Goal: Transaction & Acquisition: Purchase product/service

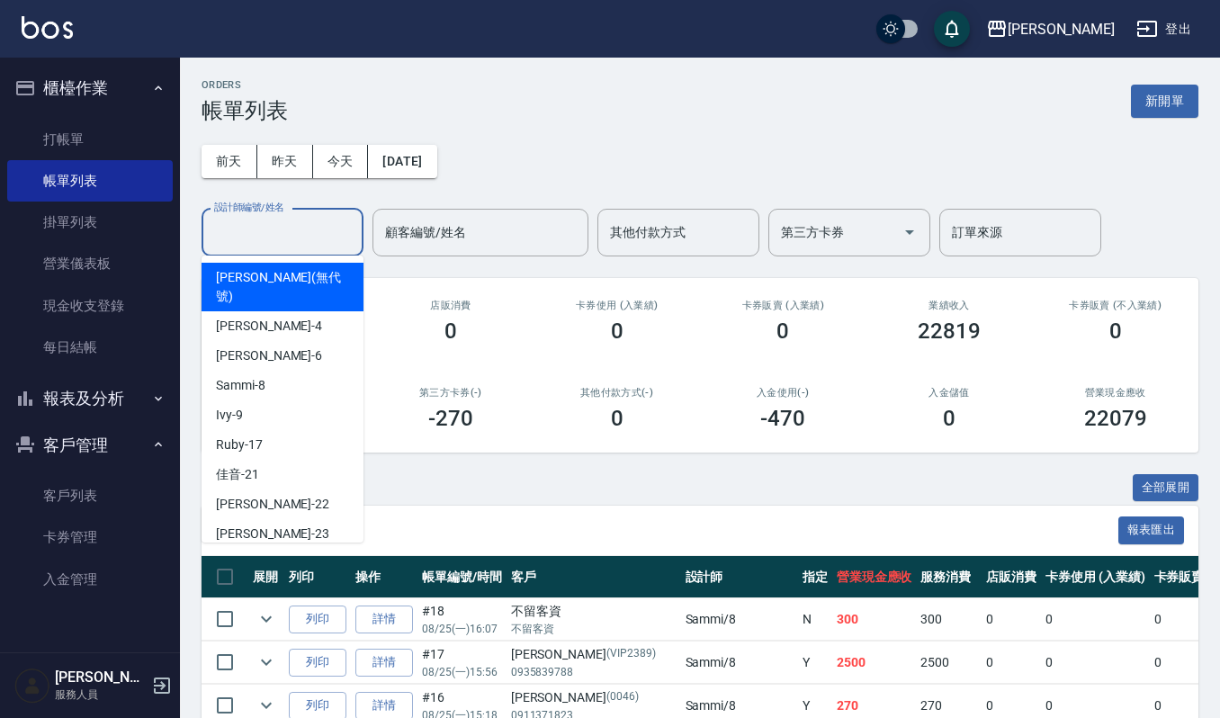
click at [236, 230] on input "設計師編號/姓名" at bounding box center [283, 232] width 146 height 31
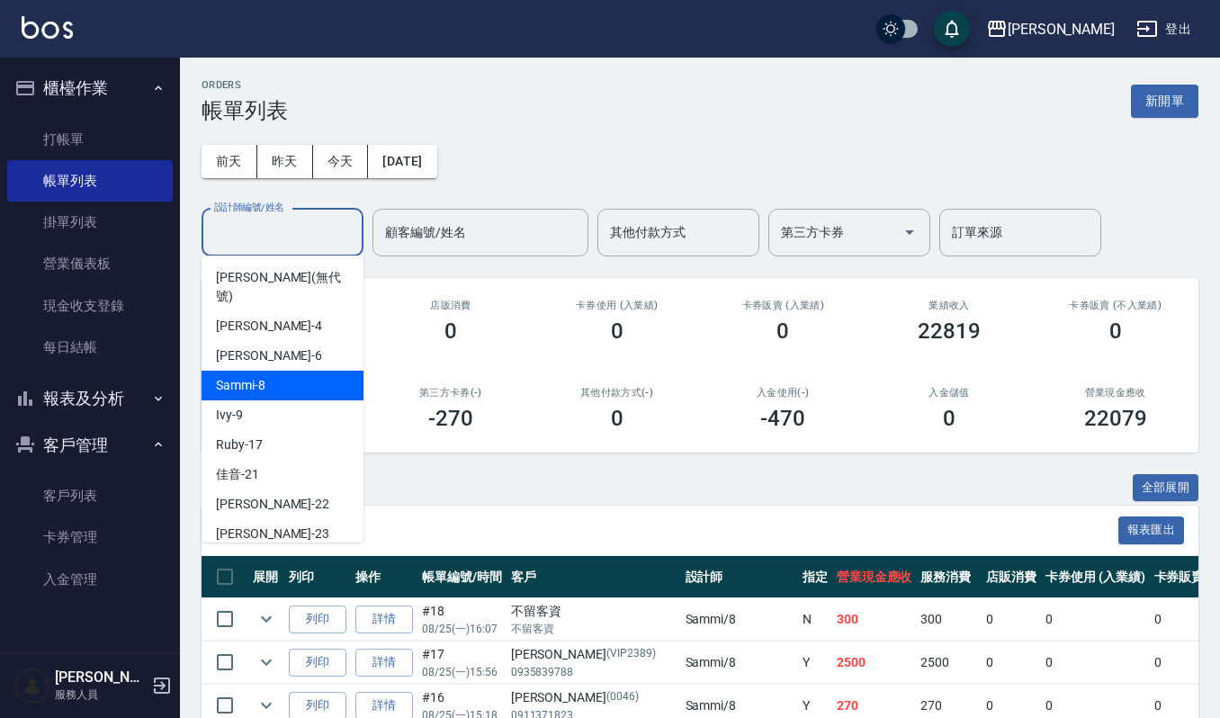
click at [249, 376] on span "Sammi -8" at bounding box center [240, 385] width 49 height 19
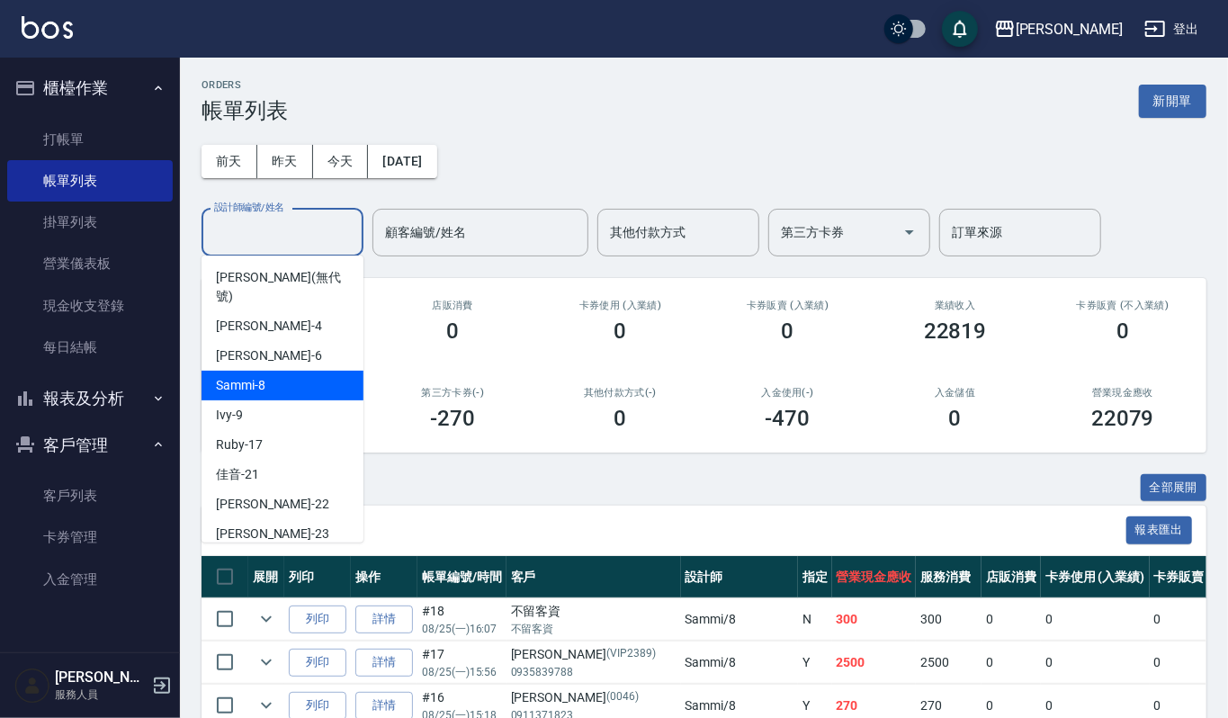
type input "Sammi-8"
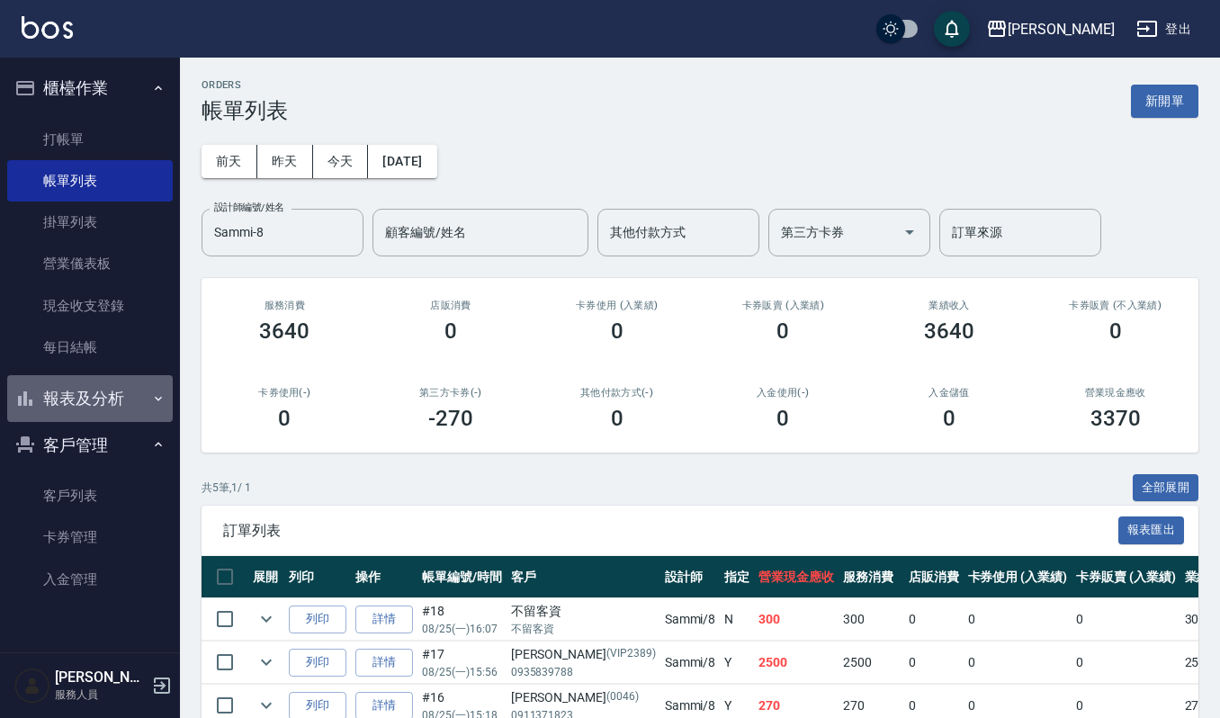
click at [113, 381] on button "報表及分析" at bounding box center [90, 398] width 166 height 47
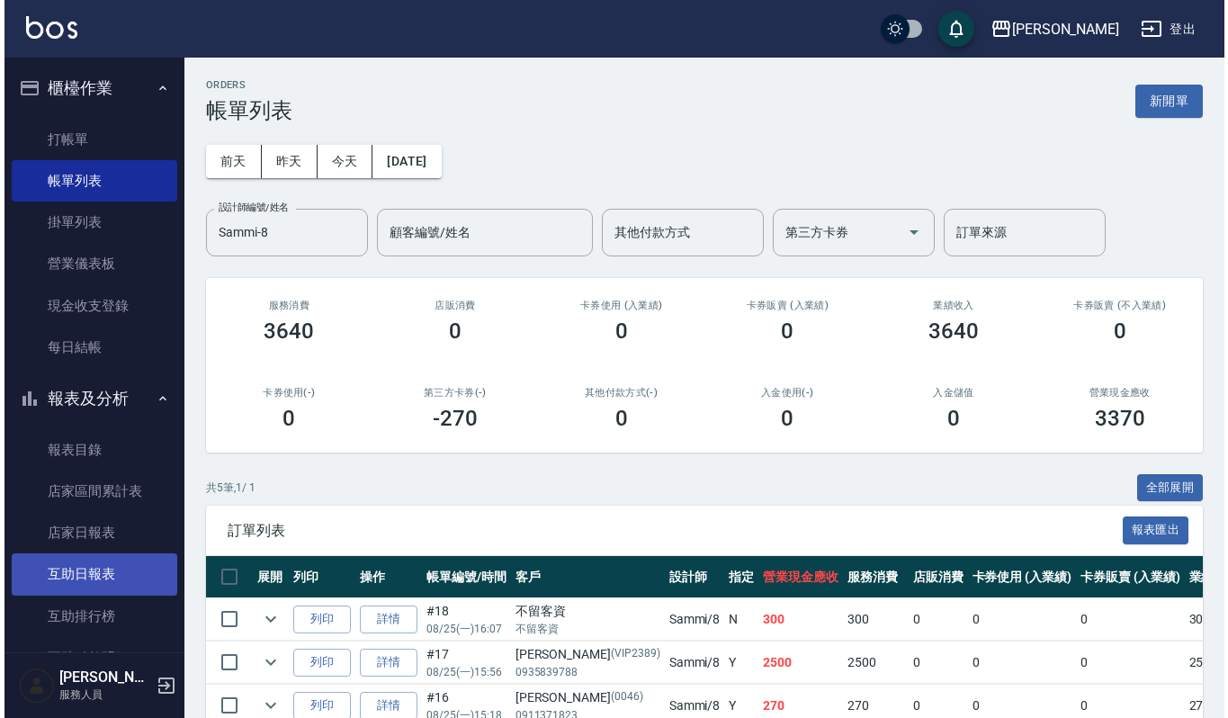
scroll to position [239, 0]
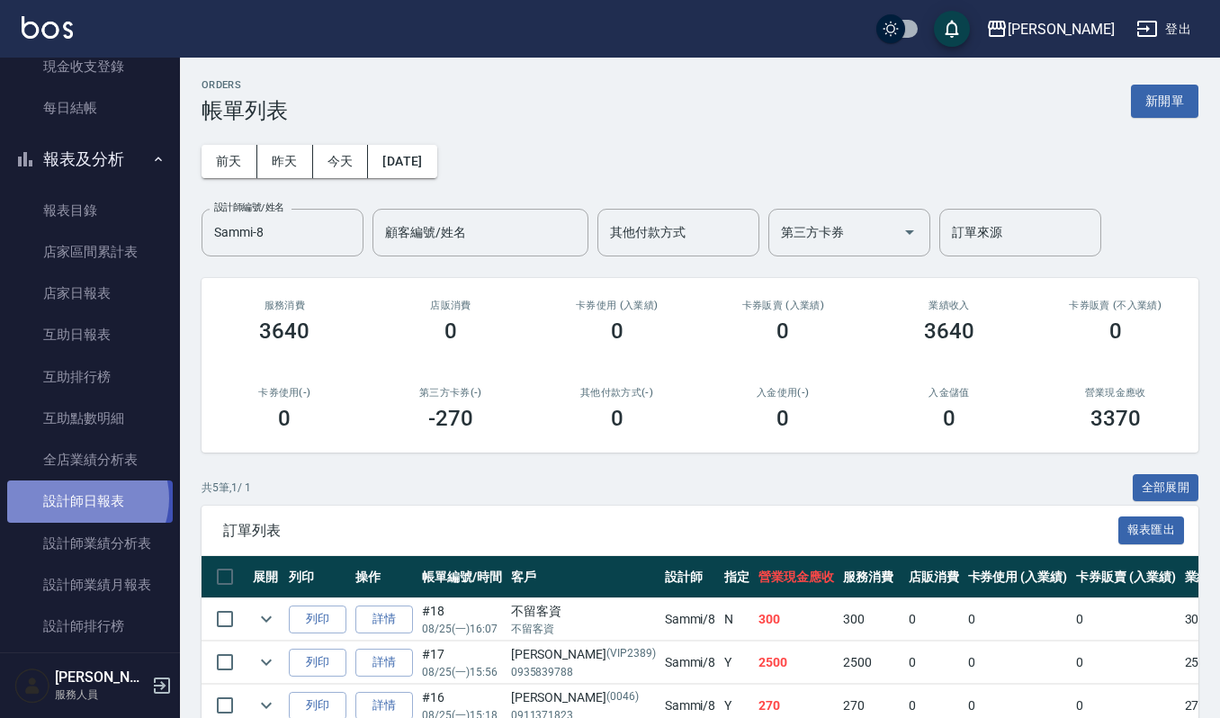
click at [84, 498] on link "設計師日報表" at bounding box center [90, 500] width 166 height 41
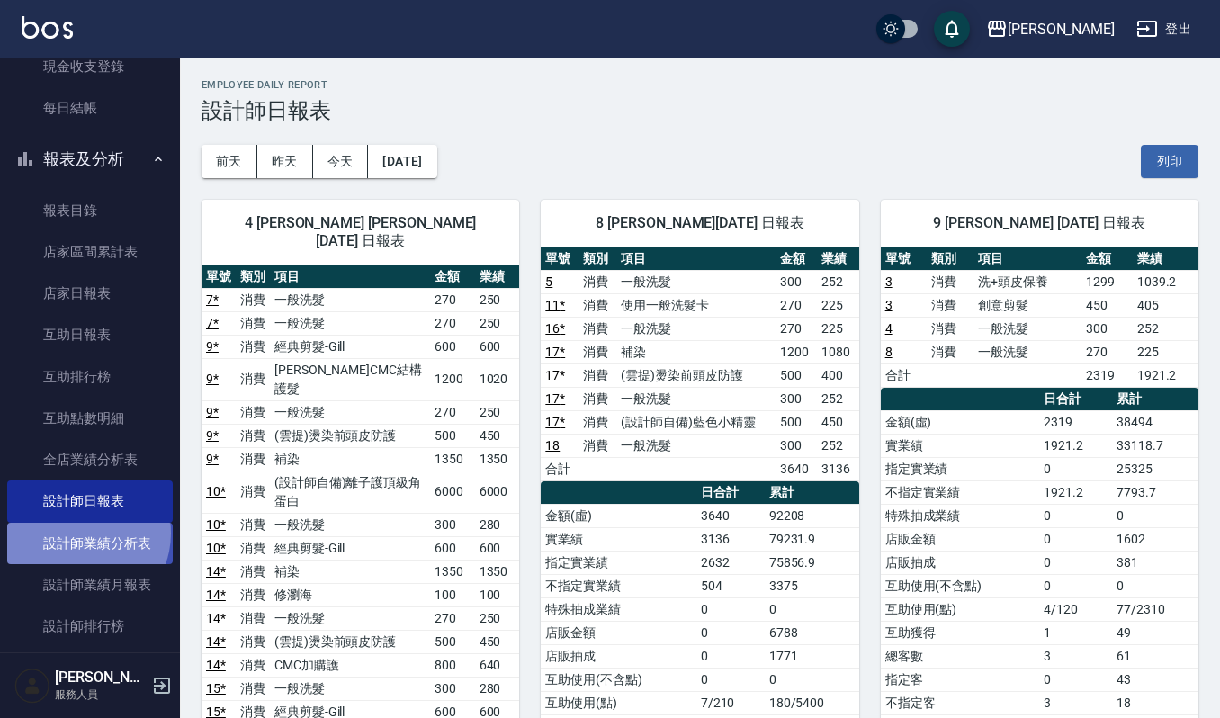
click at [81, 533] on link "設計師業績分析表" at bounding box center [90, 543] width 166 height 41
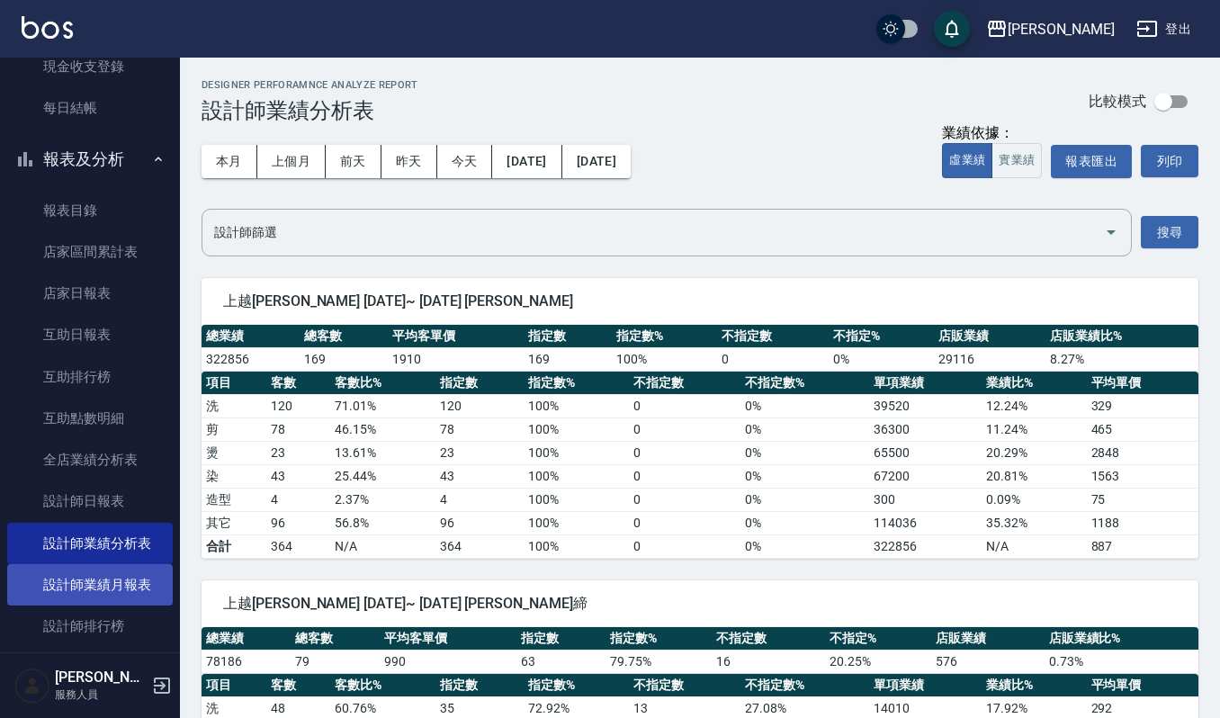
click at [84, 574] on link "設計師業績月報表" at bounding box center [90, 584] width 166 height 41
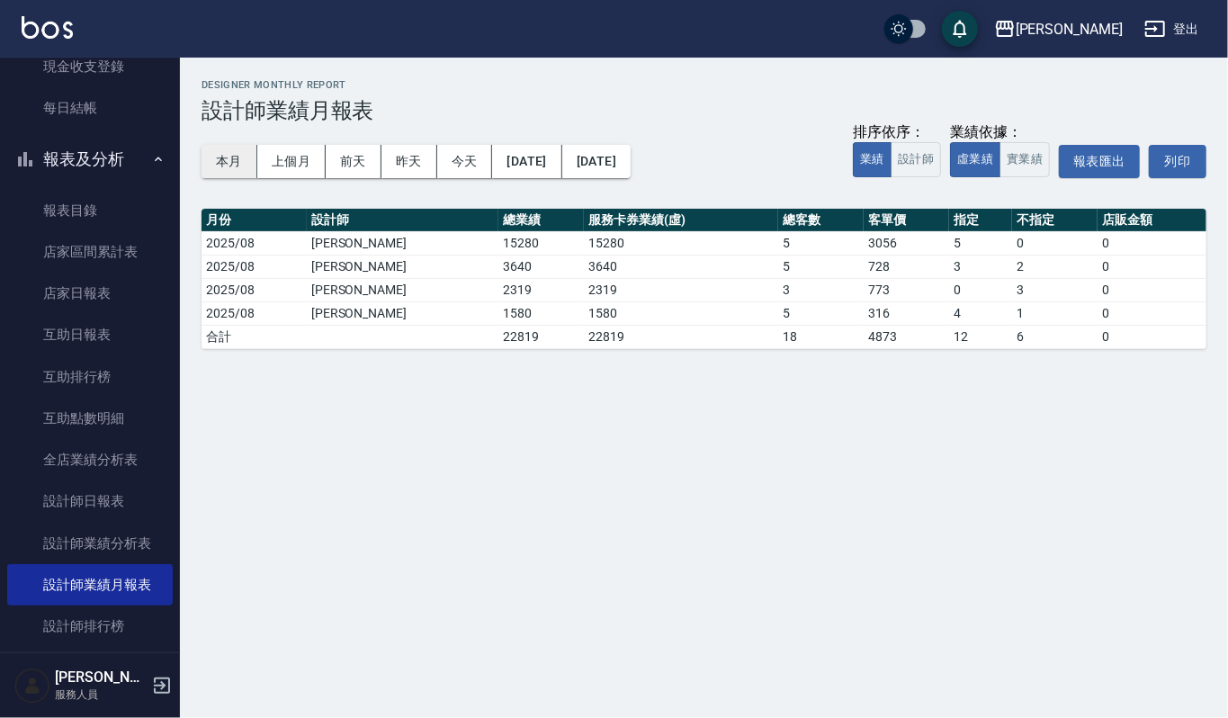
click at [221, 157] on button "本月" at bounding box center [229, 161] width 56 height 33
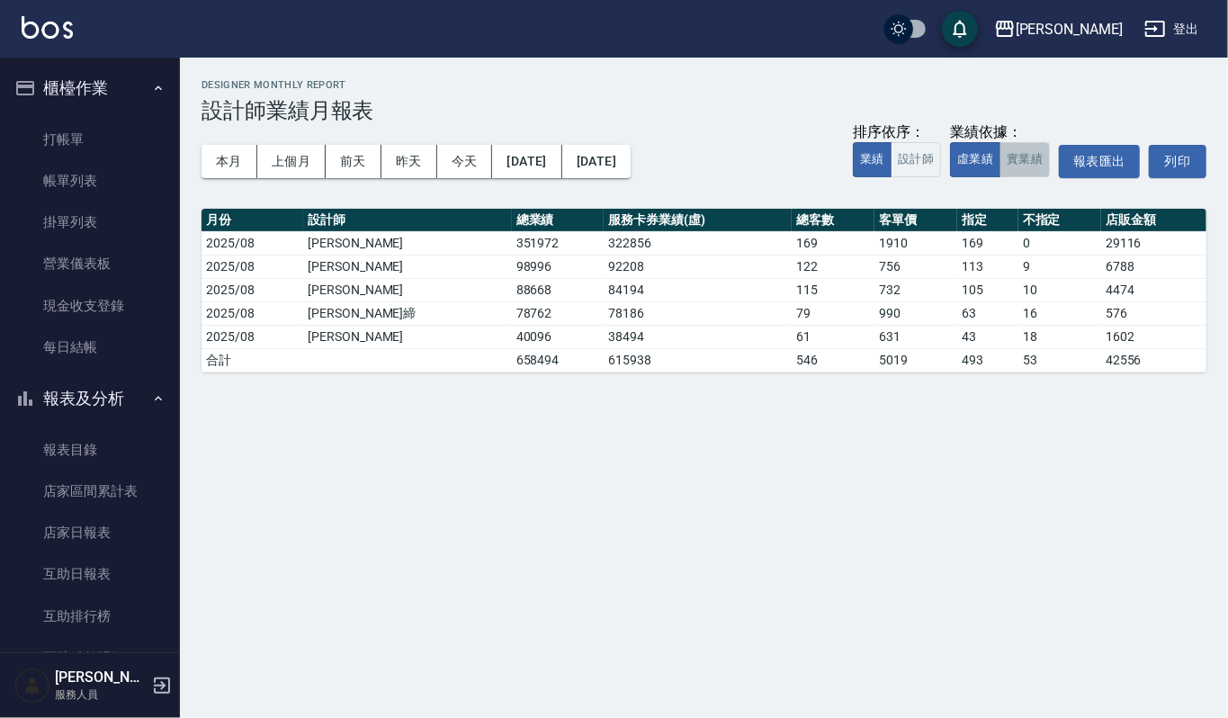
click at [1016, 153] on button "實業績" at bounding box center [1024, 159] width 50 height 35
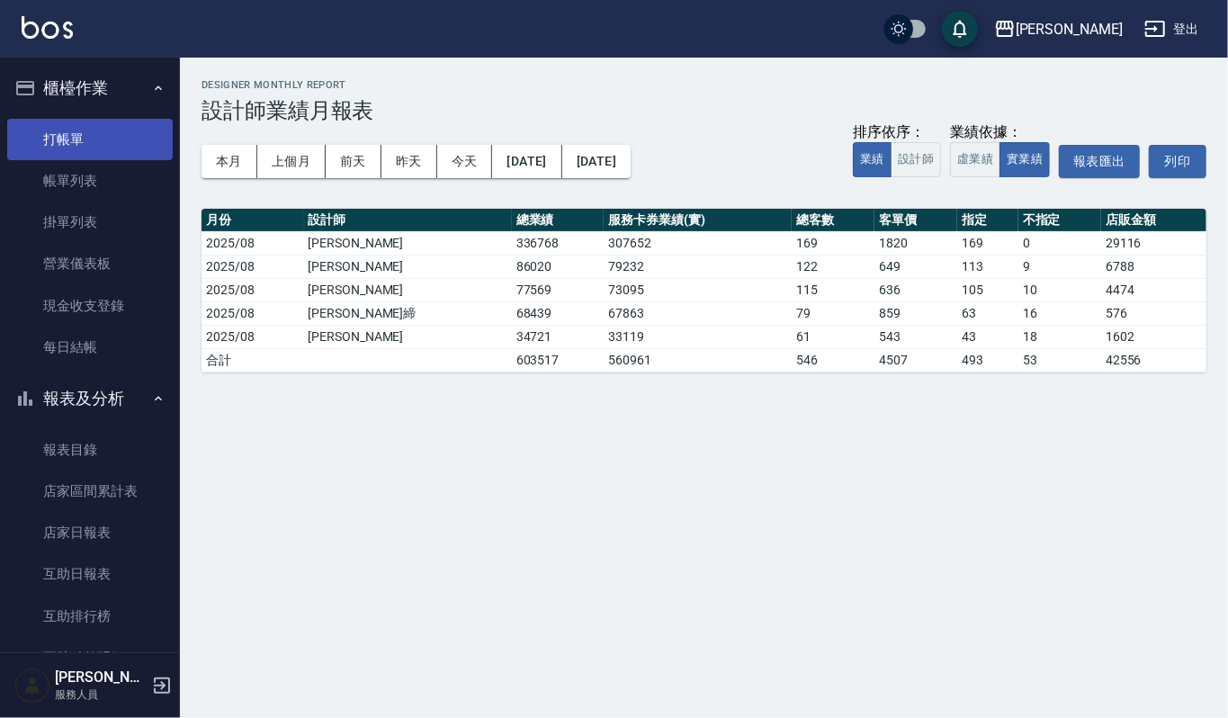
click at [104, 120] on link "打帳單" at bounding box center [90, 139] width 166 height 41
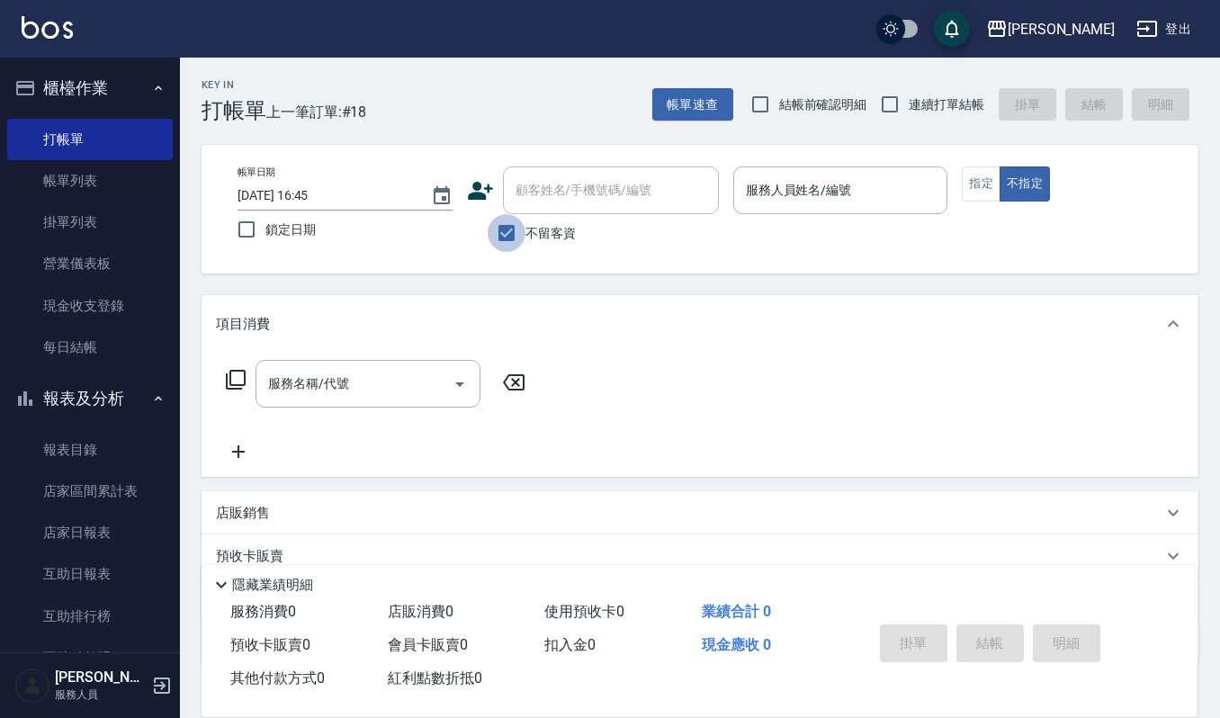
click at [516, 228] on input "不留客資" at bounding box center [507, 233] width 38 height 38
checkbox input "false"
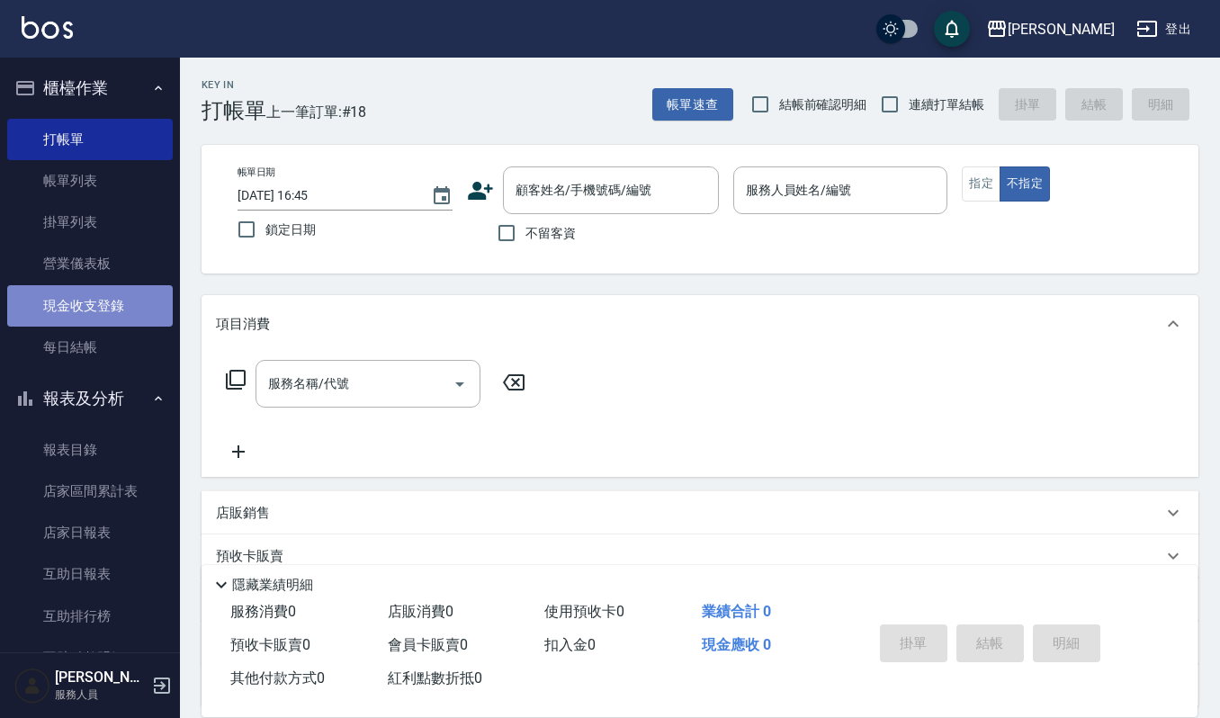
click at [134, 289] on link "現金收支登錄" at bounding box center [90, 305] width 166 height 41
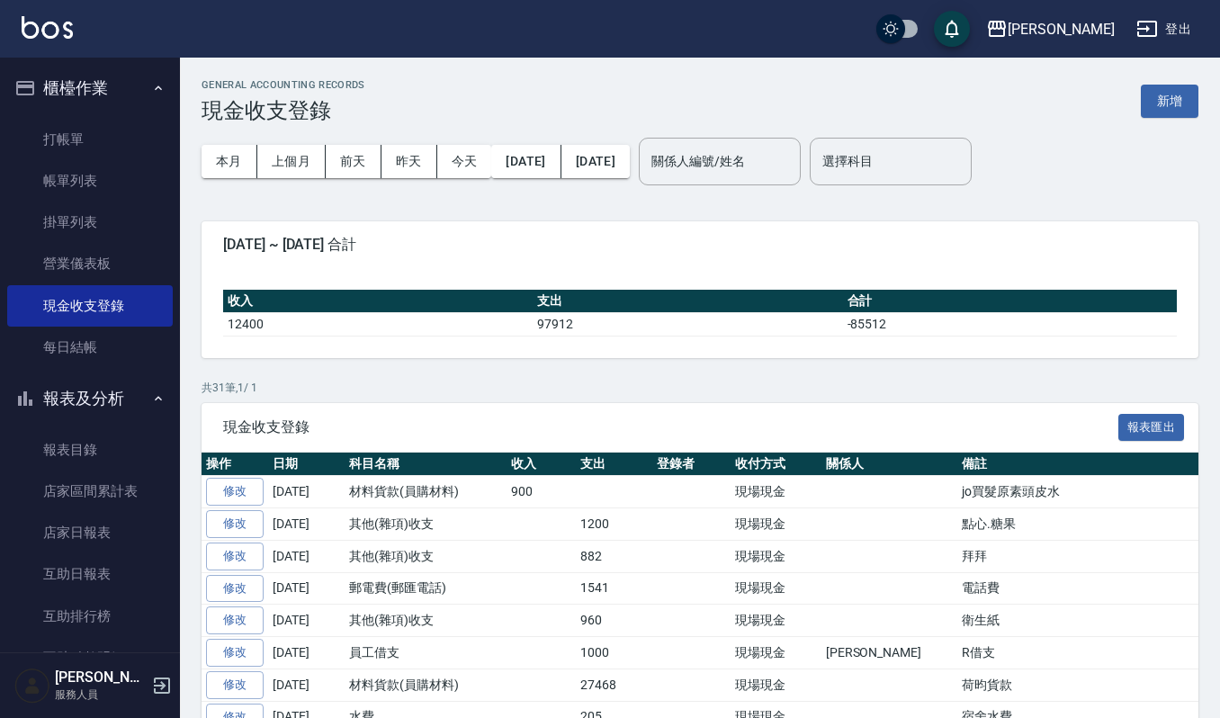
click at [1168, 80] on div "GENERAL ACCOUNTING RECORDS 現金收支登錄 新增" at bounding box center [699, 101] width 997 height 44
click at [1162, 94] on button "新增" at bounding box center [1170, 101] width 58 height 33
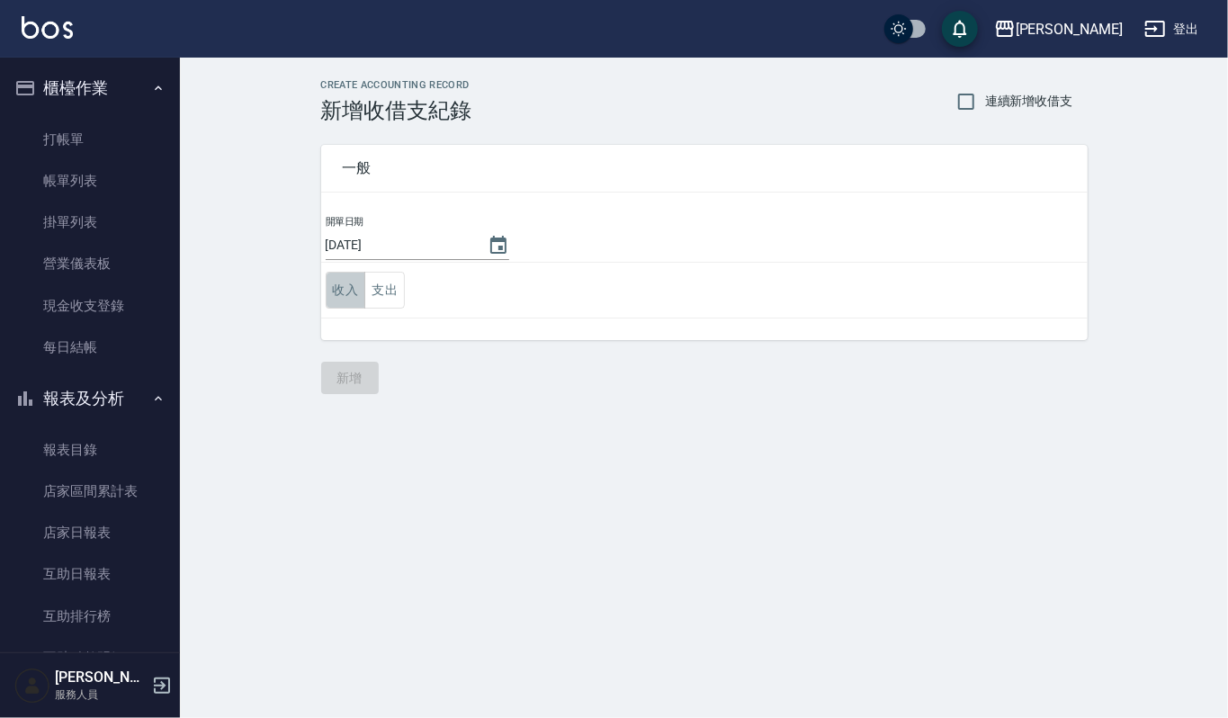
click at [356, 274] on button "收入" at bounding box center [346, 290] width 40 height 37
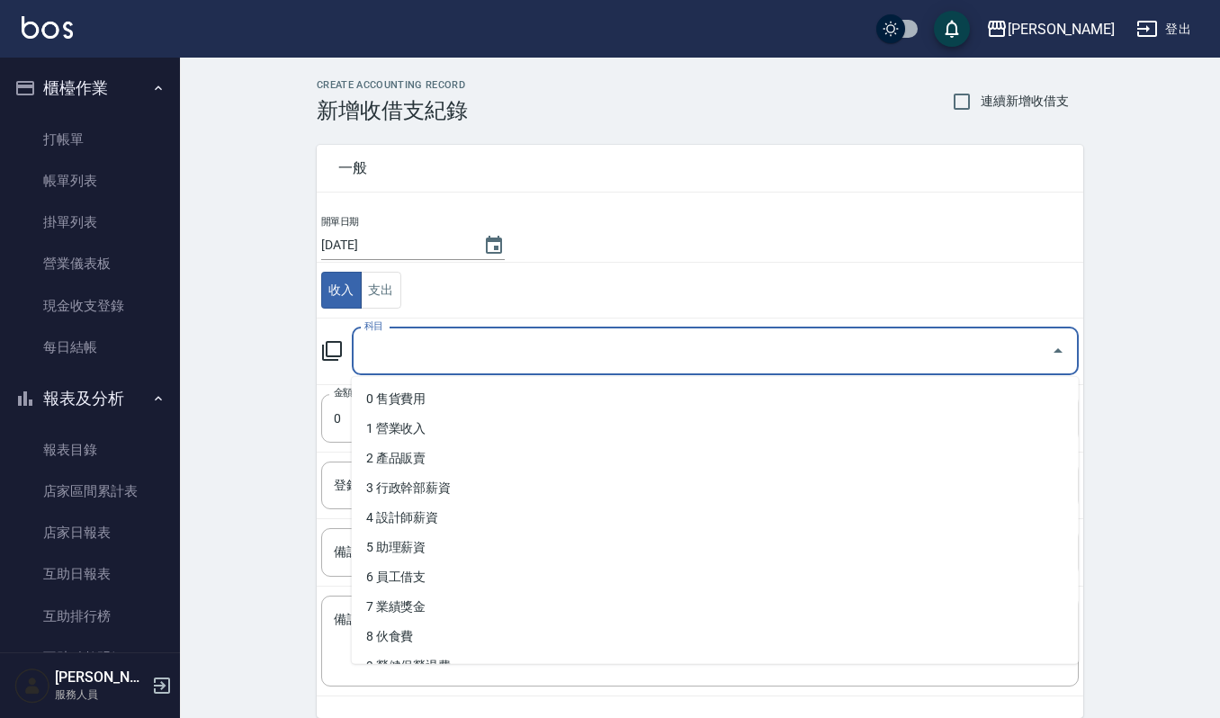
click at [436, 354] on input "科目" at bounding box center [702, 351] width 684 height 31
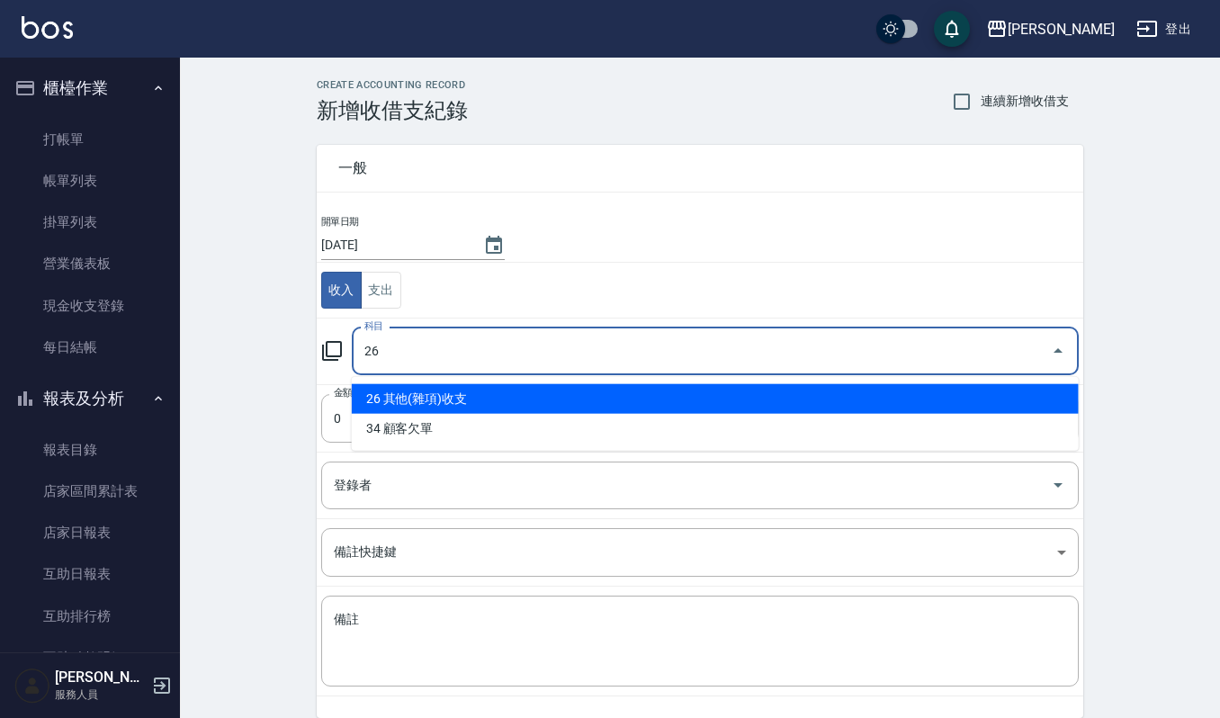
click at [770, 405] on li "26 其他(雜項)收支" at bounding box center [715, 399] width 727 height 30
type input "26 其他(雜項)收支"
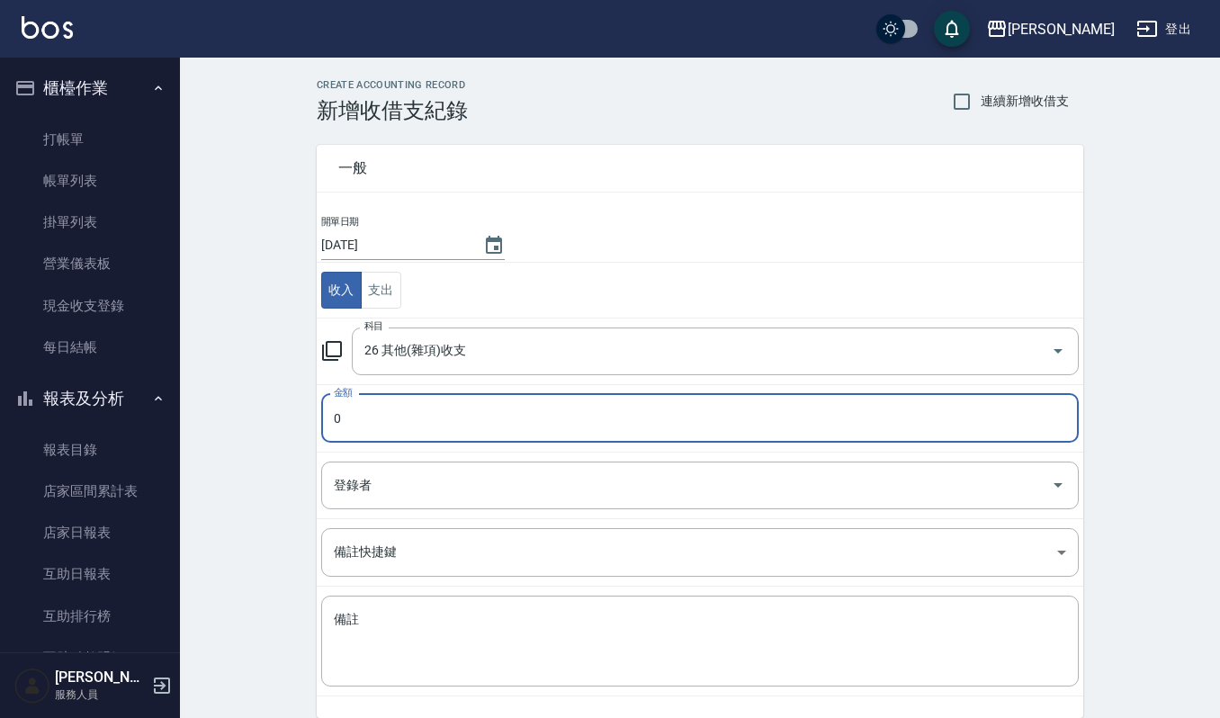
drag, startPoint x: 524, startPoint y: 416, endPoint x: 274, endPoint y: 412, distance: 249.2
click at [274, 412] on div "CREATE ACCOUNTING RECORD 新增收借支紀錄 連續新增收借支 一般 開單日期 2025/08/25 收入 支出 科目 26 其他(雜項)收…" at bounding box center [700, 426] width 1040 height 737
click at [477, 425] on input "0" at bounding box center [699, 418] width 757 height 49
type input "70"
click at [493, 639] on textarea "備註" at bounding box center [700, 641] width 732 height 61
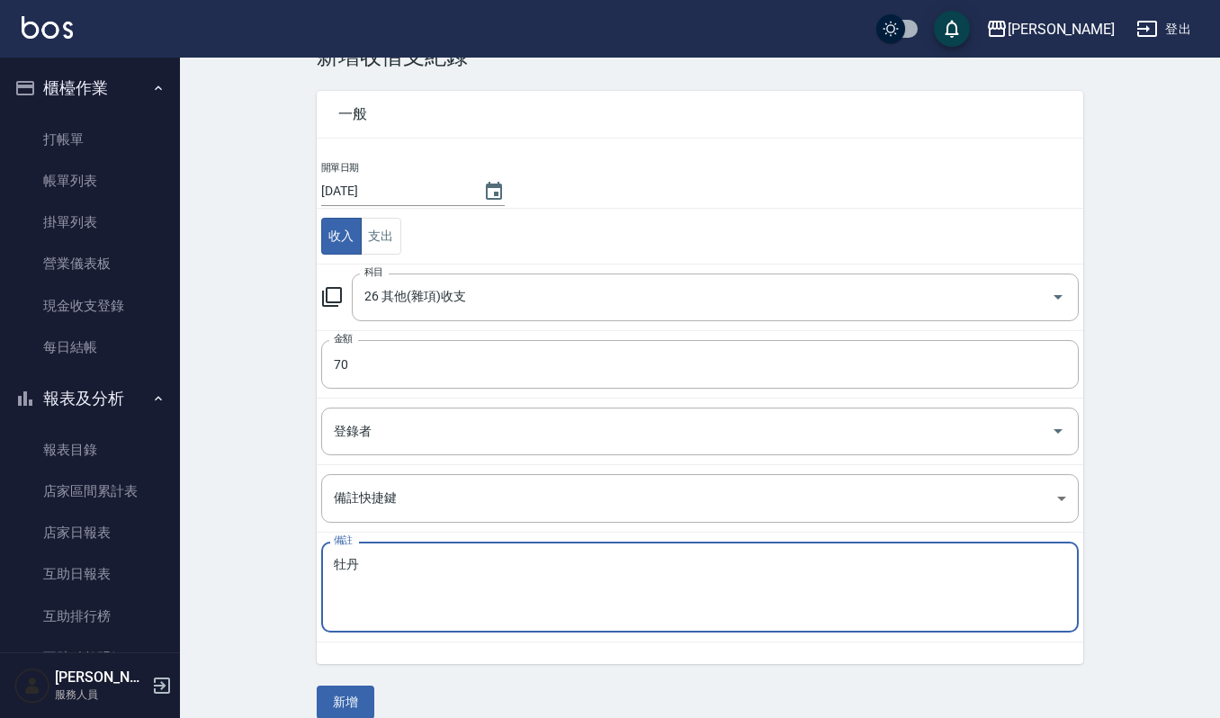
scroll to position [77, 0]
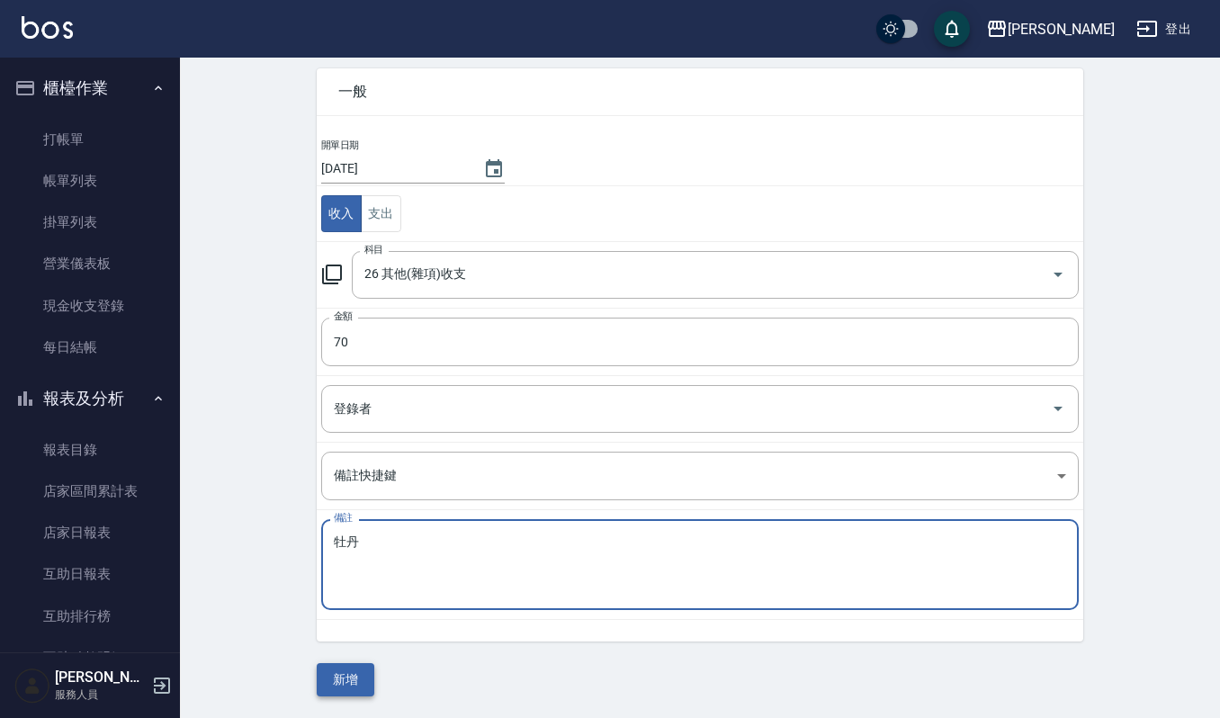
type textarea "牡丹"
click at [351, 691] on button "新增" at bounding box center [346, 679] width 58 height 33
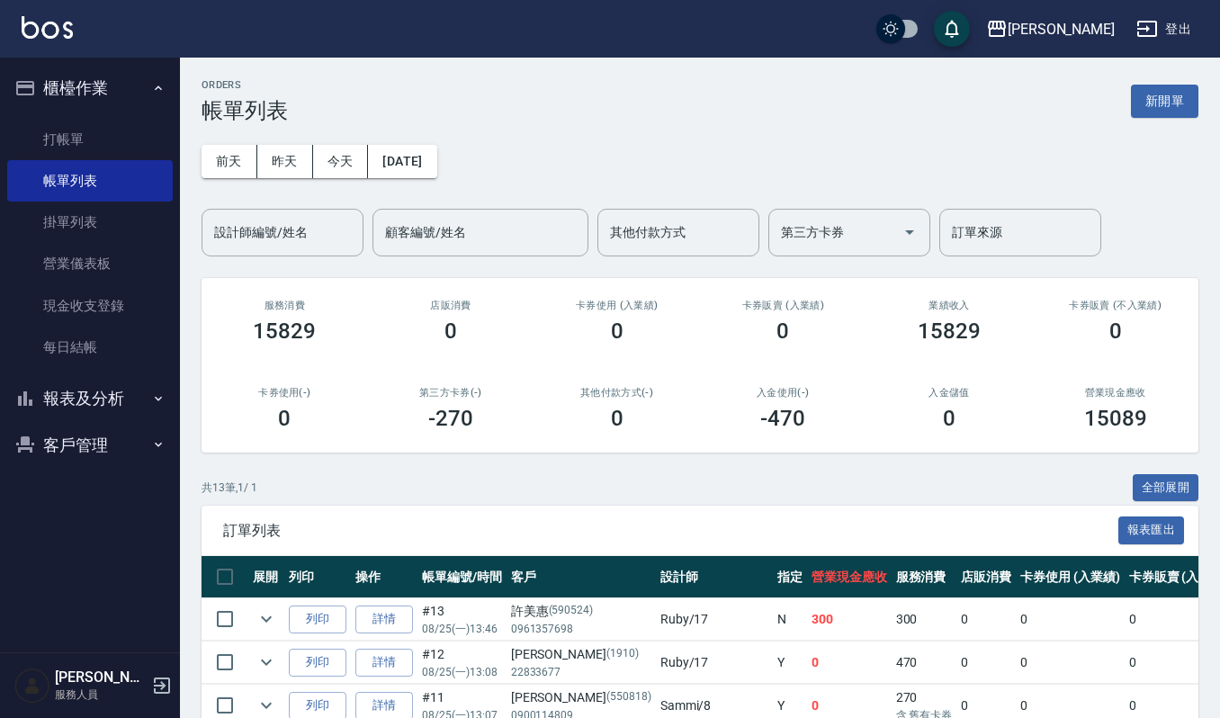
click at [1195, 127] on div "[DATE] [DATE] [DATE] [DATE] 設計師編號/姓名 設計師編號/姓名 顧客編號/姓名 顧客編號/姓名 其他付款方式 其他付款方式 第三方…" at bounding box center [699, 189] width 997 height 133
click at [1177, 108] on button "新開單" at bounding box center [1164, 101] width 67 height 33
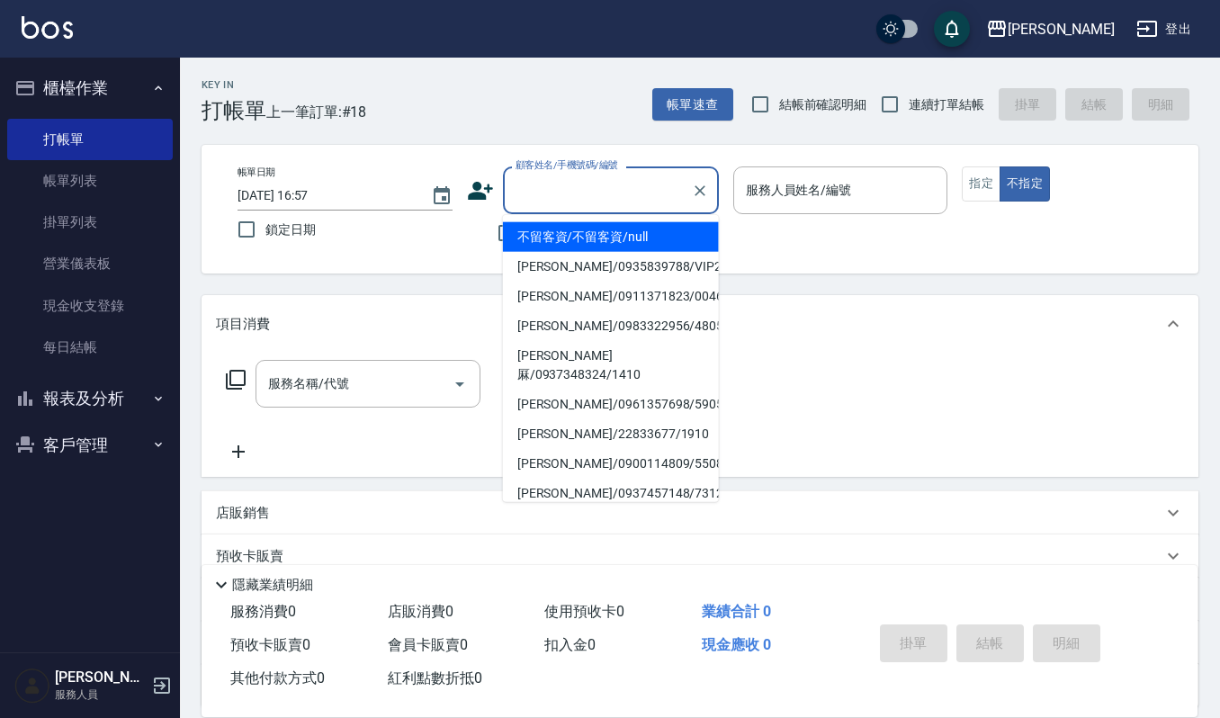
click at [551, 200] on input "顧客姓名/手機號碼/編號" at bounding box center [597, 190] width 173 height 31
type input "ˊ"
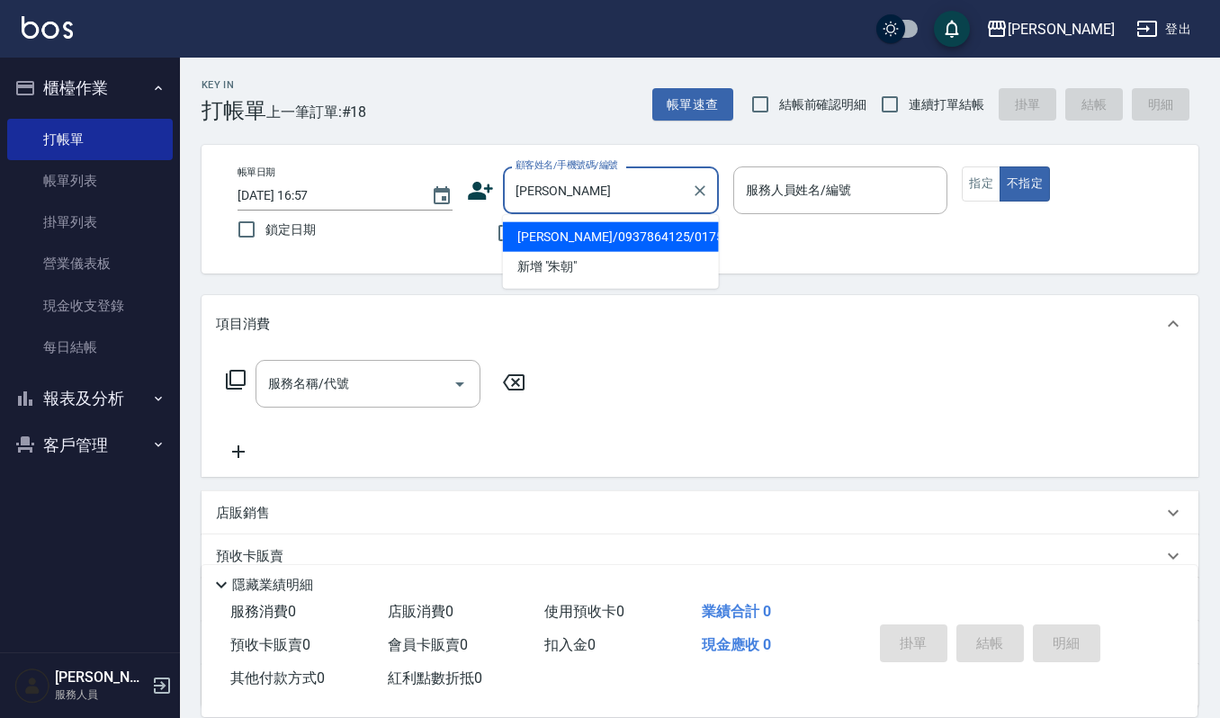
click at [590, 230] on li "朱朝陽/0937864125/01752" at bounding box center [611, 237] width 216 height 30
type input "朱朝陽/0937864125/01752"
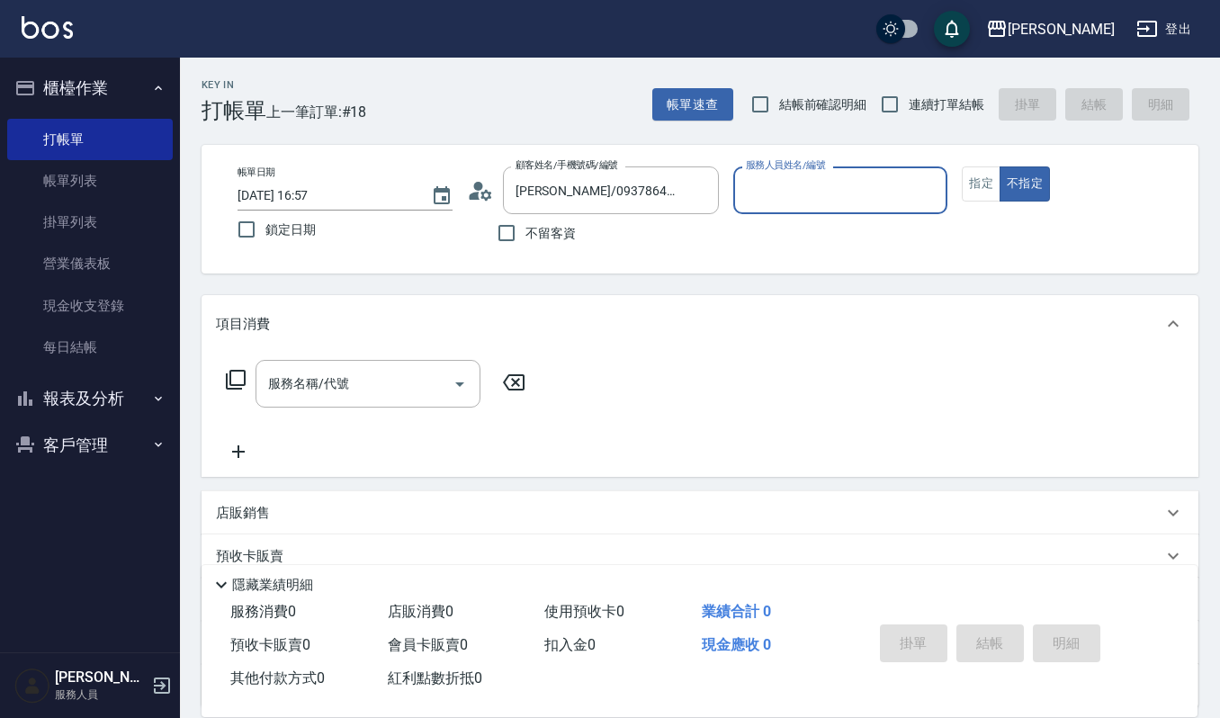
type input "吉兒-4"
click at [995, 191] on button "指定" at bounding box center [981, 183] width 39 height 35
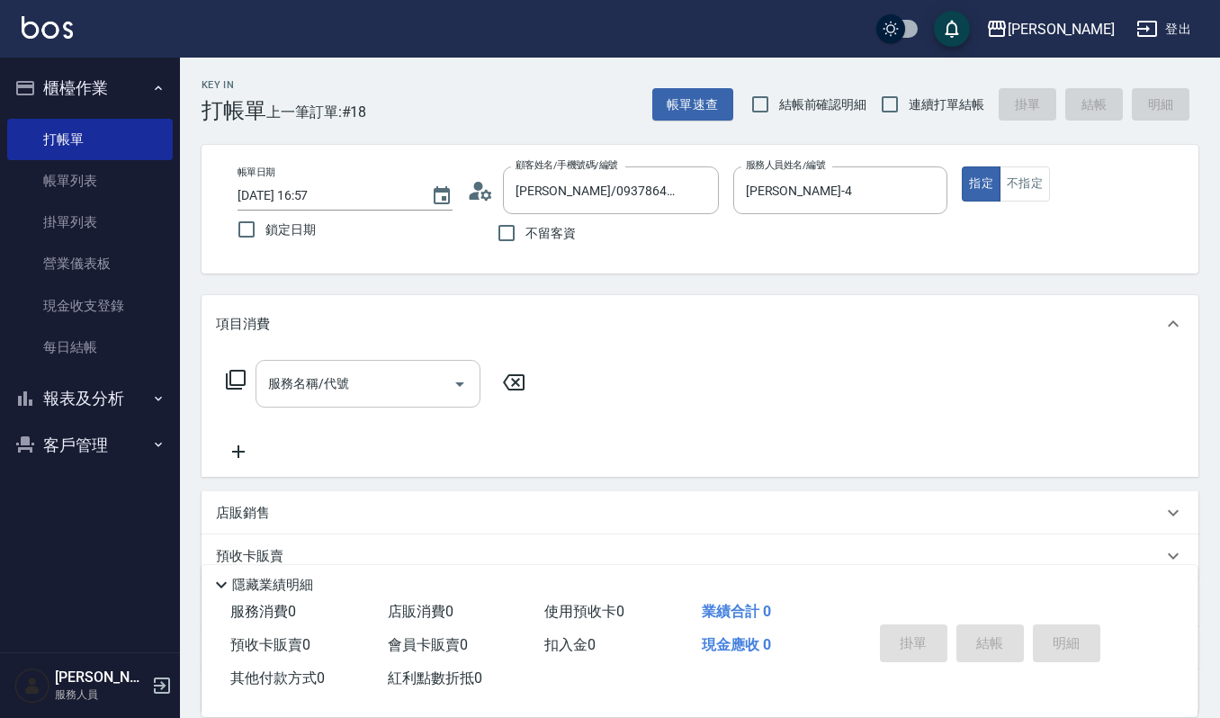
click at [335, 407] on div "服務名稱/代號" at bounding box center [367, 384] width 225 height 48
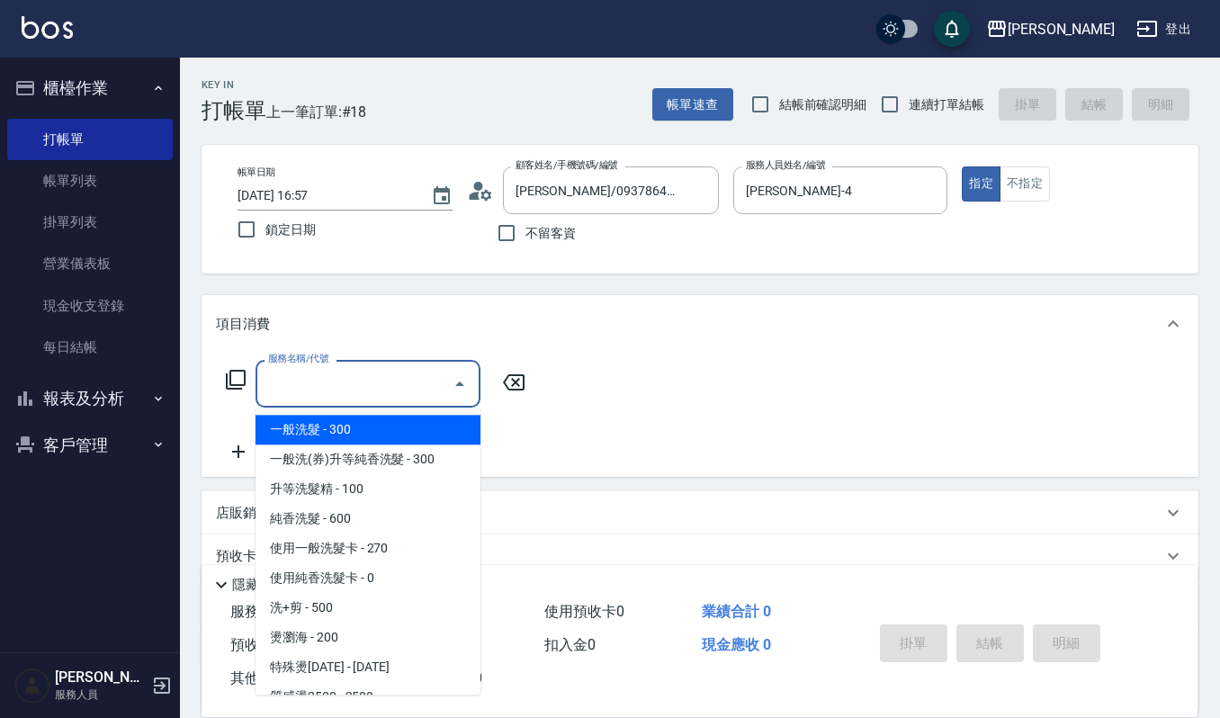
click at [364, 439] on span "一般洗髮 - 300" at bounding box center [367, 430] width 225 height 30
type input "一般洗髮(101)"
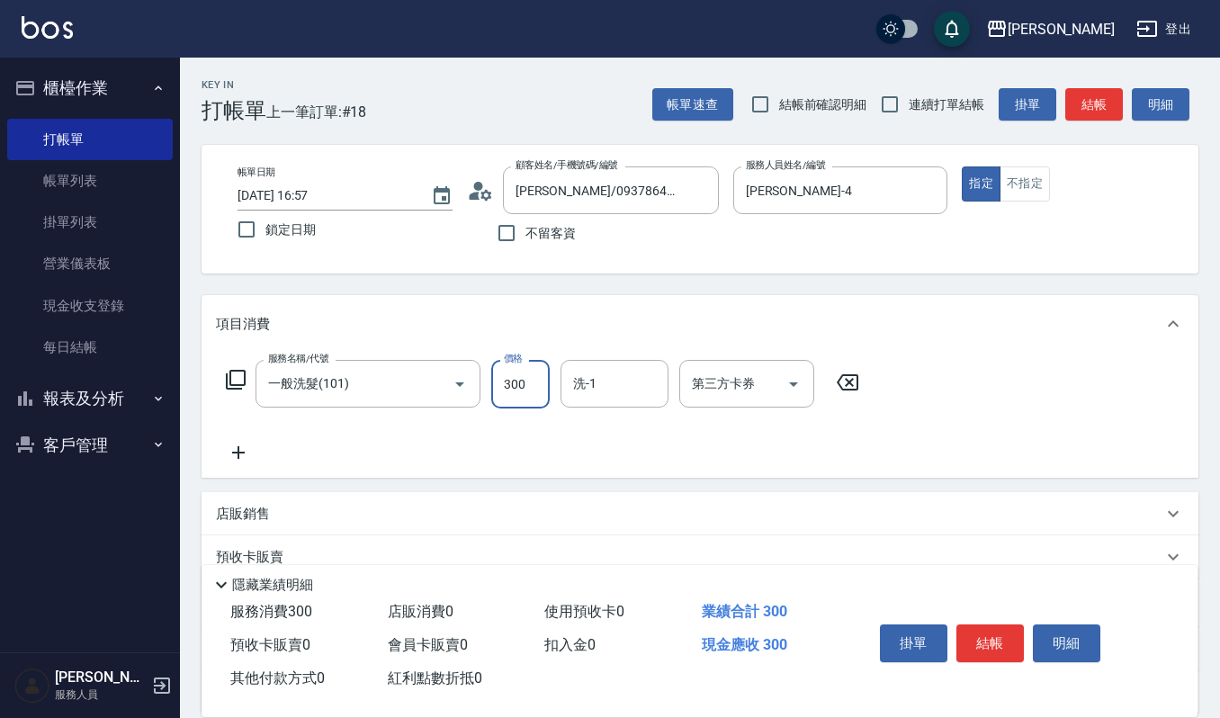
click at [530, 389] on input "300" at bounding box center [520, 384] width 58 height 49
type input "270"
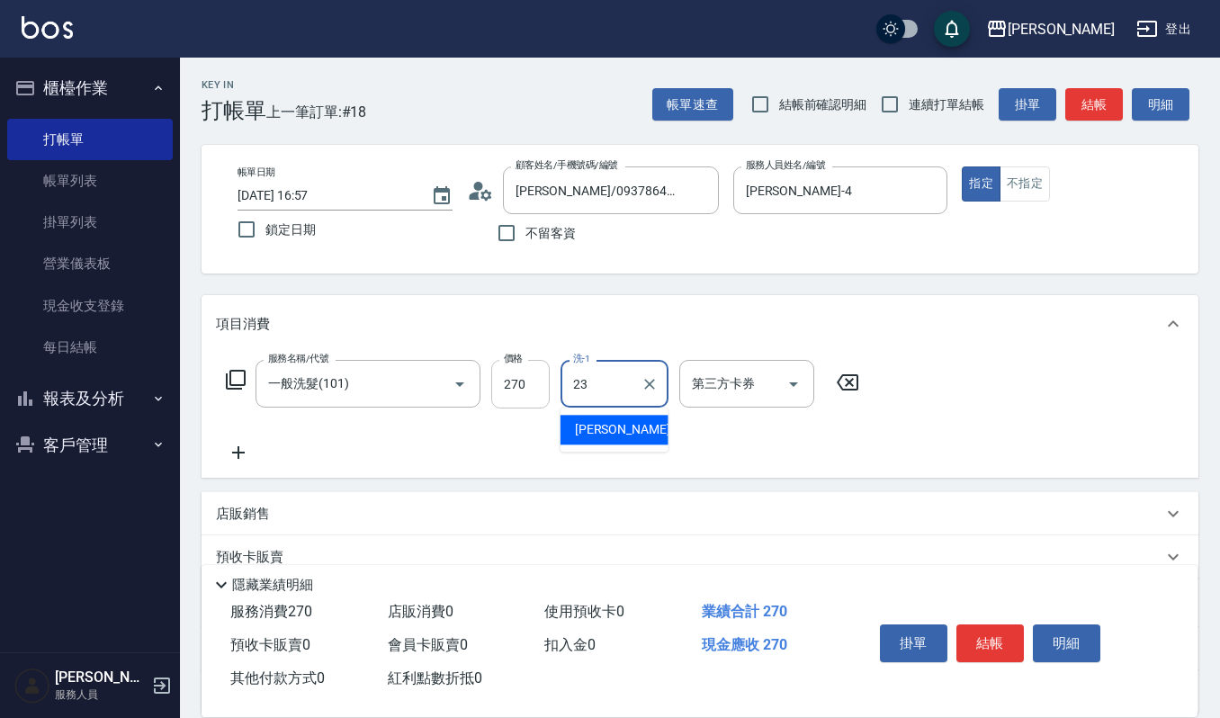
type input "郁涵-23"
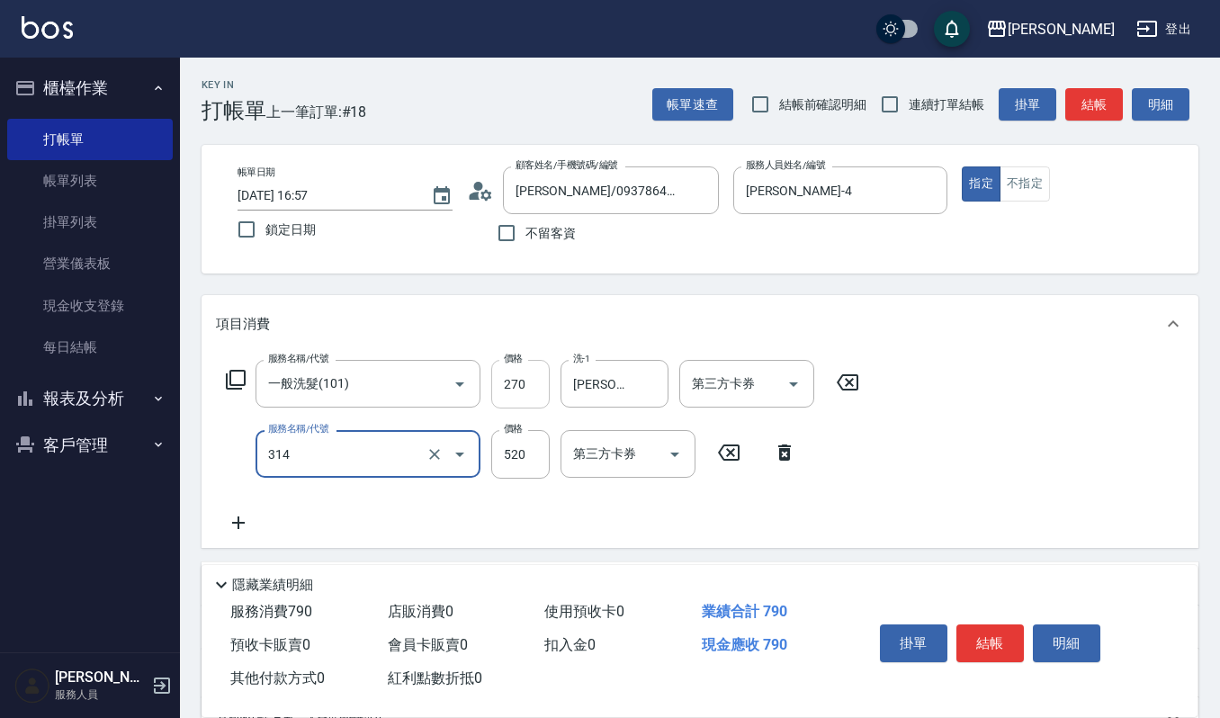
type input "2024剪髮卡(314)"
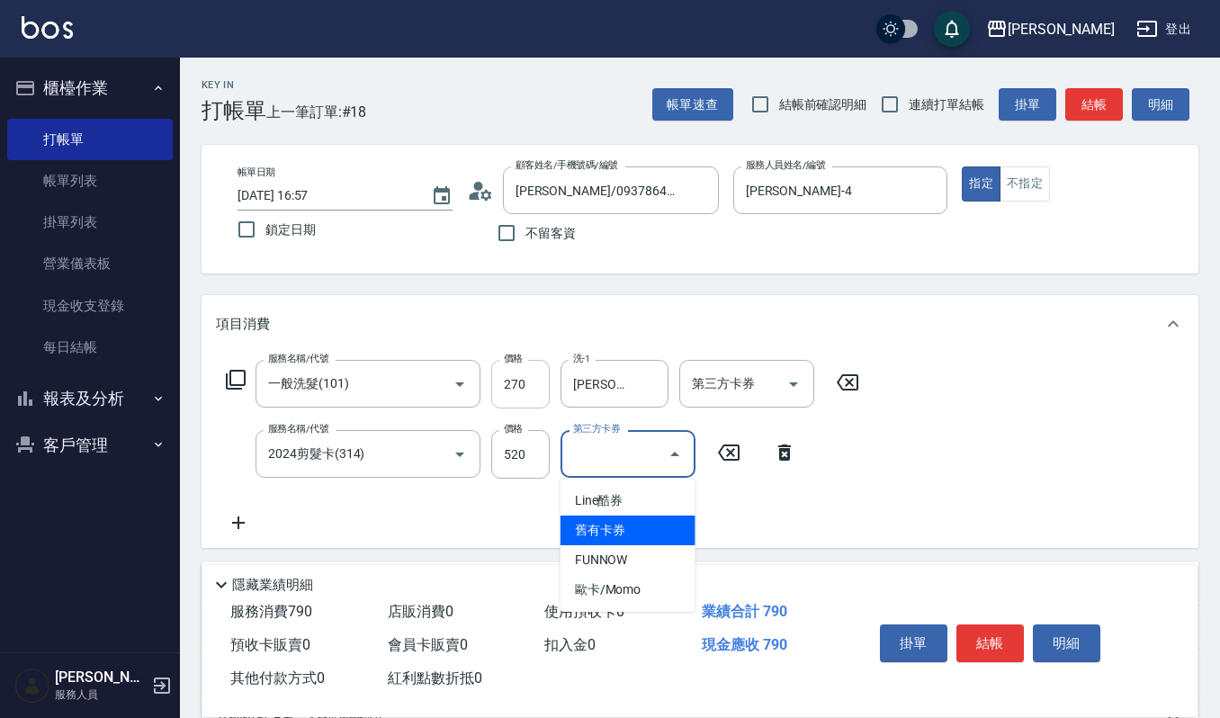
type input "舊有卡券"
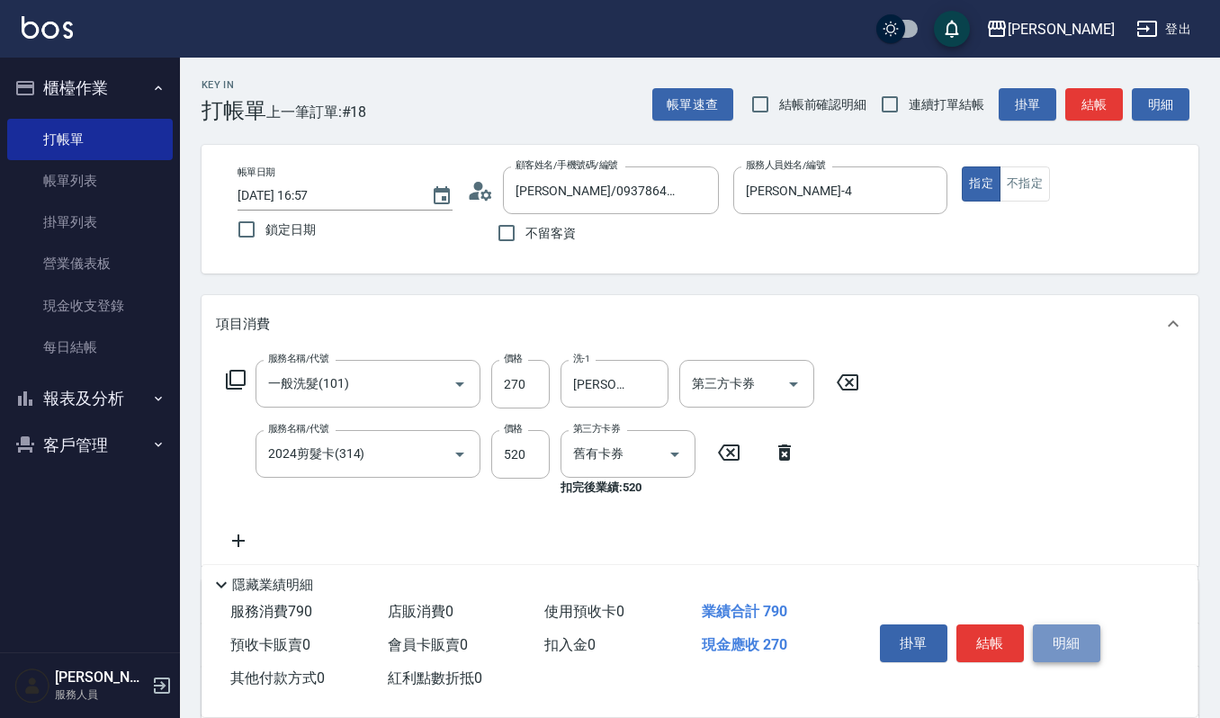
click at [1080, 644] on button "明細" at bounding box center [1066, 643] width 67 height 38
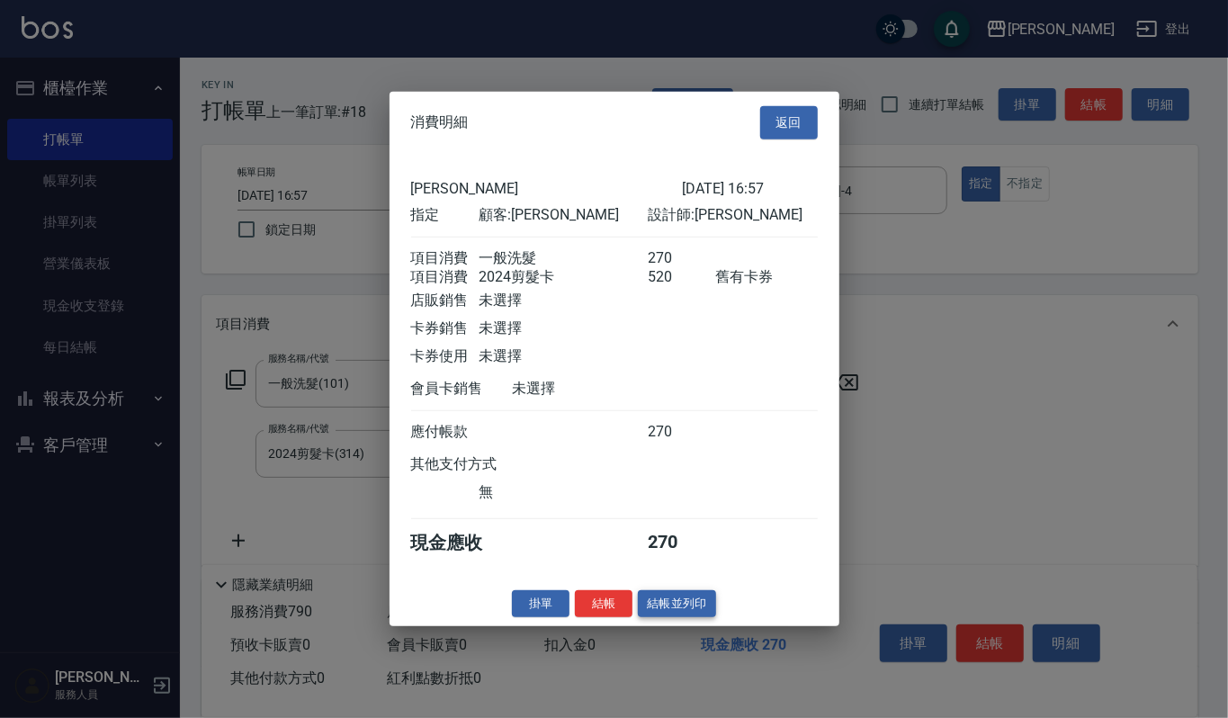
click at [675, 617] on button "結帳並列印" at bounding box center [677, 603] width 78 height 28
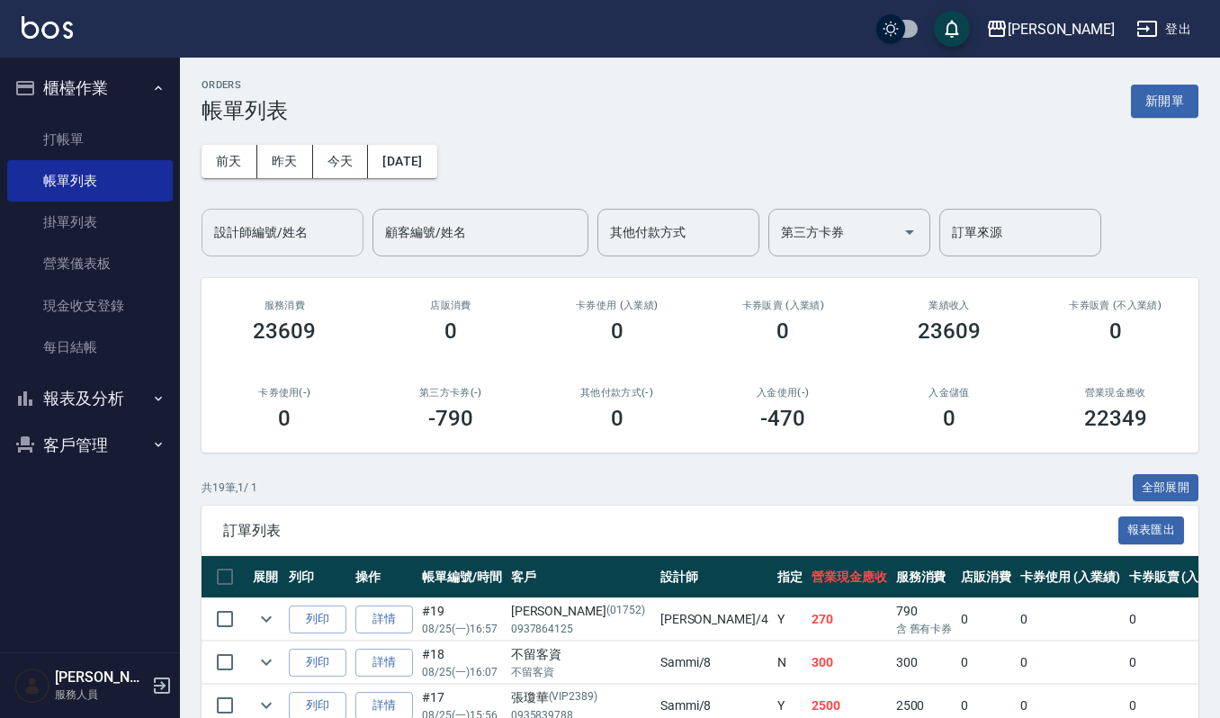
click at [284, 227] on input "設計師編號/姓名" at bounding box center [283, 232] width 146 height 31
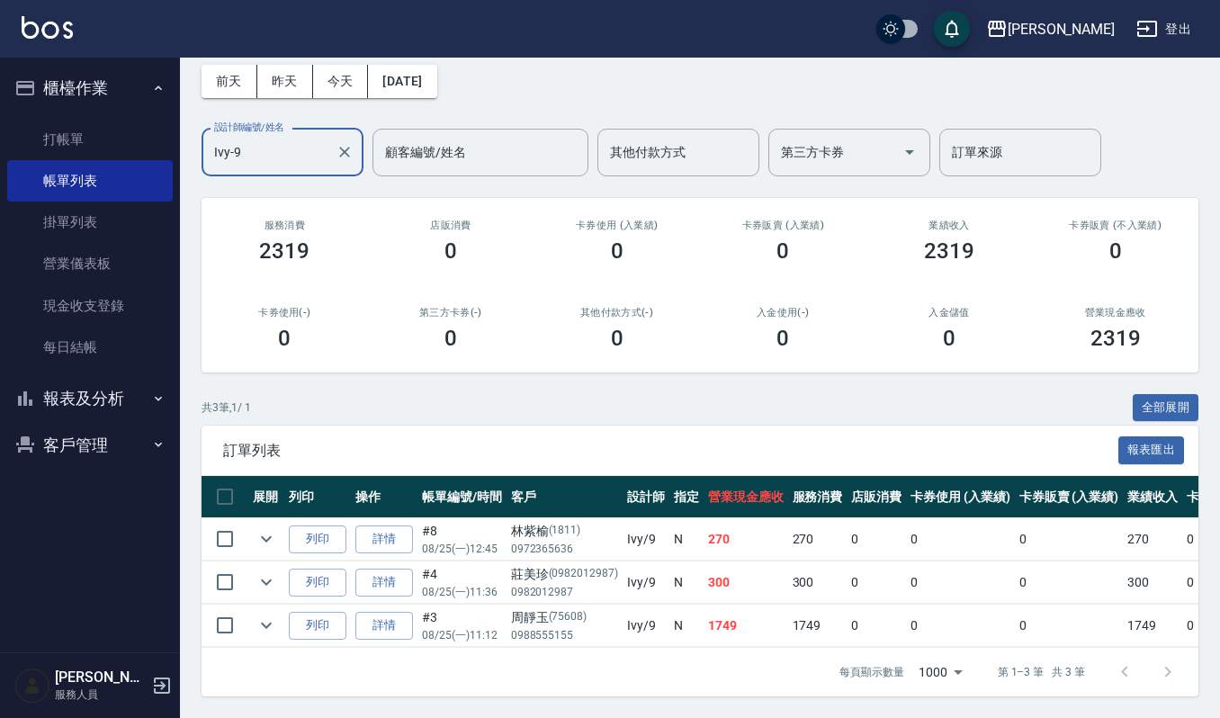
type input "Ivy-9"
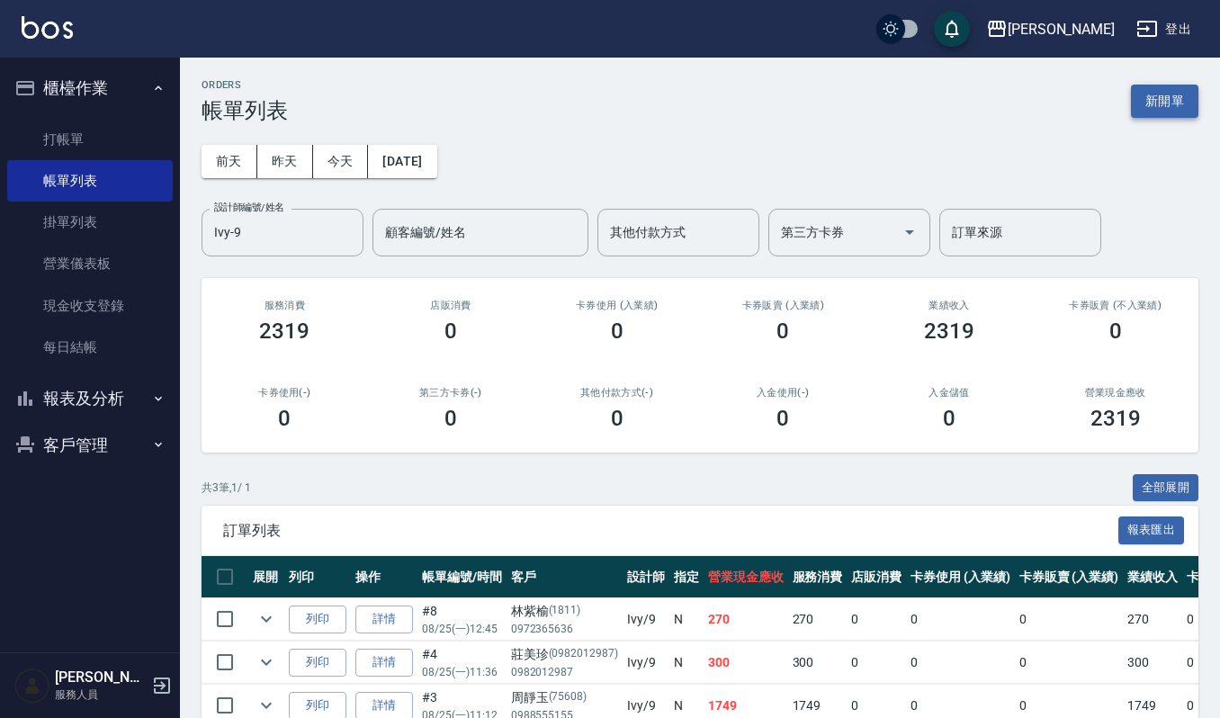
click at [1171, 99] on button "新開單" at bounding box center [1164, 101] width 67 height 33
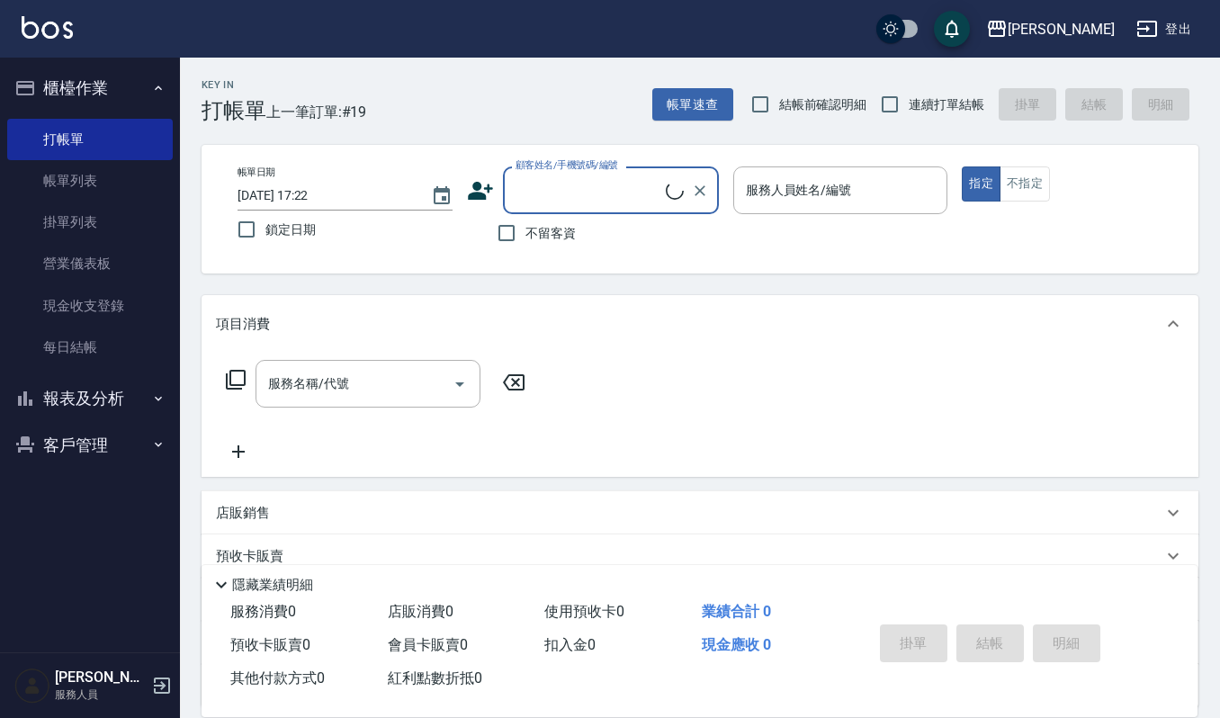
click at [615, 198] on input "顧客姓名/手機號碼/編號" at bounding box center [588, 190] width 155 height 31
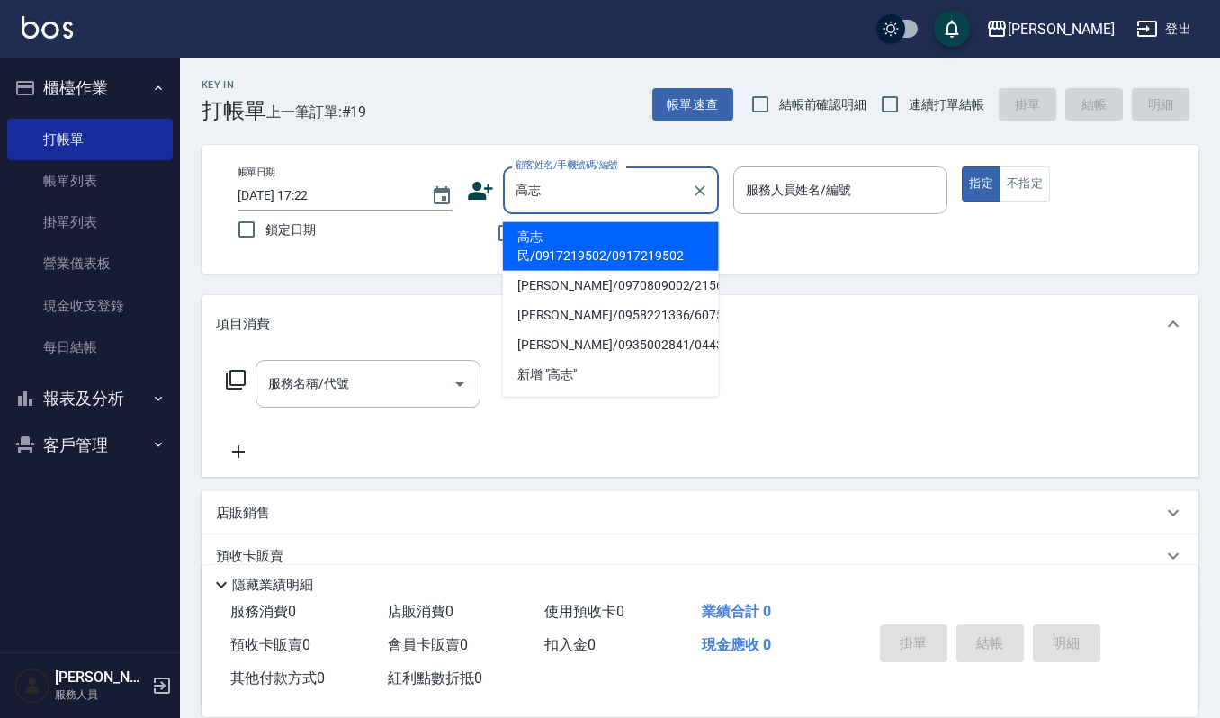
click at [619, 236] on li "高志民/0917219502/0917219502" at bounding box center [611, 246] width 216 height 49
type input "高志民/0917219502/0917219502"
type input "Ivy-9"
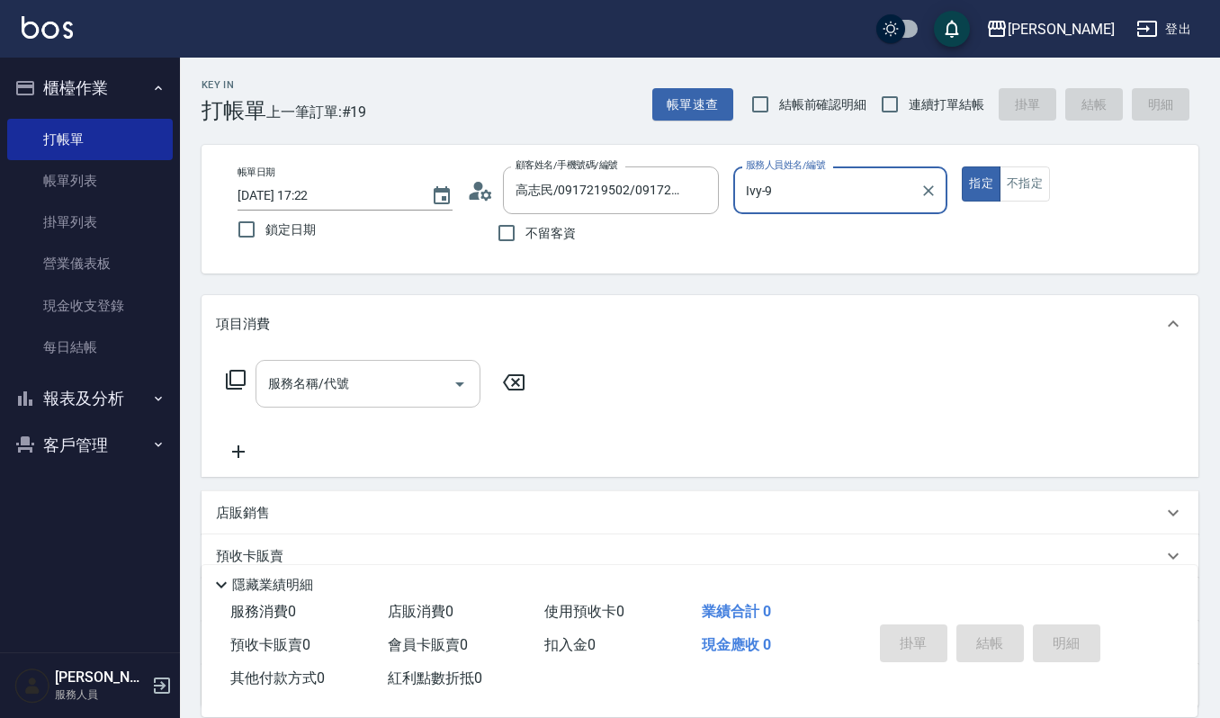
click at [362, 398] on input "服務名稱/代號" at bounding box center [355, 383] width 182 height 31
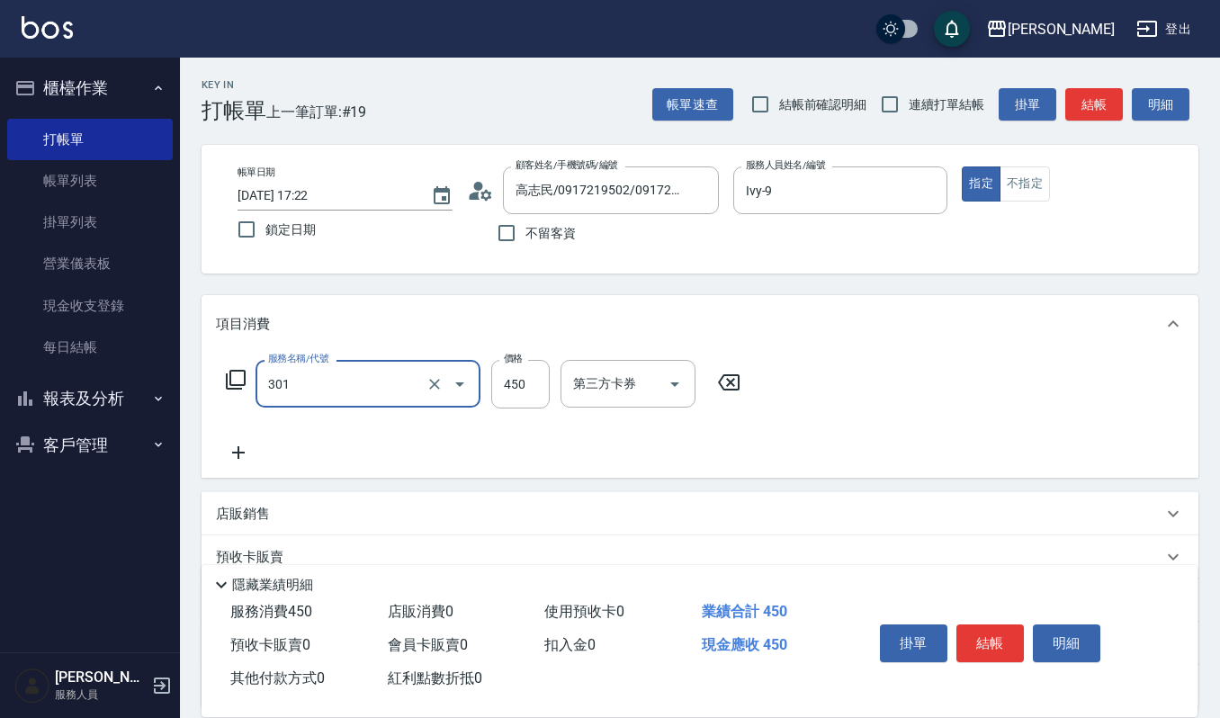
type input "創意剪髮(301)"
type input "405"
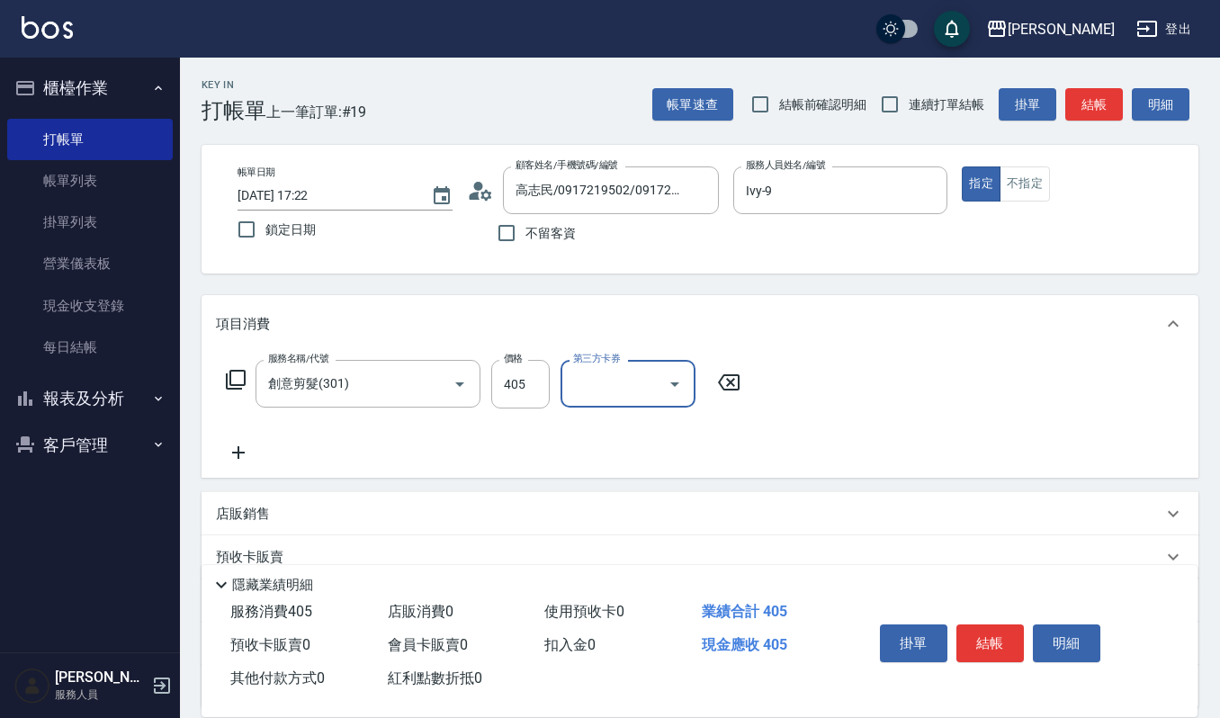
drag, startPoint x: 977, startPoint y: 621, endPoint x: 989, endPoint y: 635, distance: 19.1
click at [987, 633] on button "結帳" at bounding box center [989, 643] width 67 height 38
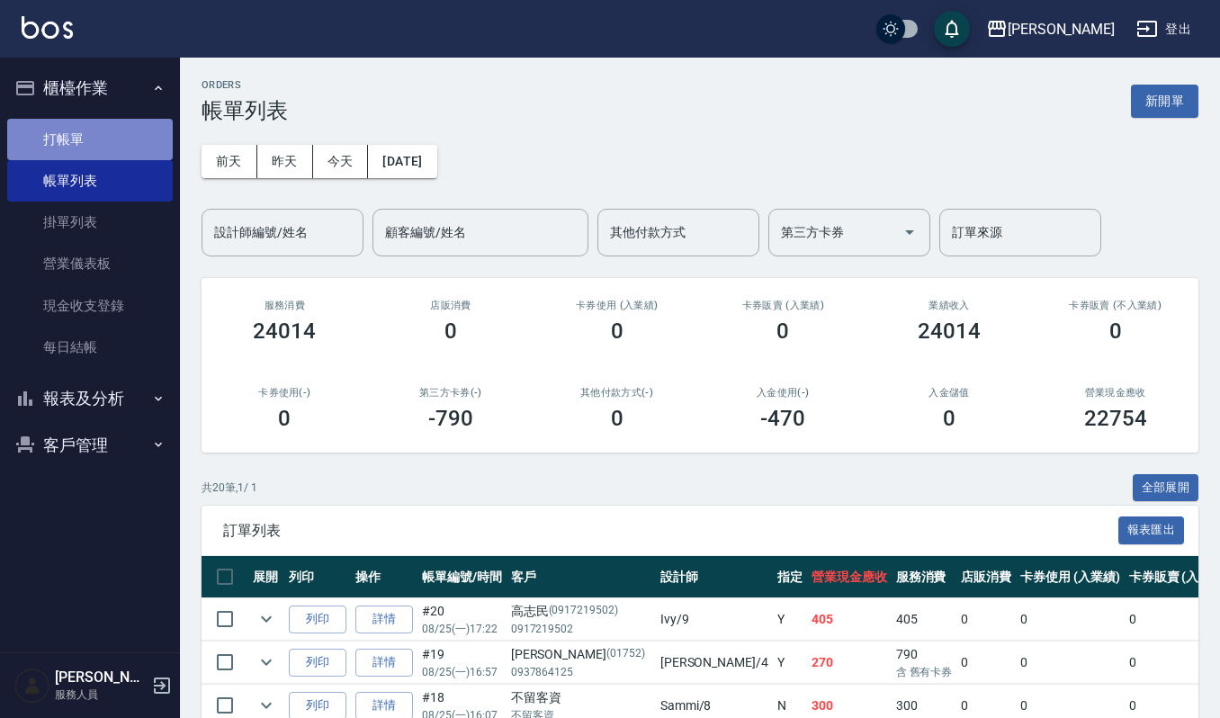
click at [112, 120] on link "打帳單" at bounding box center [90, 139] width 166 height 41
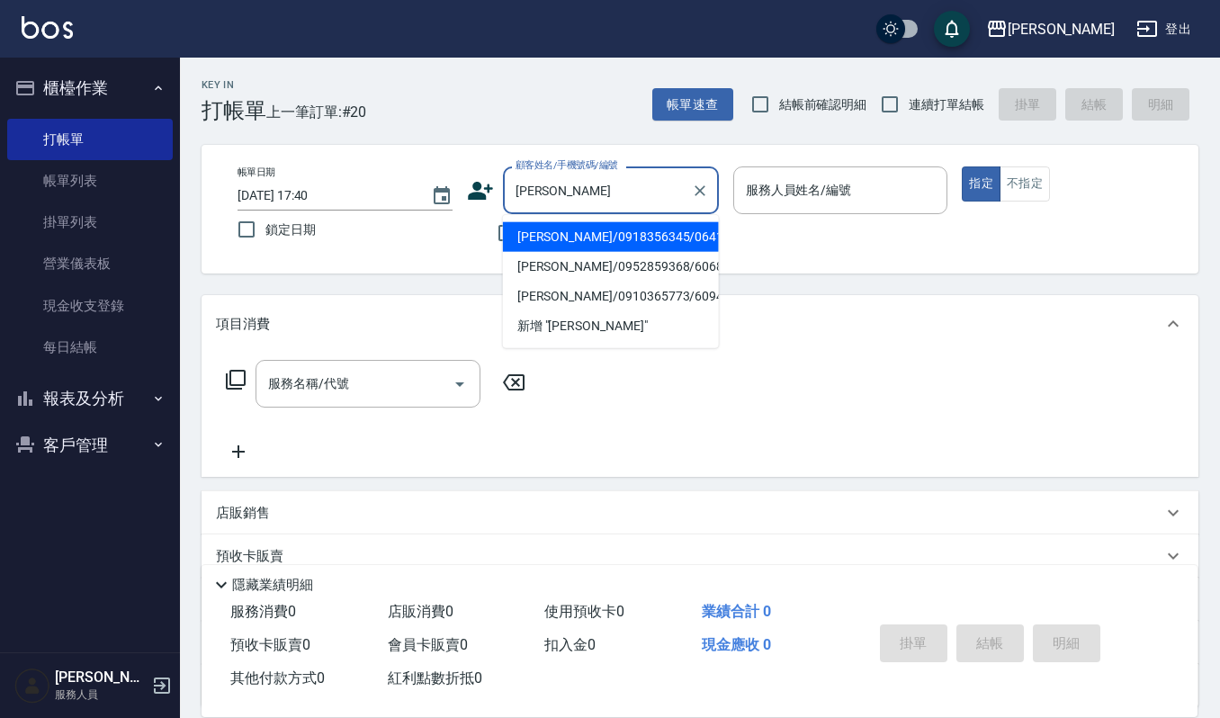
click at [628, 234] on li "蔡詩雯/0918356345/06411" at bounding box center [611, 237] width 216 height 30
type input "蔡詩雯/0918356345/06411"
type input "吉兒-4"
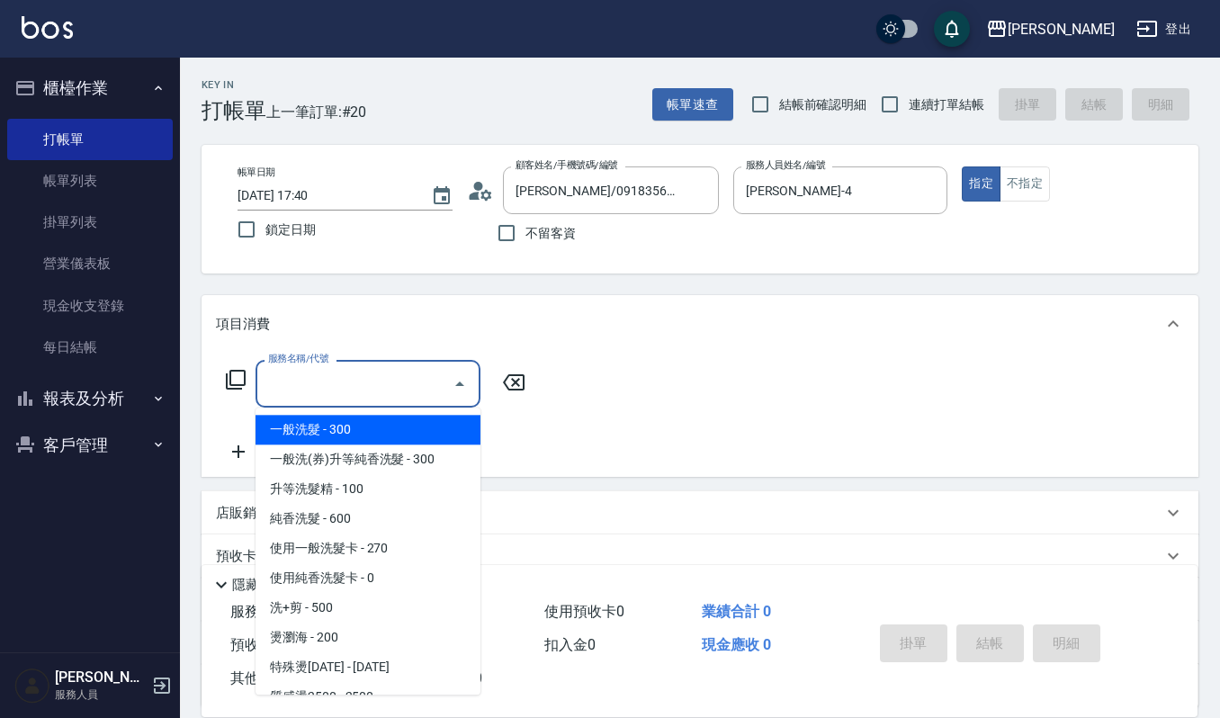
click at [351, 389] on input "服務名稱/代號" at bounding box center [355, 383] width 182 height 31
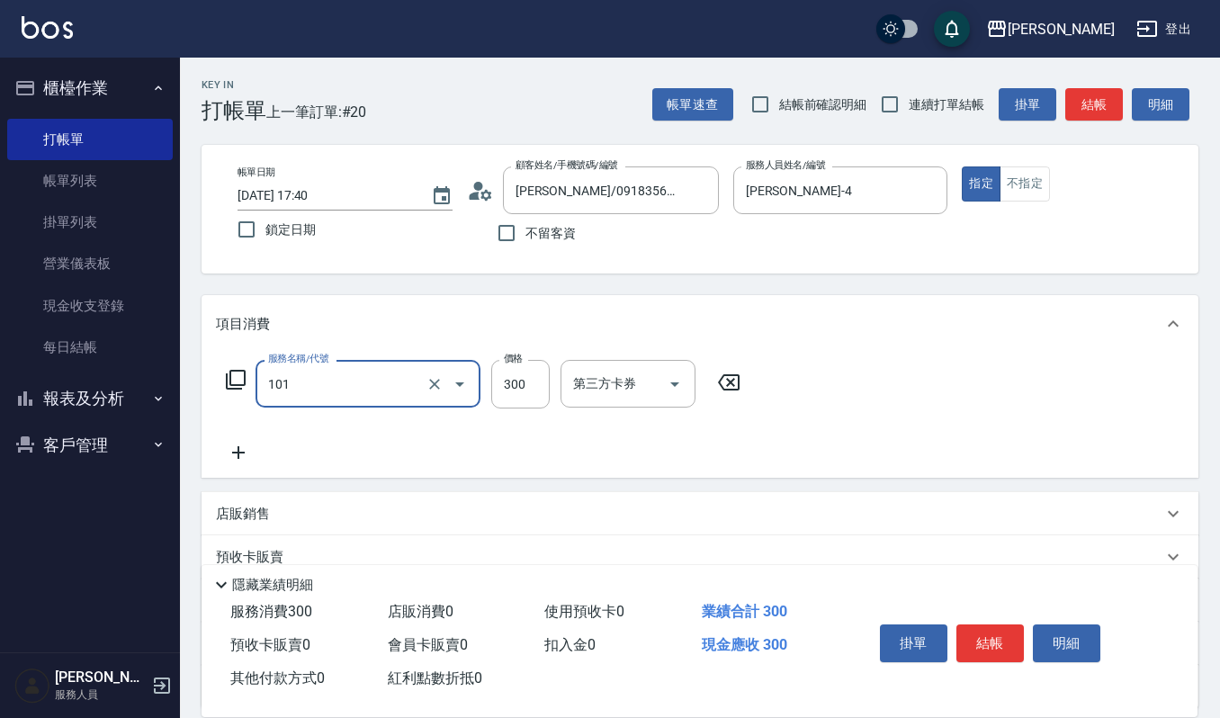
type input "一般洗髮(101)"
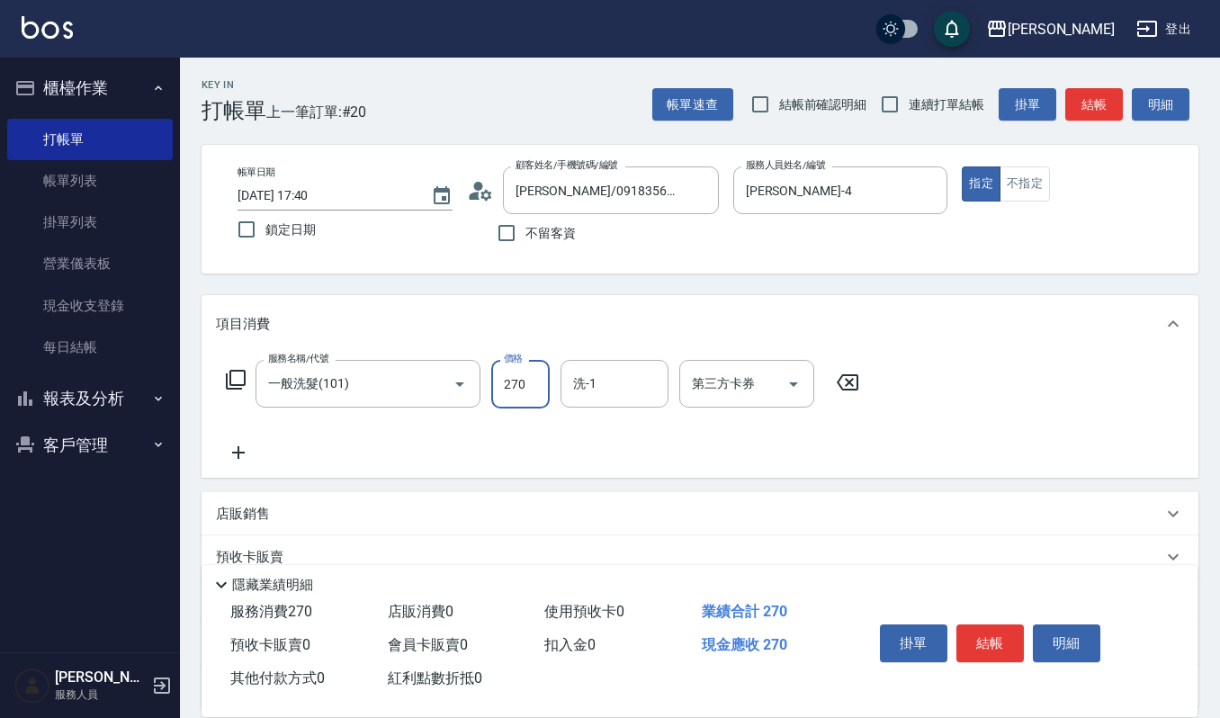
type input "270"
click at [619, 368] on input "洗-1" at bounding box center [615, 383] width 92 height 31
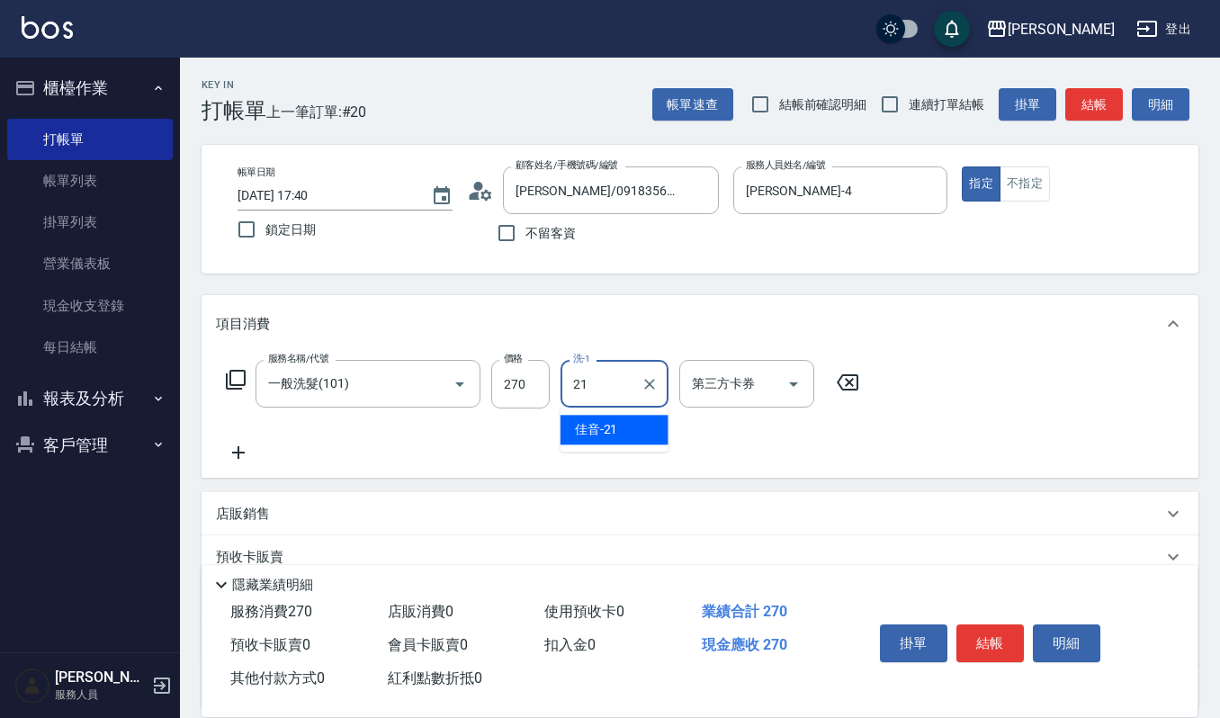
type input "佳音-21"
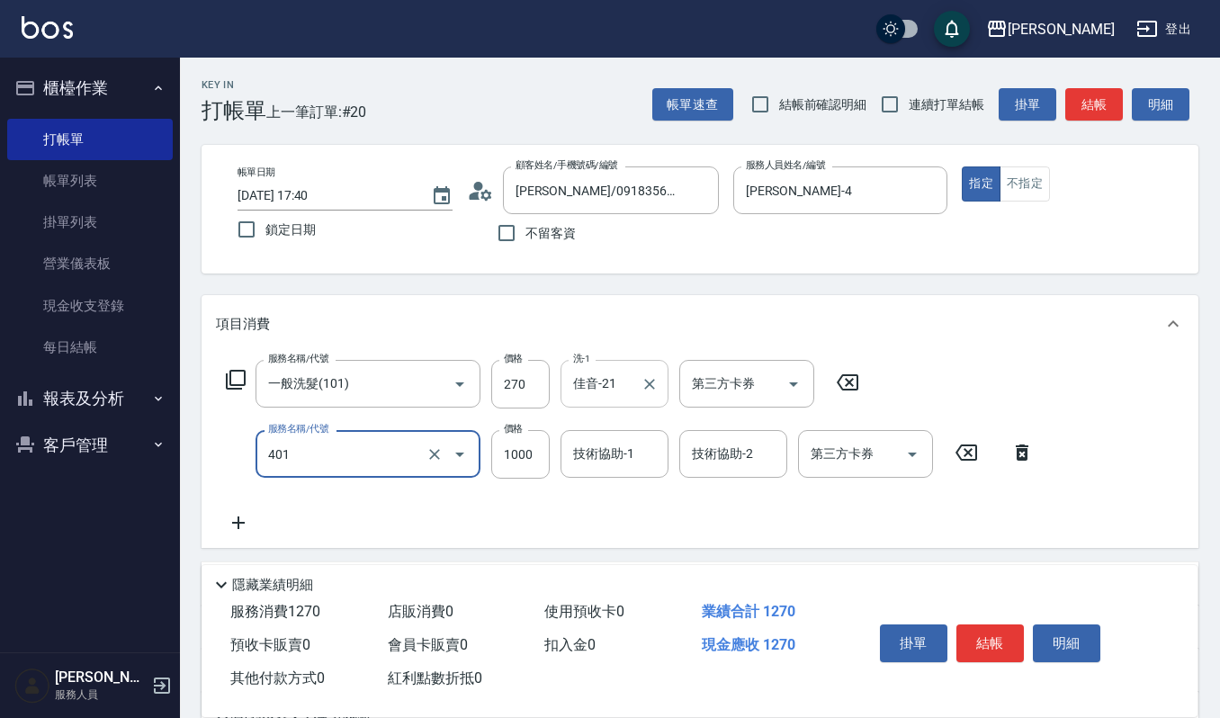
type input "造型染(401)"
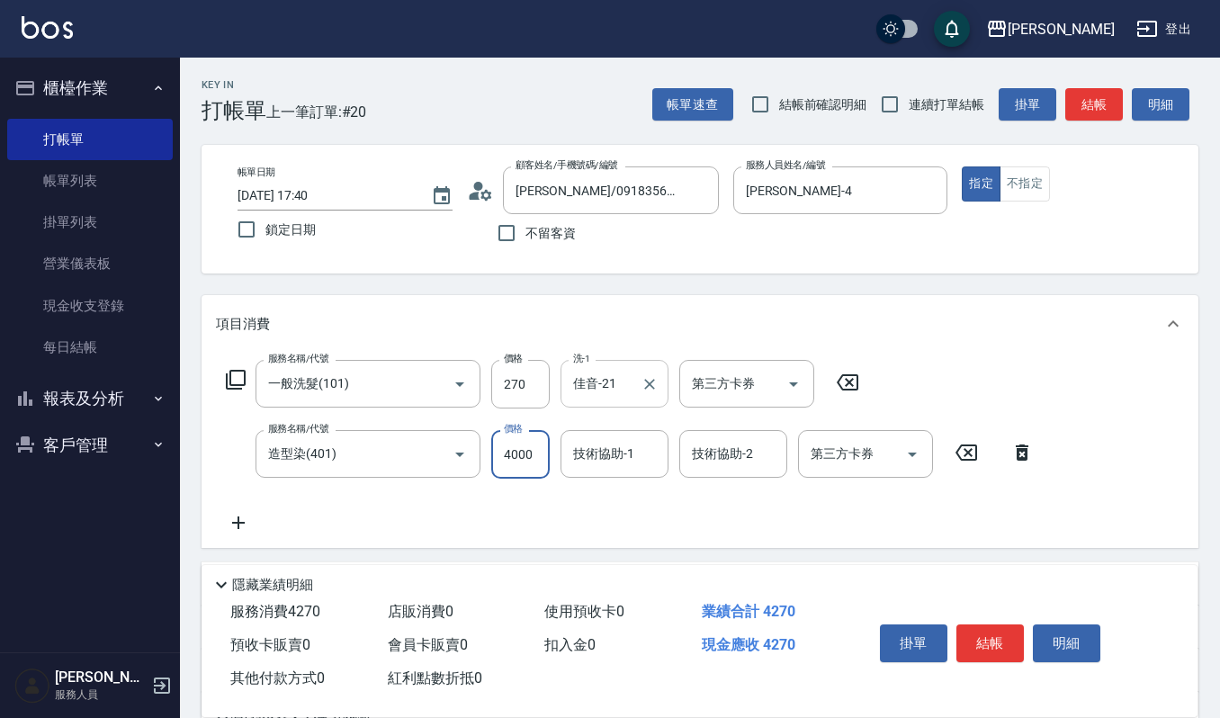
type input "4000"
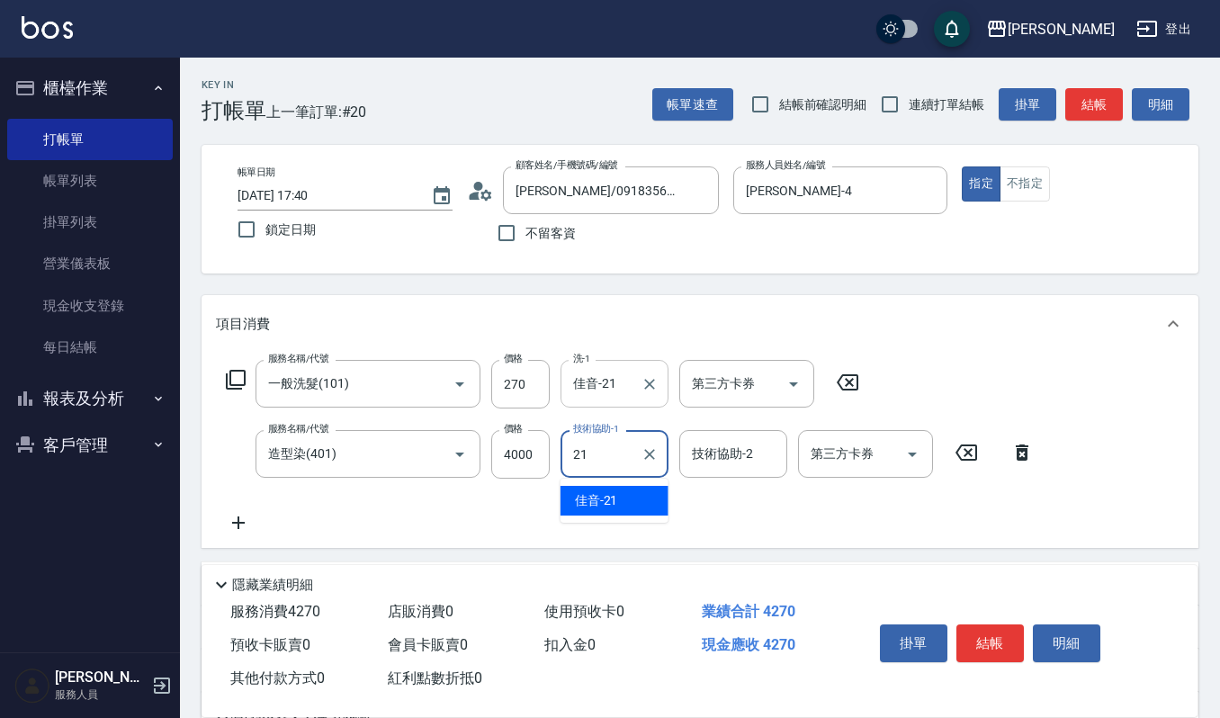
type input "佳音-21"
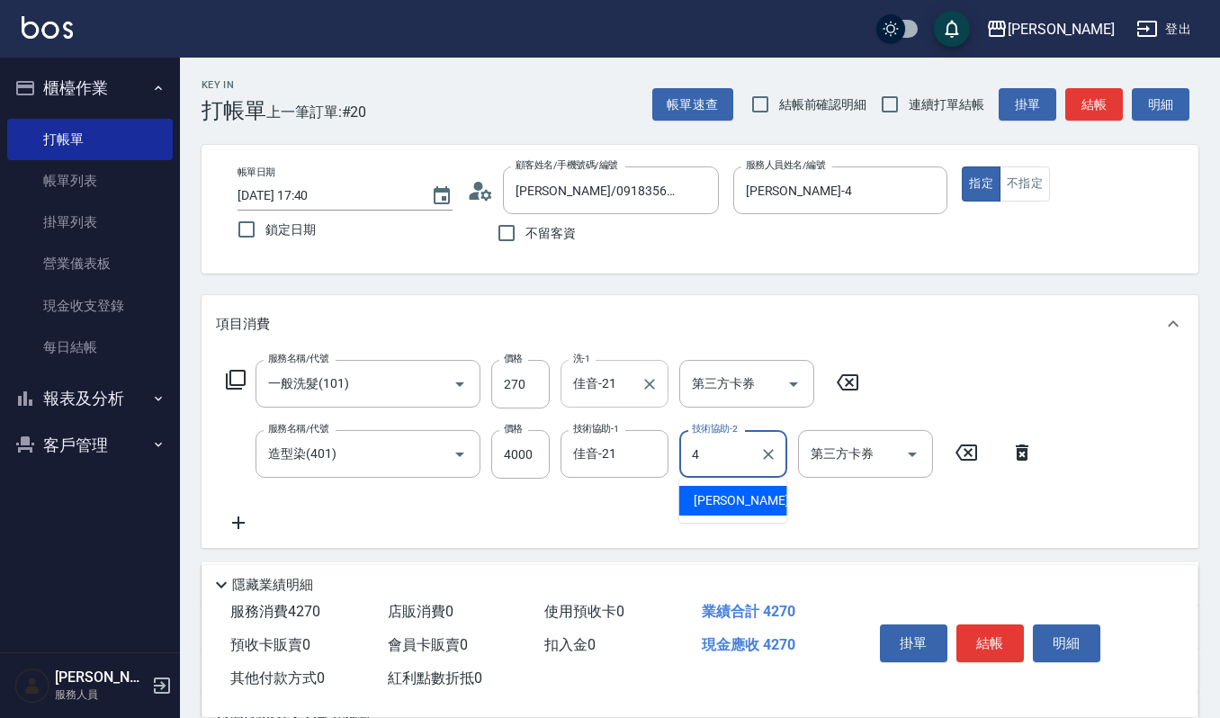
type input "吉兒-4"
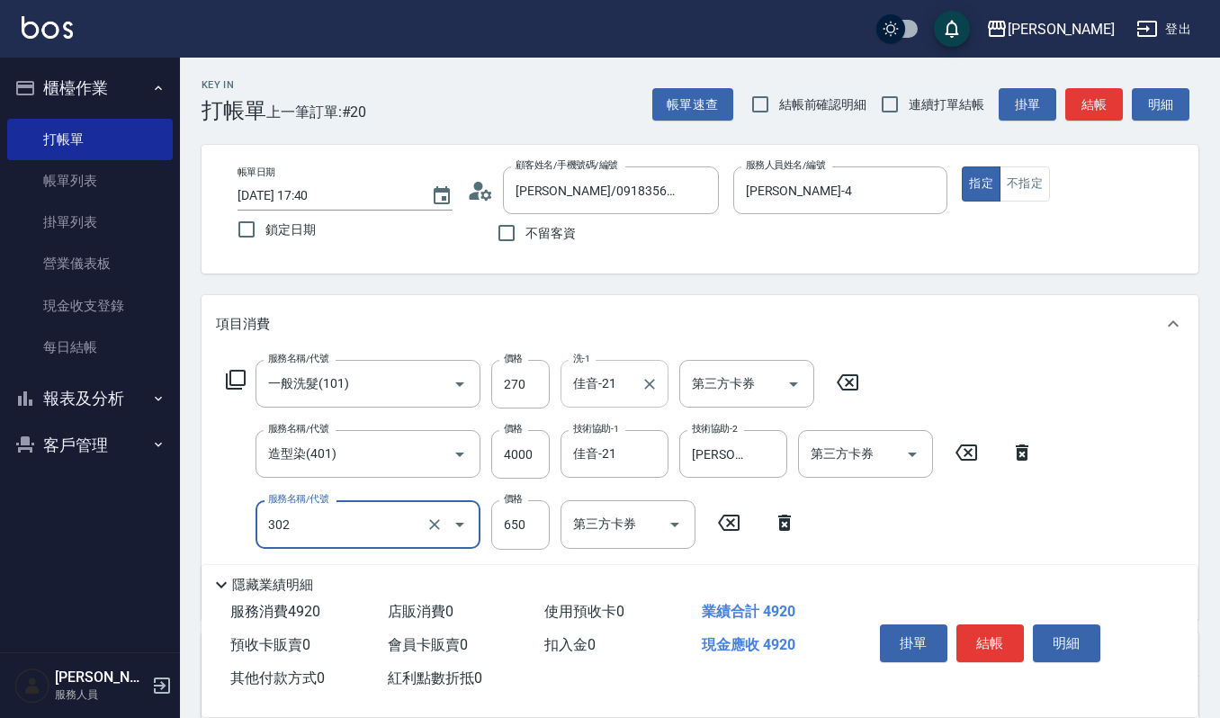
type input "經典剪髮-Gill(302)"
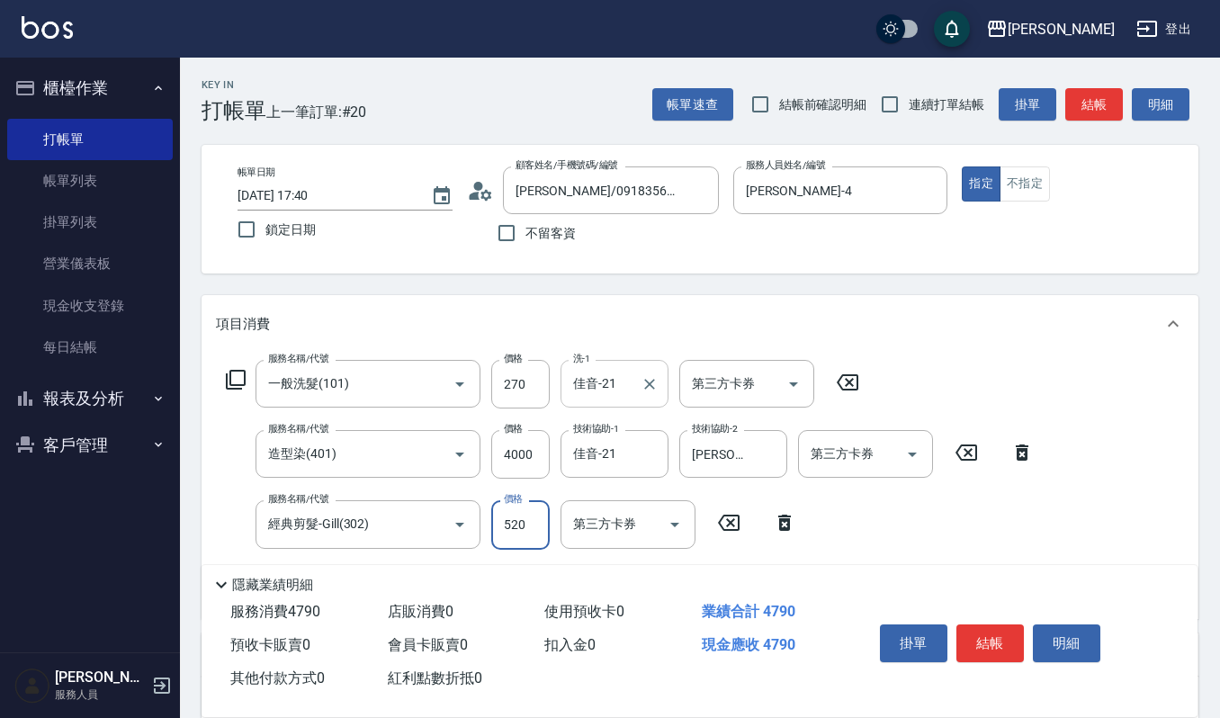
type input "520"
click at [1000, 653] on button "結帳" at bounding box center [989, 643] width 67 height 38
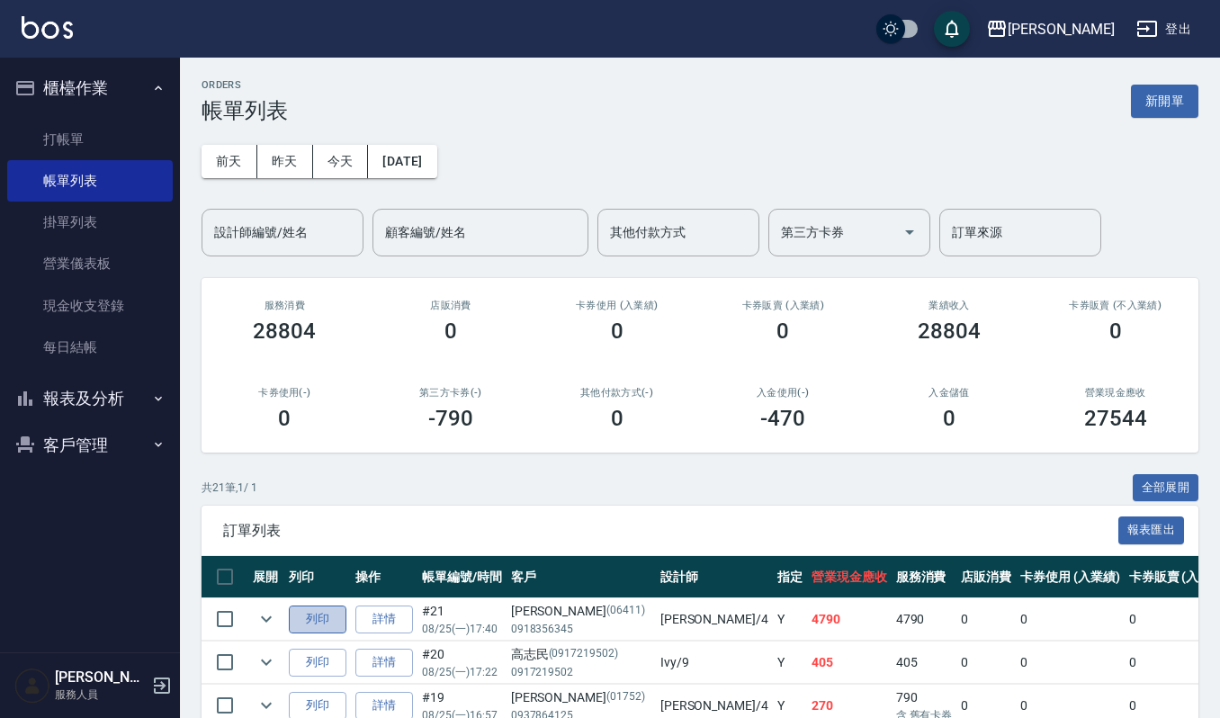
click at [340, 621] on button "列印" at bounding box center [318, 619] width 58 height 28
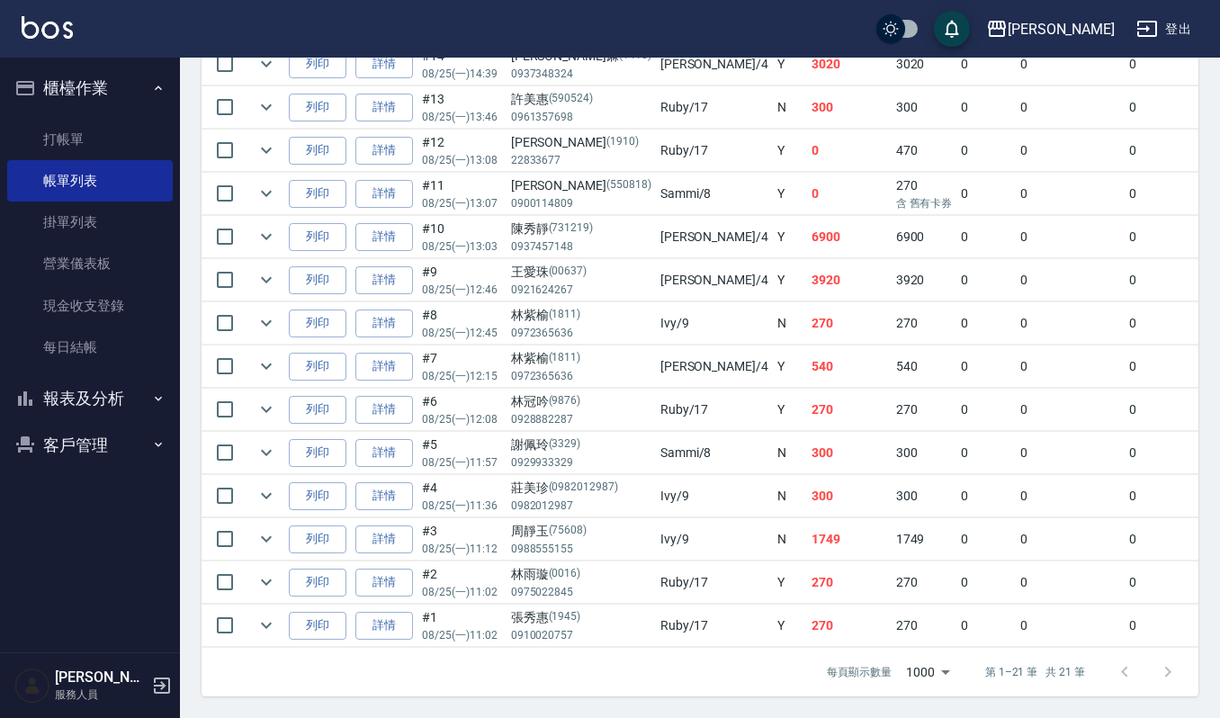
scroll to position [887, 0]
click at [268, 355] on icon "expand row" at bounding box center [266, 366] width 22 height 22
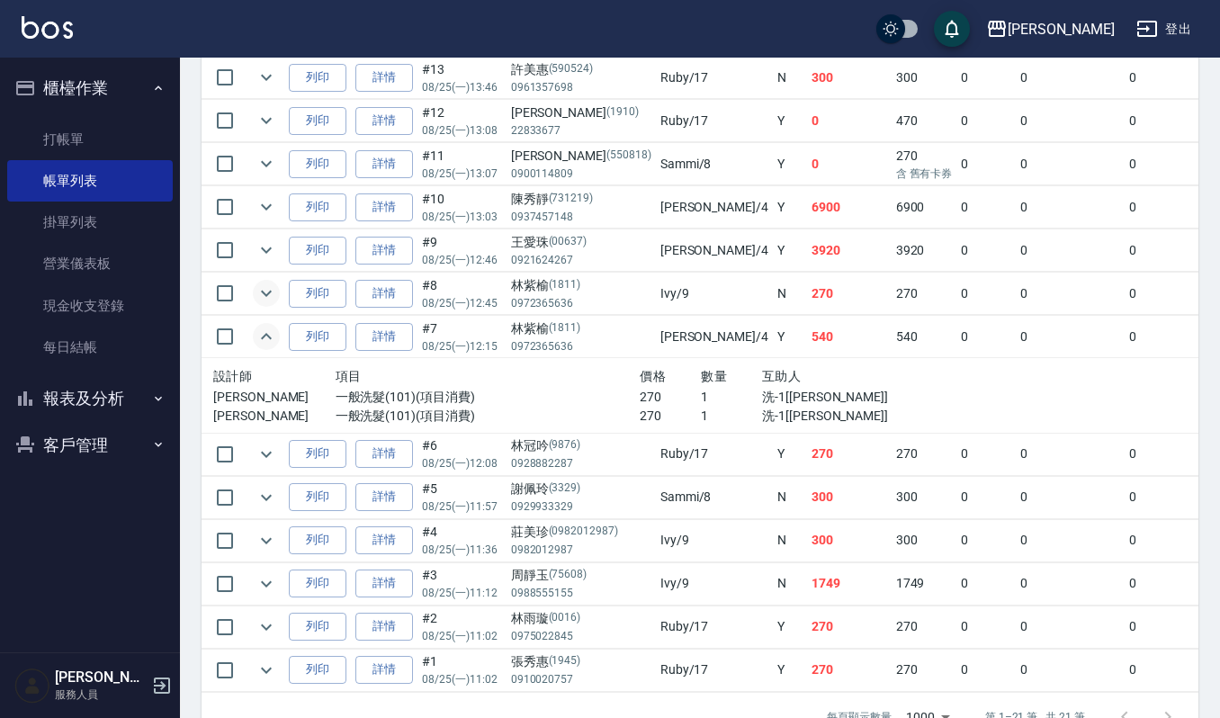
click at [264, 297] on icon "expand row" at bounding box center [266, 294] width 11 height 6
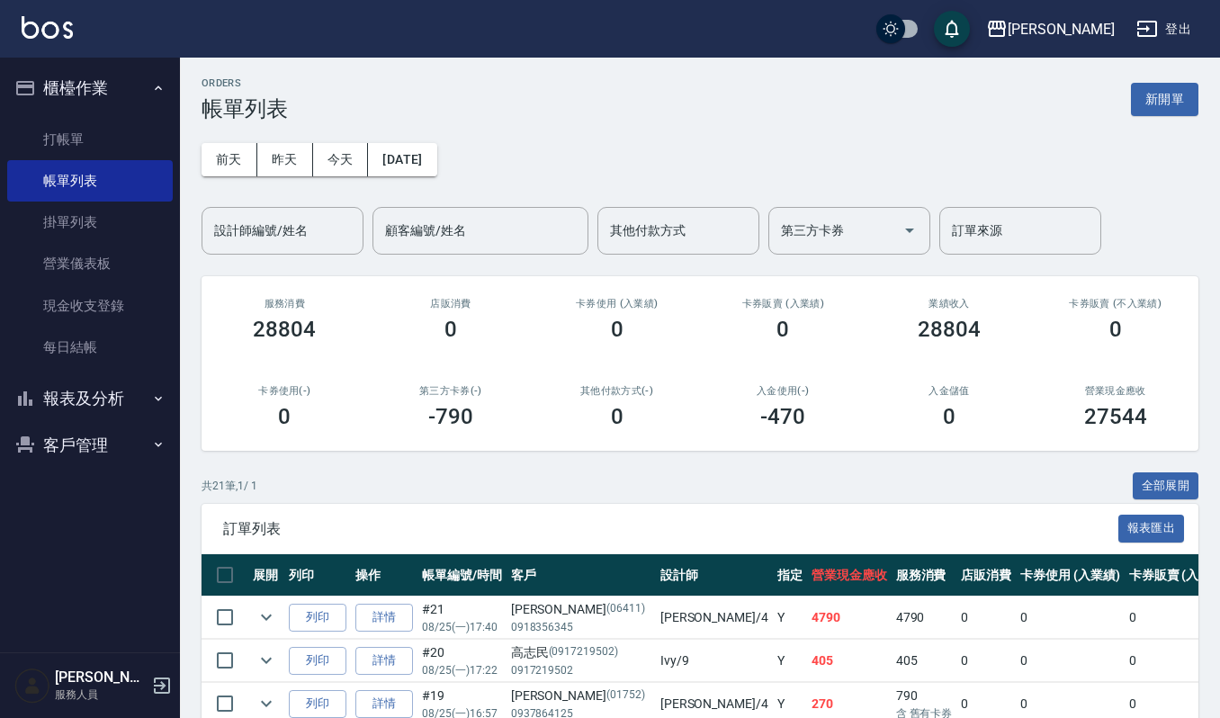
scroll to position [0, 0]
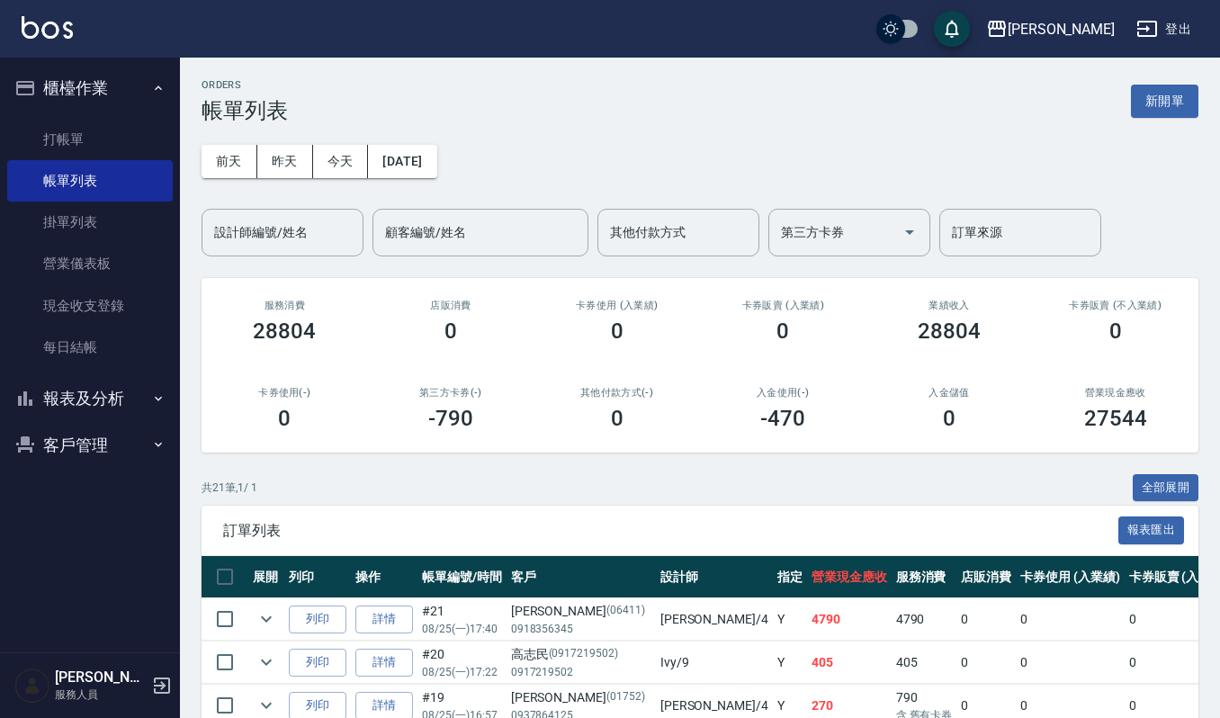
click at [1167, 126] on div "前天 昨天 今天 2025/08/25 設計師編號/姓名 設計師編號/姓名 顧客編號/姓名 顧客編號/姓名 其他付款方式 其他付款方式 第三方卡券 第三方卡券…" at bounding box center [699, 189] width 997 height 133
click at [1170, 119] on div "ORDERS 帳單列表 新開單" at bounding box center [699, 101] width 997 height 44
click at [1159, 91] on button "新開單" at bounding box center [1164, 101] width 67 height 33
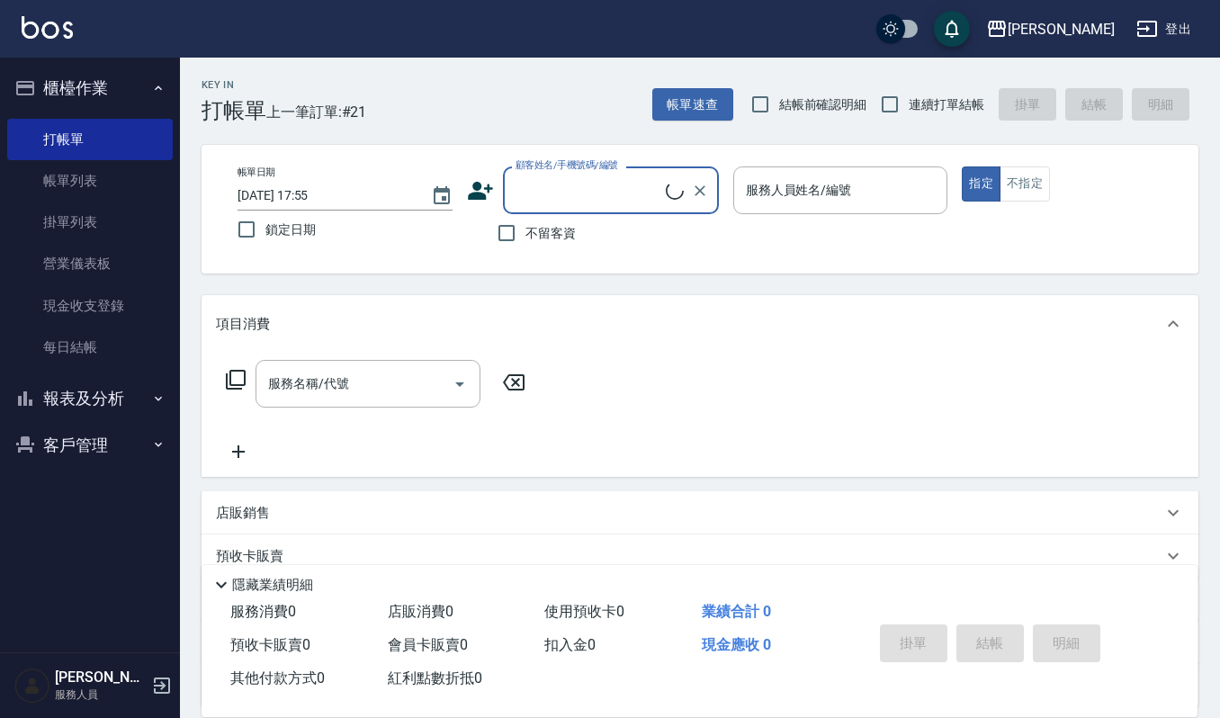
click at [554, 178] on input "顧客姓名/手機號碼/編號" at bounding box center [588, 190] width 155 height 31
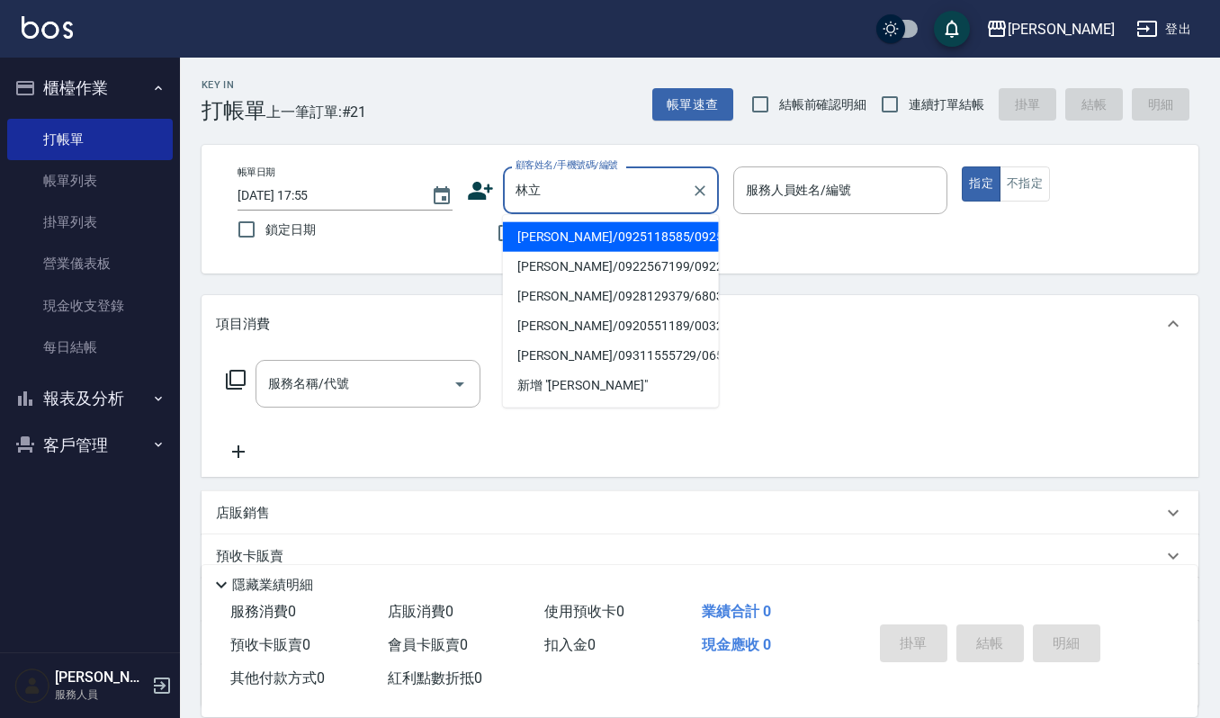
click at [588, 235] on li "林立/0925118585/0925118585" at bounding box center [611, 237] width 216 height 30
type input "林立/0925118585/0925118585"
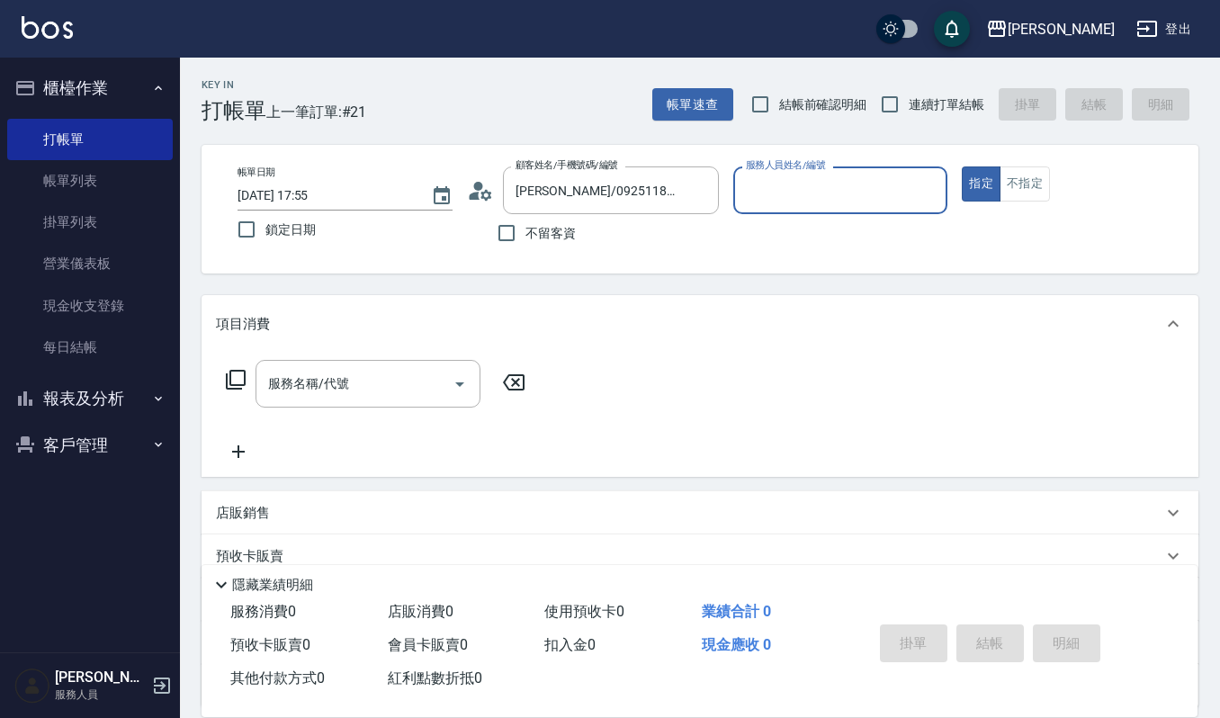
type input "Ivy-9"
click at [1045, 175] on button "不指定" at bounding box center [1024, 183] width 50 height 35
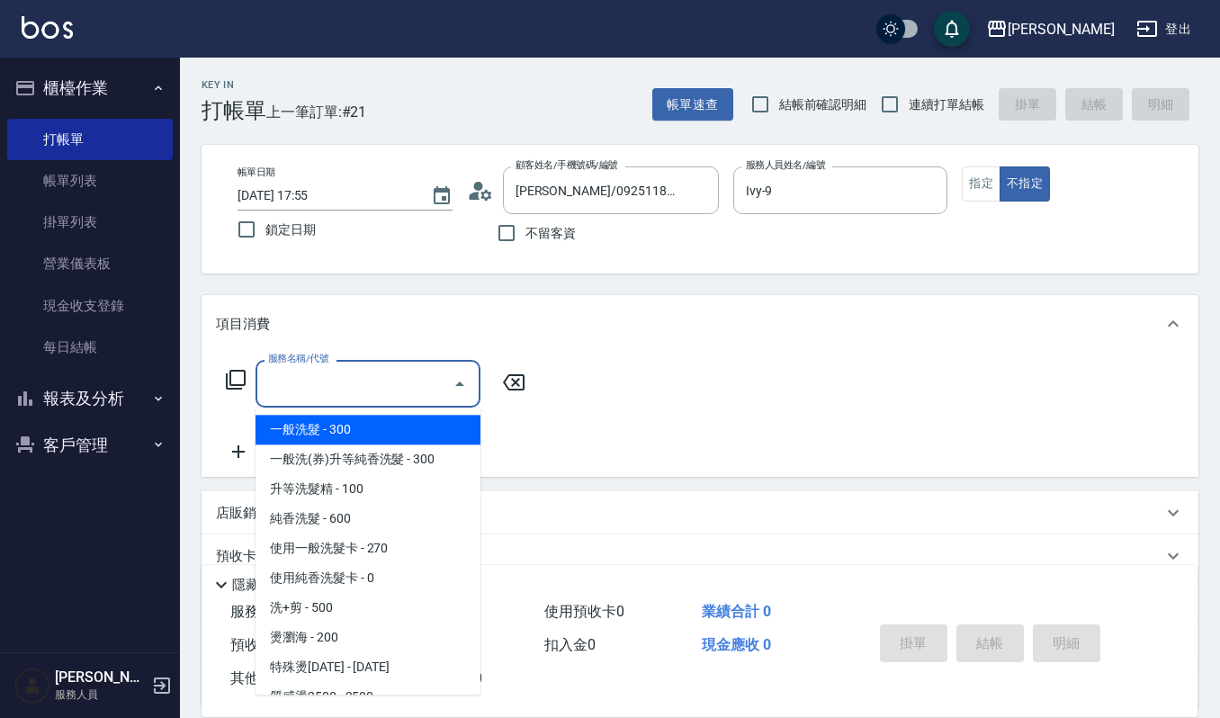
click at [371, 385] on input "服務名稱/代號" at bounding box center [355, 383] width 182 height 31
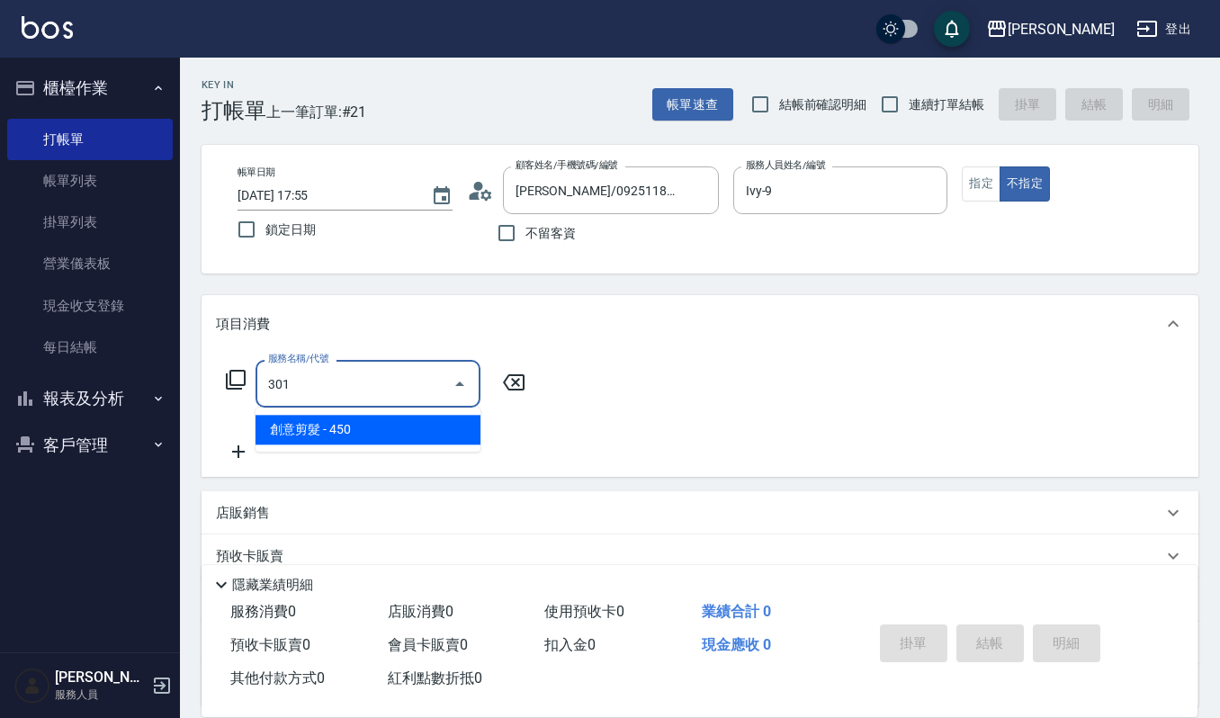
type input "創意剪髮(301)"
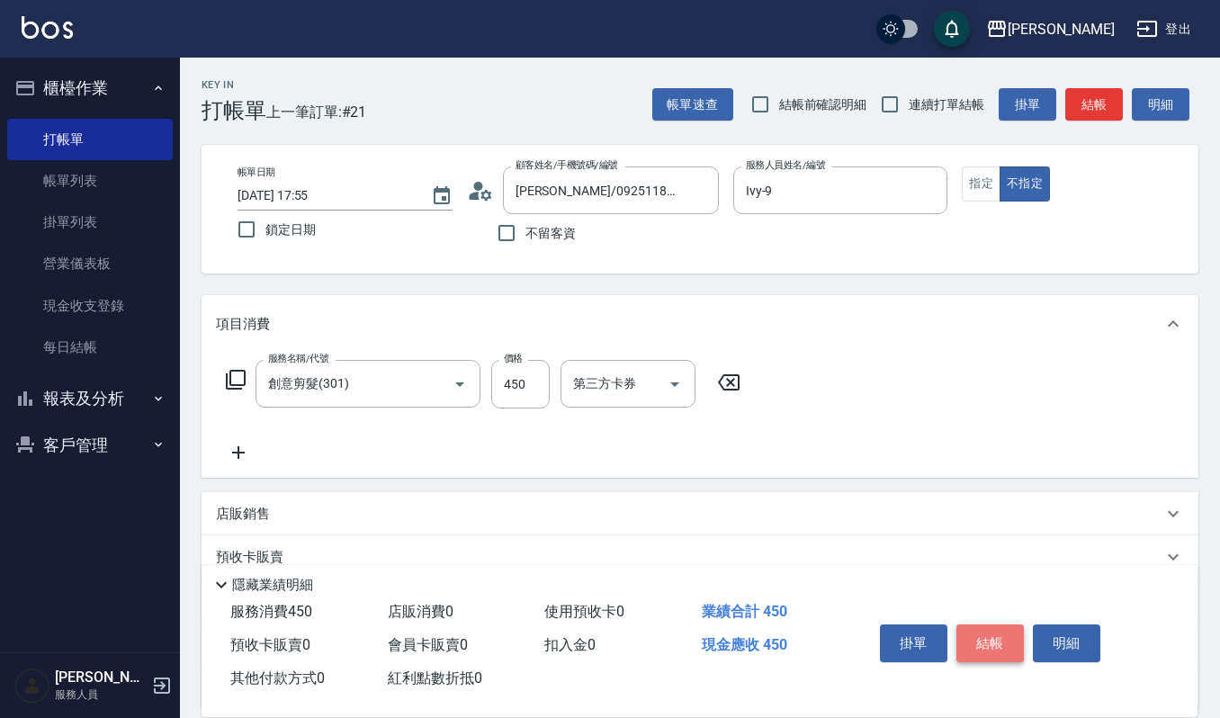
click at [980, 649] on button "結帳" at bounding box center [989, 643] width 67 height 38
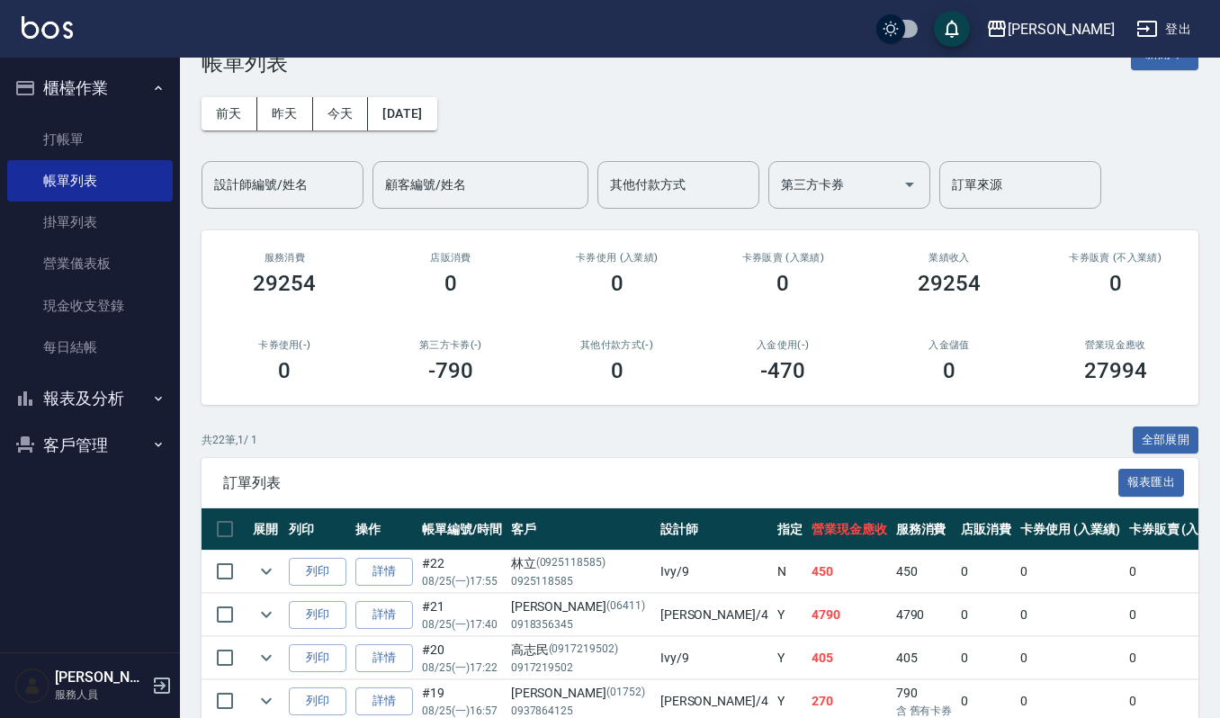
scroll to position [120, 0]
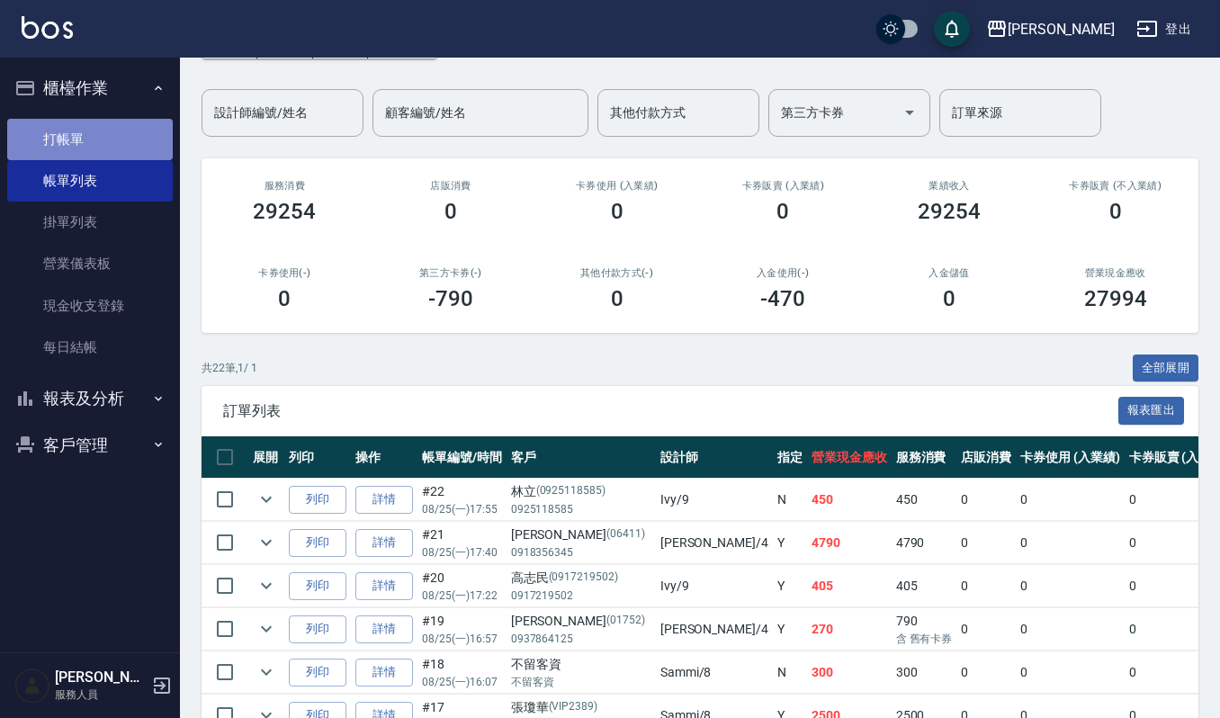
click at [40, 144] on link "打帳單" at bounding box center [90, 139] width 166 height 41
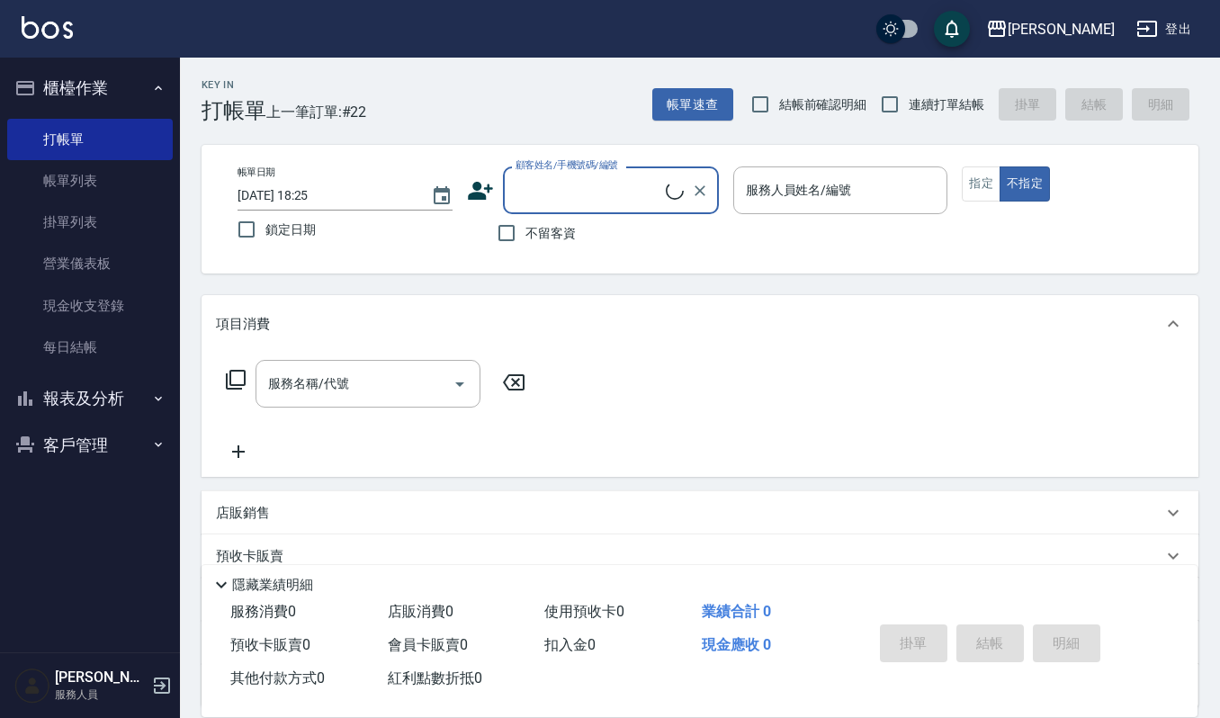
click at [545, 196] on input "顧客姓名/手機號碼/編號" at bounding box center [588, 190] width 155 height 31
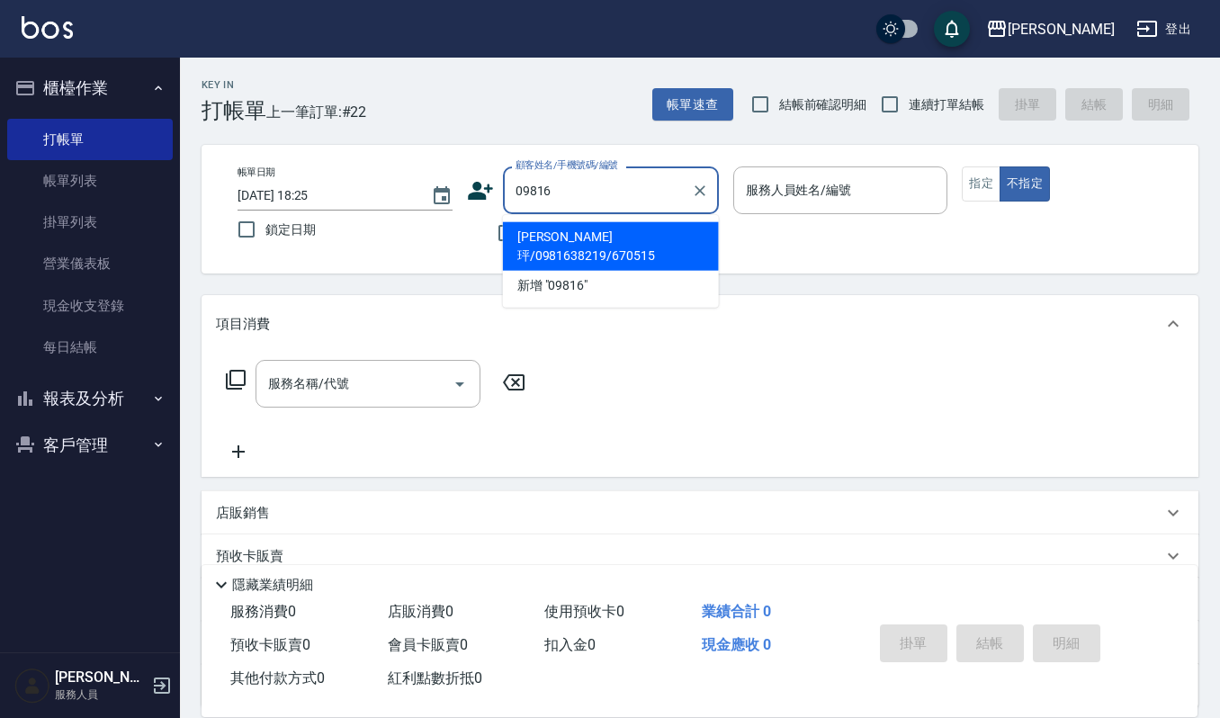
type input "098168"
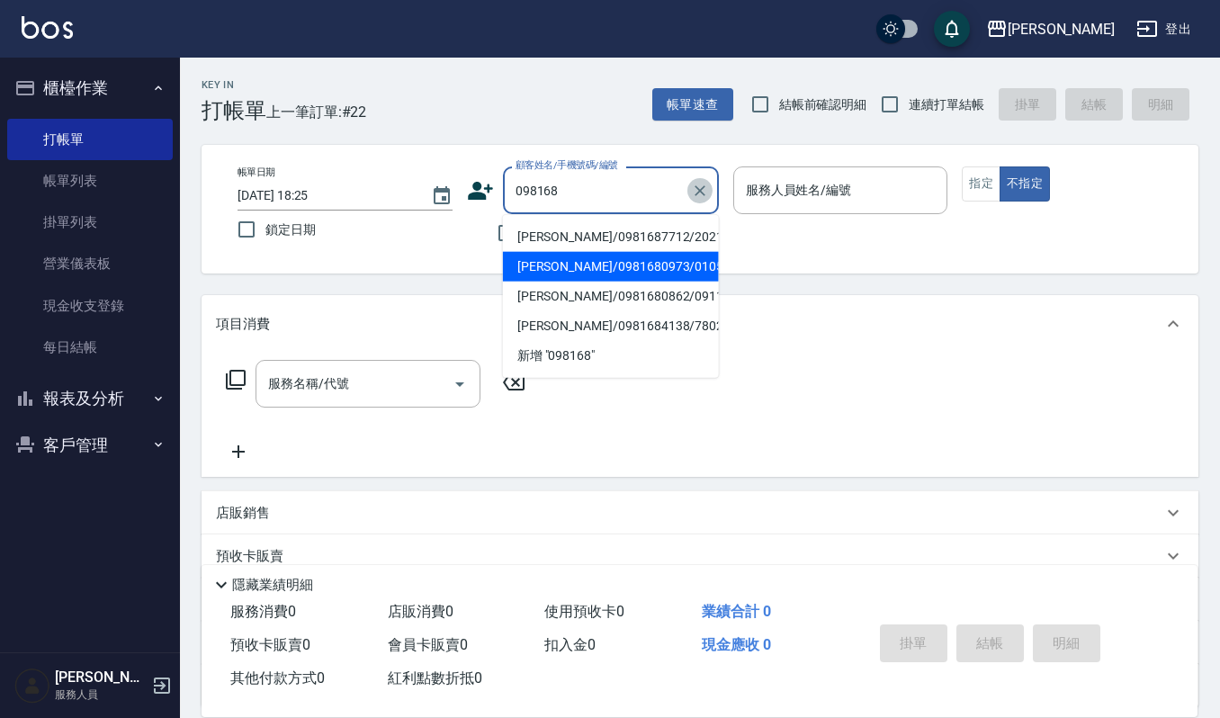
click at [703, 198] on icon "Clear" at bounding box center [700, 191] width 18 height 18
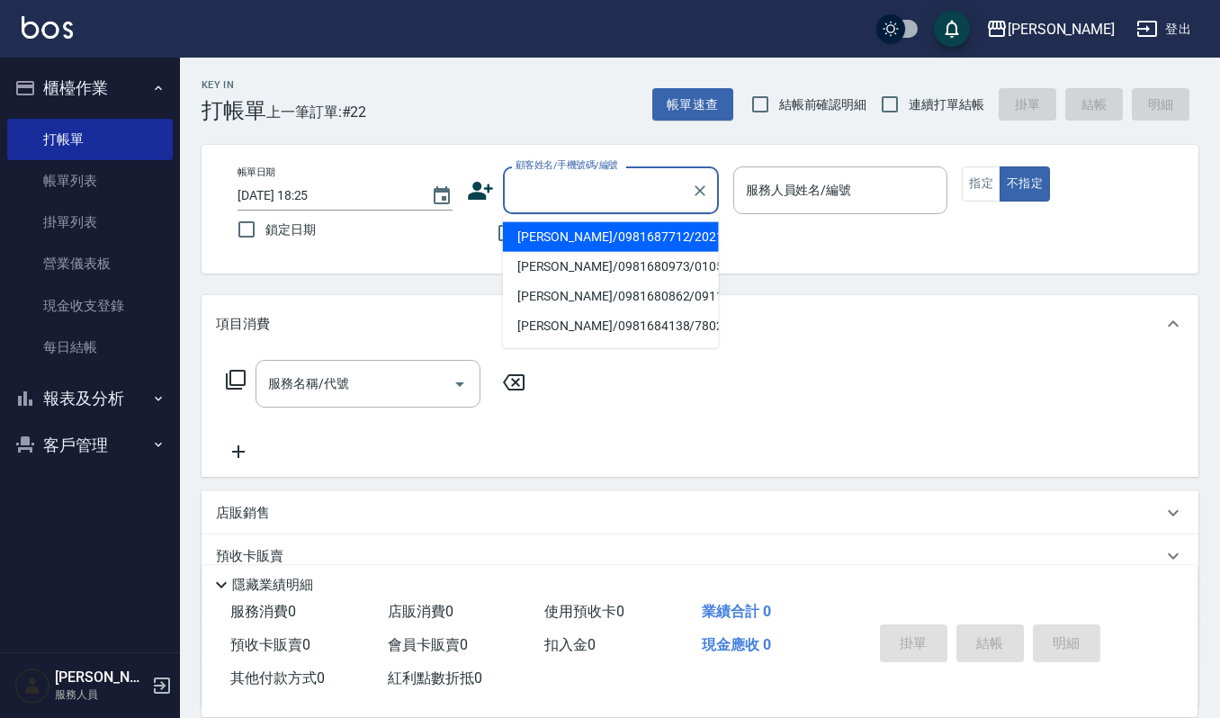
click at [641, 196] on input "顧客姓名/手機號碼/編號" at bounding box center [597, 190] width 173 height 31
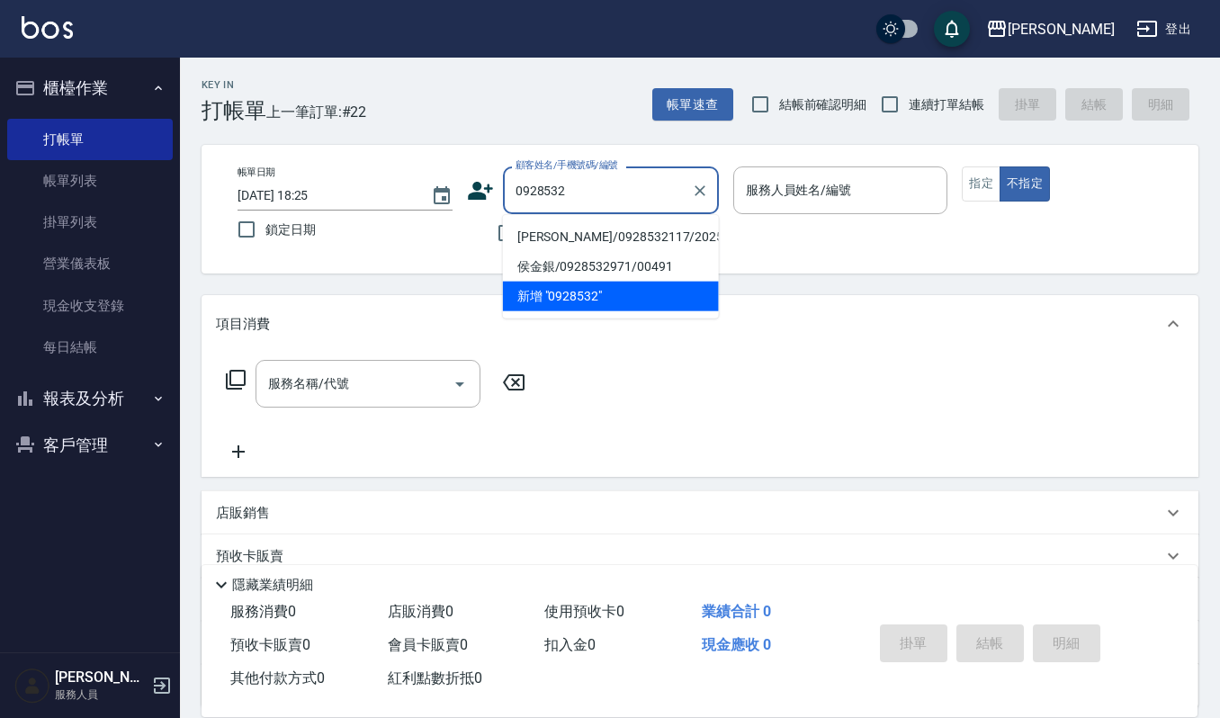
click at [631, 243] on li "楊淑慧/0928532117/20250605" at bounding box center [611, 237] width 216 height 30
type input "楊淑慧/0928532117/20250605"
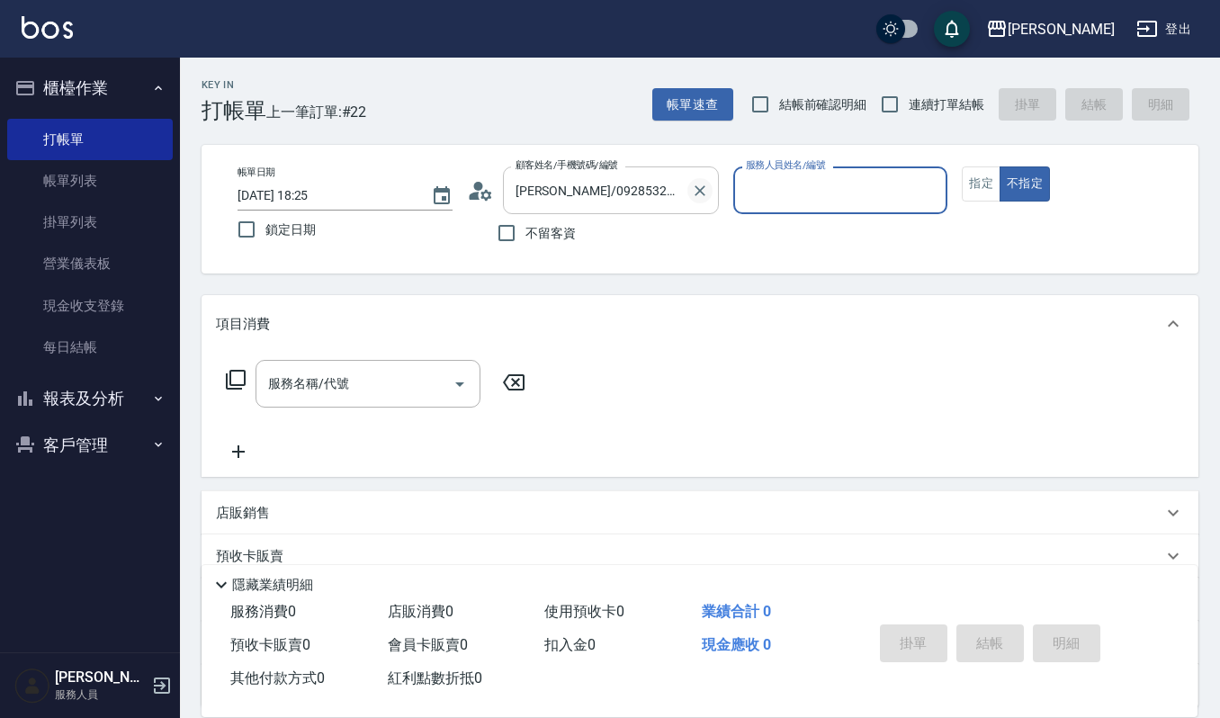
click at [696, 191] on icon "Clear" at bounding box center [700, 191] width 18 height 18
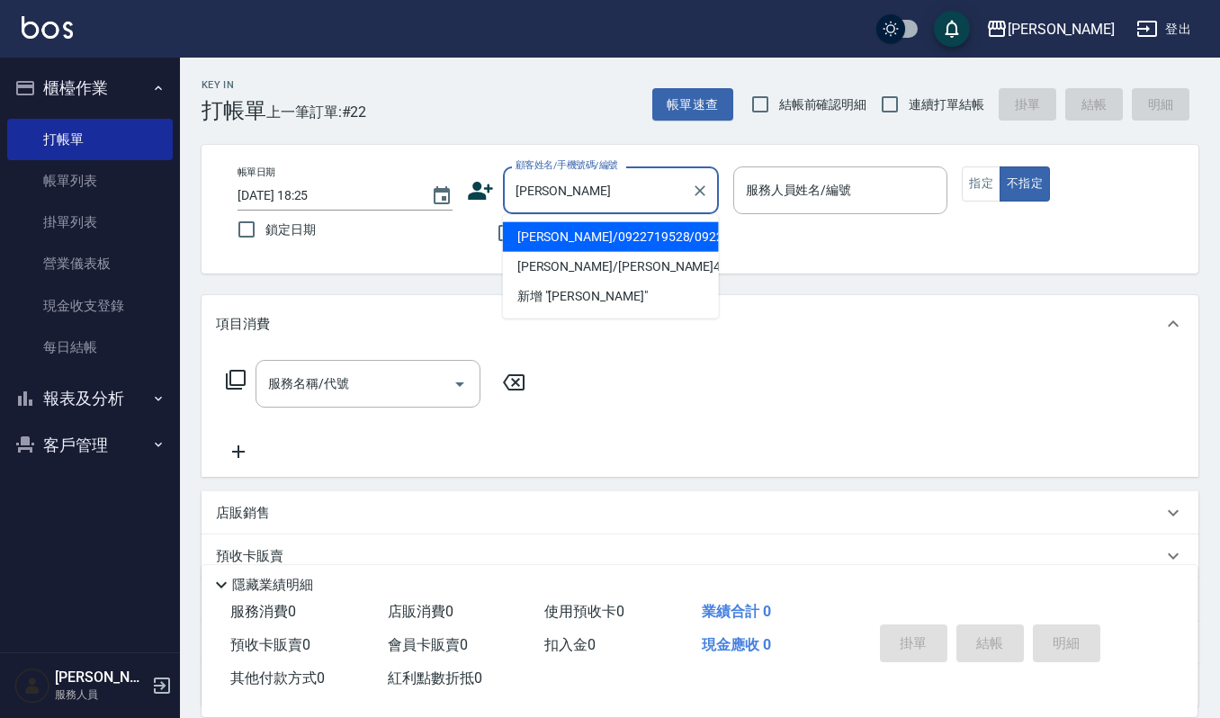
click at [677, 252] on li "蔡淑娟/0922719528/0922719528" at bounding box center [611, 237] width 216 height 30
type input "蔡淑娟/0922719528/0922719528"
click at [645, 192] on input "蔡淑娟/0922719528/0922719528" at bounding box center [597, 190] width 173 height 31
drag, startPoint x: 556, startPoint y: 188, endPoint x: 624, endPoint y: 182, distance: 68.7
click at [624, 182] on input "蔡淑娟/0922719528/0922719528" at bounding box center [597, 190] width 173 height 31
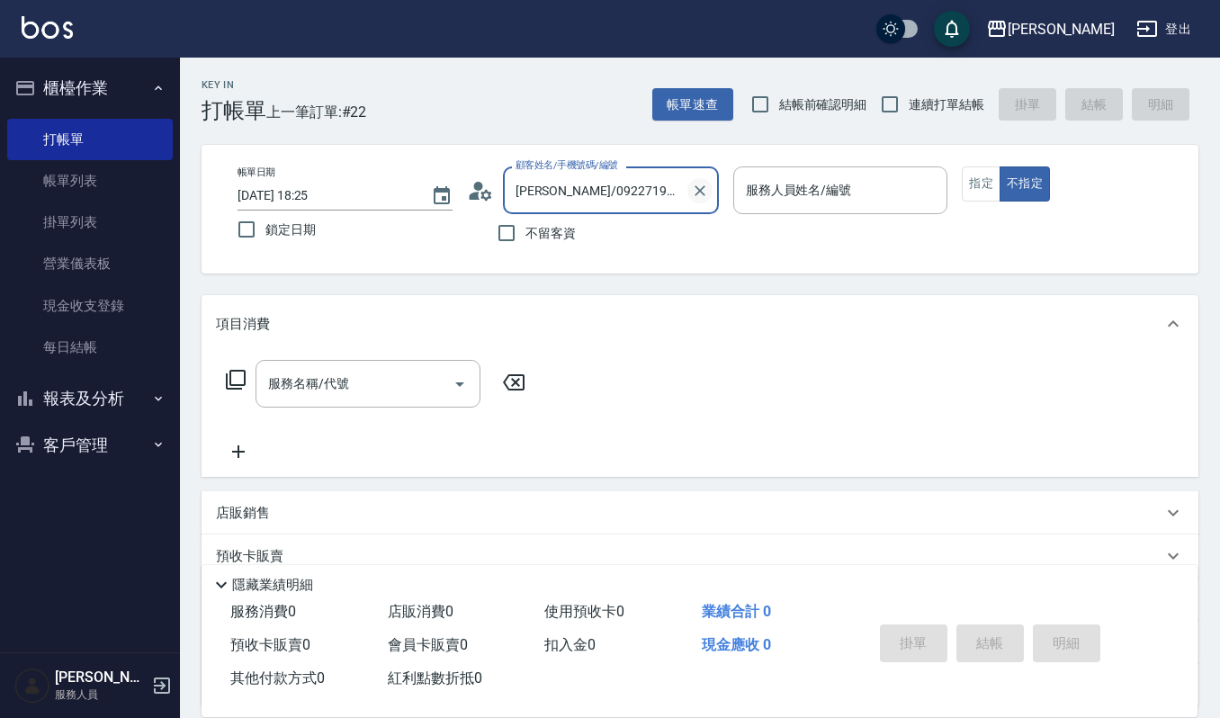
click at [700, 182] on icon "Clear" at bounding box center [700, 191] width 18 height 18
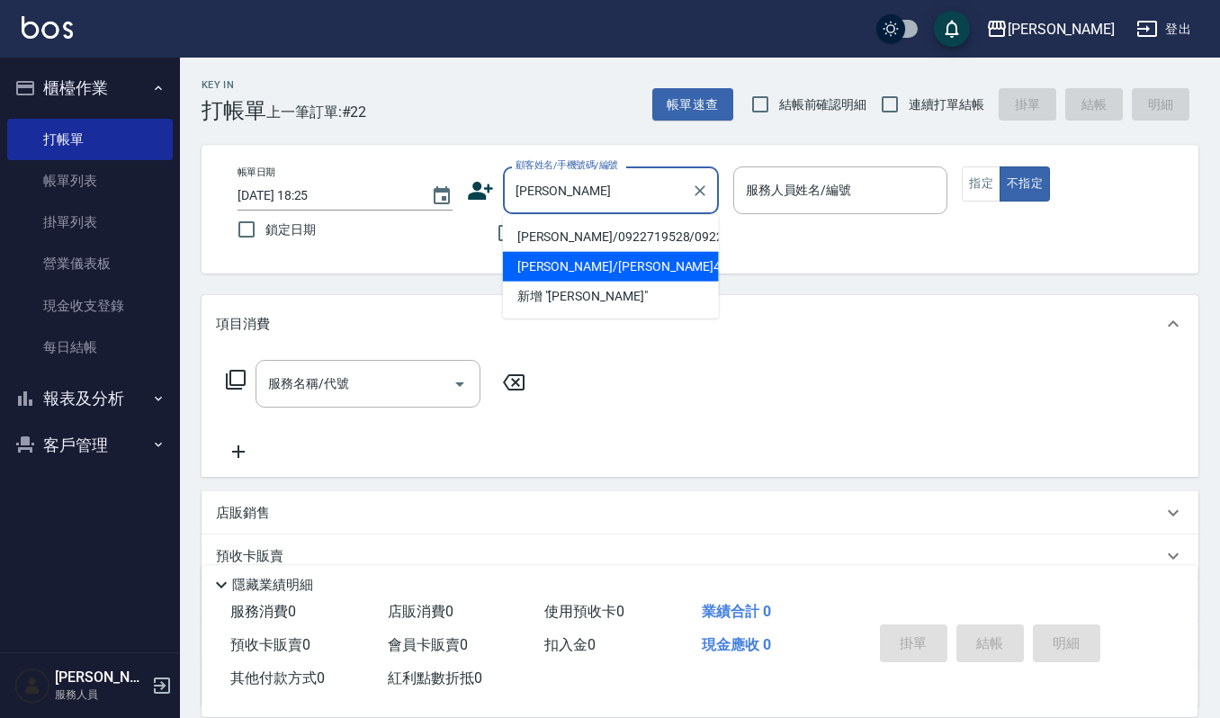
click at [695, 273] on li "蔡淑娟/蔡淑娟459/459" at bounding box center [611, 267] width 216 height 30
type input "蔡淑娟/蔡淑娟459/459"
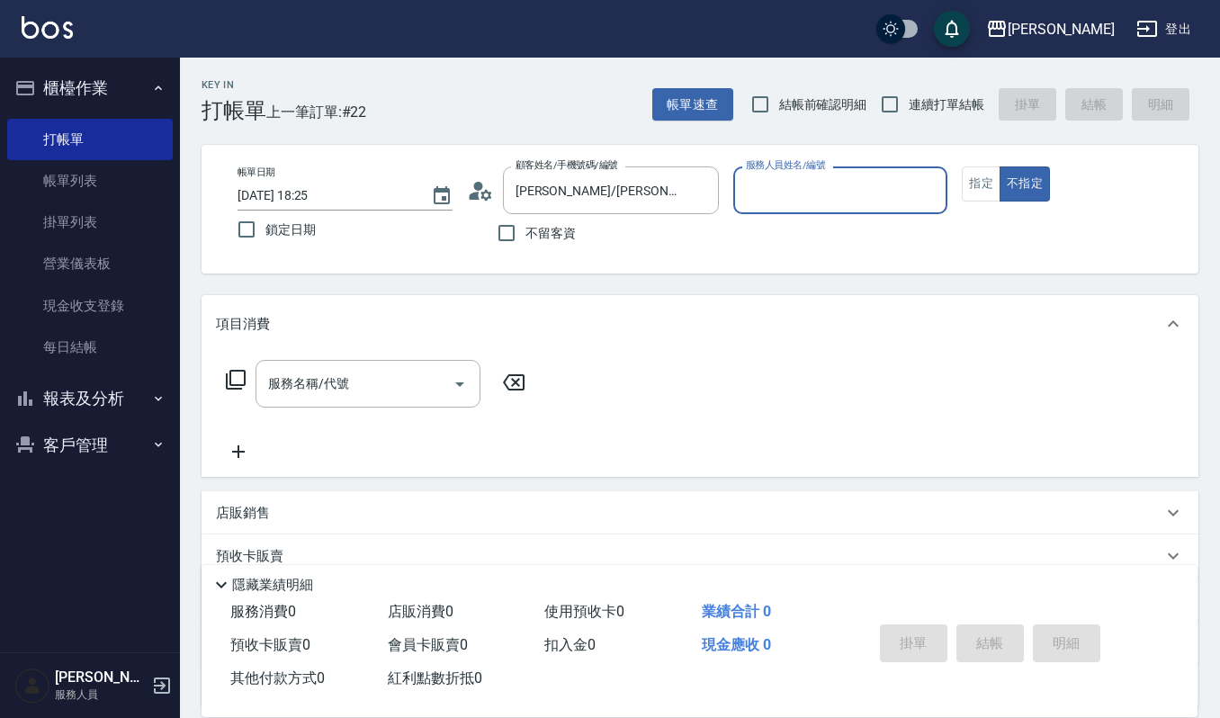
click at [490, 188] on icon at bounding box center [480, 190] width 27 height 27
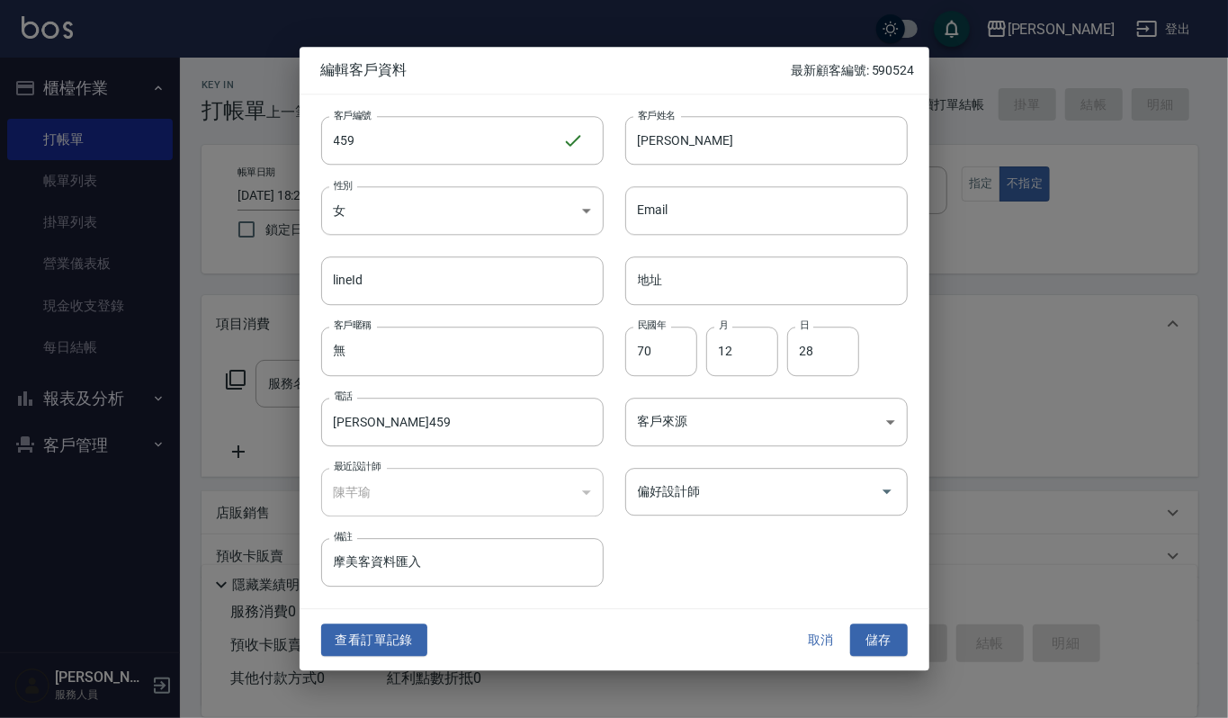
click at [374, 622] on div "查看訂單記錄 取消 儲存" at bounding box center [615, 640] width 630 height 62
click at [218, 562] on div at bounding box center [614, 359] width 1228 height 718
click at [815, 644] on button "取消" at bounding box center [821, 639] width 58 height 33
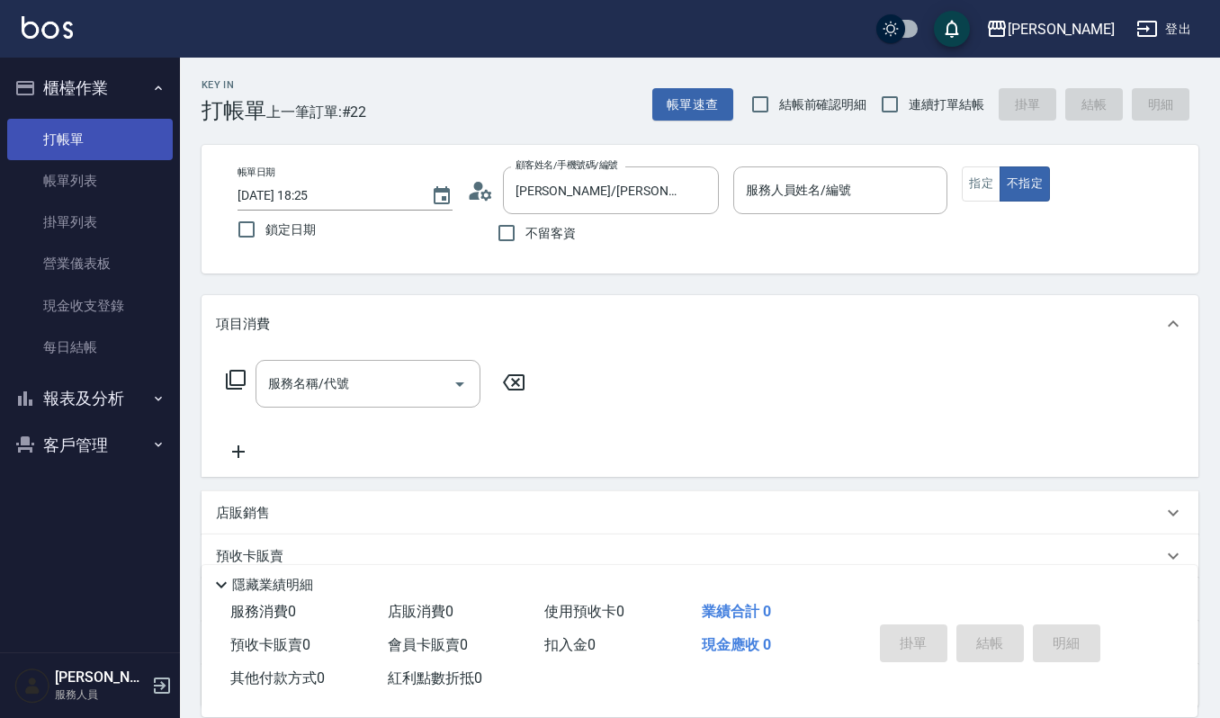
click at [65, 128] on link "打帳單" at bounding box center [90, 139] width 166 height 41
click at [468, 192] on icon at bounding box center [480, 190] width 27 height 27
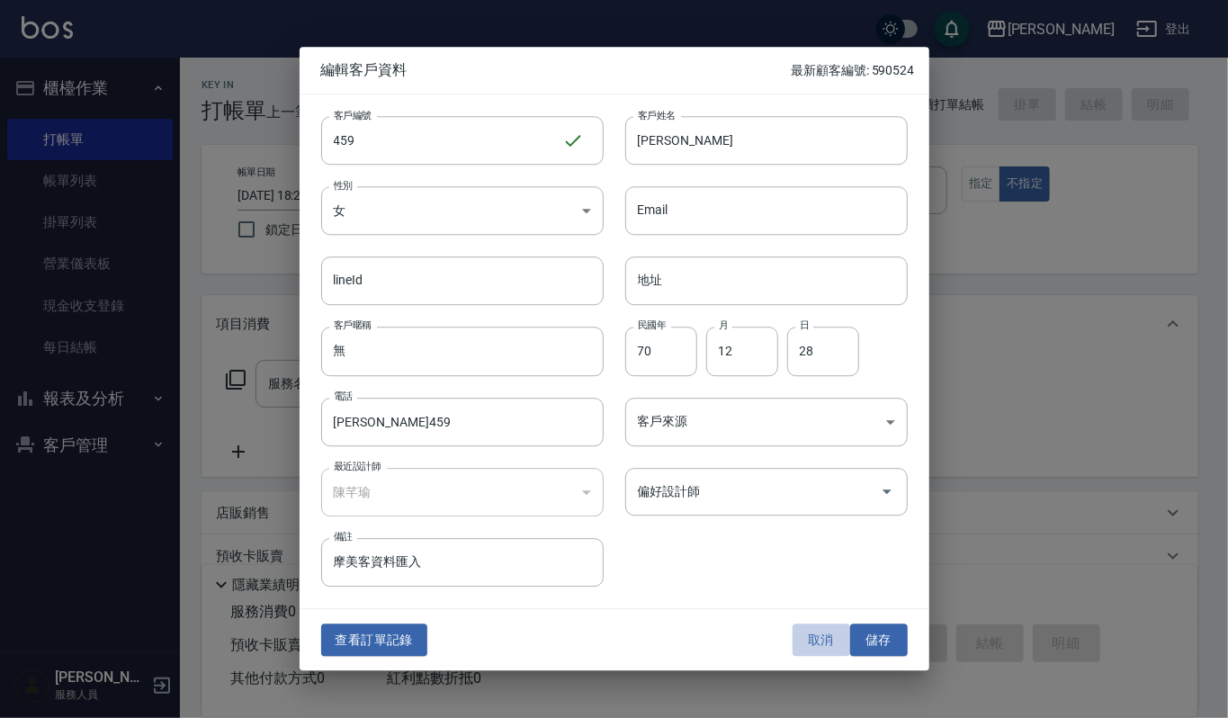
click at [819, 644] on button "取消" at bounding box center [821, 639] width 58 height 33
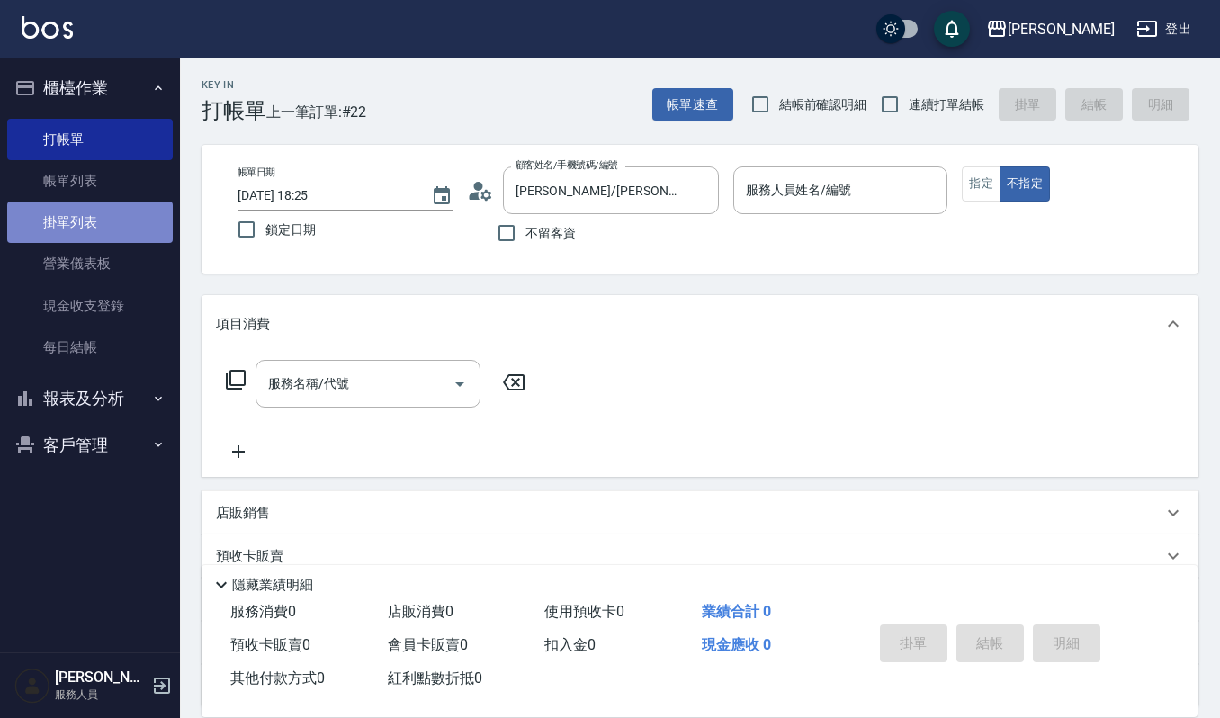
click at [47, 201] on link "掛單列表" at bounding box center [90, 221] width 166 height 41
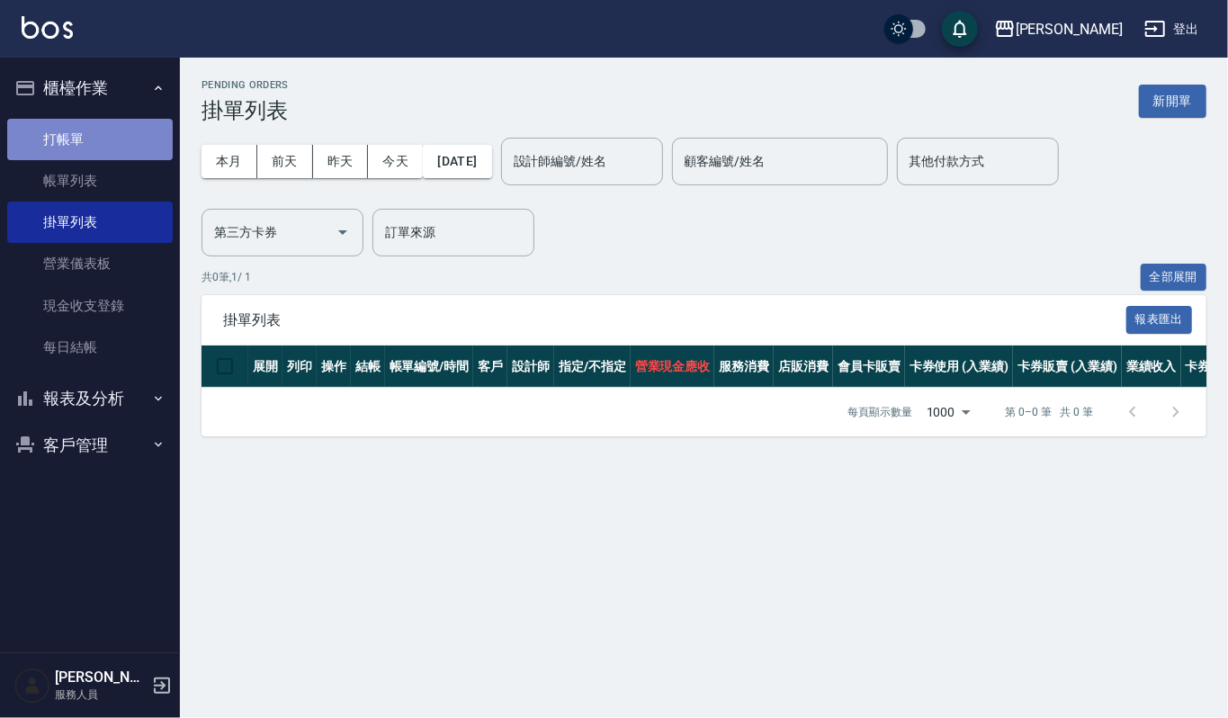
click at [90, 148] on link "打帳單" at bounding box center [90, 139] width 166 height 41
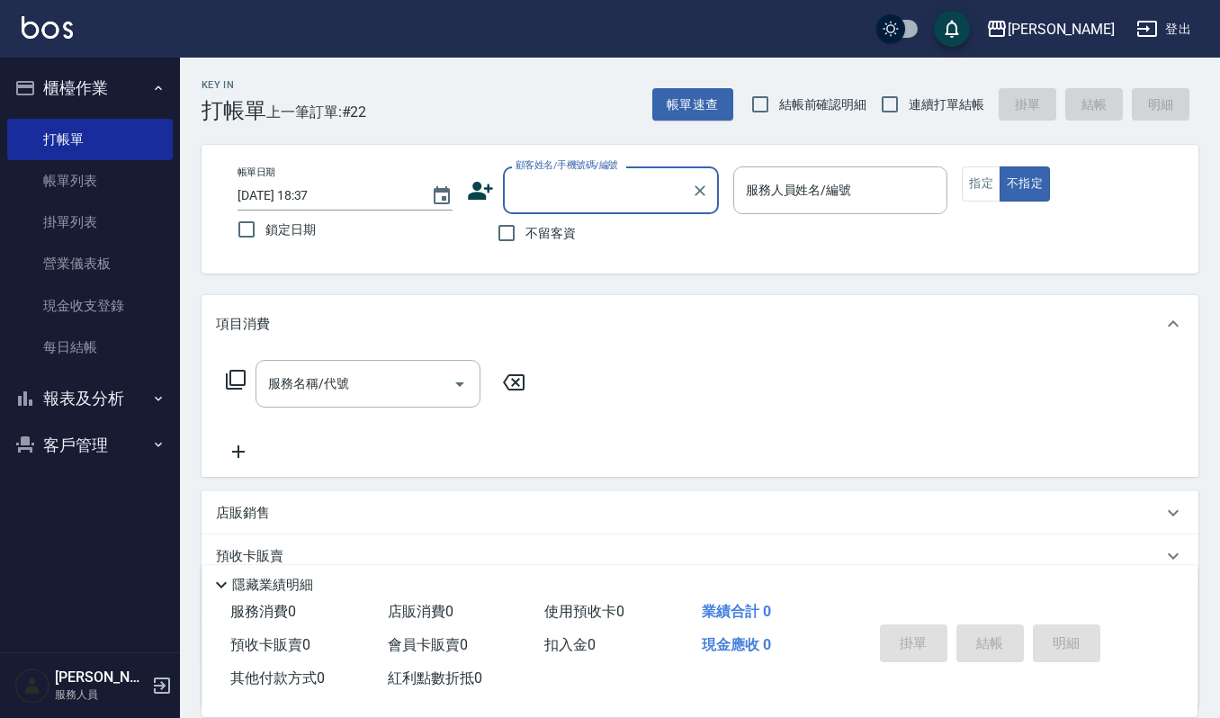
click at [475, 196] on icon at bounding box center [480, 191] width 25 height 18
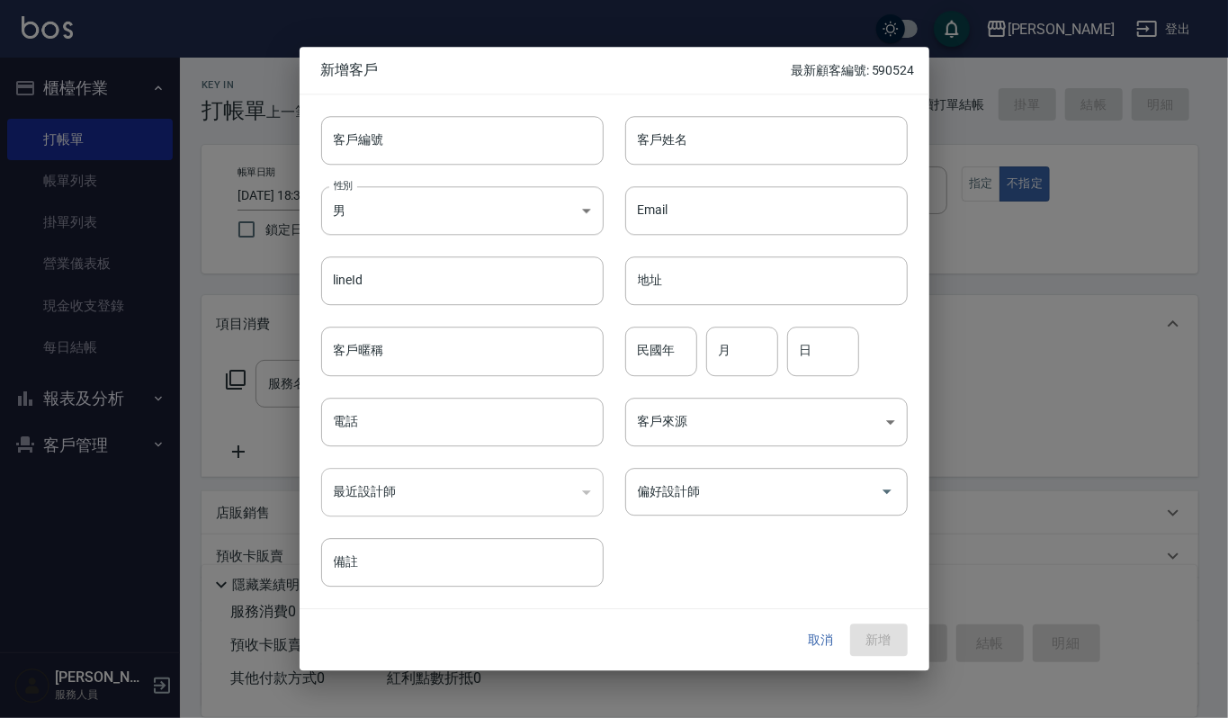
click at [670, 131] on input "客戶姓名" at bounding box center [766, 140] width 282 height 49
type input "蔡宜庭"
drag, startPoint x: 685, startPoint y: 351, endPoint x: 667, endPoint y: 346, distance: 18.5
click at [685, 351] on input "民國年" at bounding box center [661, 351] width 72 height 49
drag, startPoint x: 432, startPoint y: 412, endPoint x: 429, endPoint y: 403, distance: 9.4
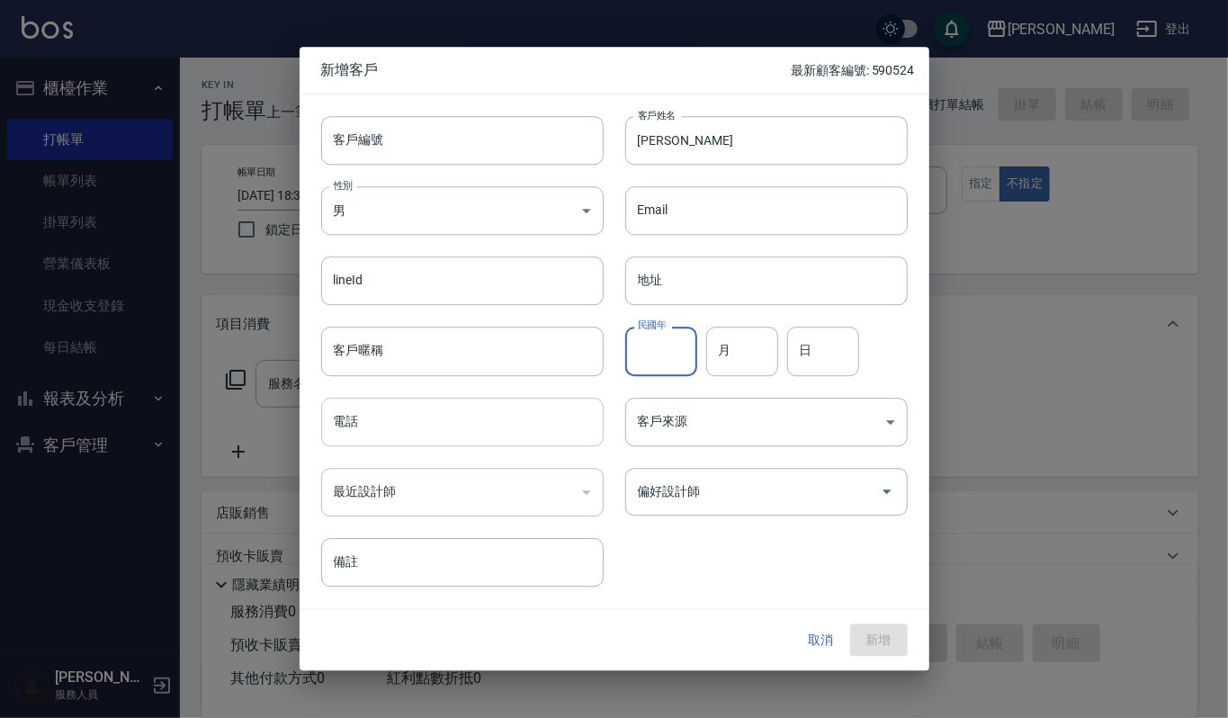
click at [432, 404] on input "電話" at bounding box center [462, 422] width 282 height 49
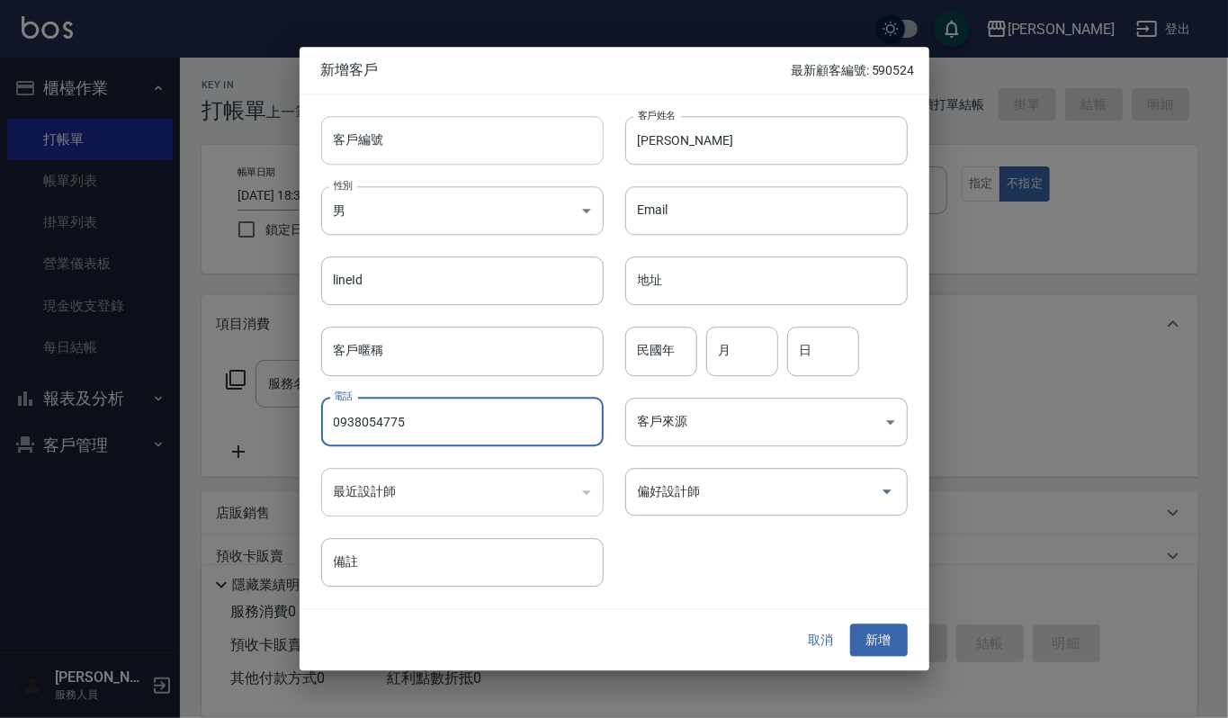
type input "0938054775"
click at [548, 160] on input "客戶編號" at bounding box center [462, 140] width 282 height 49
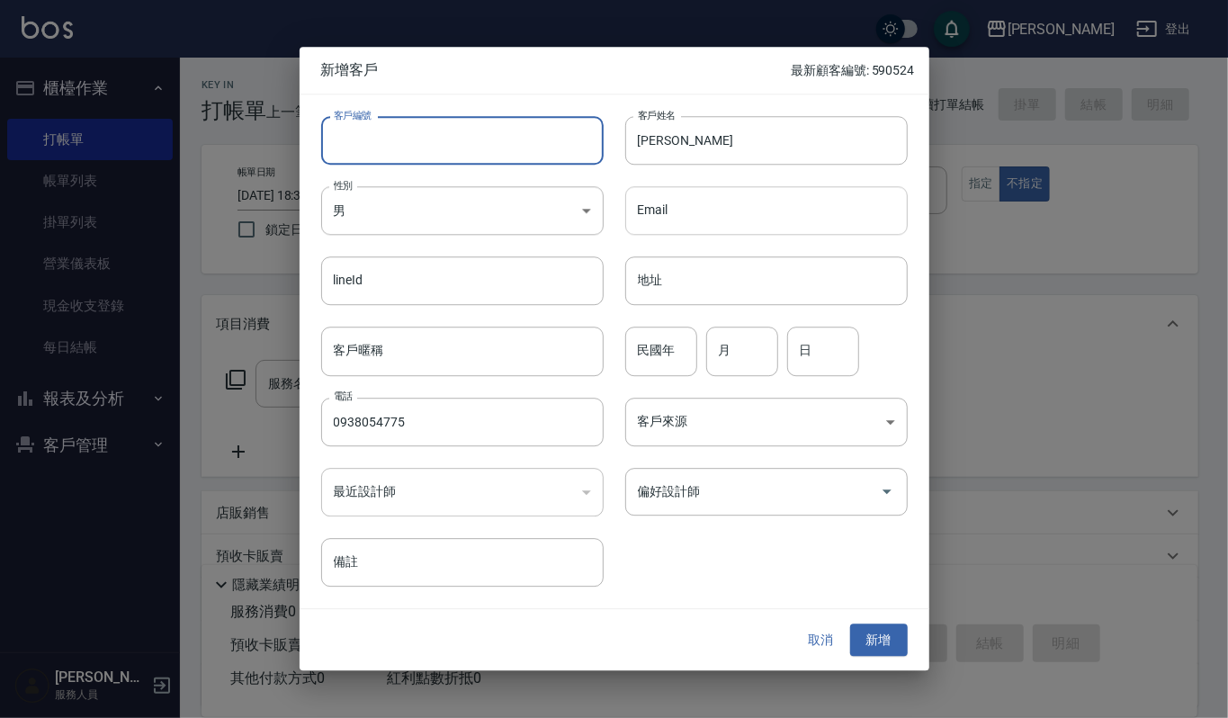
type input "0"
type input "1140825"
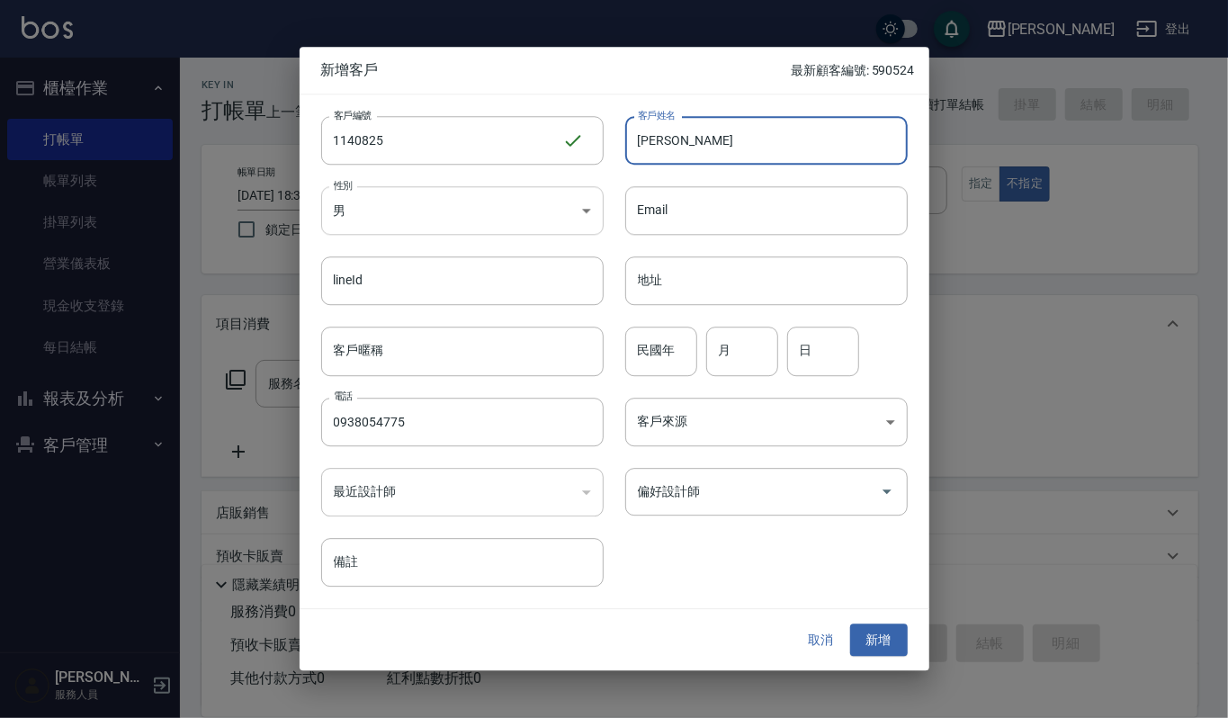
click at [577, 212] on body "上越傑森 登出 櫃檯作業 打帳單 帳單列表 掛單列表 營業儀表板 現金收支登錄 每日結帳 報表及分析 報表目錄 店家區間累計表 店家日報表 互助日報表 互助排…" at bounding box center [614, 438] width 1228 height 876
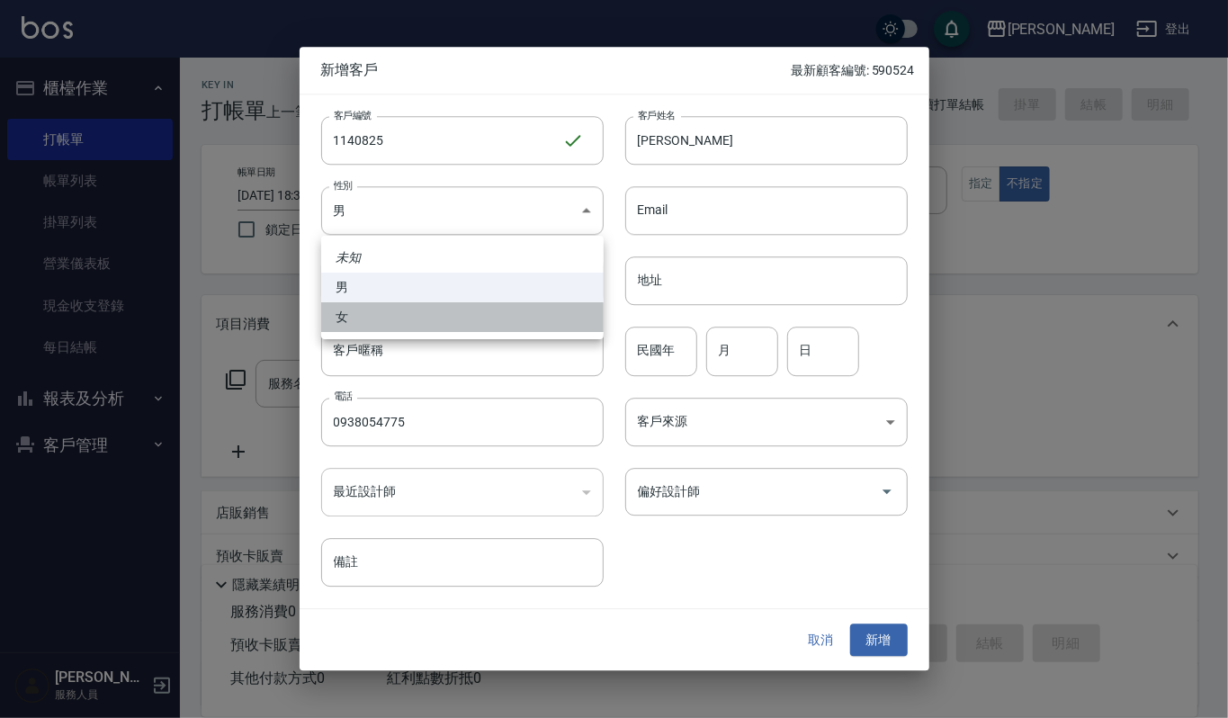
click at [548, 310] on li "女" at bounding box center [462, 317] width 282 height 30
type input "FEMALE"
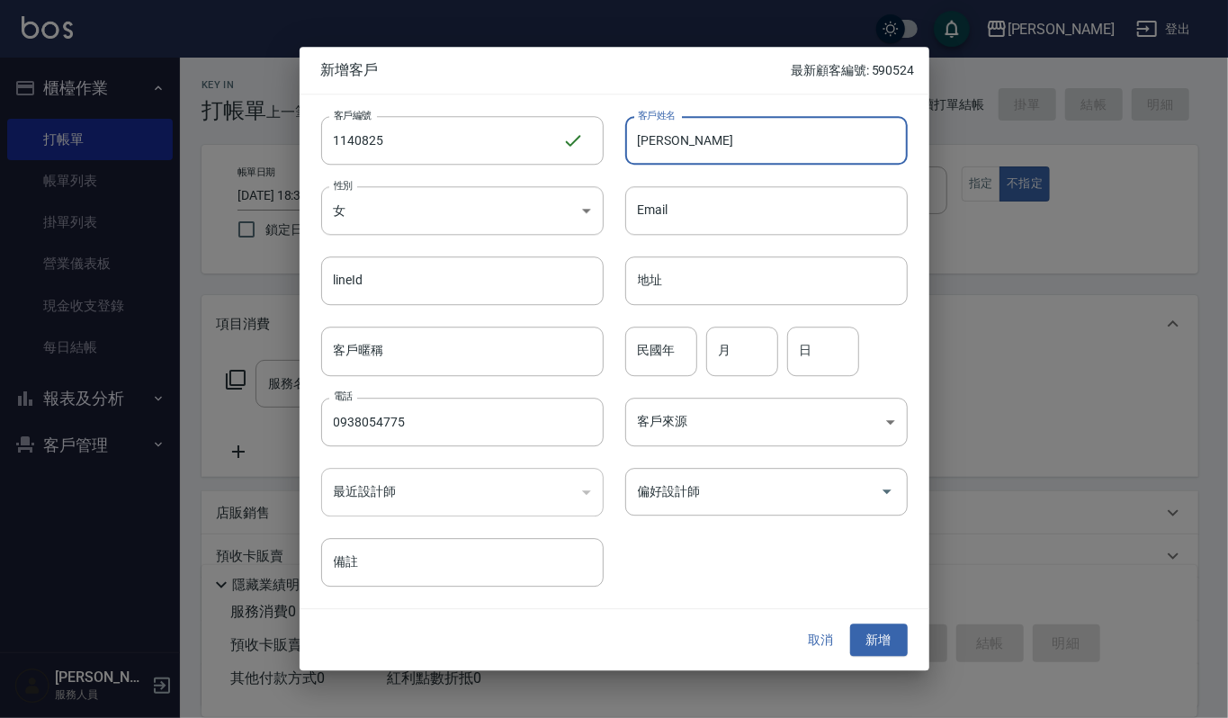
click at [757, 131] on input "蔡宜庭" at bounding box center [766, 140] width 282 height 49
type input "蔡宜庭(Gill妹)"
click at [871, 651] on button "新增" at bounding box center [879, 639] width 58 height 33
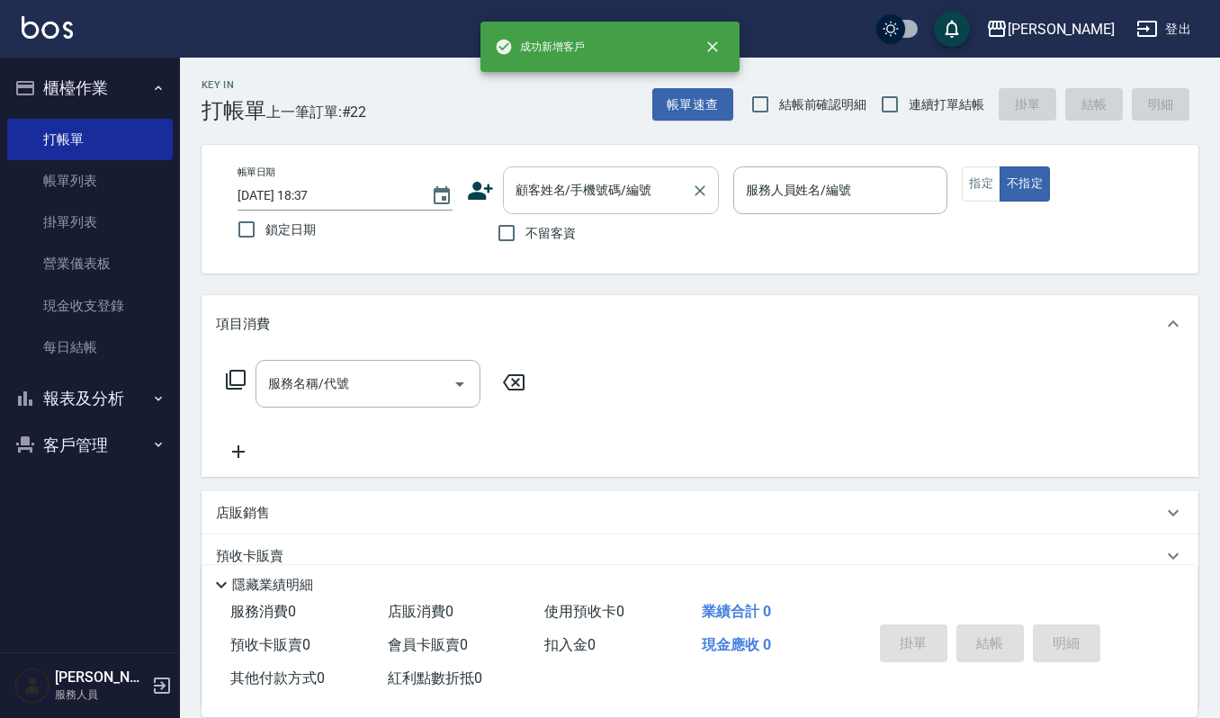
click at [598, 207] on div "顧客姓名/手機號碼/編號" at bounding box center [611, 190] width 216 height 48
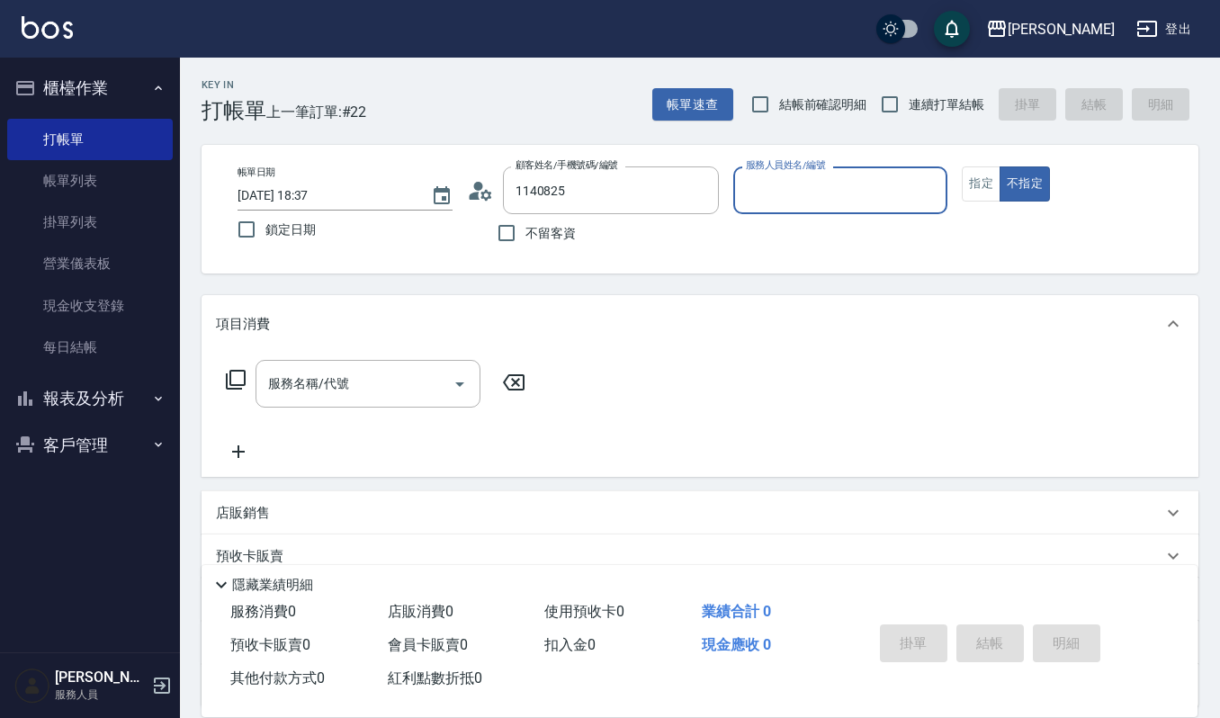
type input "蔡宜庭(Gill妹)/0938054775/1140825"
click at [1002, 182] on button "不指定" at bounding box center [1024, 183] width 50 height 35
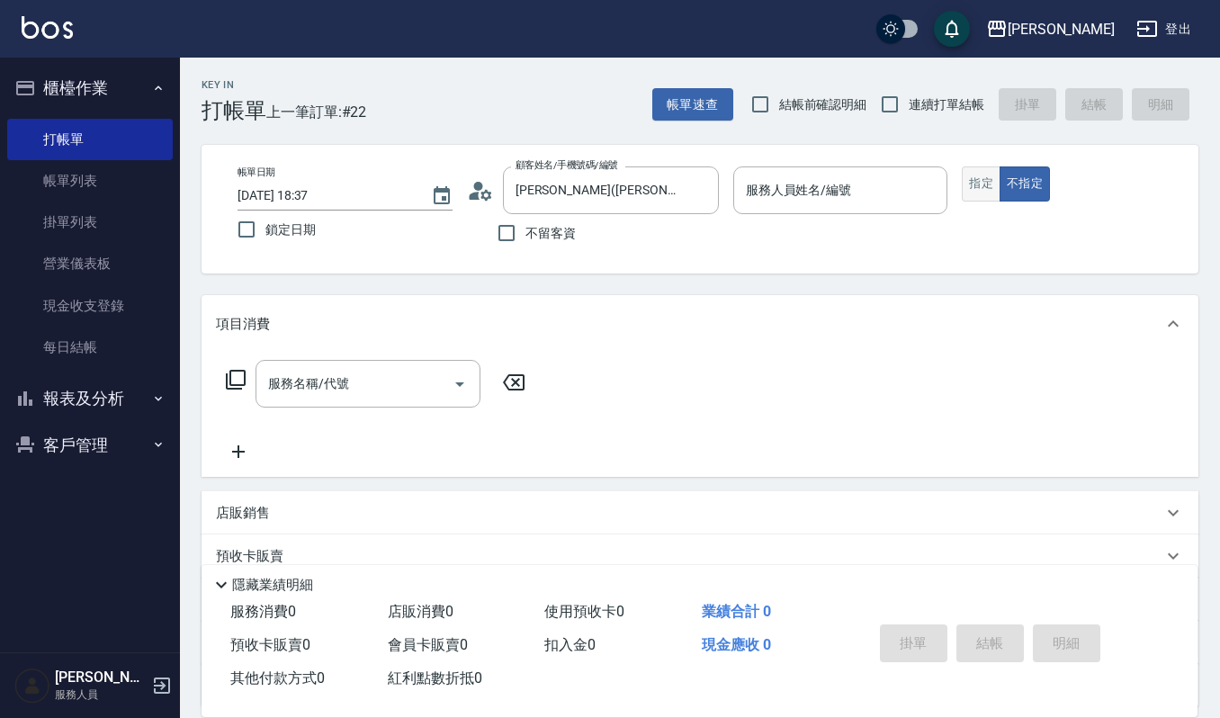
click at [998, 184] on button "指定" at bounding box center [981, 183] width 39 height 35
click at [908, 198] on input "服務人員姓名/編號" at bounding box center [840, 190] width 199 height 31
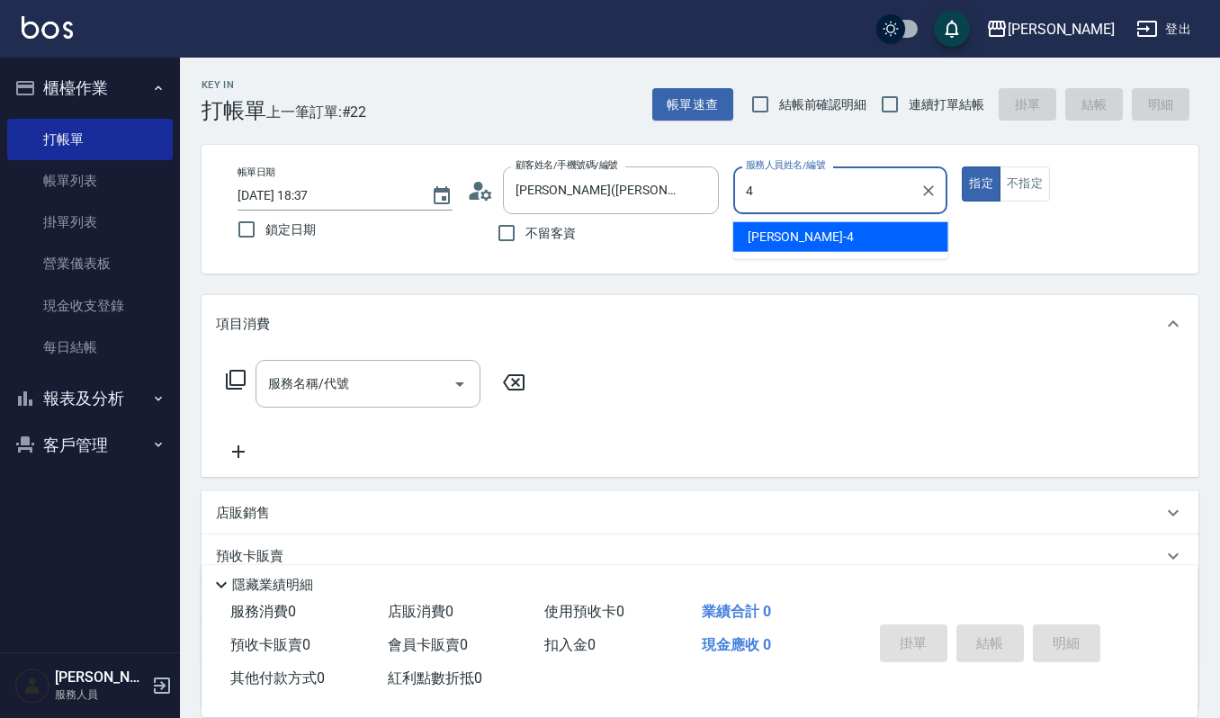
type input "吉兒-4"
type button "true"
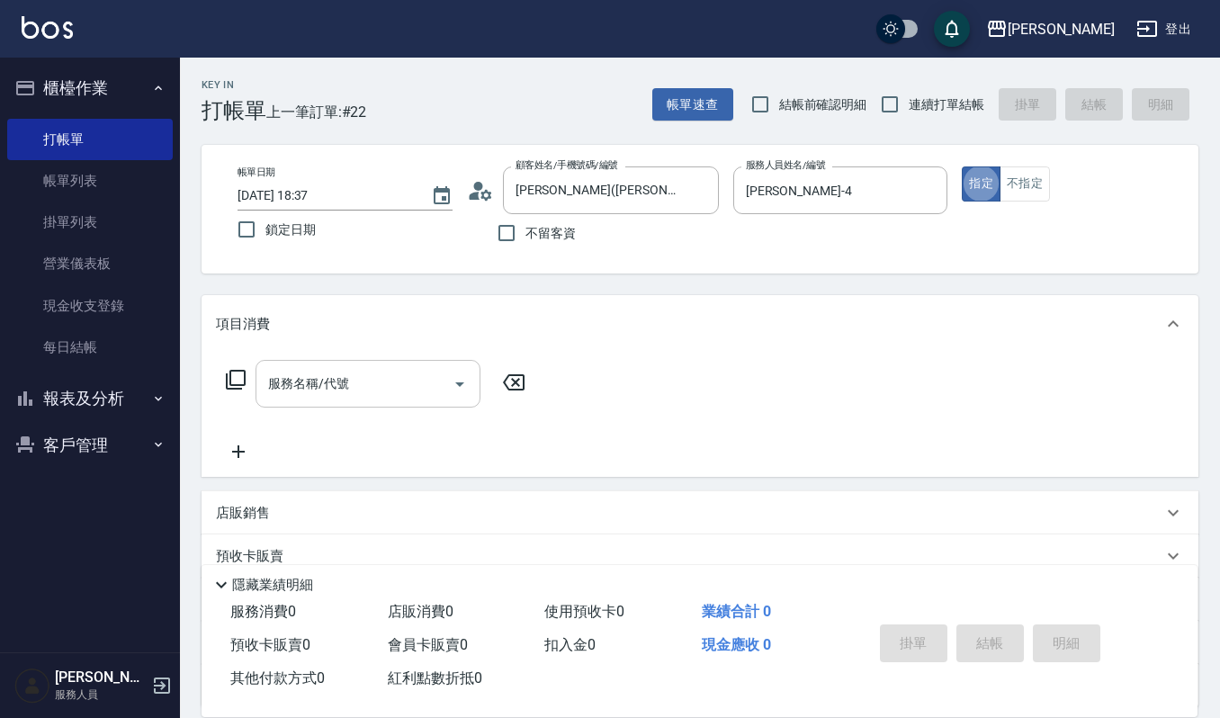
click at [333, 374] on input "服務名稱/代號" at bounding box center [355, 383] width 182 height 31
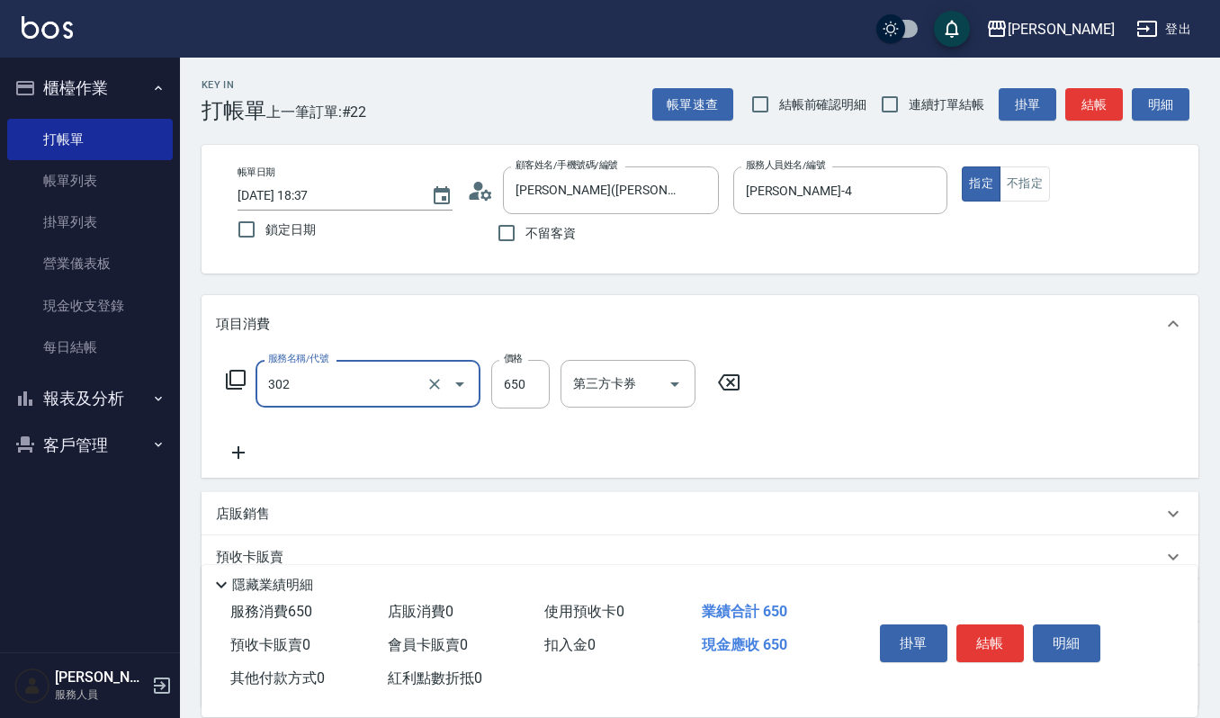
type input "經典剪髮-Gill(302)"
type input "360"
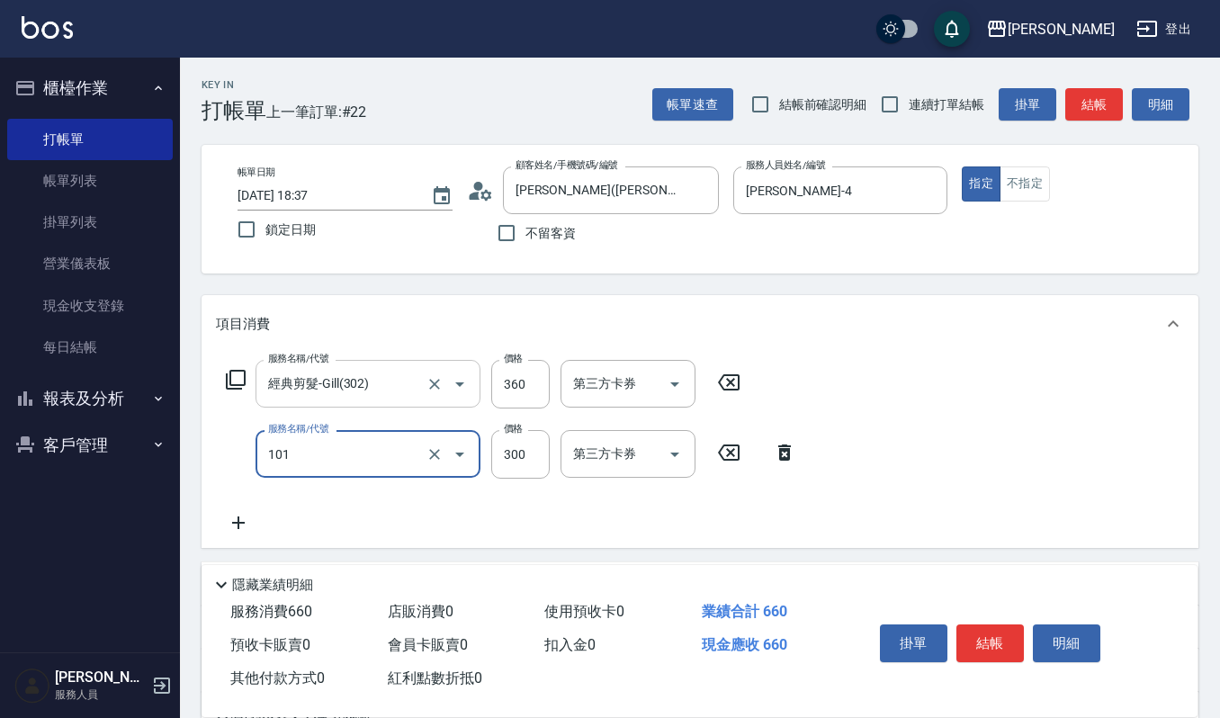
type input "一般洗髮(101)"
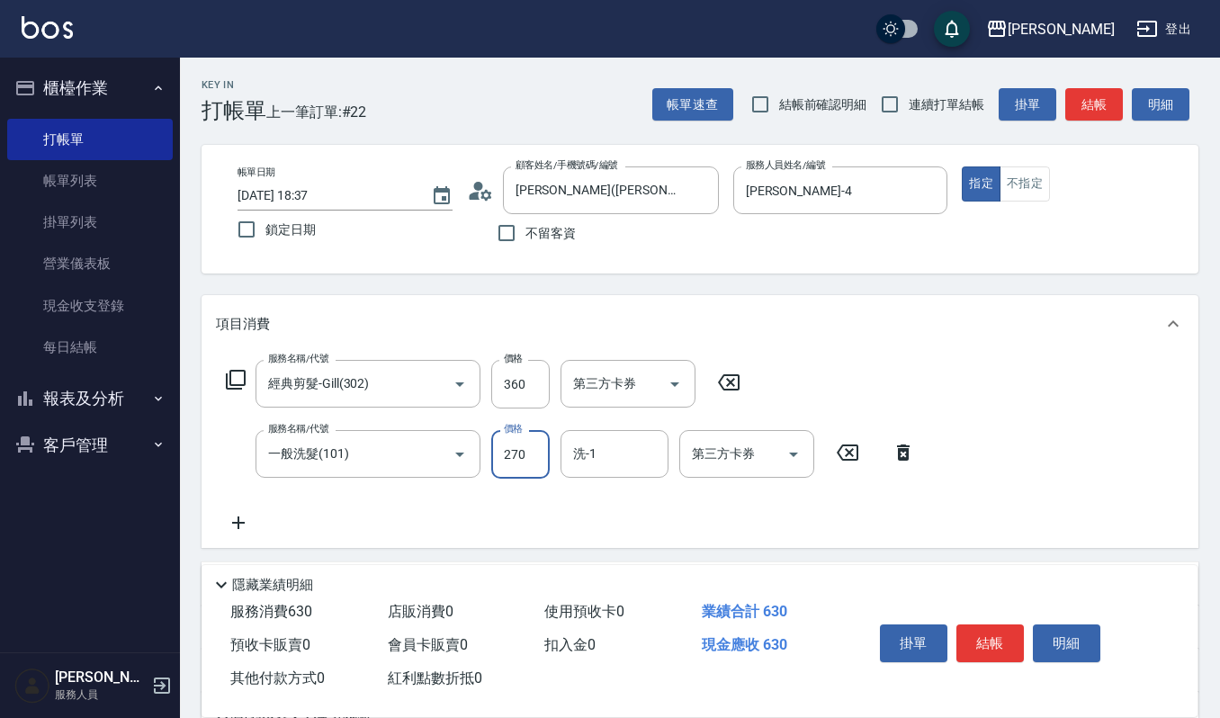
type input "270"
type input "佳音-21"
click at [1069, 631] on button "明細" at bounding box center [1066, 643] width 67 height 38
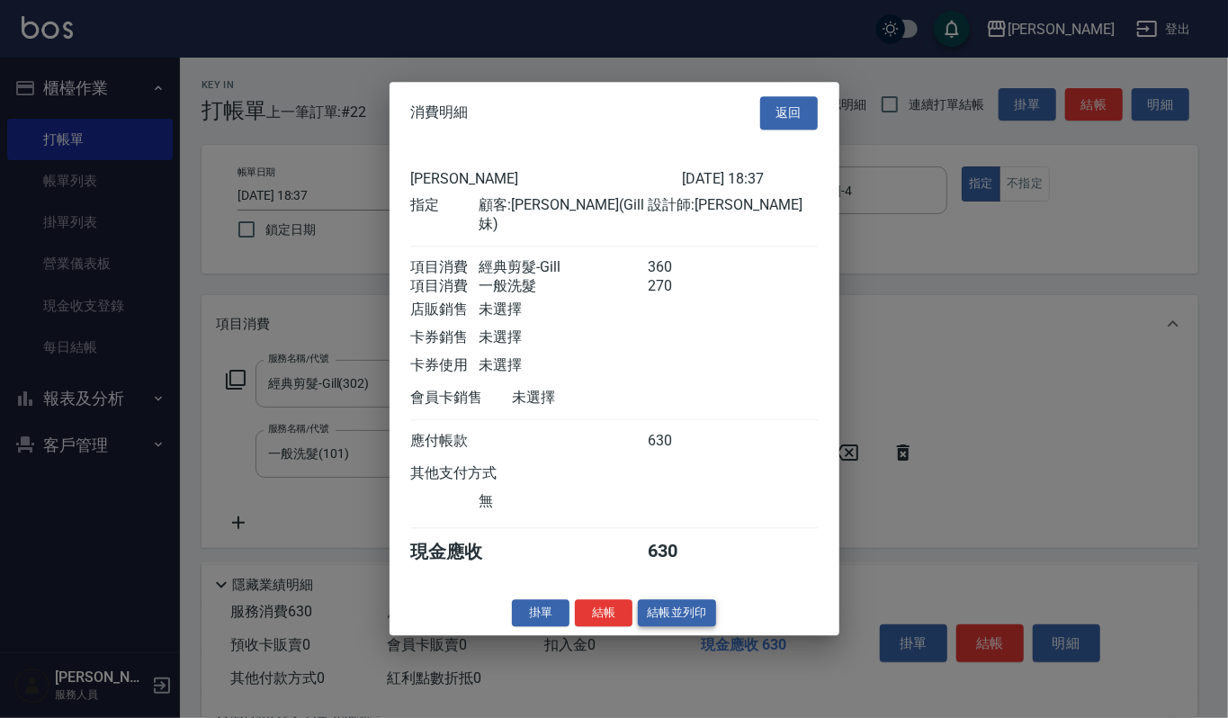
click at [688, 616] on button "結帳並列印" at bounding box center [677, 613] width 78 height 28
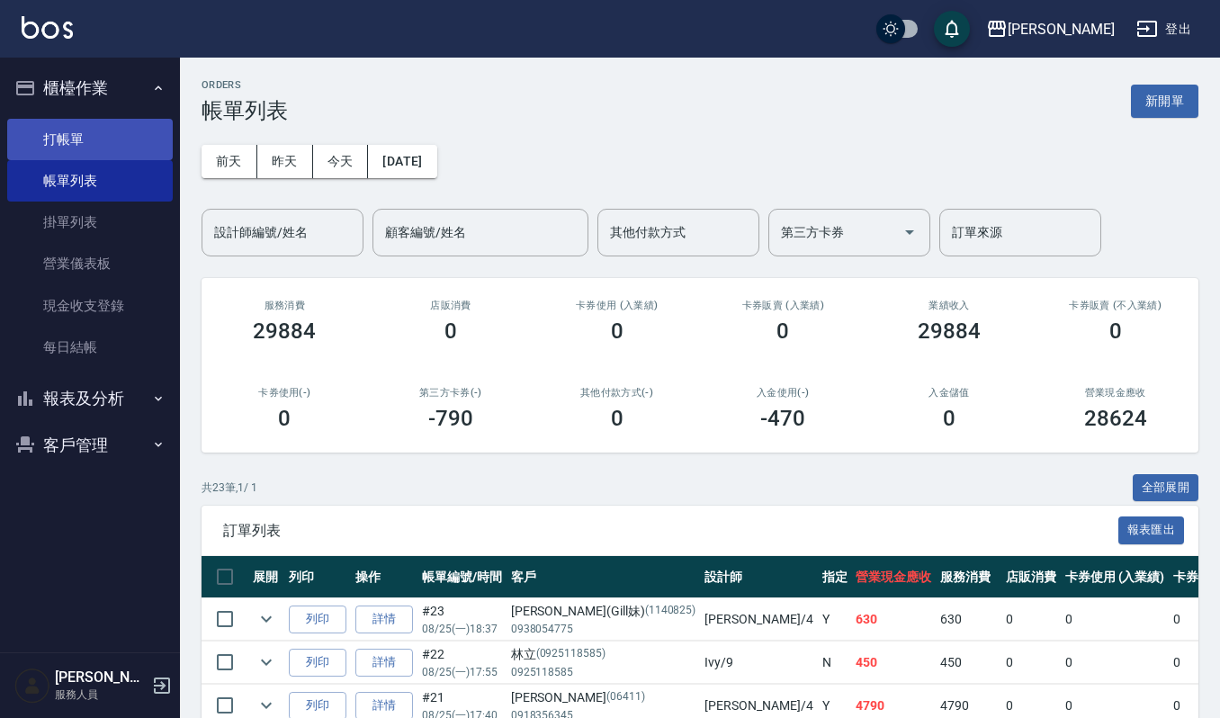
drag, startPoint x: 56, startPoint y: 138, endPoint x: 76, endPoint y: 137, distance: 20.7
click at [56, 138] on link "打帳單" at bounding box center [90, 139] width 166 height 41
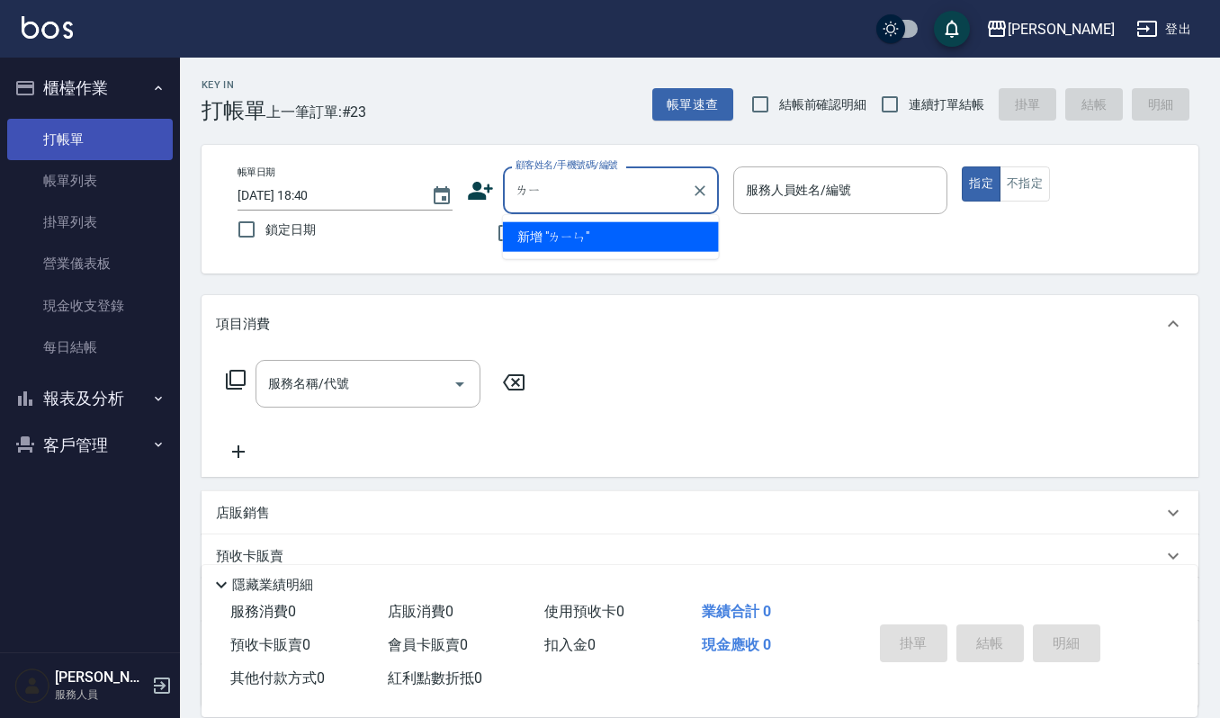
type input "ㄌ"
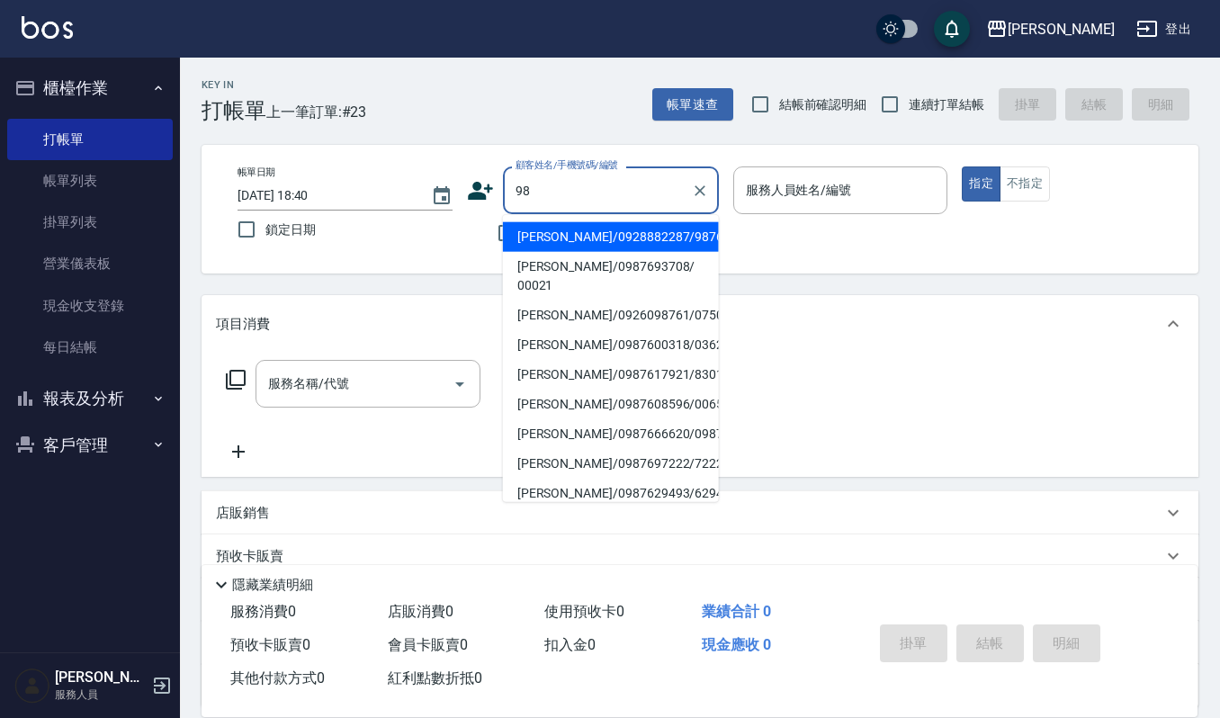
type input "9"
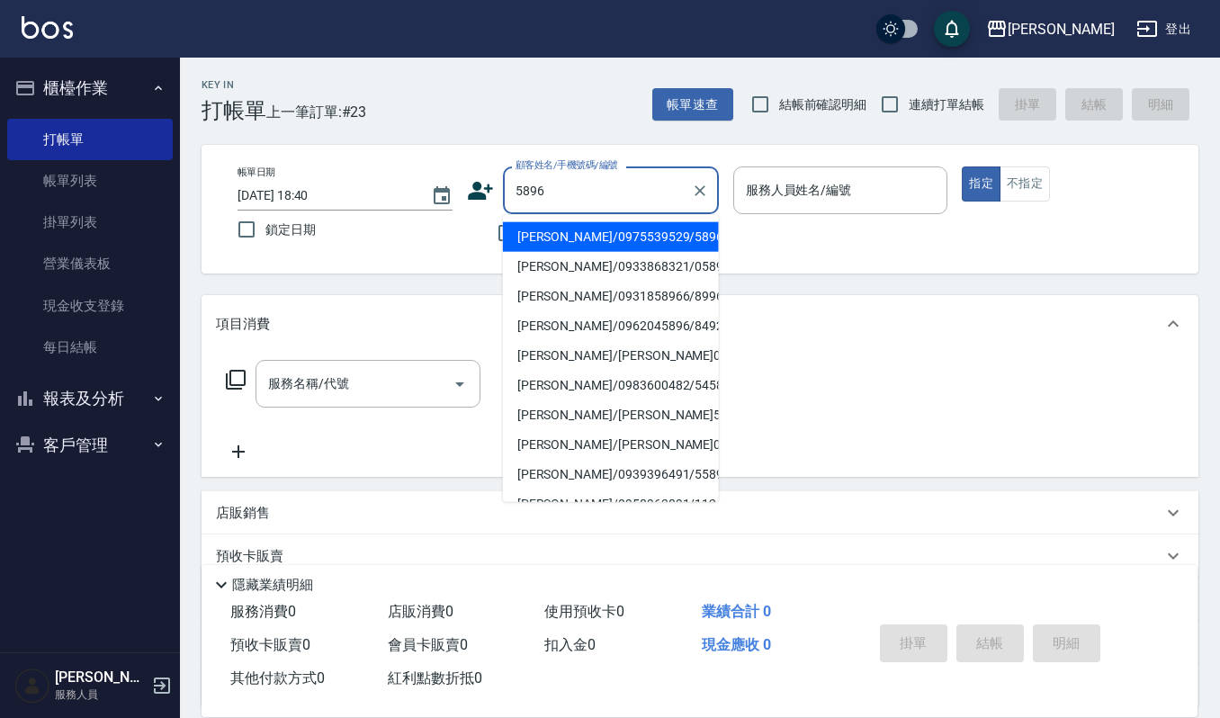
click at [585, 234] on li "盧千惠/0975539529/5896" at bounding box center [611, 237] width 216 height 30
type input "盧千惠/0975539529/5896"
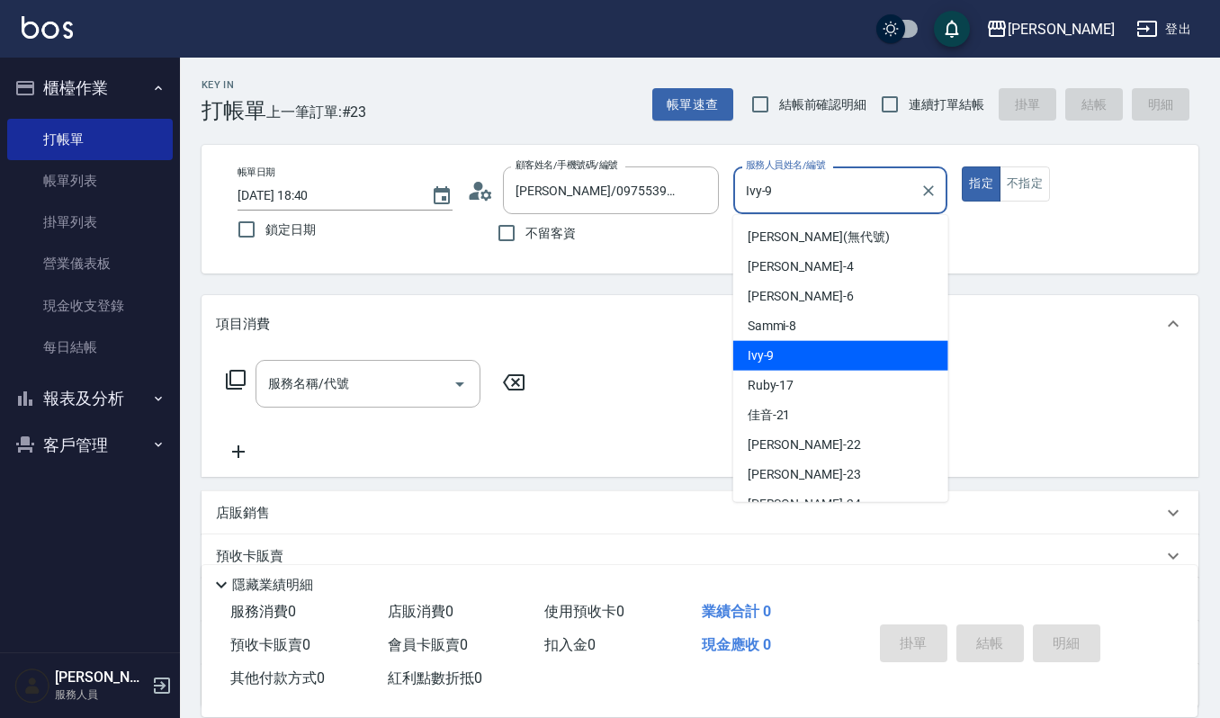
drag, startPoint x: 824, startPoint y: 181, endPoint x: 588, endPoint y: 151, distance: 237.5
click at [588, 151] on div "帳單日期 2025/08/25 18:40 鎖定日期 顧客姓名/手機號碼/編號 盧千惠/0975539529/5896 顧客姓名/手機號碼/編號 不留客資 服…" at bounding box center [699, 209] width 997 height 129
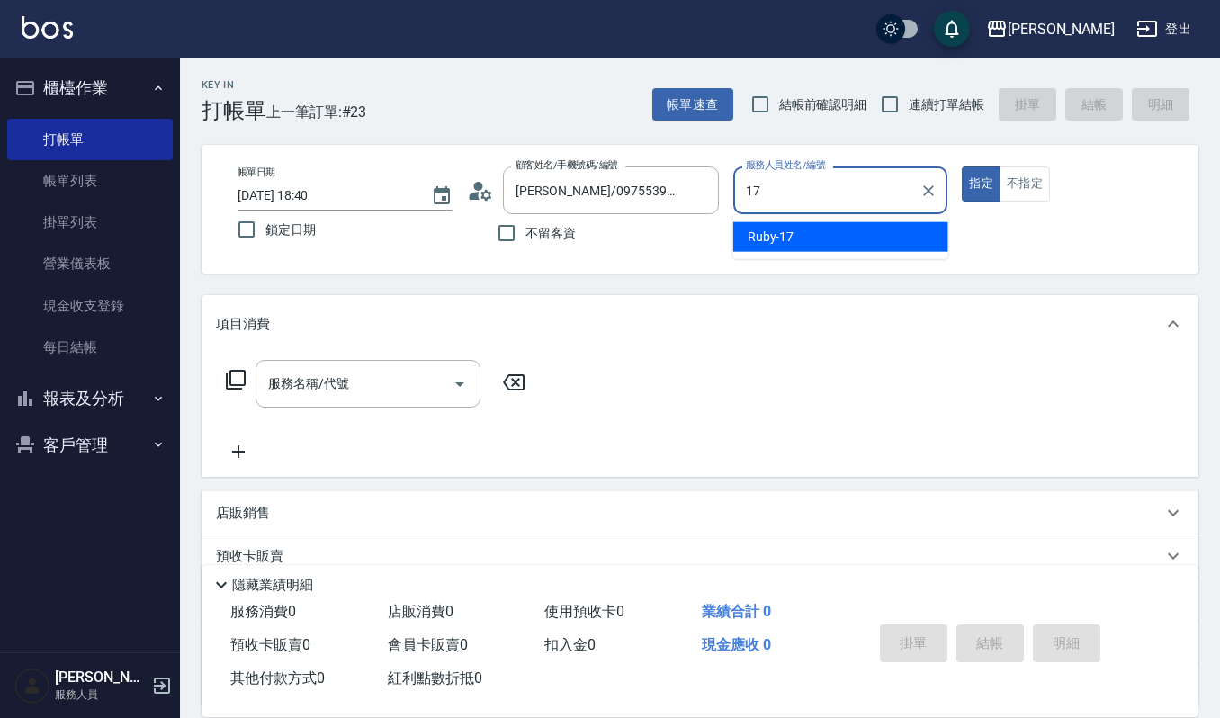
type input "Ruby-17"
type button "true"
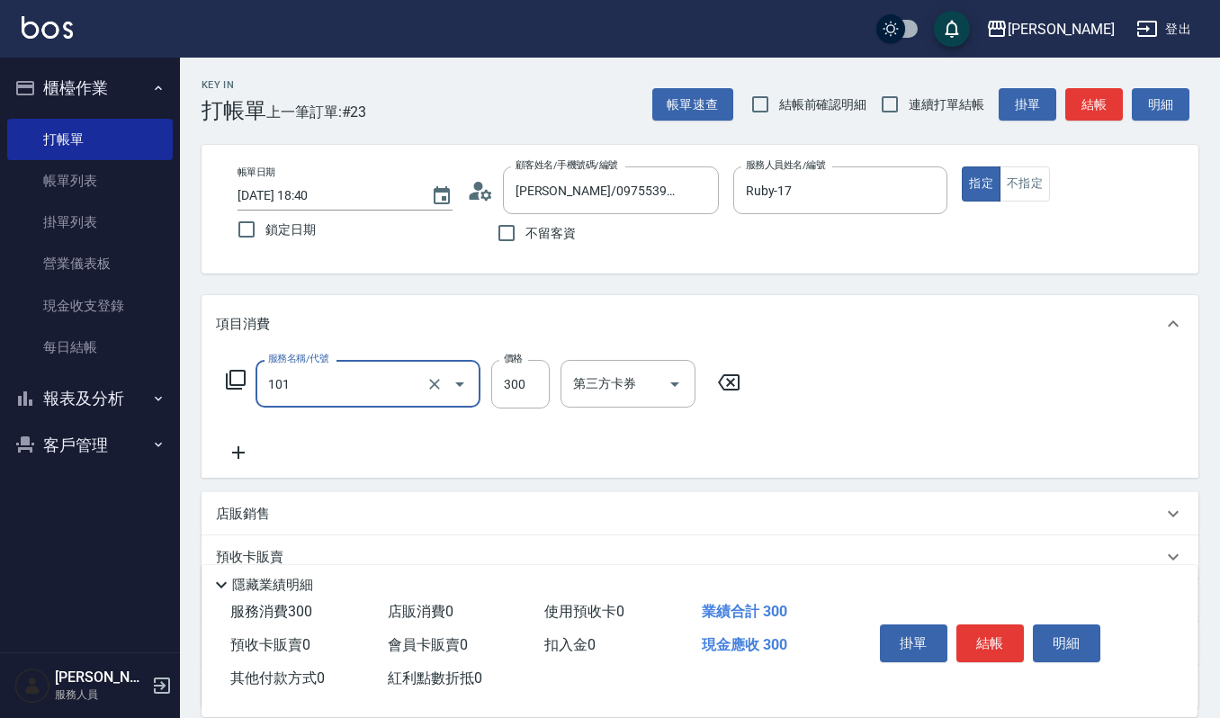
type input "一般洗髮(101)"
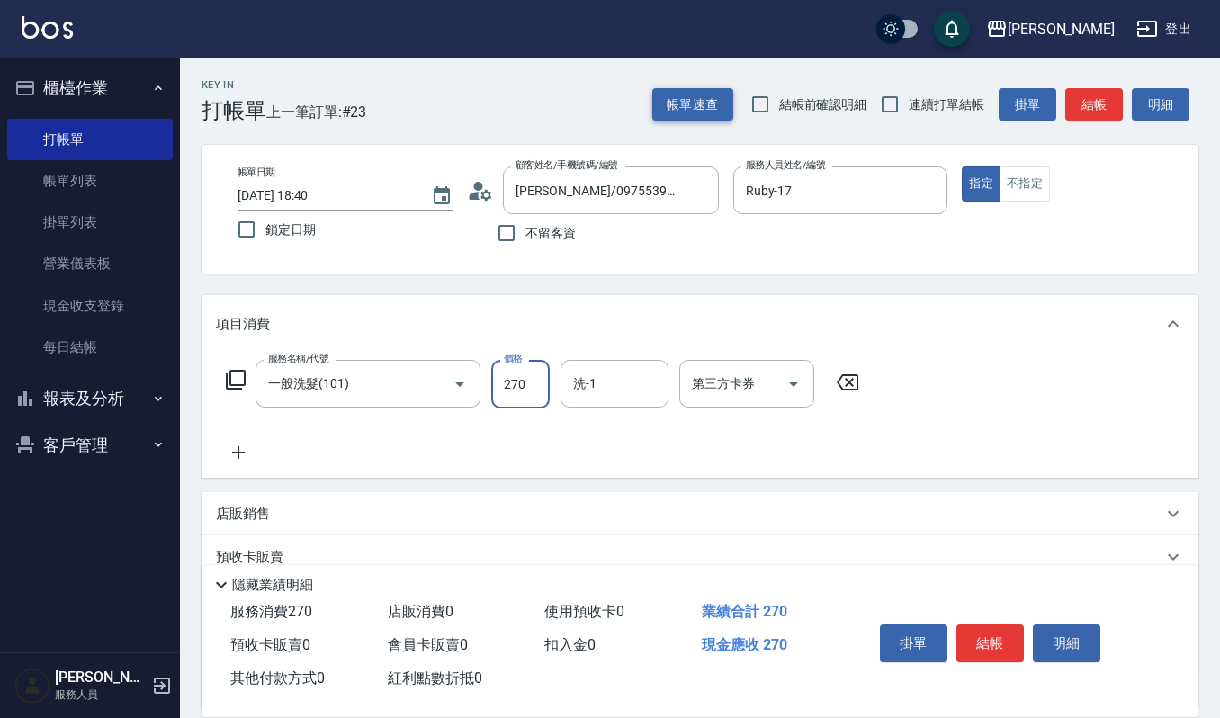
type input "270"
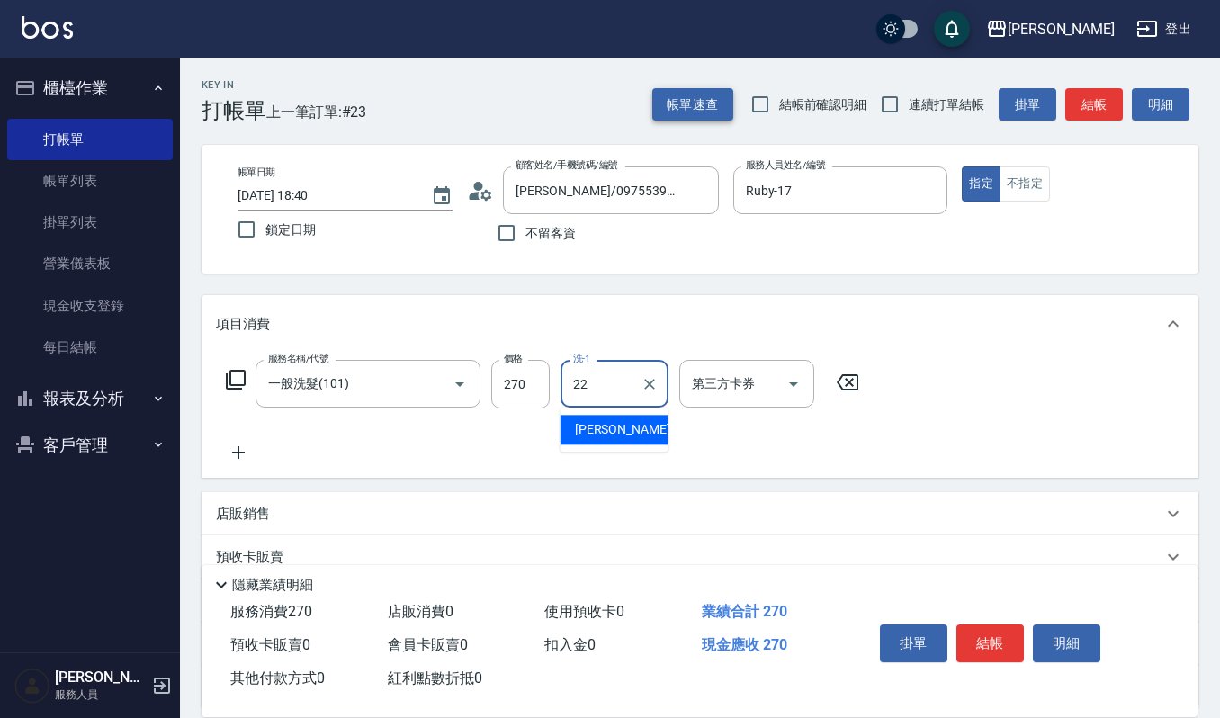
type input "宜芳-22"
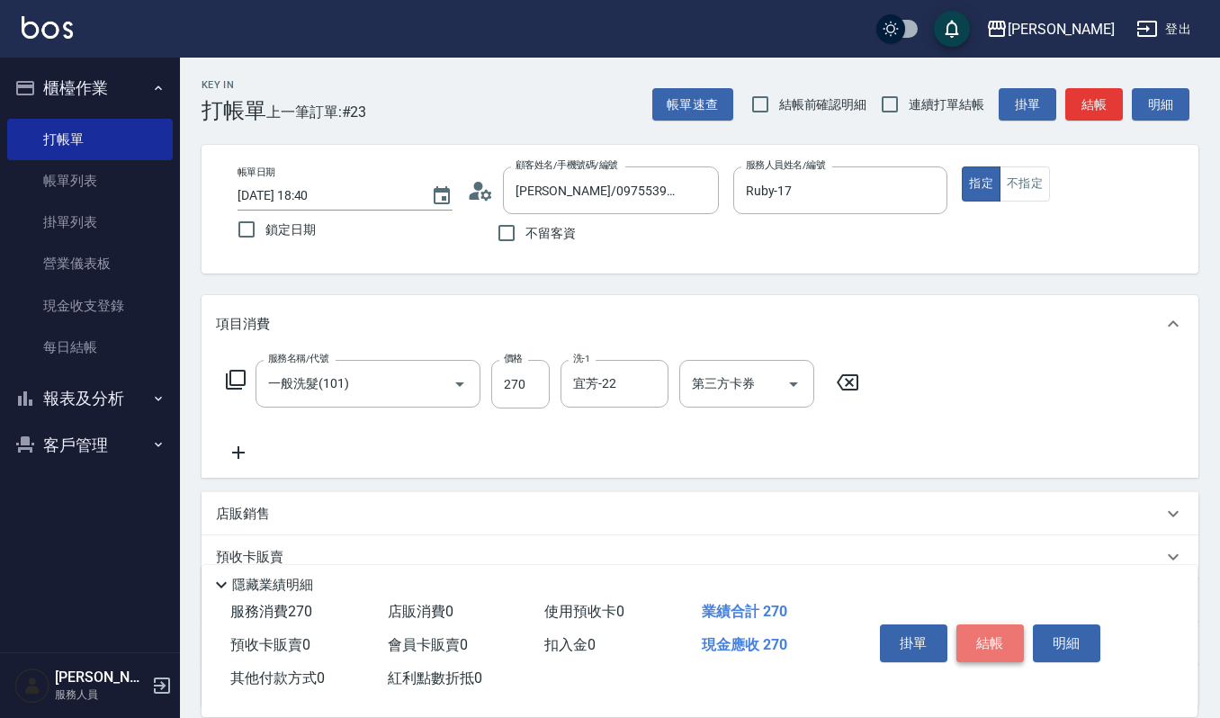
click at [1016, 645] on button "結帳" at bounding box center [989, 643] width 67 height 38
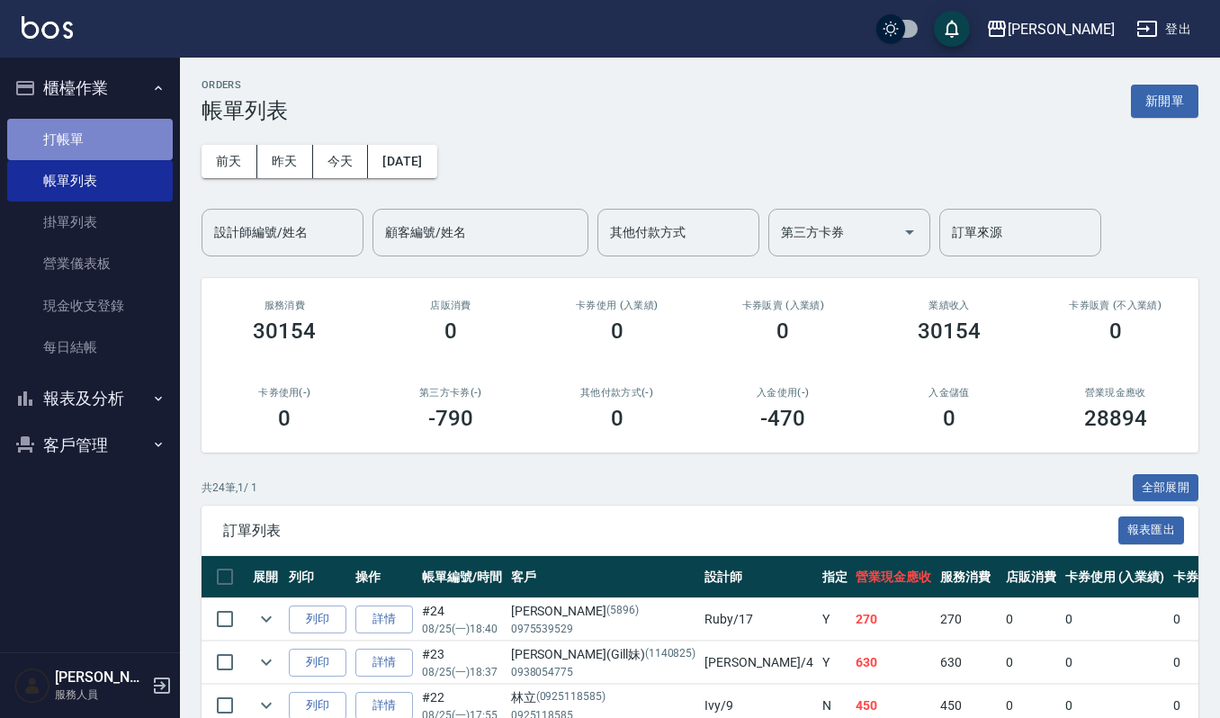
click at [76, 148] on link "打帳單" at bounding box center [90, 139] width 166 height 41
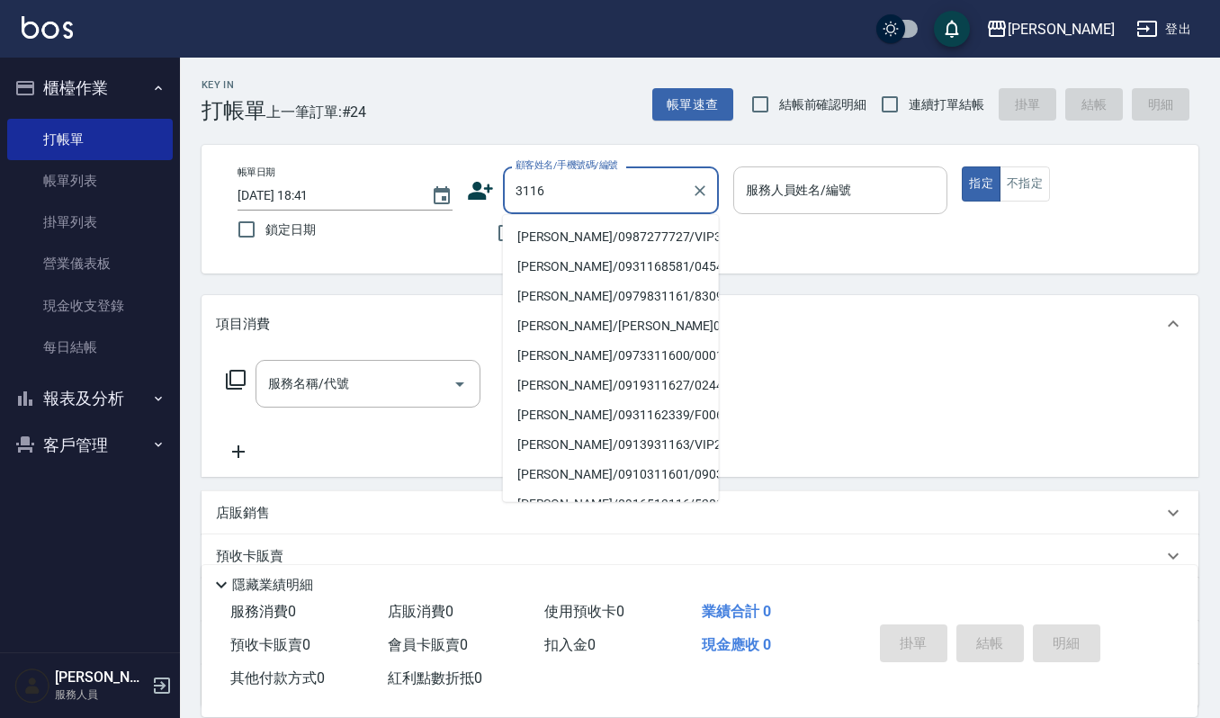
type input "林倩芸/0987277727/VIP3116"
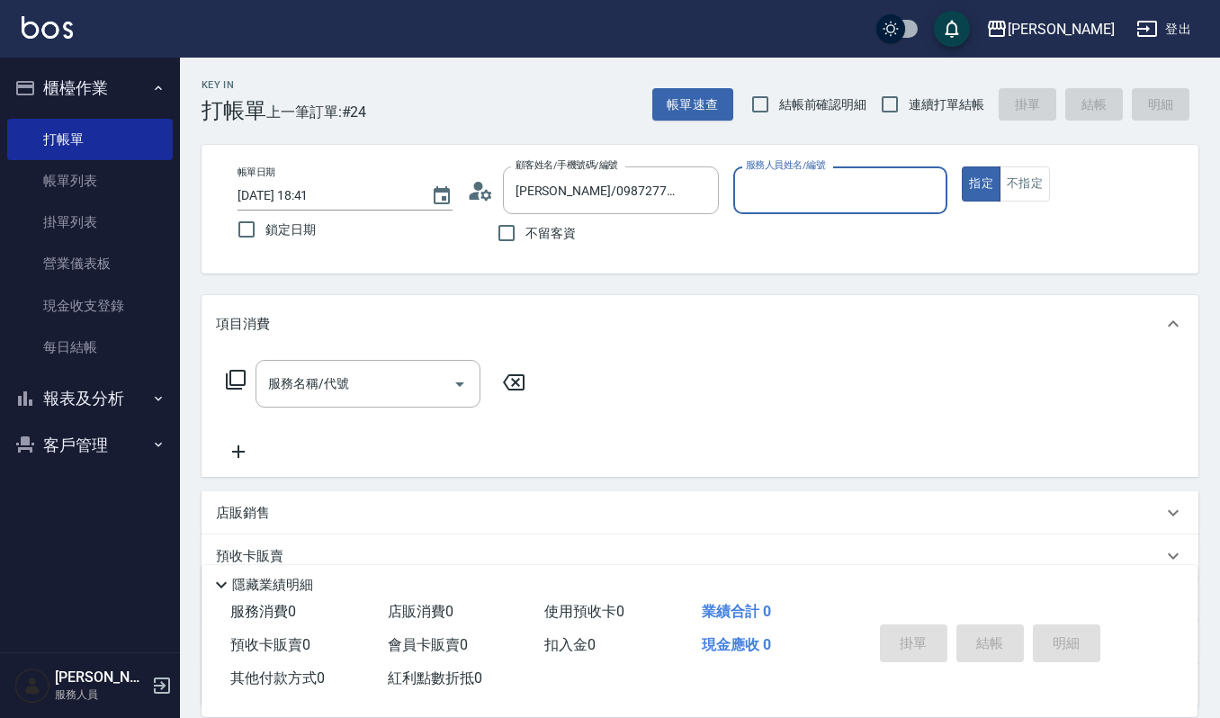
type input "Ruby-17"
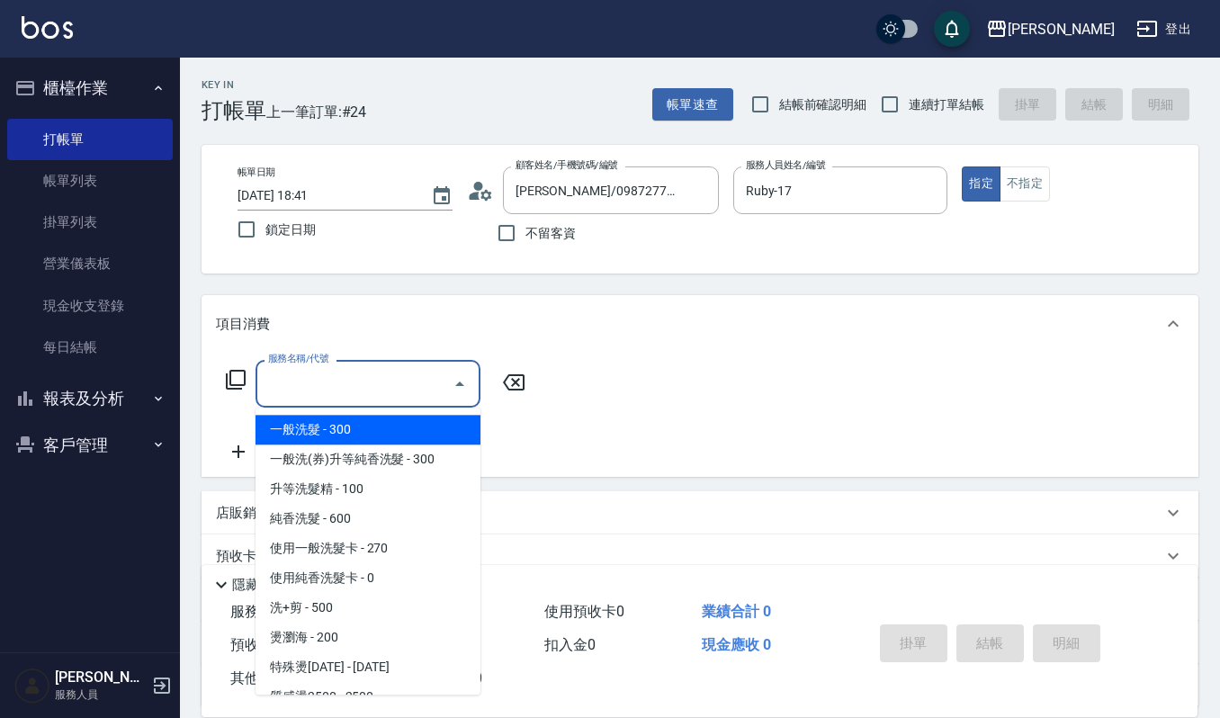
click at [368, 396] on input "服務名稱/代號" at bounding box center [355, 383] width 182 height 31
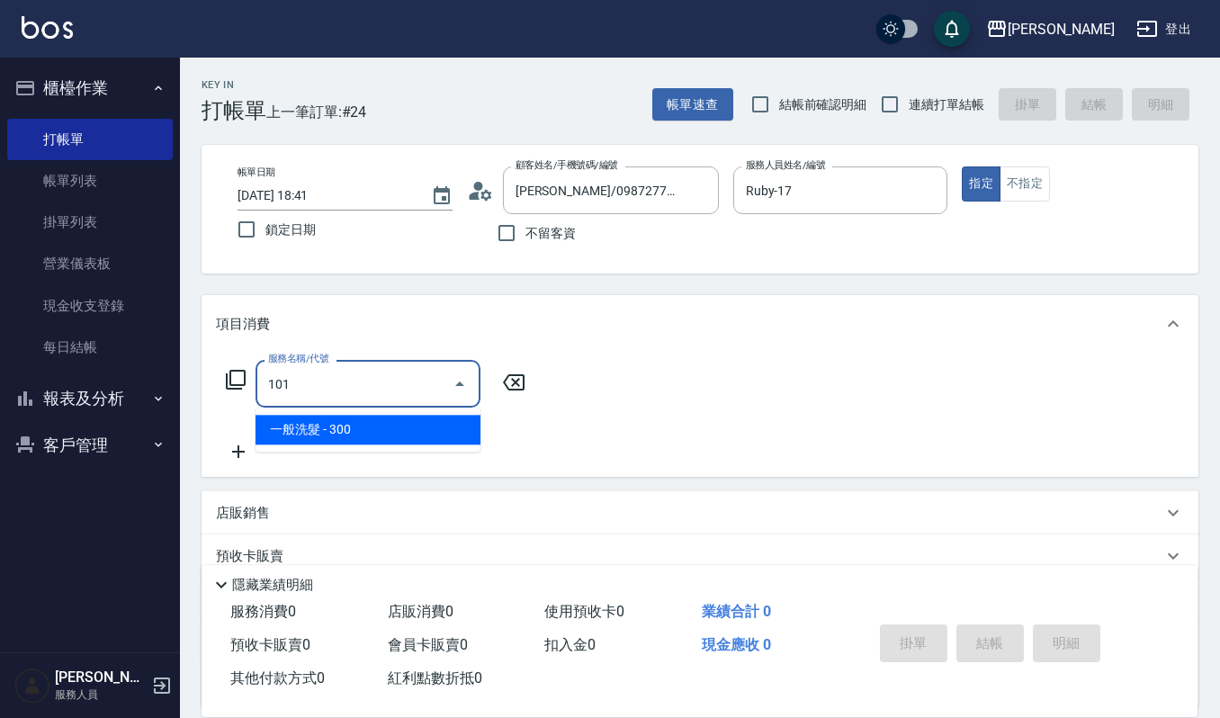
type input "一般洗髮(101)"
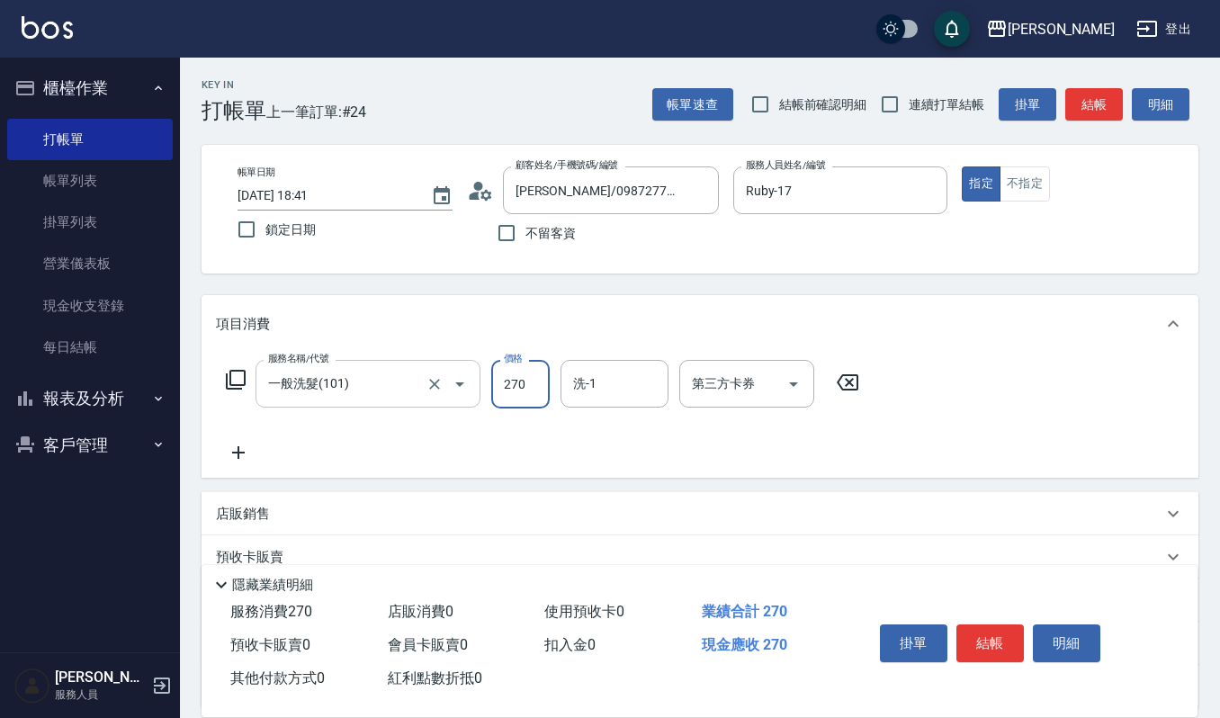
type input "270"
type input "郁涵-23"
click at [1016, 633] on button "結帳" at bounding box center [989, 643] width 67 height 38
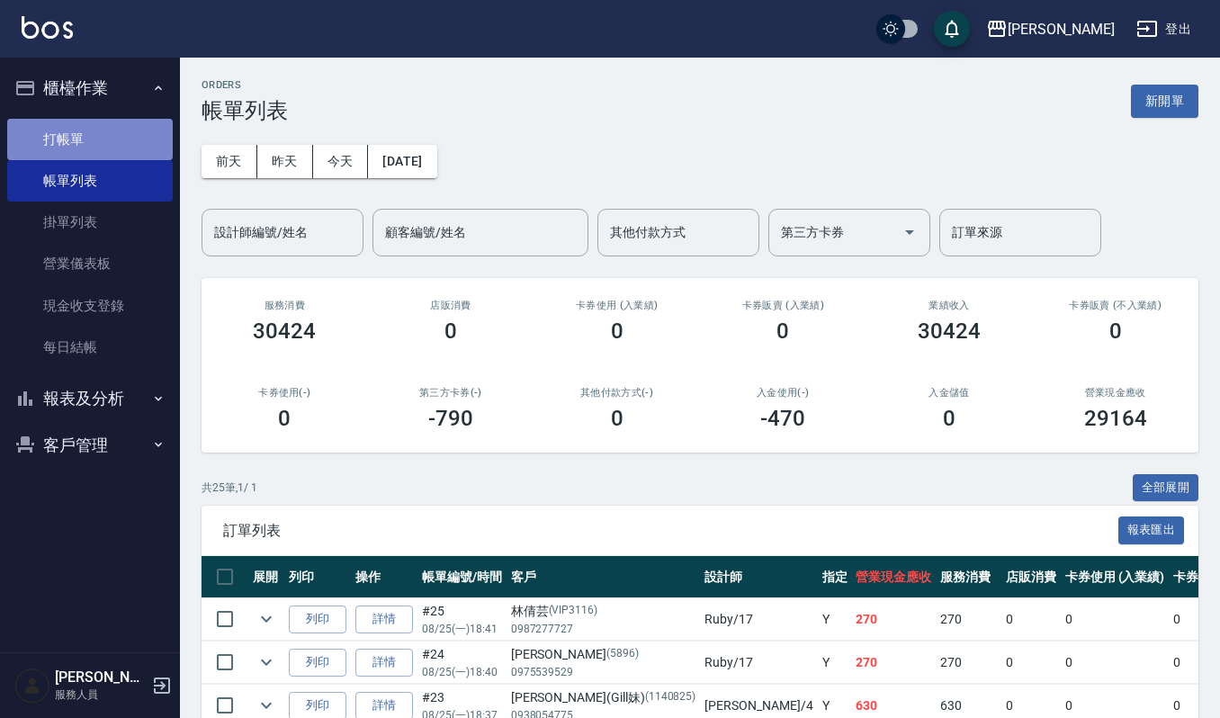
click at [88, 138] on link "打帳單" at bounding box center [90, 139] width 166 height 41
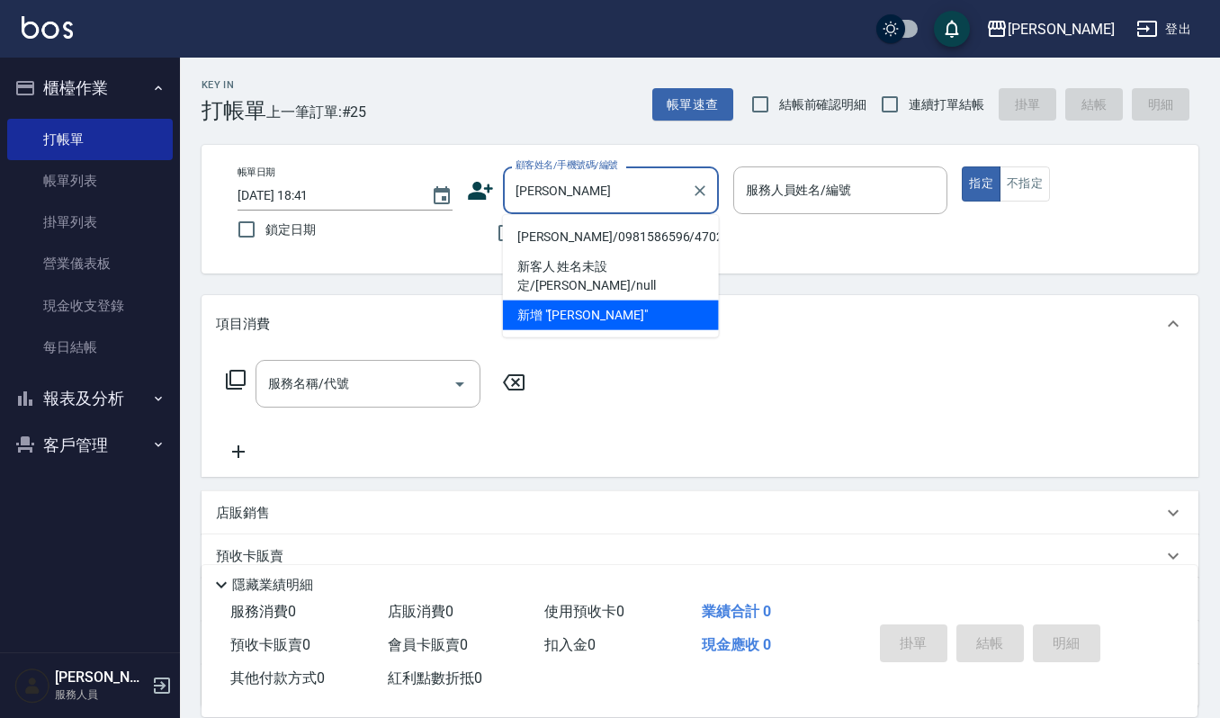
click at [580, 237] on li "邱月珠/0981586596/470208" at bounding box center [611, 237] width 216 height 30
type input "邱月珠/0981586596/470208"
type input "吉兒-4"
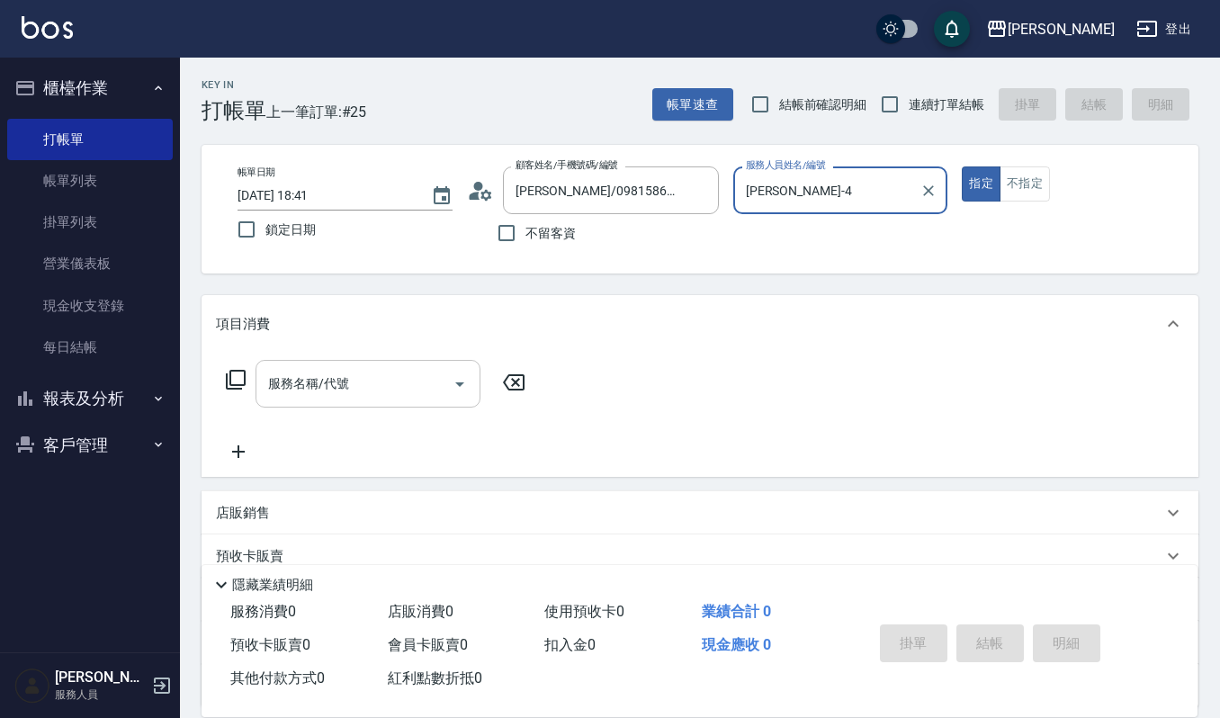
click at [367, 363] on div "服務名稱/代號" at bounding box center [367, 384] width 225 height 48
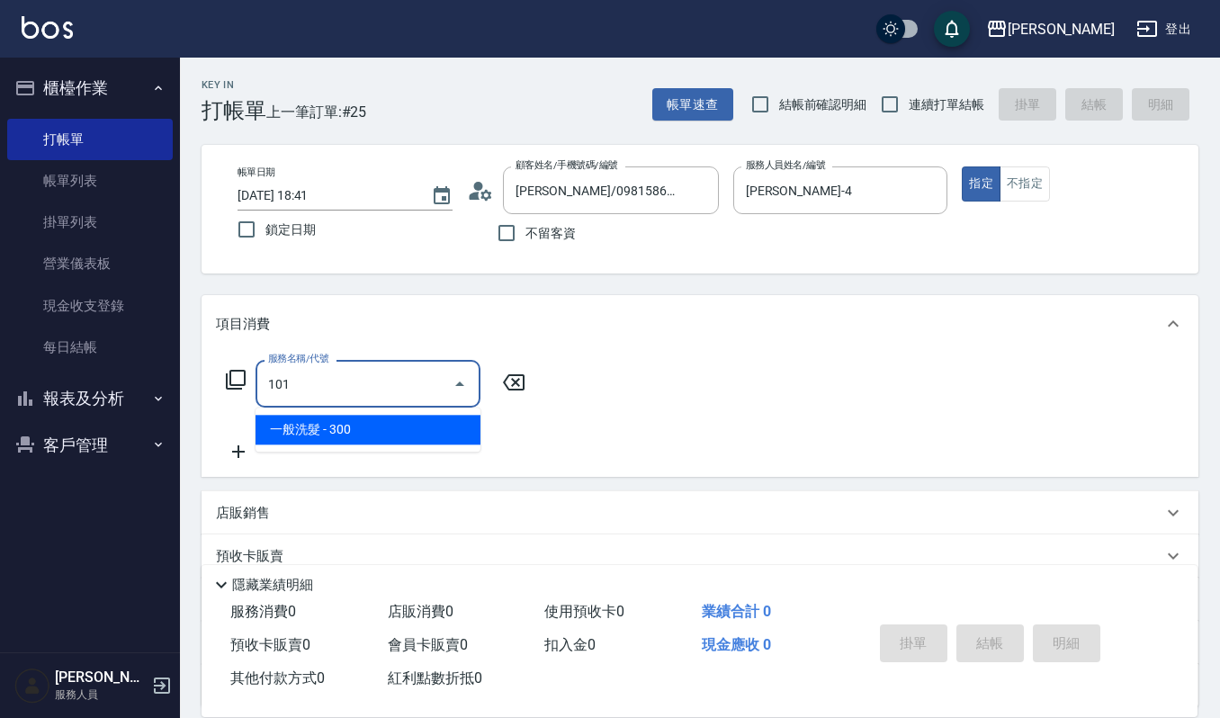
type input "一般洗髮(101)"
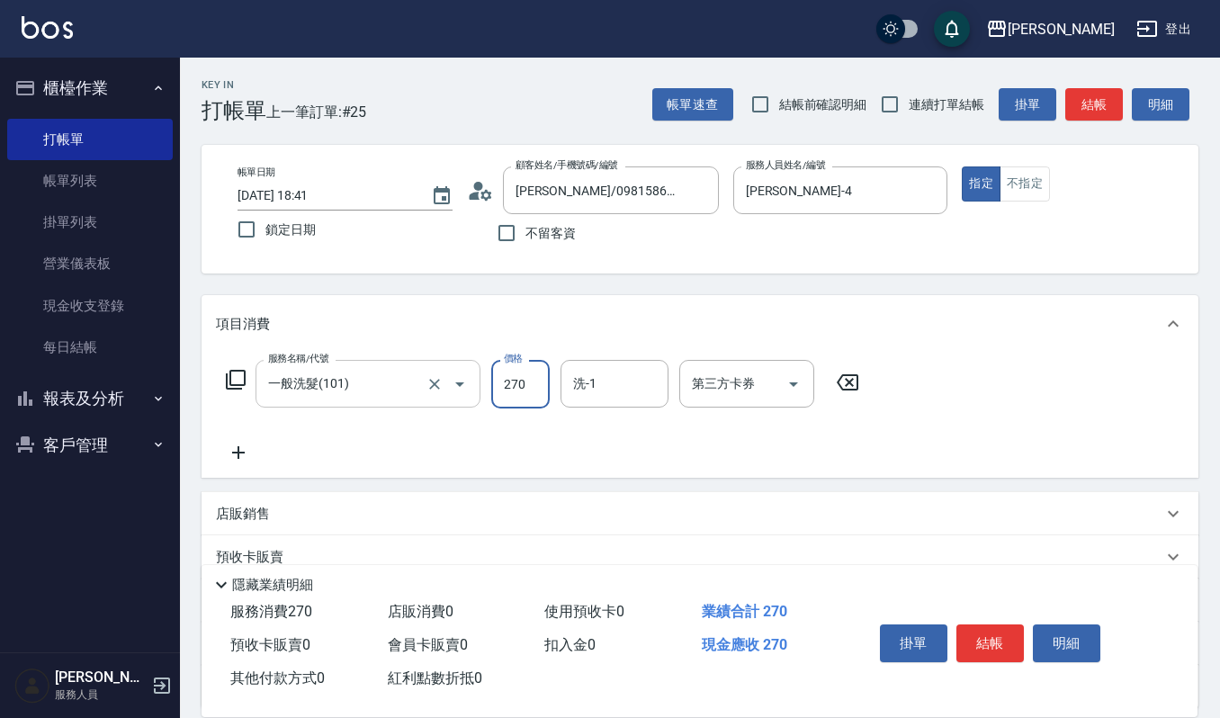
type input "270"
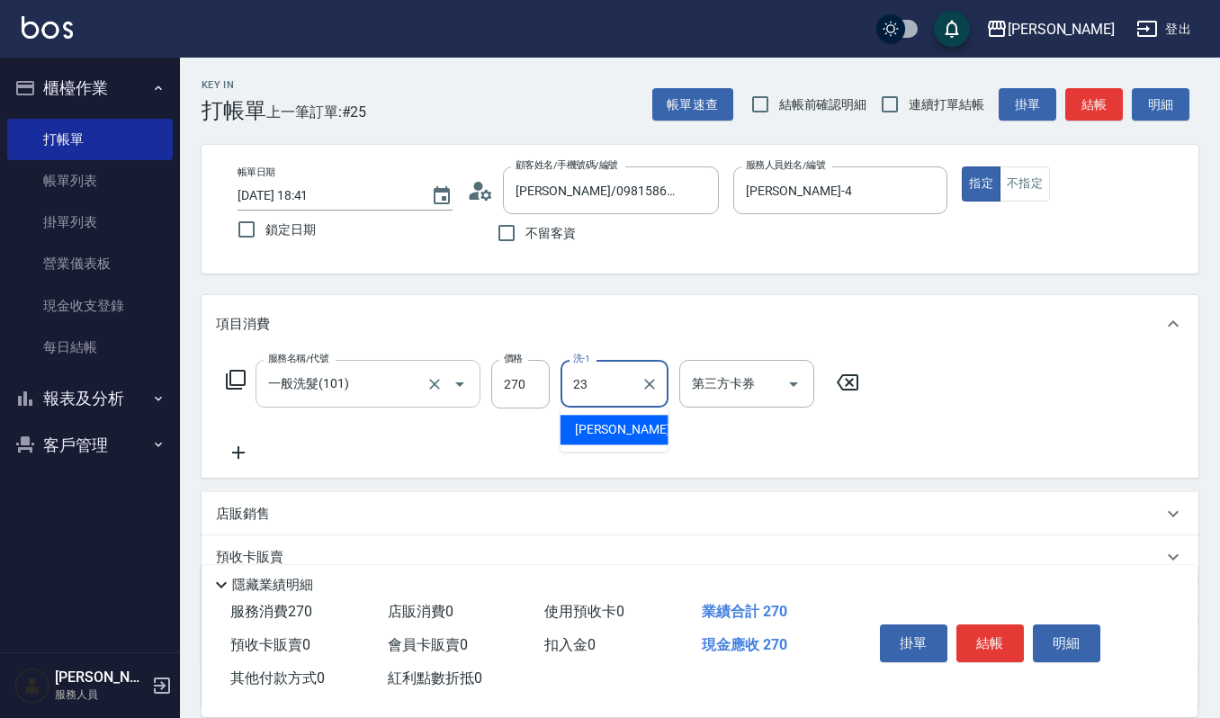
type input "郁涵-23"
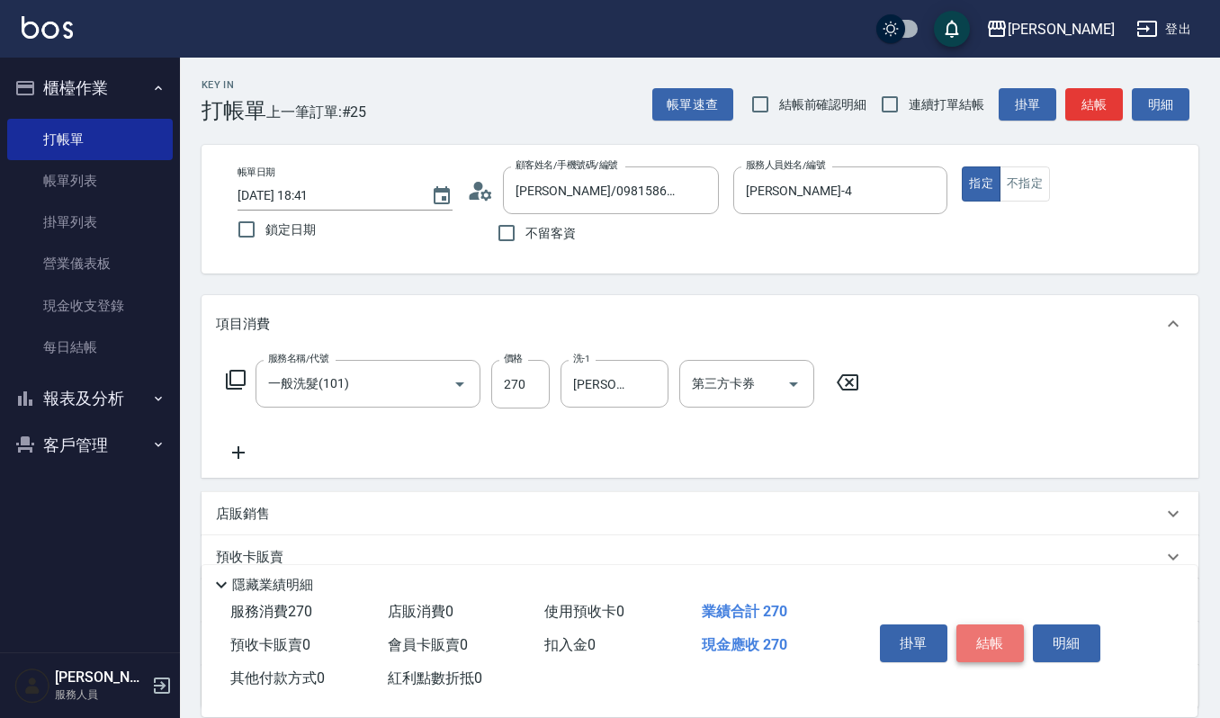
click at [1006, 644] on button "結帳" at bounding box center [989, 643] width 67 height 38
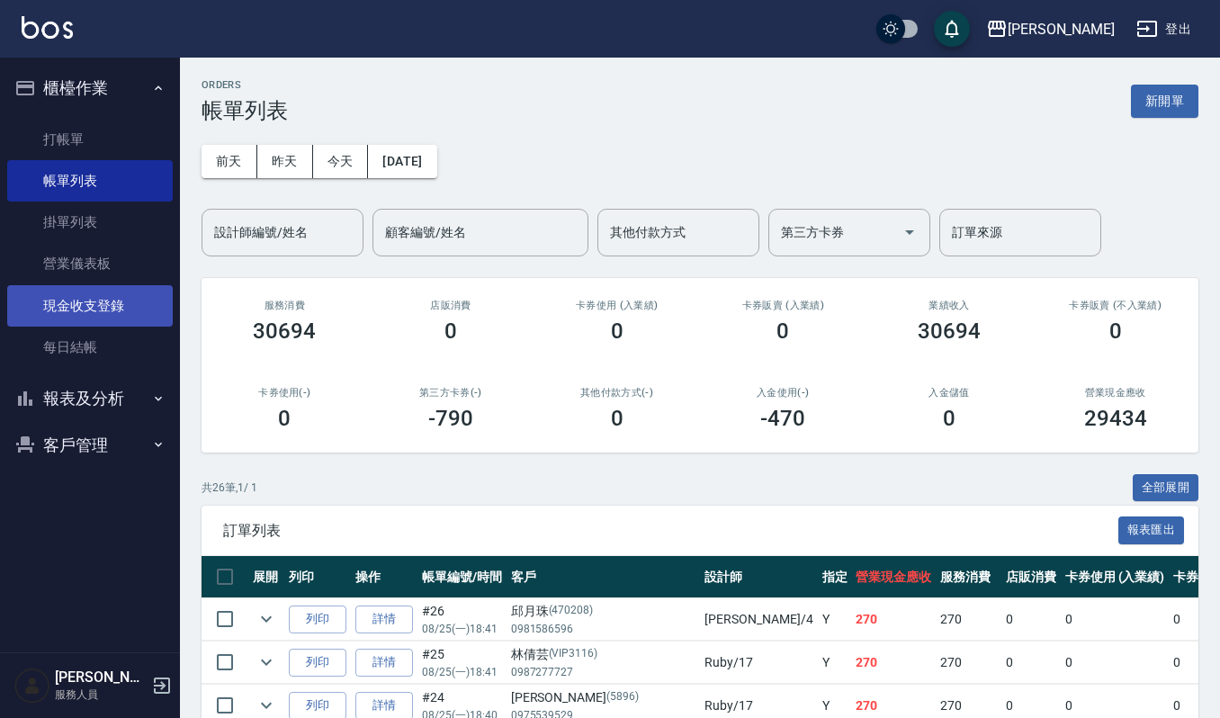
click at [117, 314] on link "現金收支登錄" at bounding box center [90, 305] width 166 height 41
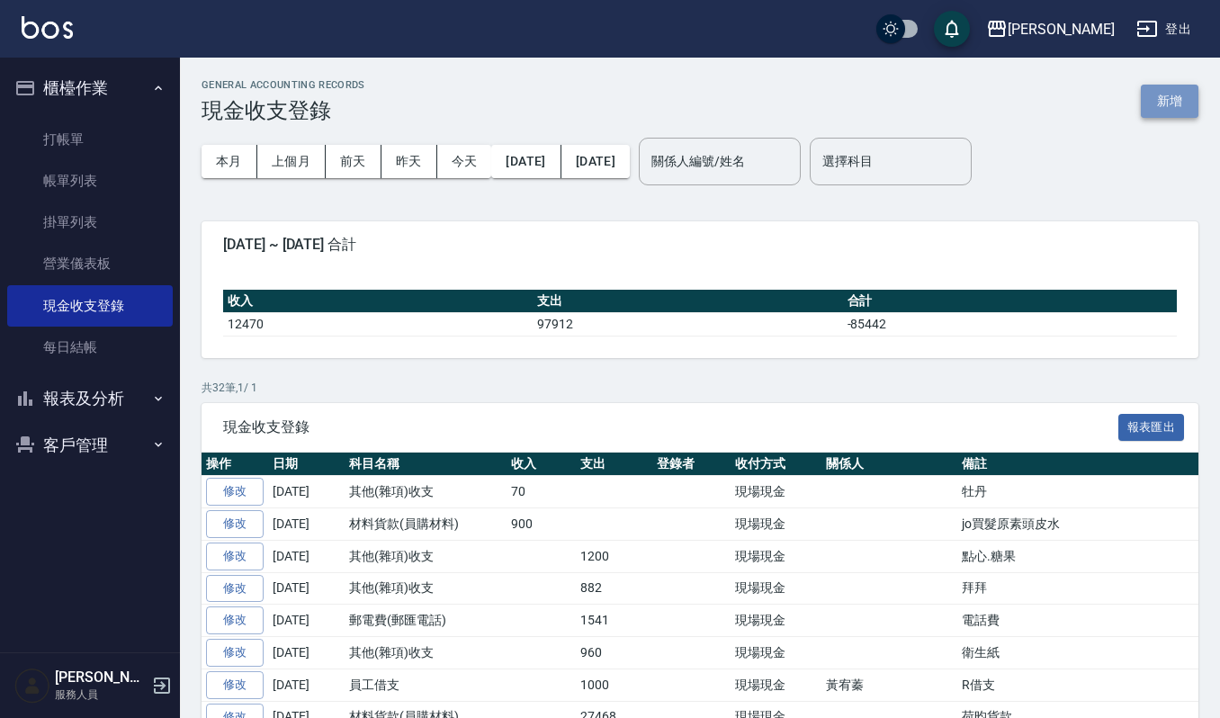
click at [1175, 103] on button "新增" at bounding box center [1170, 101] width 58 height 33
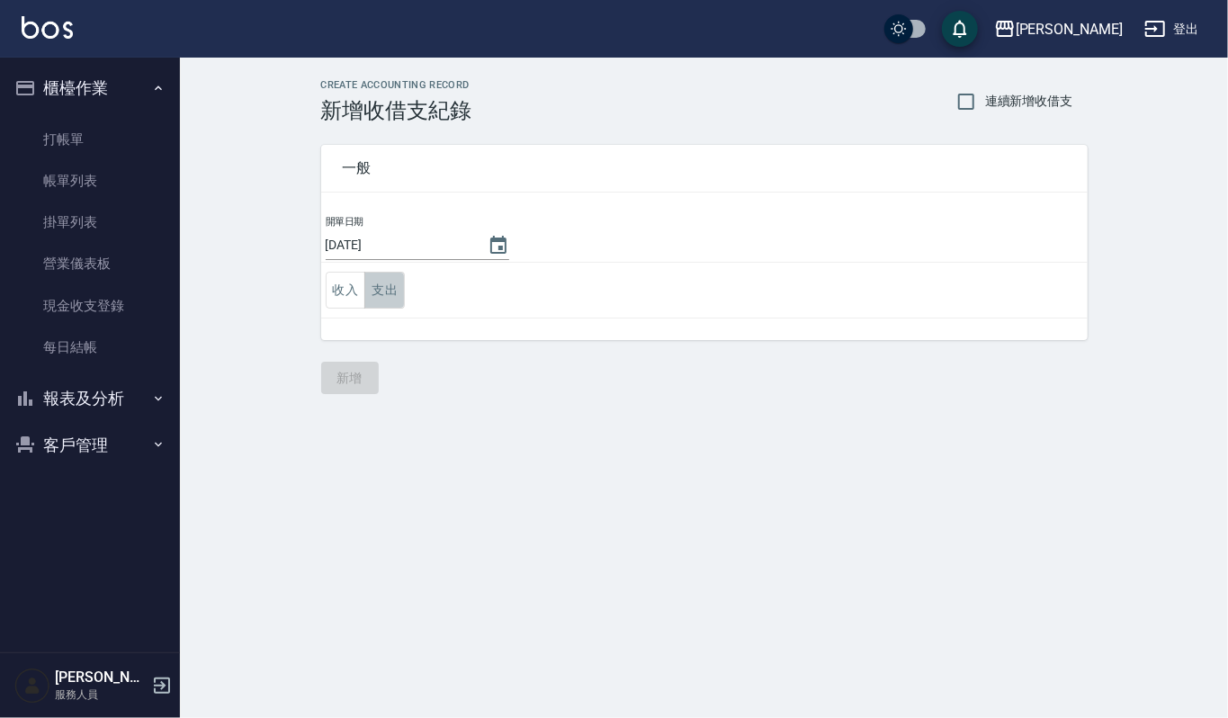
click at [394, 289] on button "支出" at bounding box center [384, 290] width 40 height 37
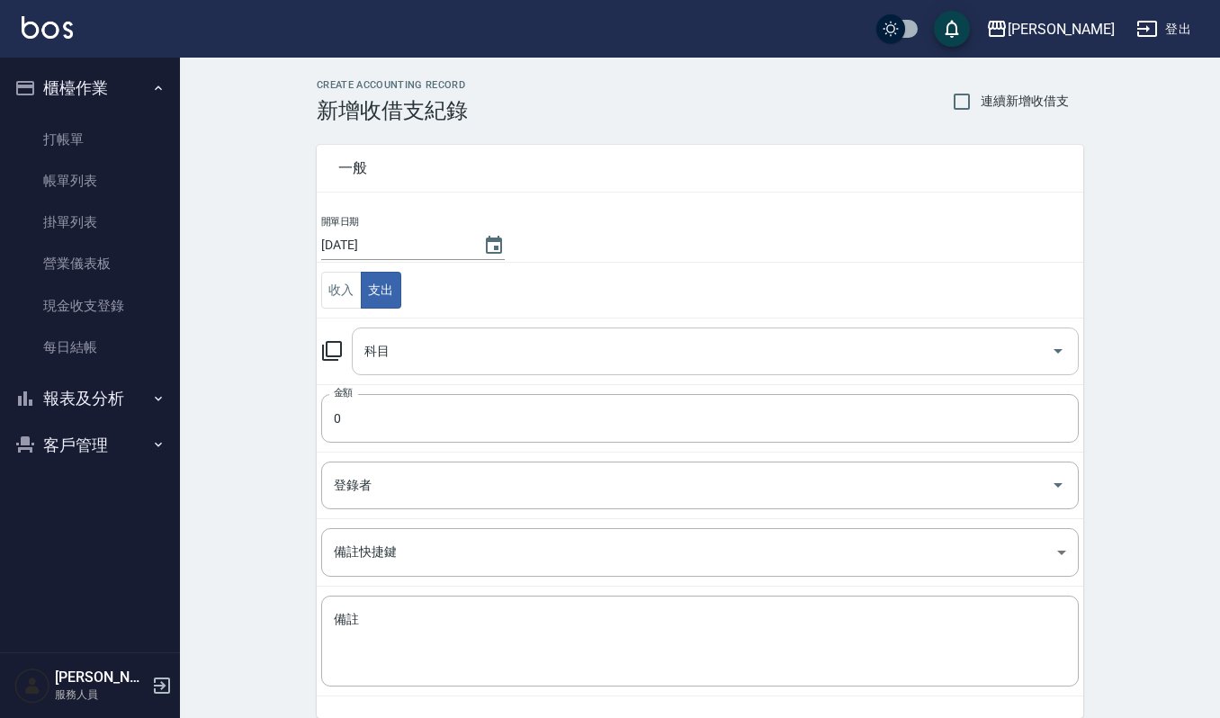
click at [454, 351] on input "科目" at bounding box center [702, 351] width 684 height 31
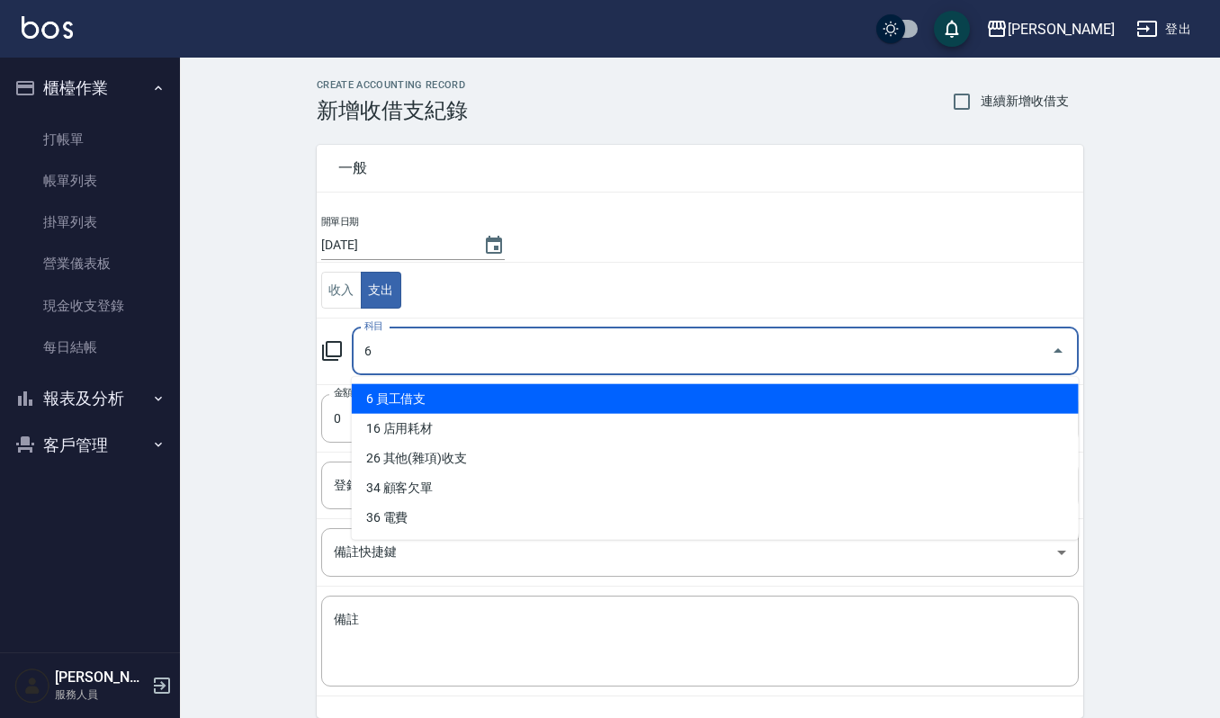
click at [502, 401] on li "6 員工借支" at bounding box center [715, 399] width 727 height 30
type input "6 員工借支"
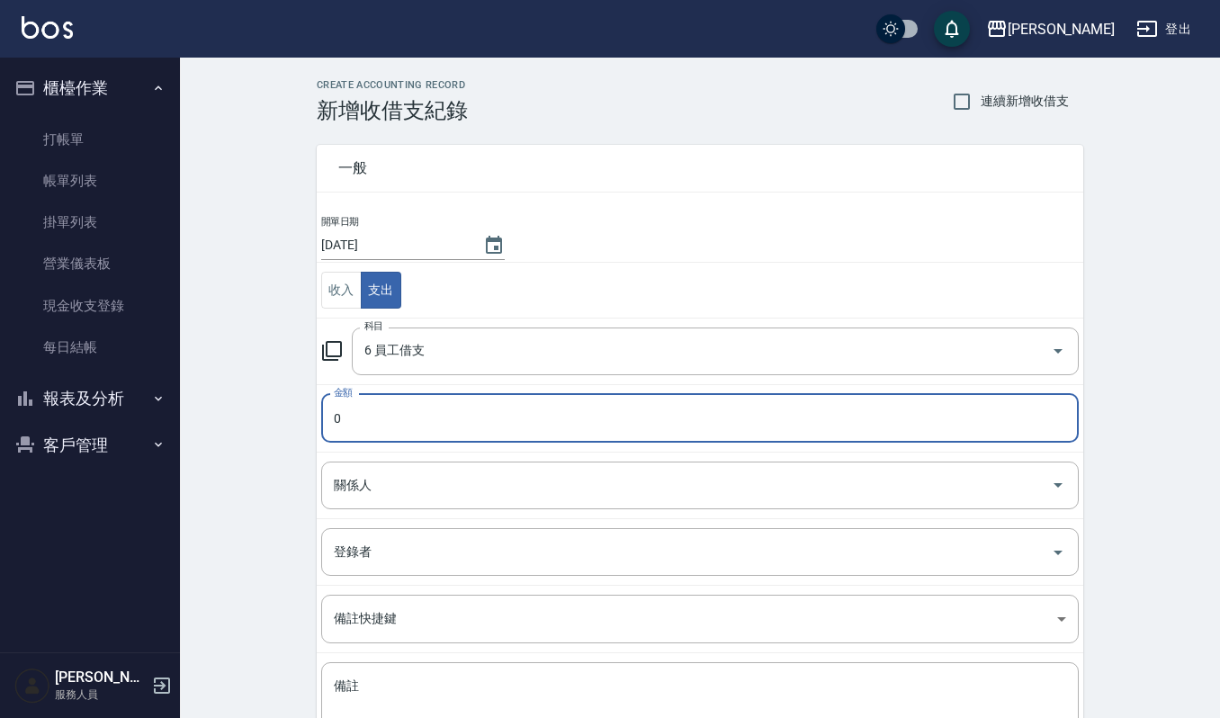
drag, startPoint x: 421, startPoint y: 422, endPoint x: 267, endPoint y: 407, distance: 154.6
click at [267, 407] on div "CREATE ACCOUNTING RECORD 新增收借支紀錄 連續新增收借支 一般 開單日期 2025/08/25 收入 支出 科目 6 員工借支 科目 …" at bounding box center [700, 459] width 1040 height 803
type input "600"
click at [437, 491] on input "關係人" at bounding box center [686, 485] width 714 height 31
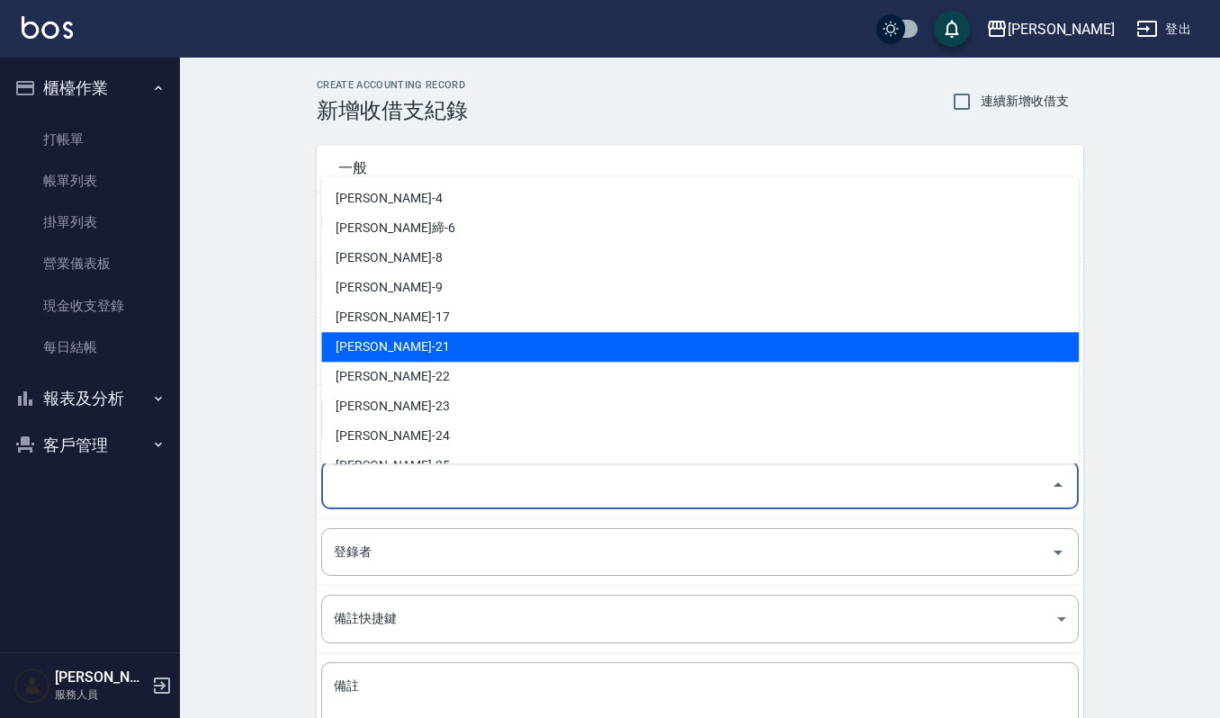
click at [490, 347] on li "謝佳音-21" at bounding box center [699, 347] width 757 height 30
type input "謝佳音-21"
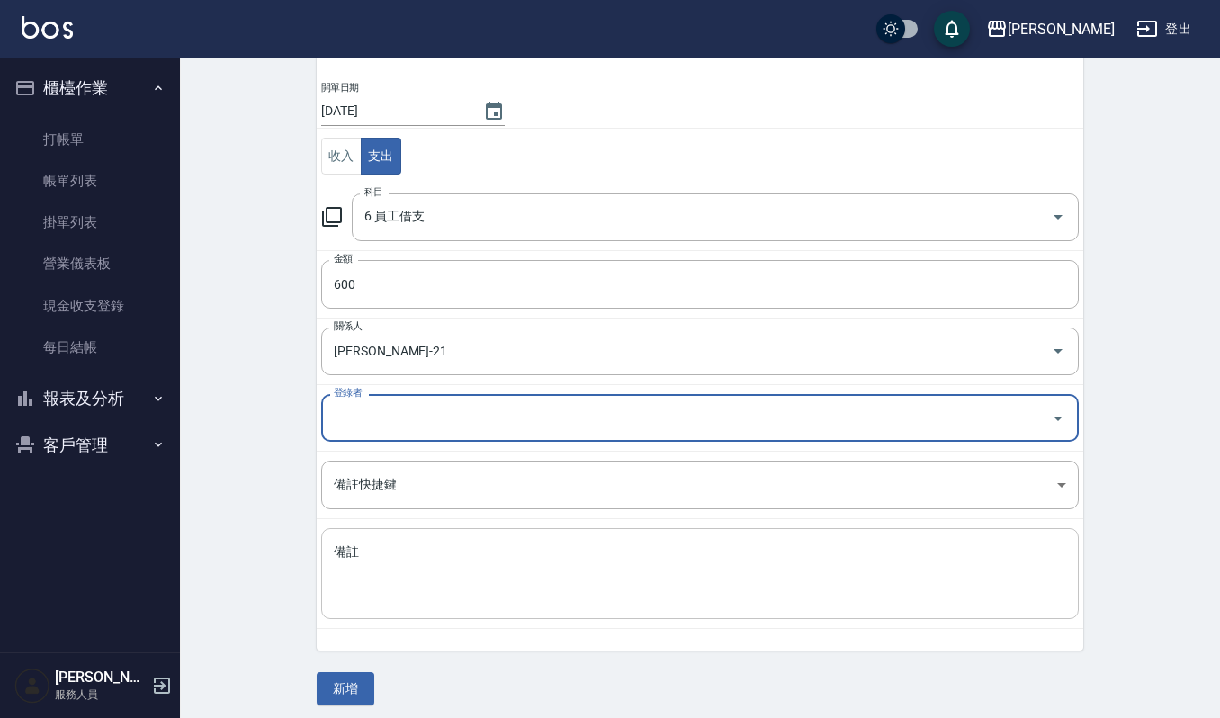
scroll to position [145, 0]
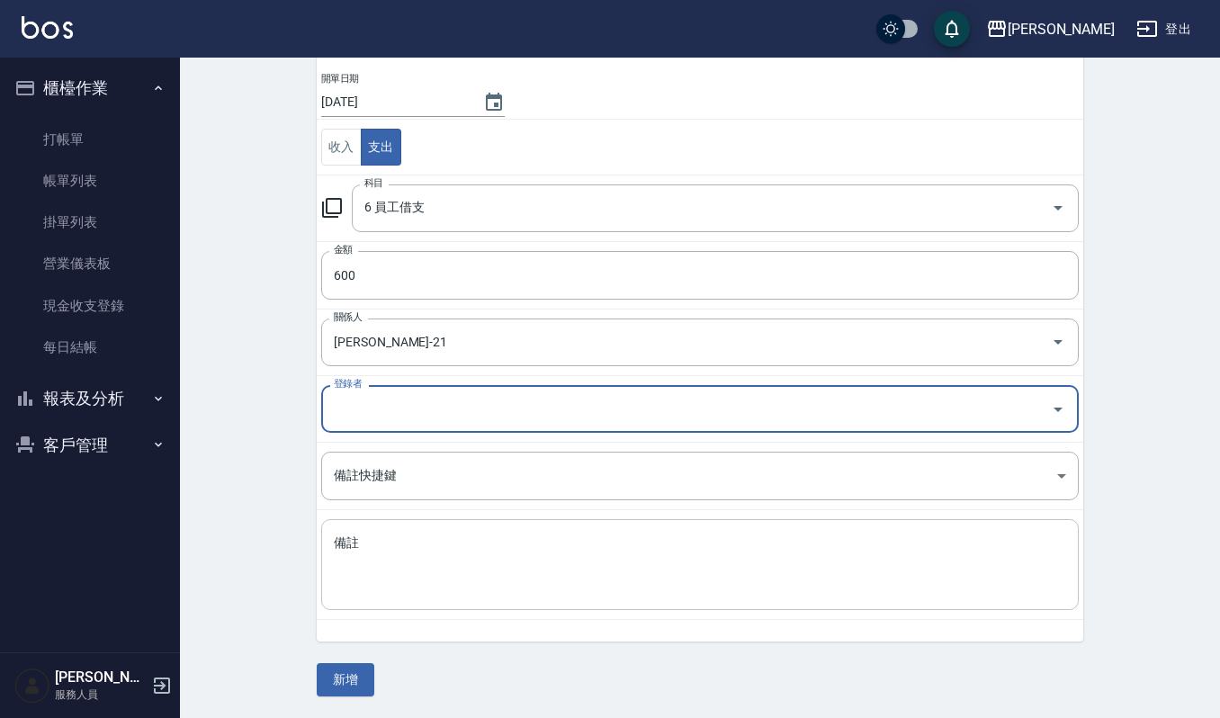
click at [433, 583] on textarea "備註" at bounding box center [700, 564] width 732 height 61
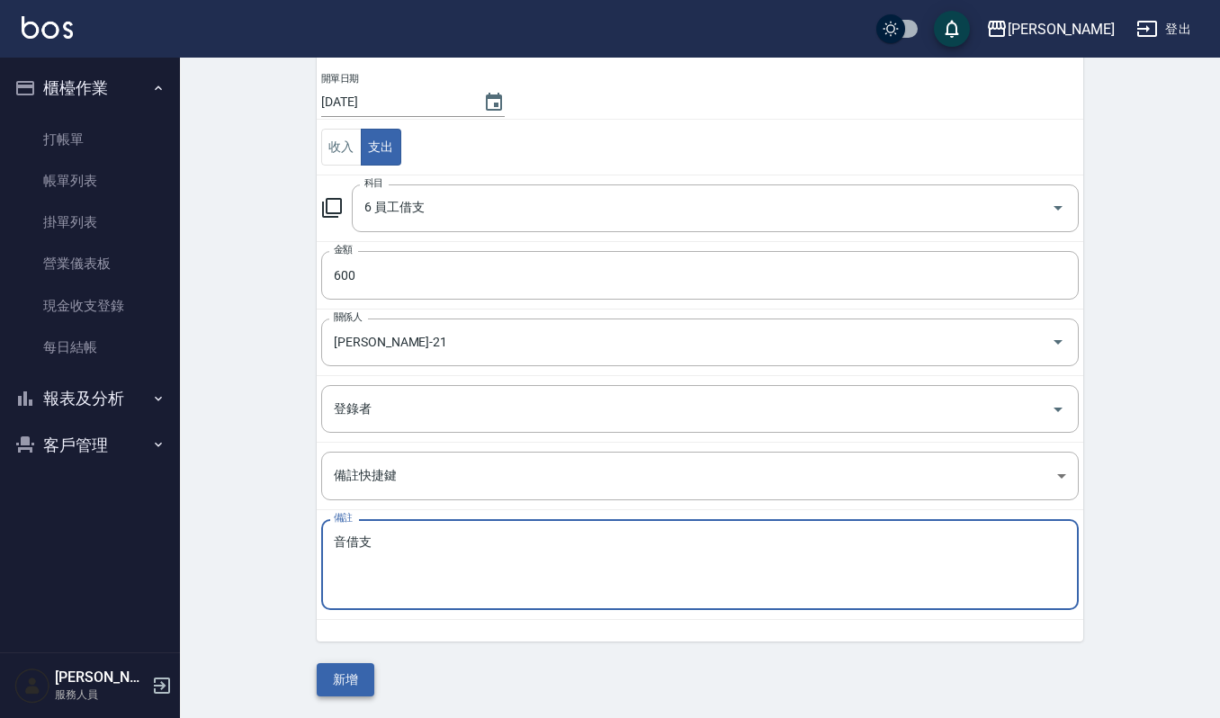
type textarea "音借支"
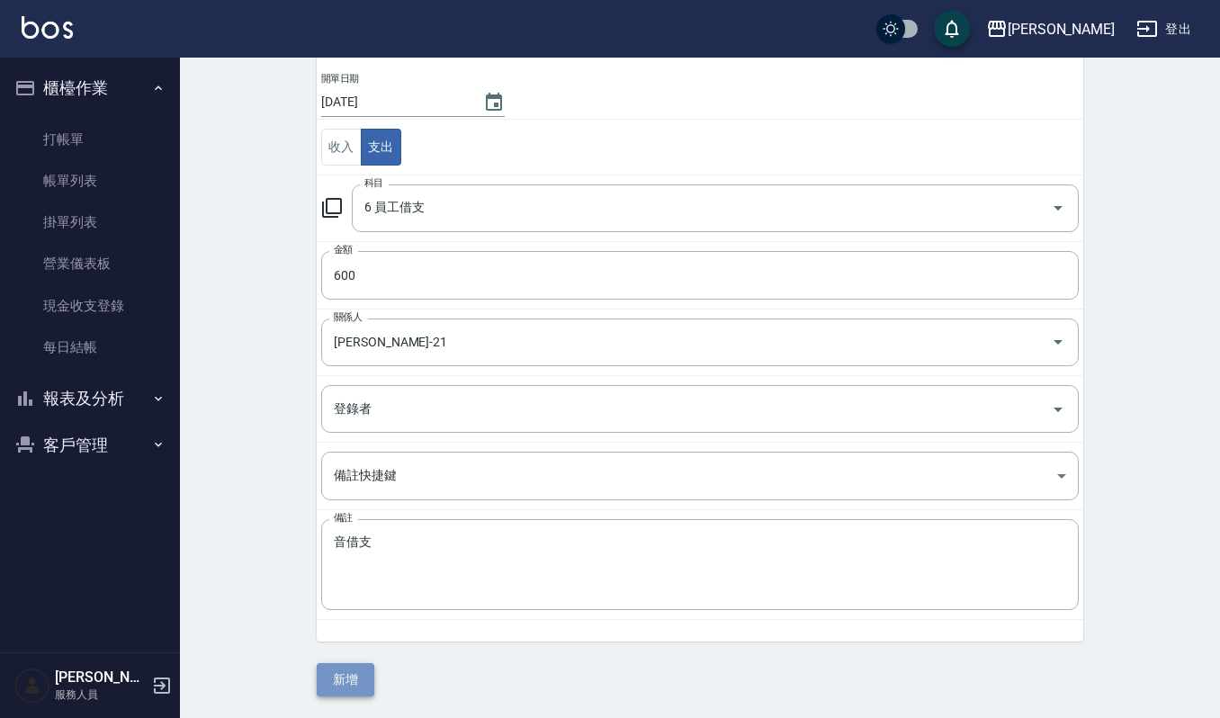
click at [354, 685] on button "新增" at bounding box center [346, 679] width 58 height 33
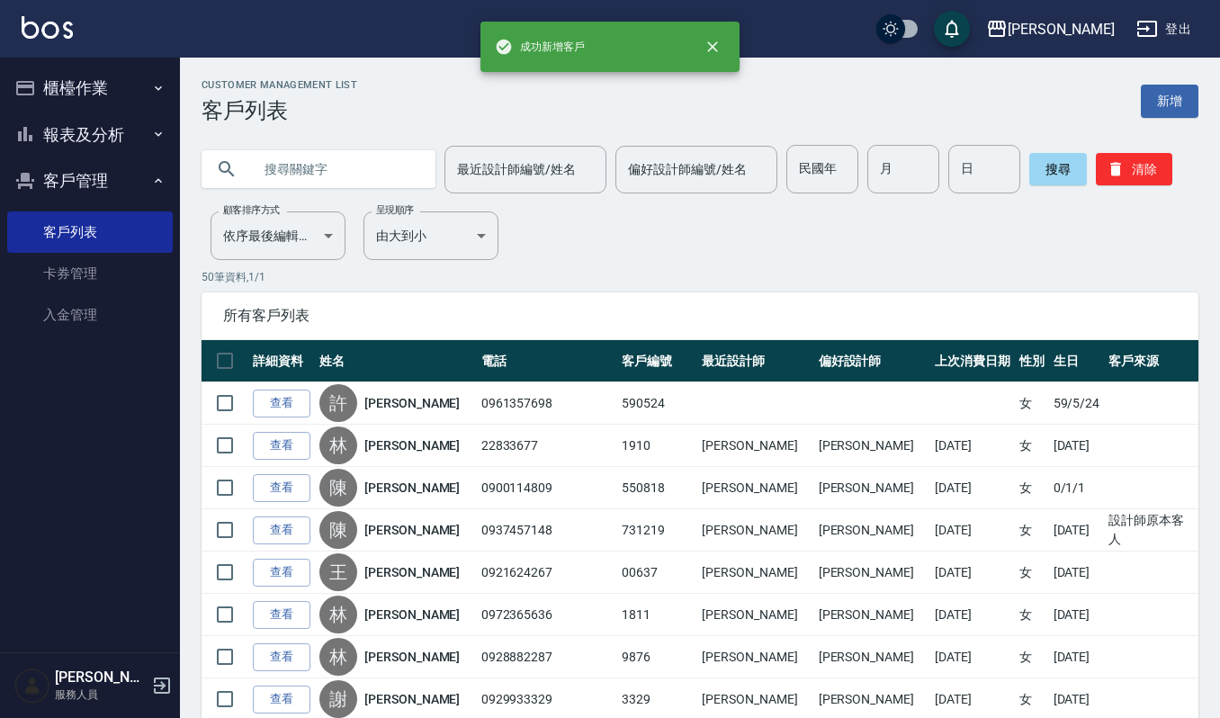
click at [289, 176] on input "text" at bounding box center [336, 169] width 169 height 49
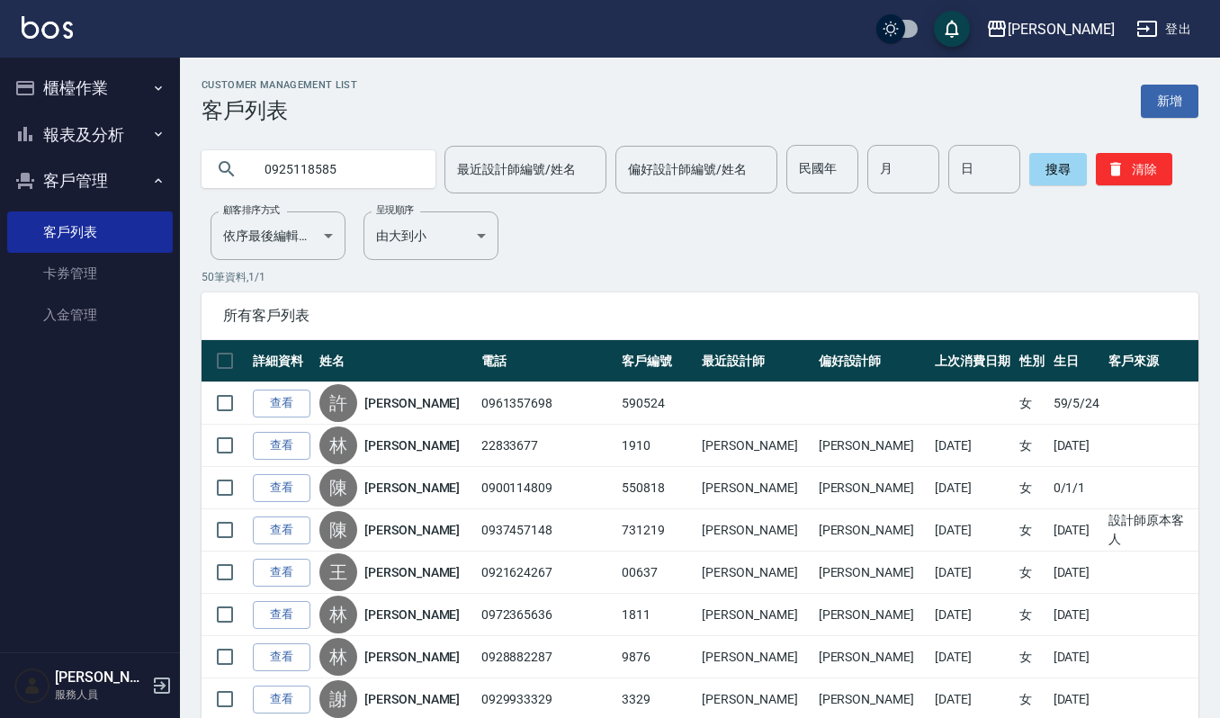
type input "0925118585"
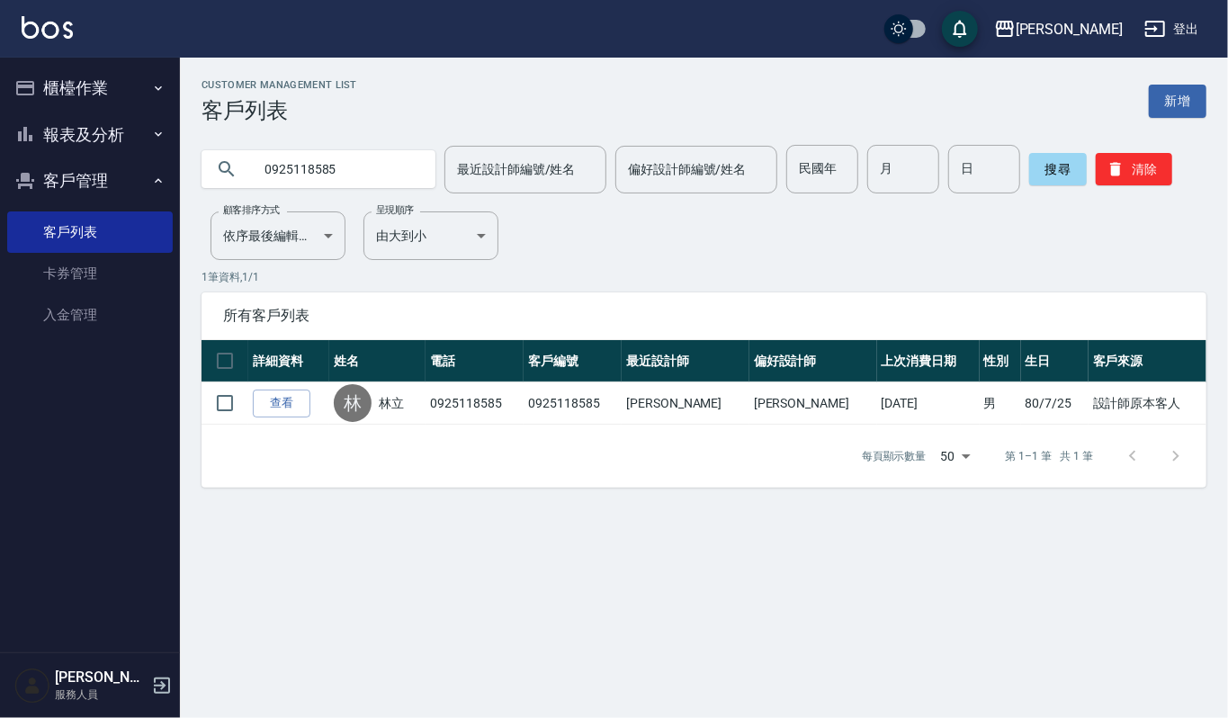
drag, startPoint x: 354, startPoint y: 171, endPoint x: 84, endPoint y: 182, distance: 270.1
click at [84, 182] on div "上越傑森 登出 櫃檯作業 打帳單 帳單列表 掛單列表 營業儀表板 現金收支登錄 每日結帳 報表及分析 報表目錄 店家區間累計表 店家日報表 互助日報表 互助排…" at bounding box center [614, 359] width 1228 height 718
click at [320, 163] on input "text" at bounding box center [336, 169] width 169 height 49
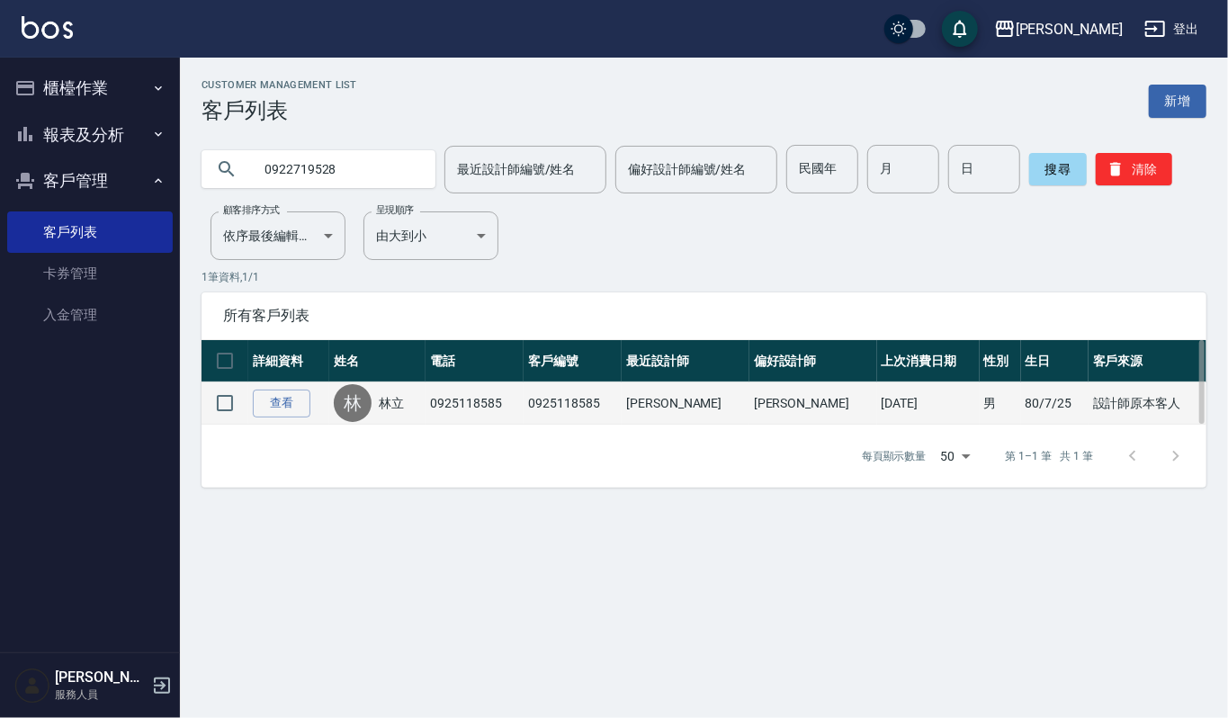
type input "0922719528"
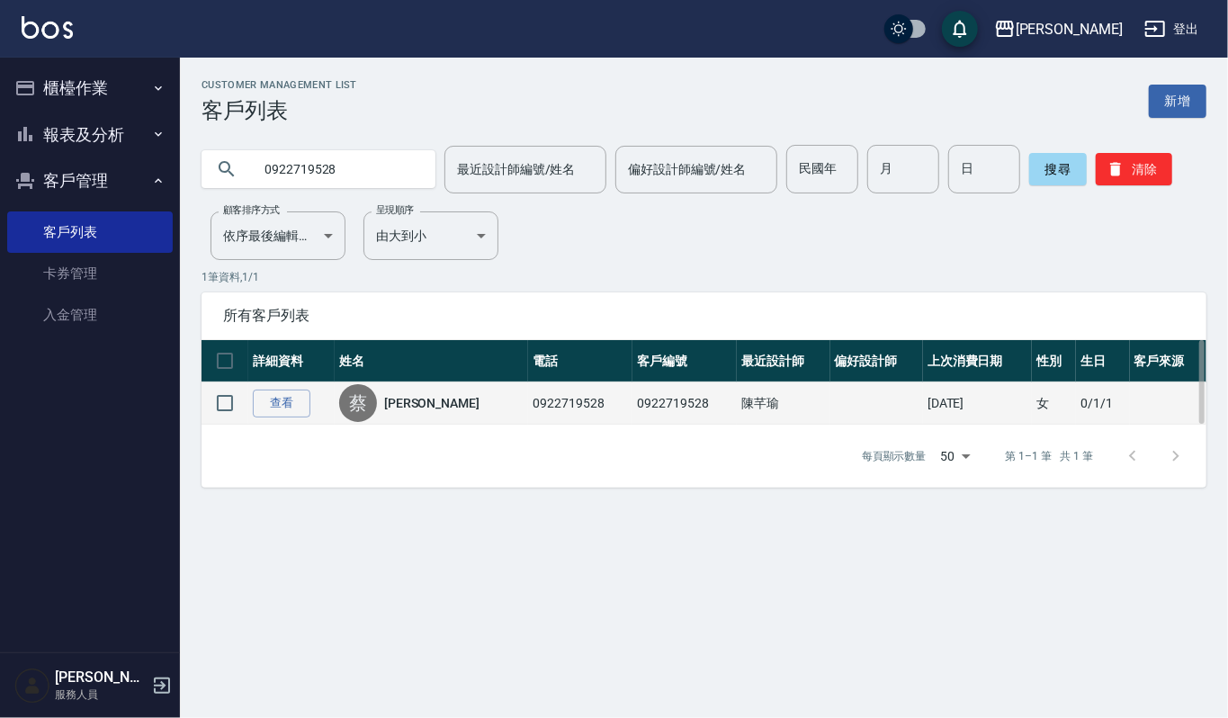
click at [272, 383] on td "查看" at bounding box center [291, 403] width 86 height 42
click at [272, 407] on link "查看" at bounding box center [282, 403] width 58 height 28
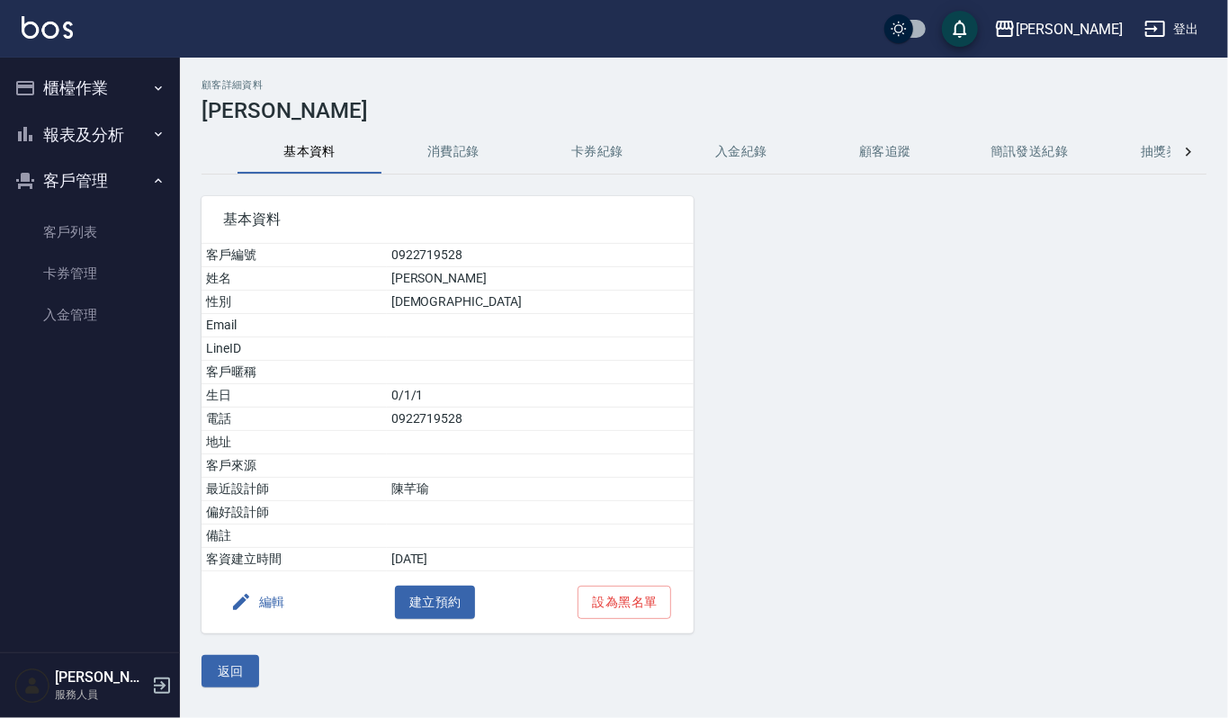
click at [421, 130] on button "消費記錄" at bounding box center [453, 151] width 144 height 43
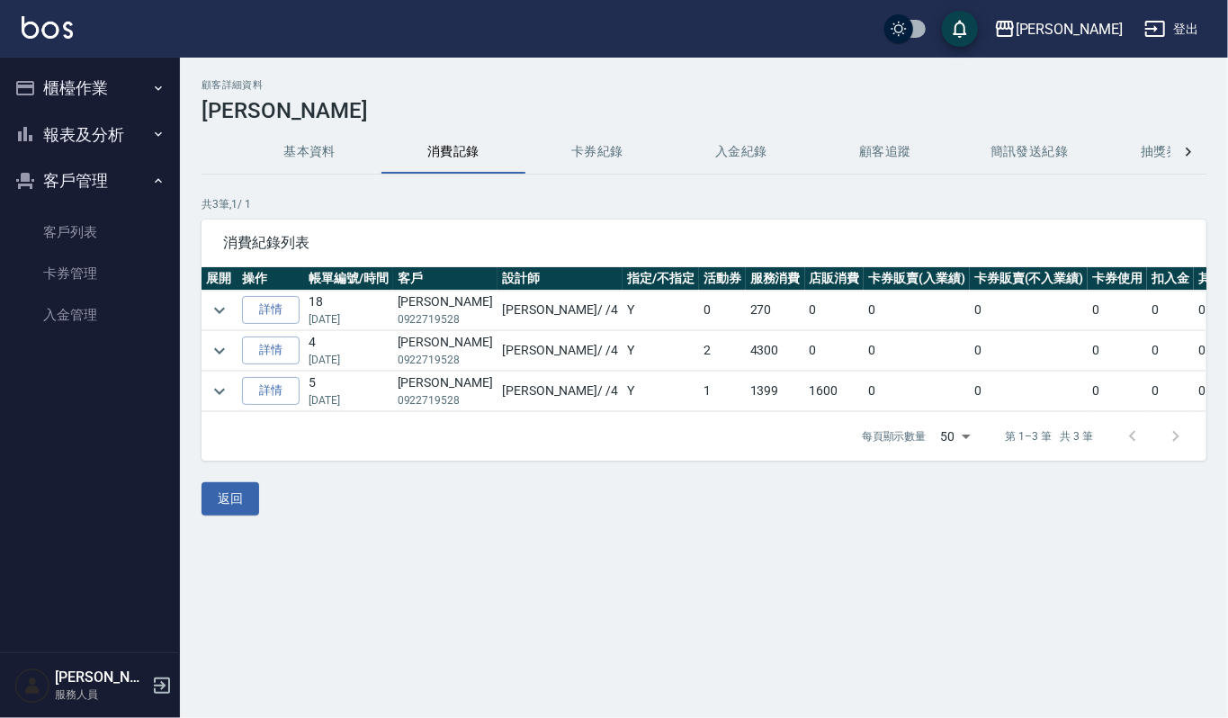
click at [209, 364] on td at bounding box center [219, 351] width 36 height 40
click at [218, 313] on icon "expand row" at bounding box center [219, 310] width 11 height 6
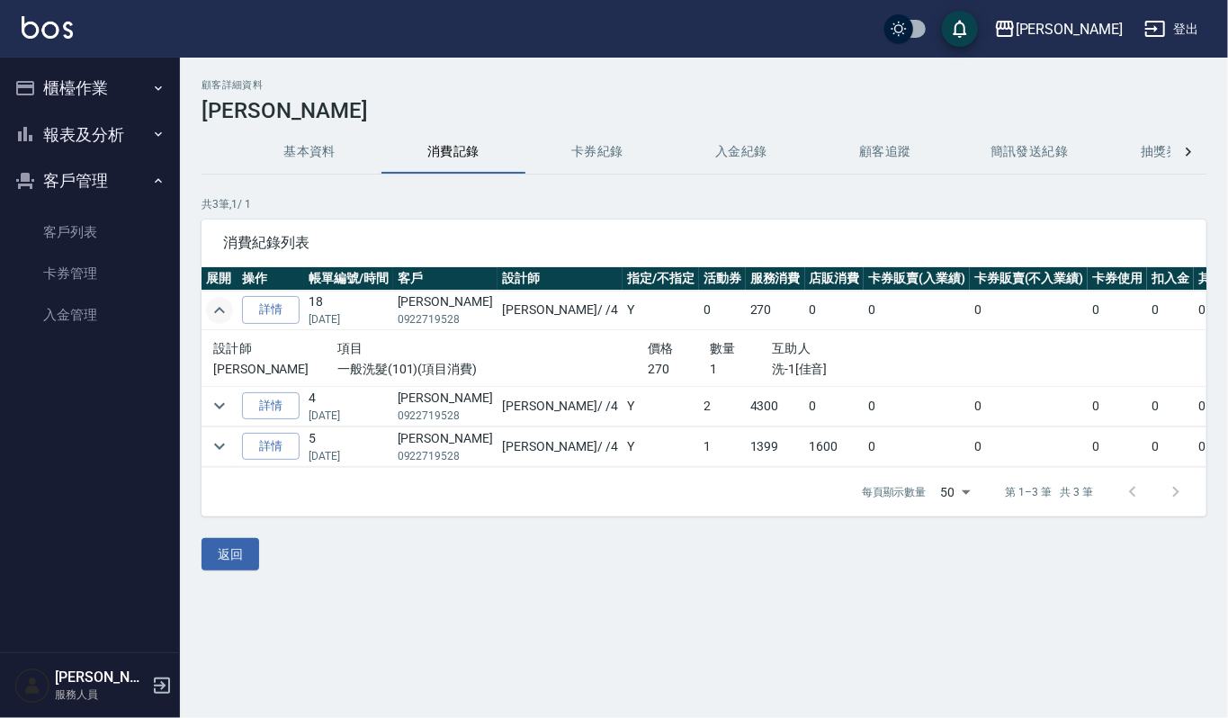
click at [218, 313] on icon "expand row" at bounding box center [220, 311] width 22 height 22
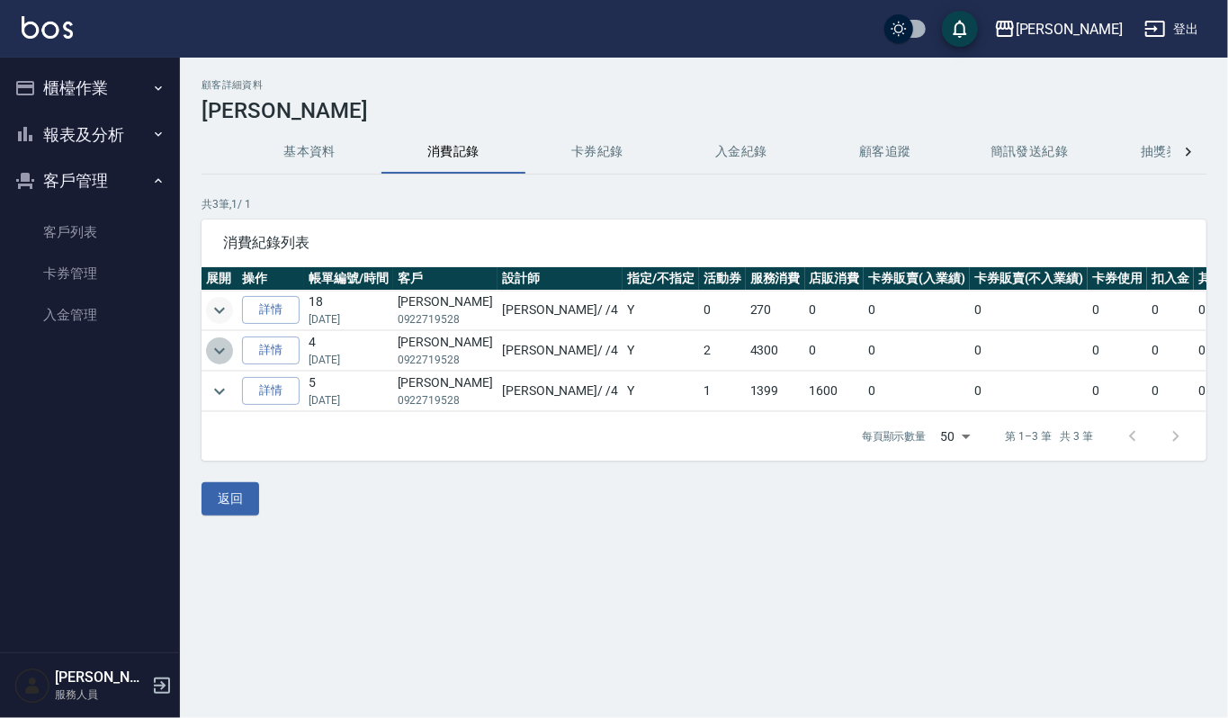
click at [225, 354] on icon "expand row" at bounding box center [220, 351] width 22 height 22
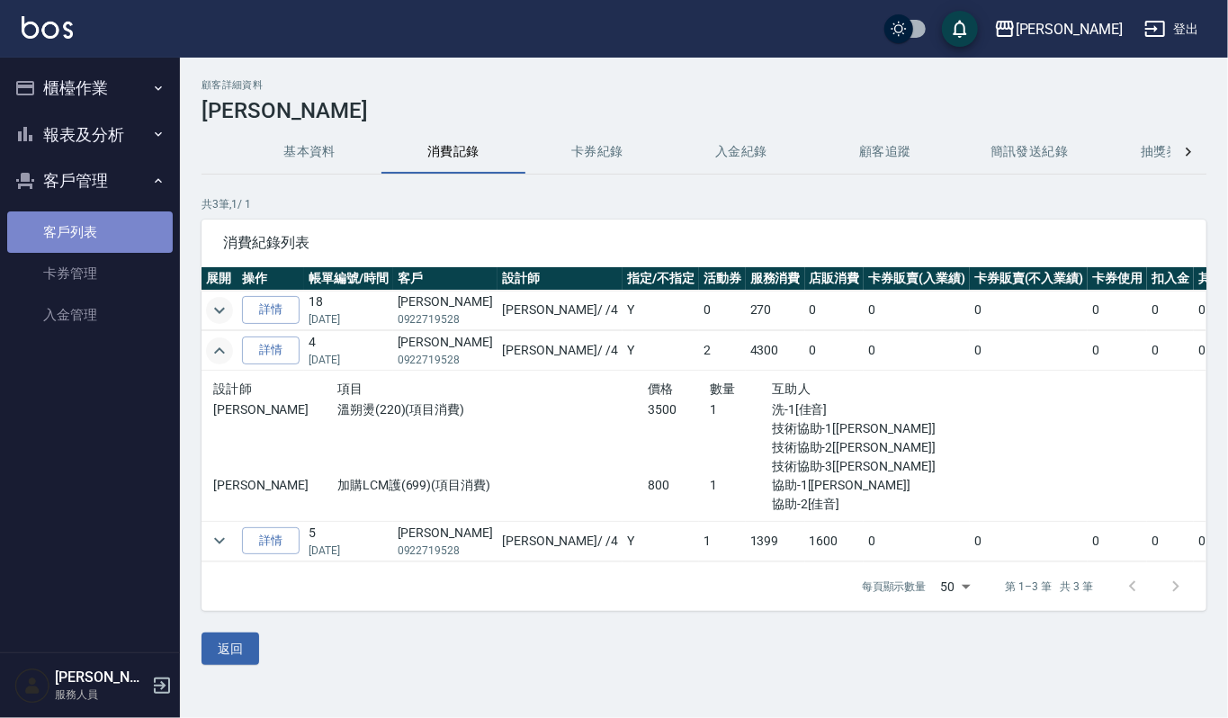
click at [72, 230] on link "客戶列表" at bounding box center [90, 231] width 166 height 41
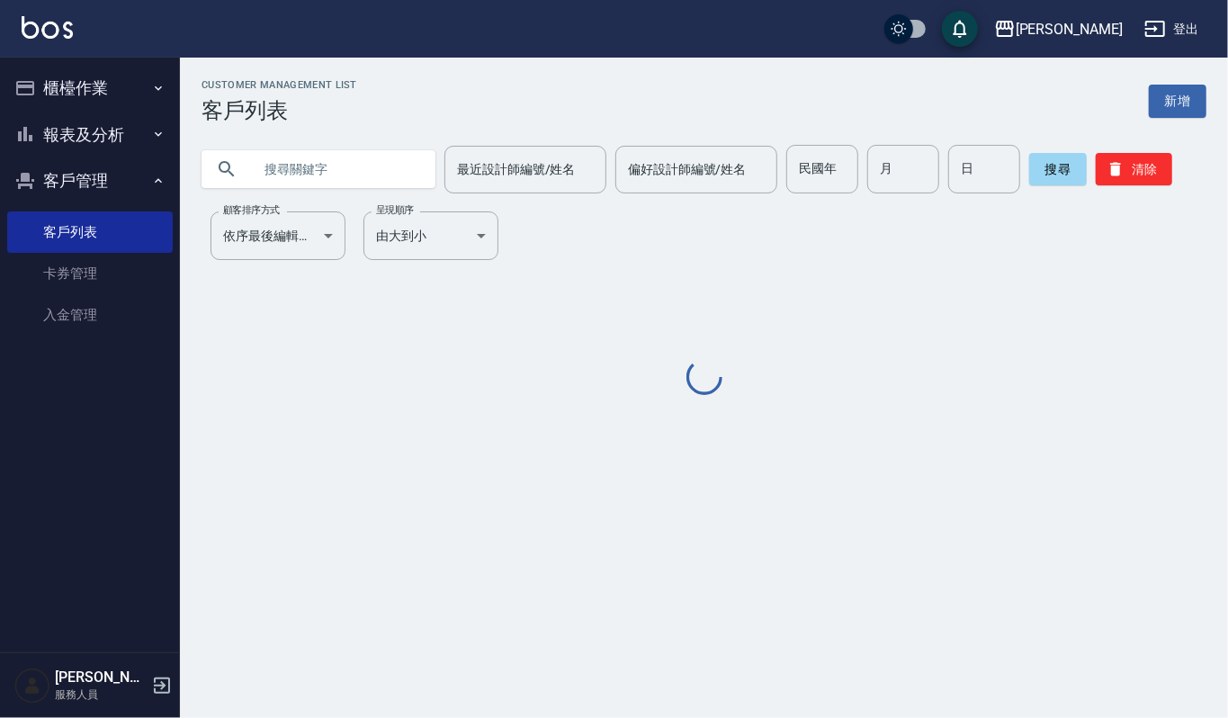
click at [342, 151] on input "text" at bounding box center [336, 169] width 169 height 49
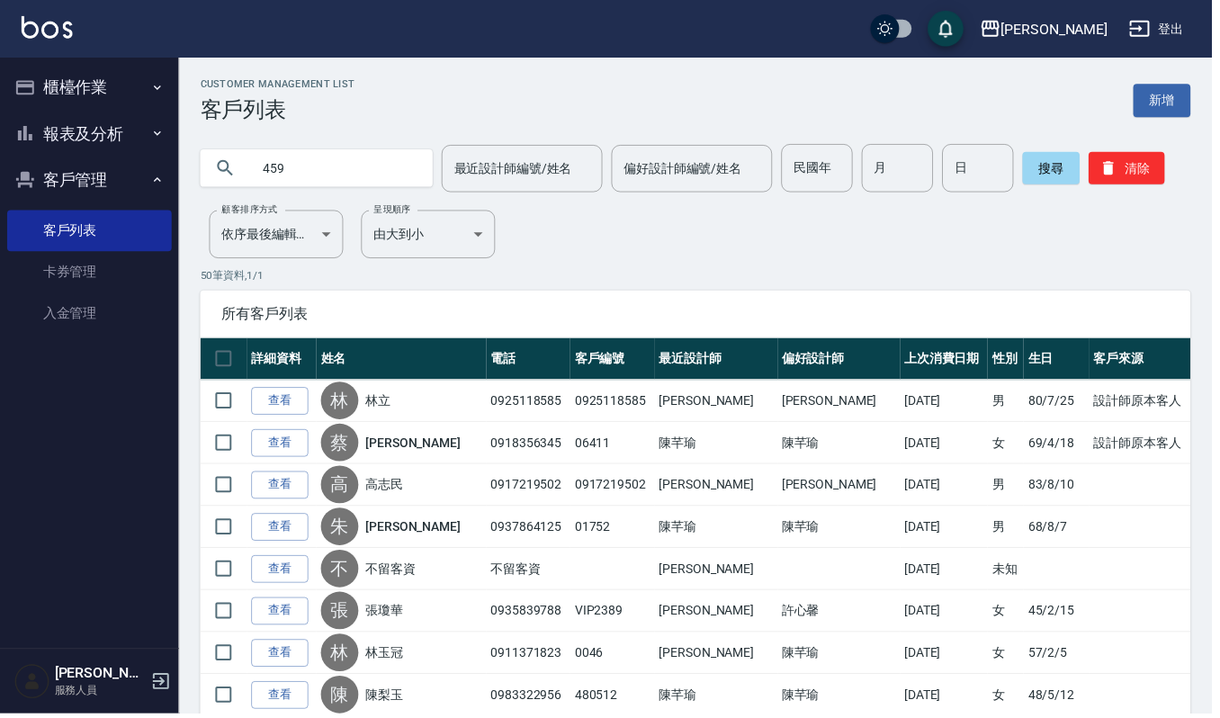
type input "459"
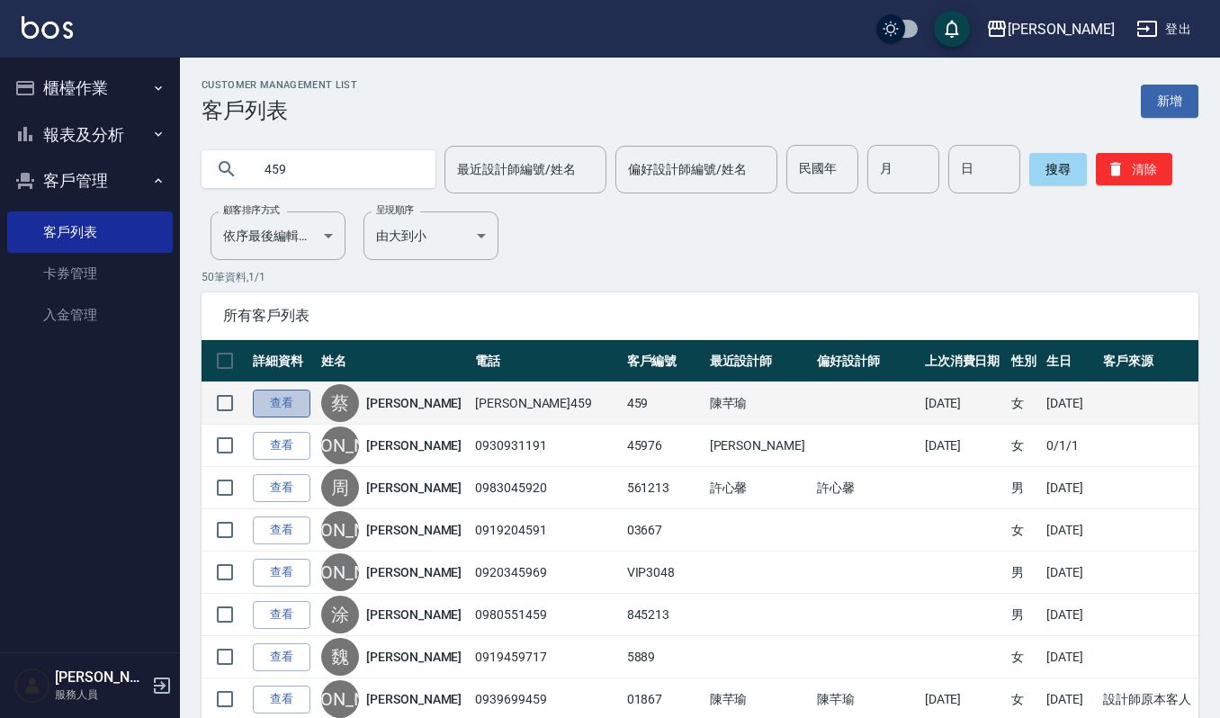
click at [264, 400] on link "查看" at bounding box center [282, 403] width 58 height 28
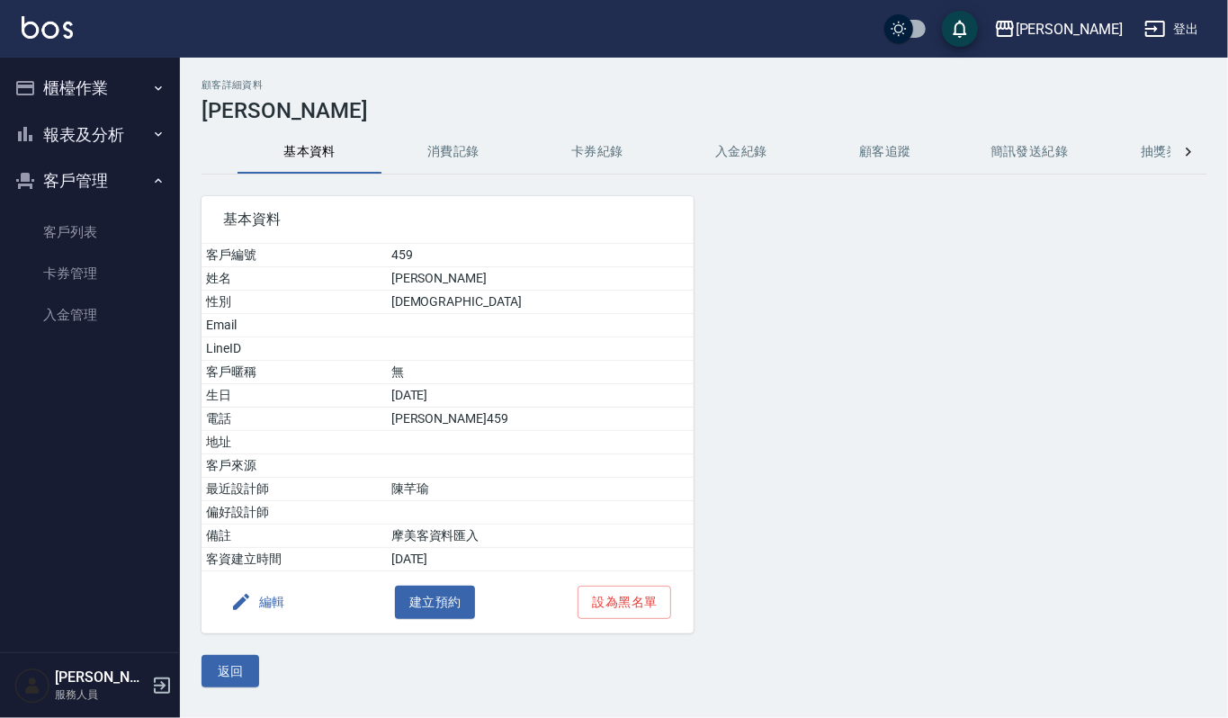
click at [477, 155] on button "消費記錄" at bounding box center [453, 151] width 144 height 43
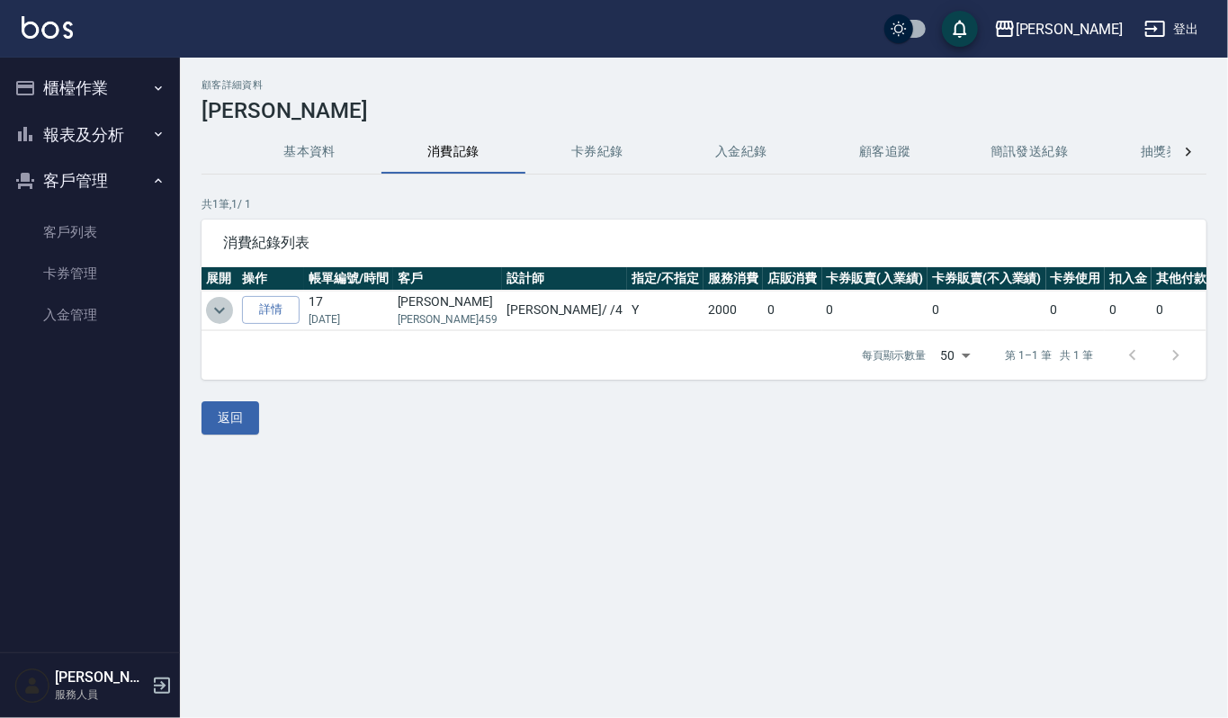
click at [219, 300] on icon "expand row" at bounding box center [220, 311] width 22 height 22
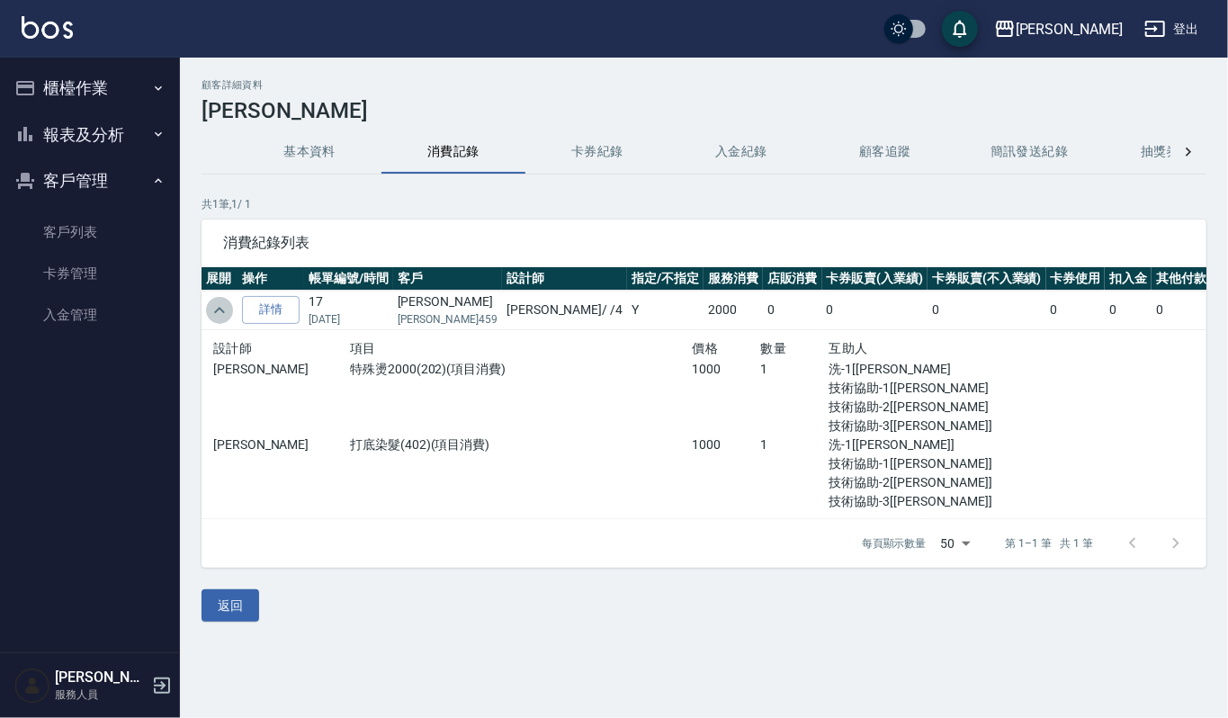
click at [219, 300] on icon "expand row" at bounding box center [220, 311] width 22 height 22
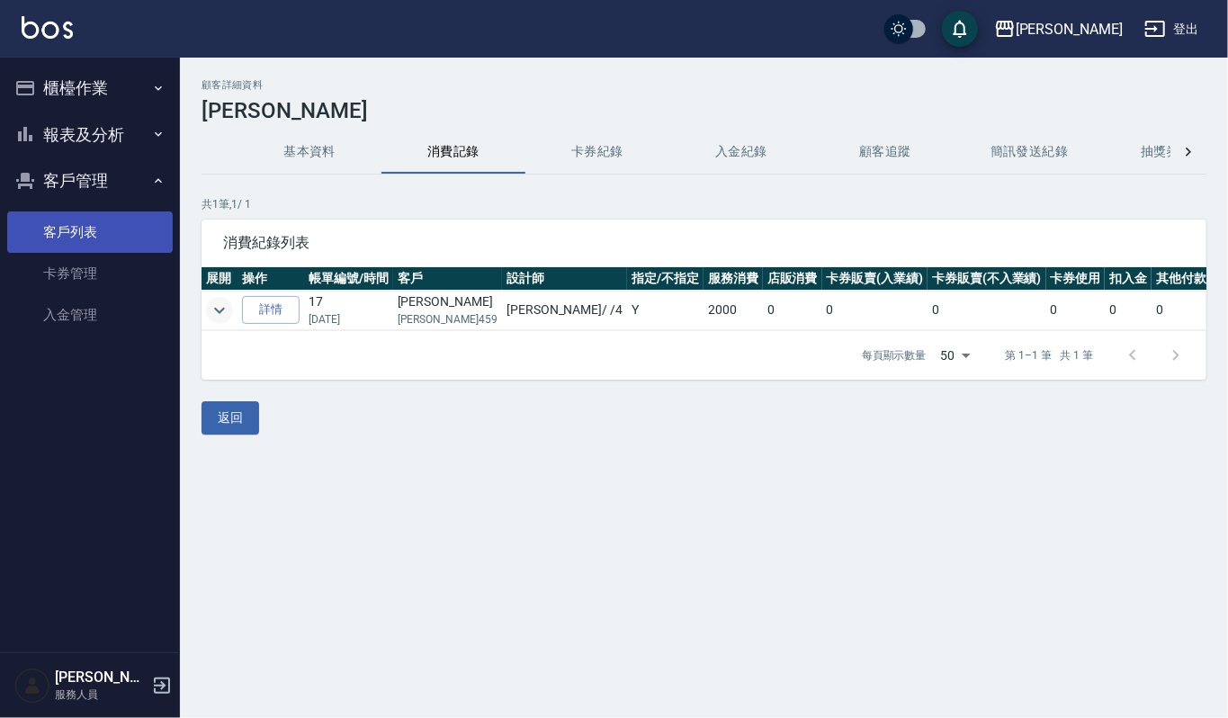
click at [116, 223] on link "客戶列表" at bounding box center [90, 231] width 166 height 41
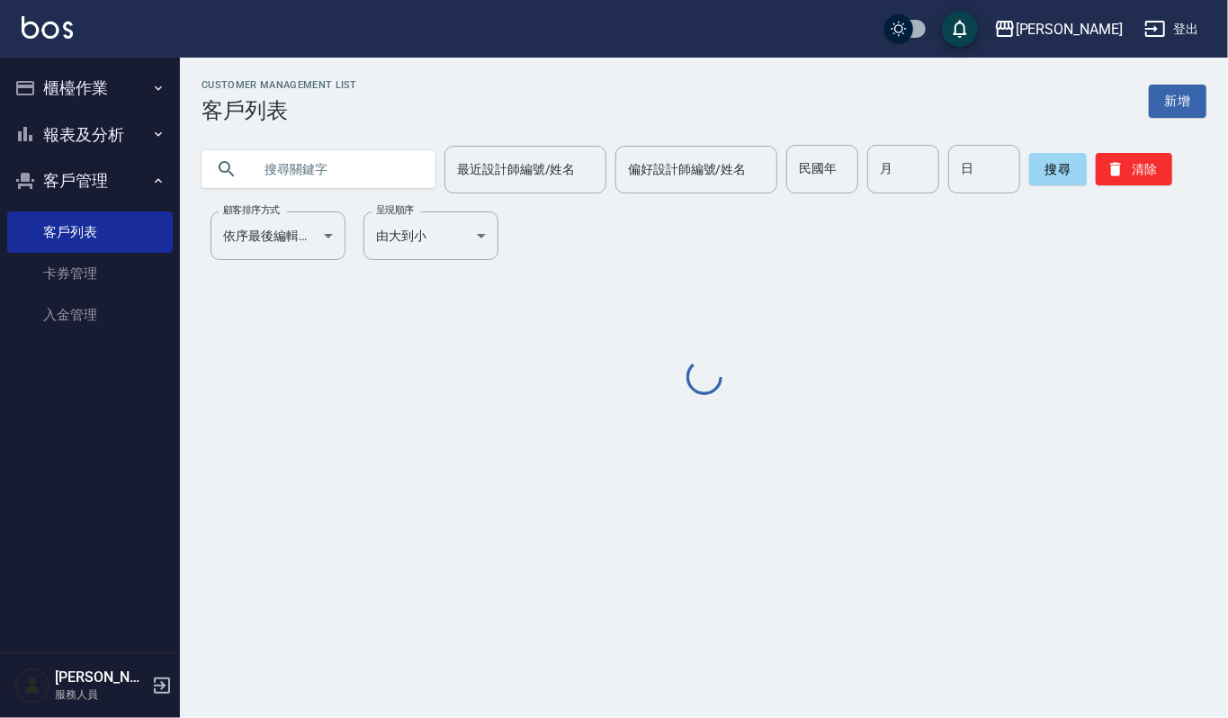
click at [285, 166] on input "text" at bounding box center [336, 169] width 169 height 49
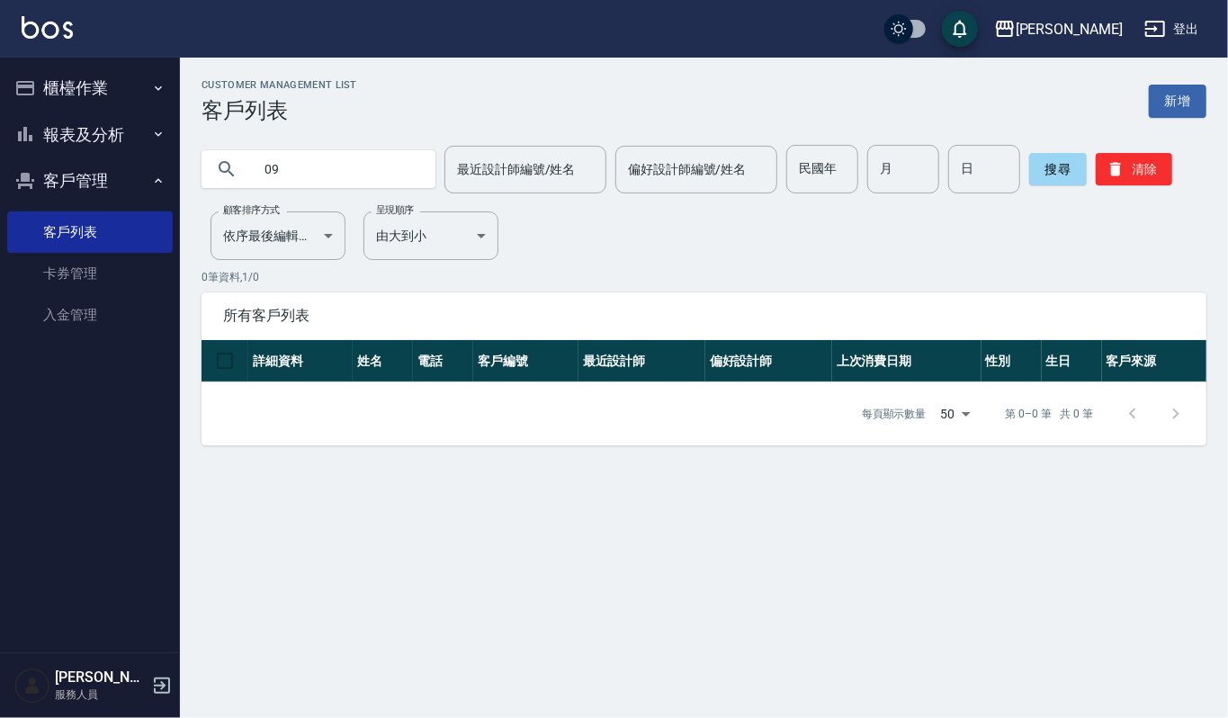
type input "0"
type input "蔡宜"
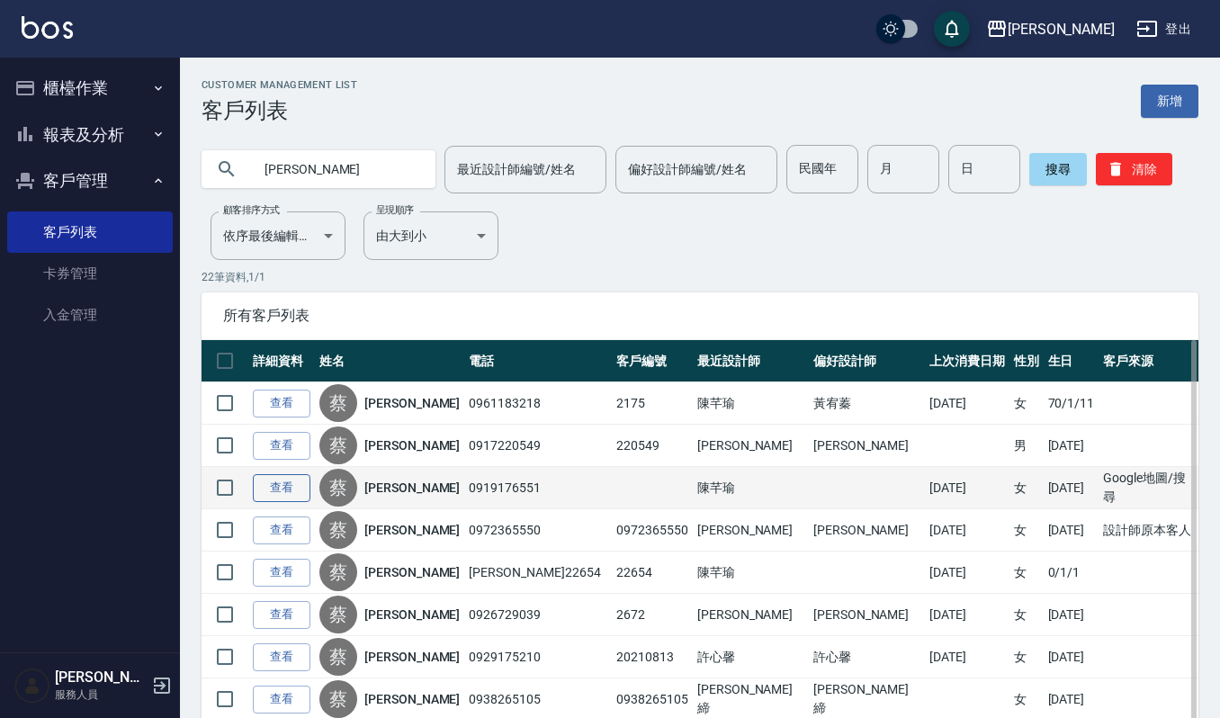
click at [302, 486] on link "查看" at bounding box center [282, 488] width 58 height 28
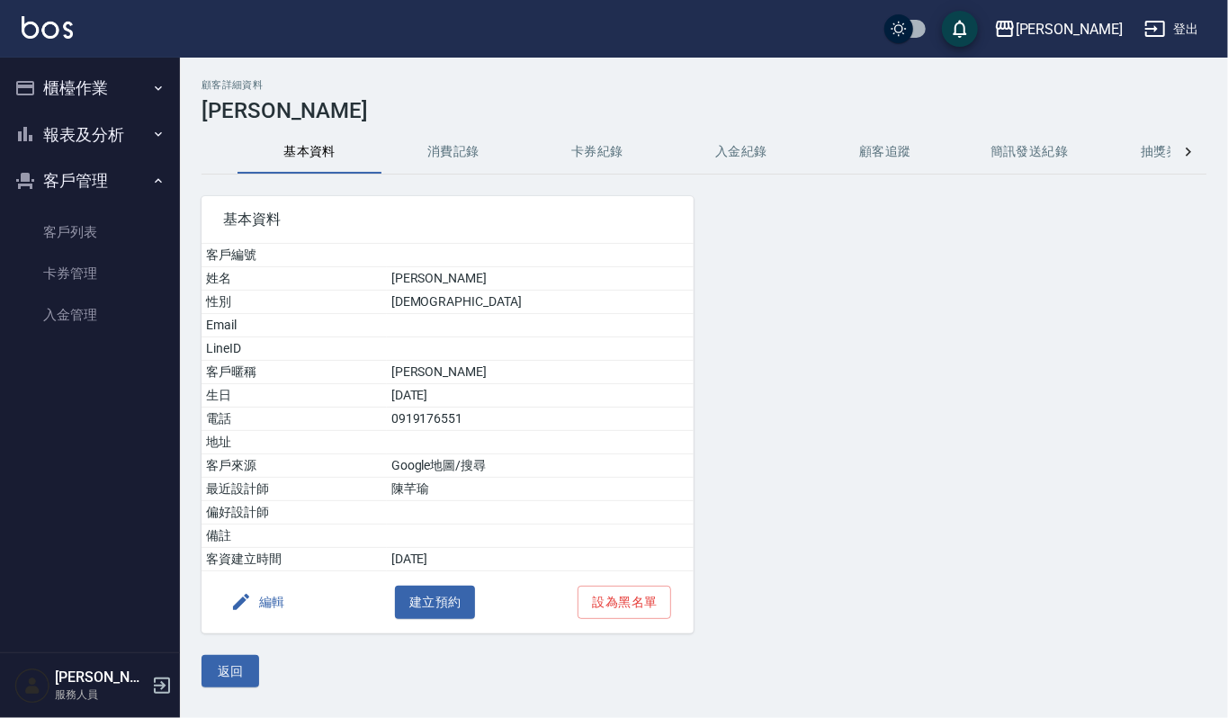
click at [451, 156] on button "消費記錄" at bounding box center [453, 151] width 144 height 43
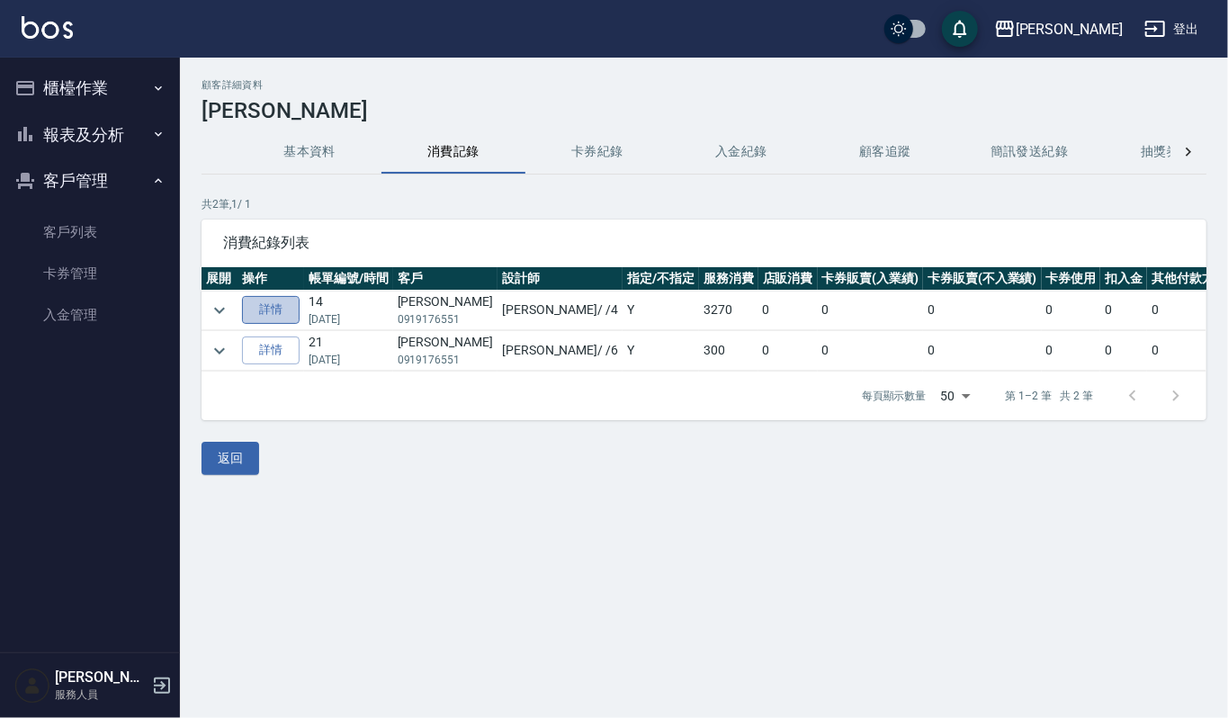
click at [284, 299] on link "詳情" at bounding box center [271, 310] width 58 height 28
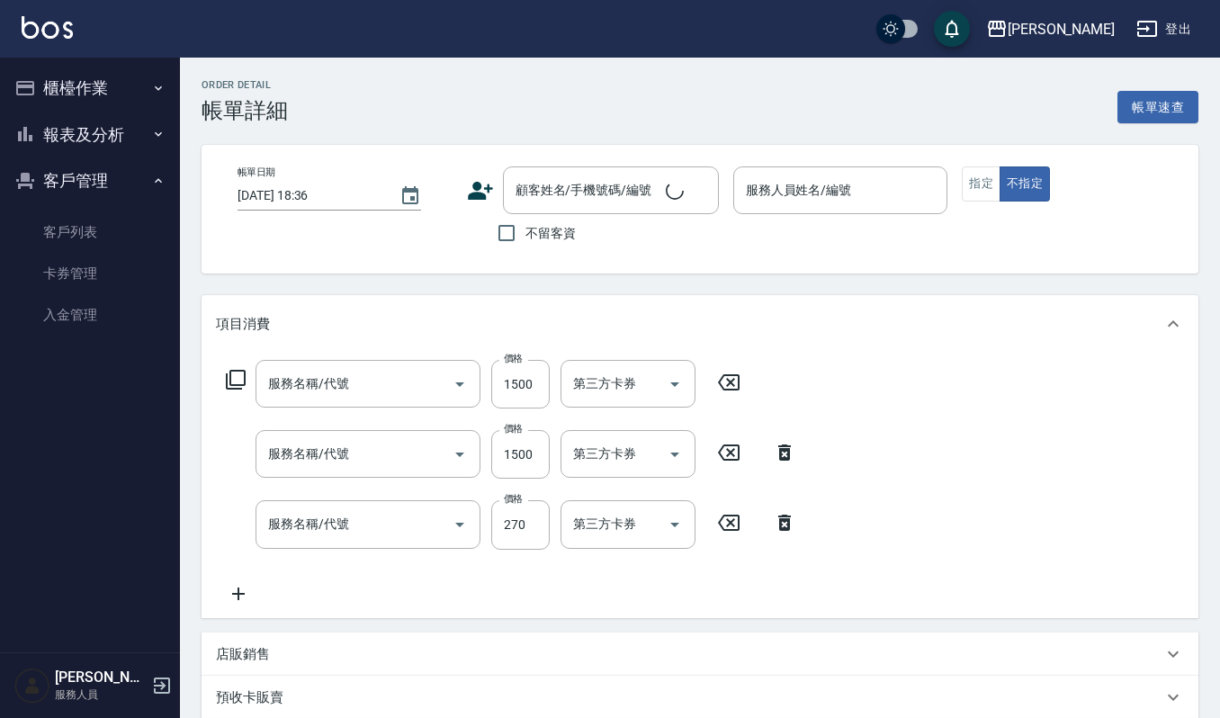
type input "2025/03/18 17:43"
type input "吉兒-4"
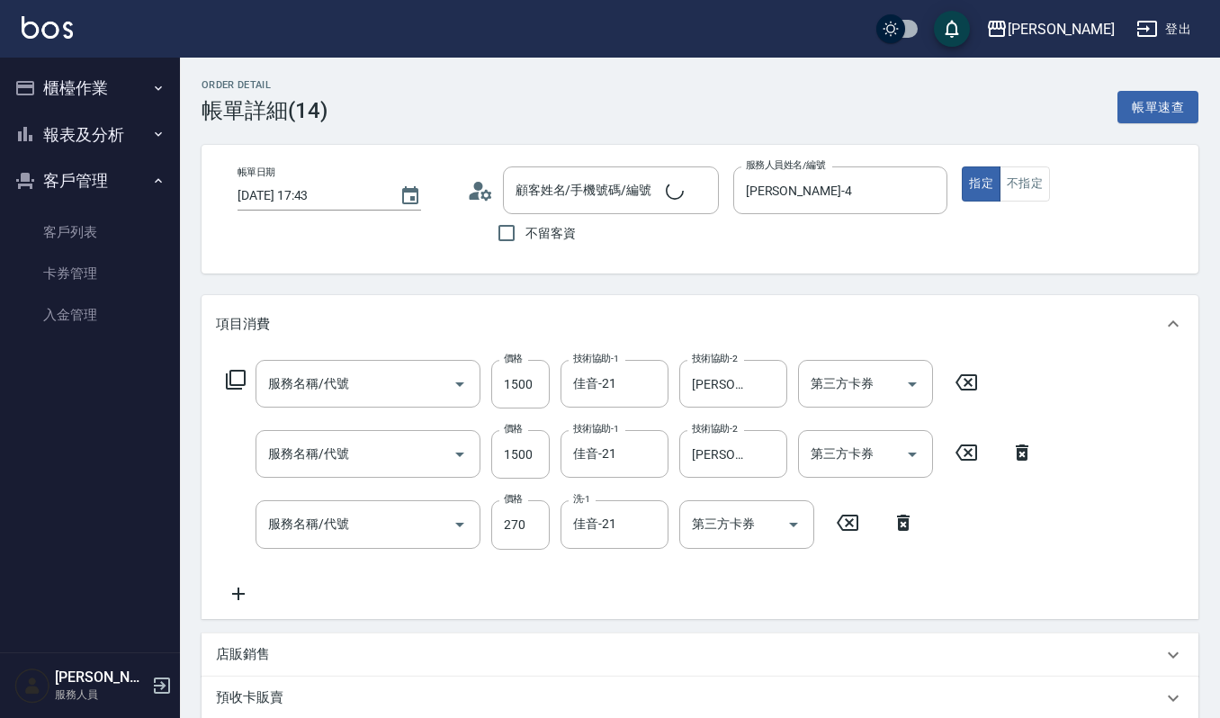
type input "造型染(401)"
type input "一般洗髮(101)"
type input "蔡宜庭/0919176551/"
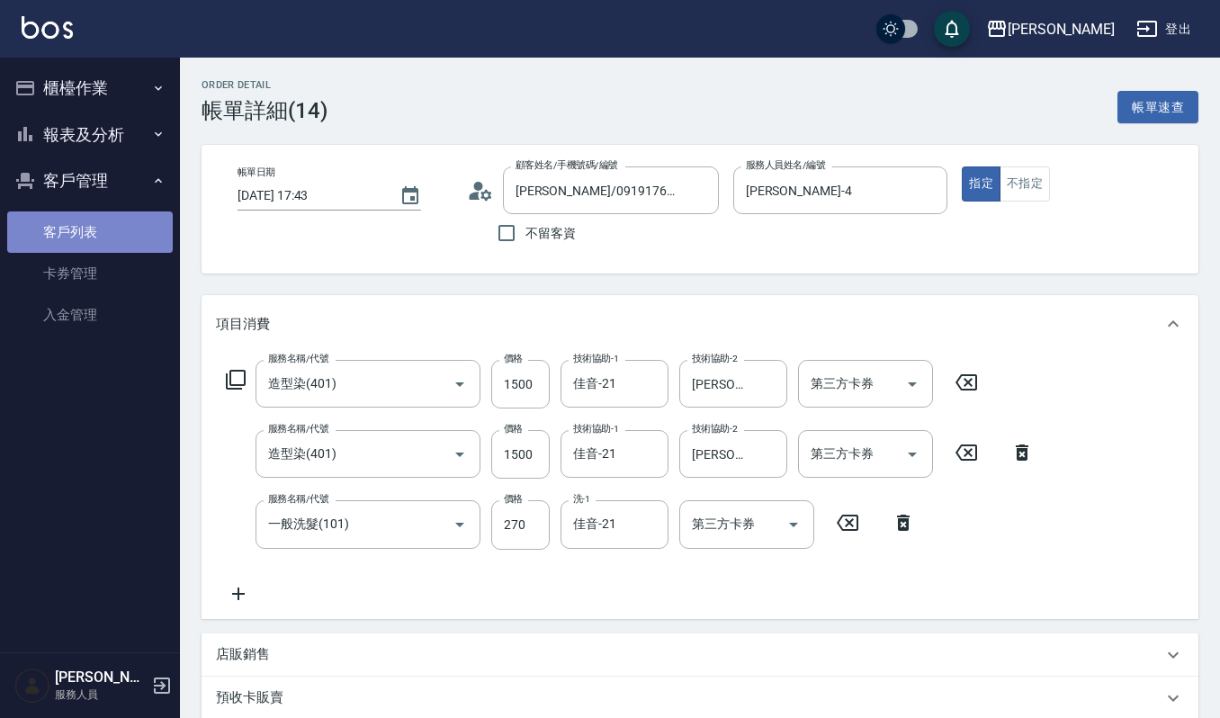
click at [88, 214] on link "客戶列表" at bounding box center [90, 231] width 166 height 41
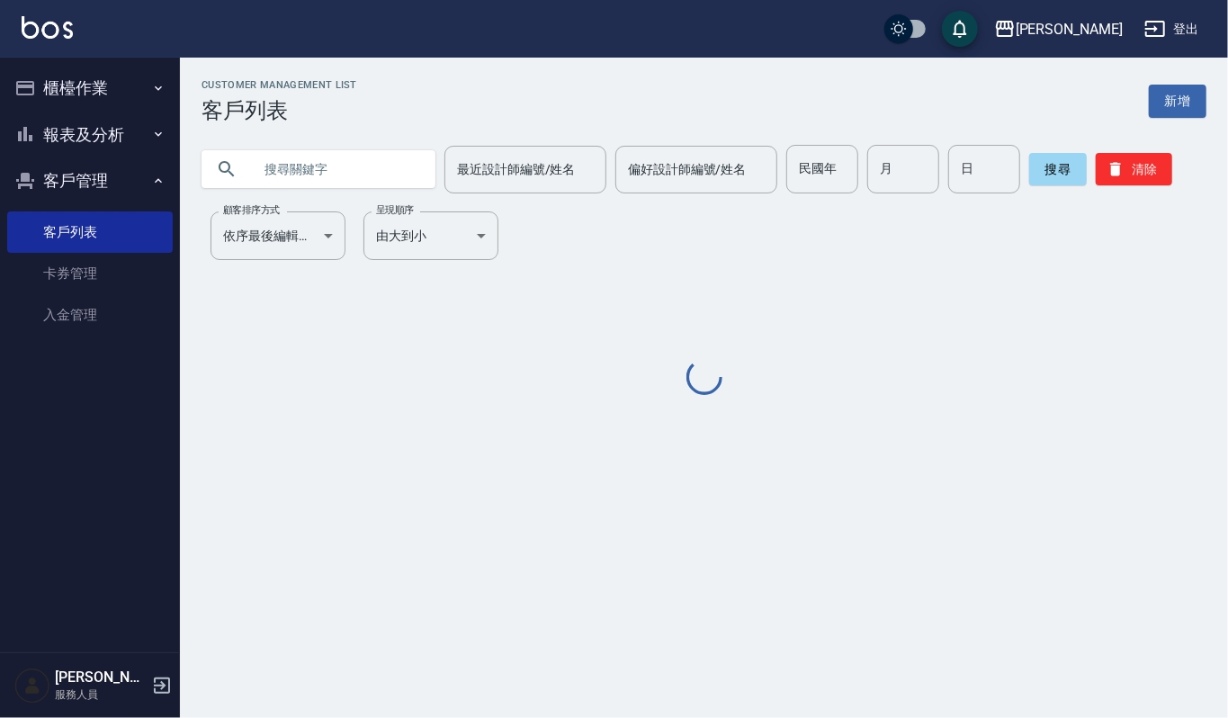
click at [324, 155] on input "text" at bounding box center [336, 169] width 169 height 49
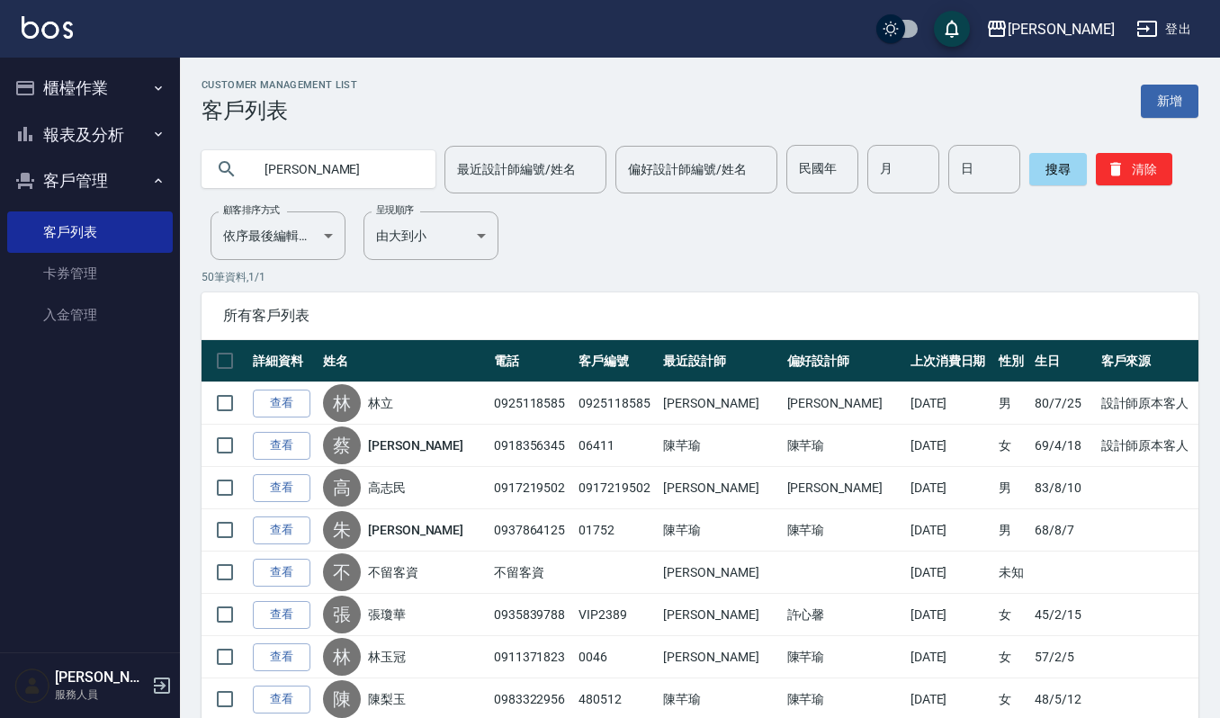
type input "蔡宜庭"
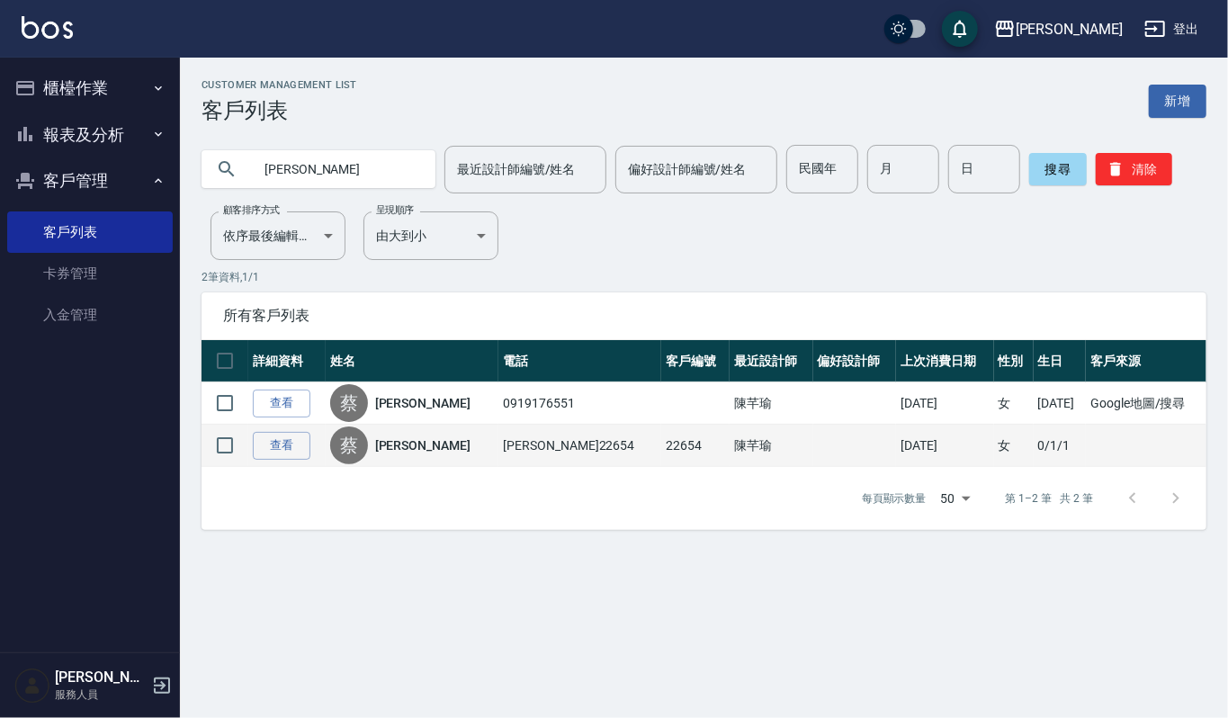
click at [288, 462] on td "查看" at bounding box center [286, 446] width 77 height 42
click at [291, 451] on link "查看" at bounding box center [282, 446] width 58 height 28
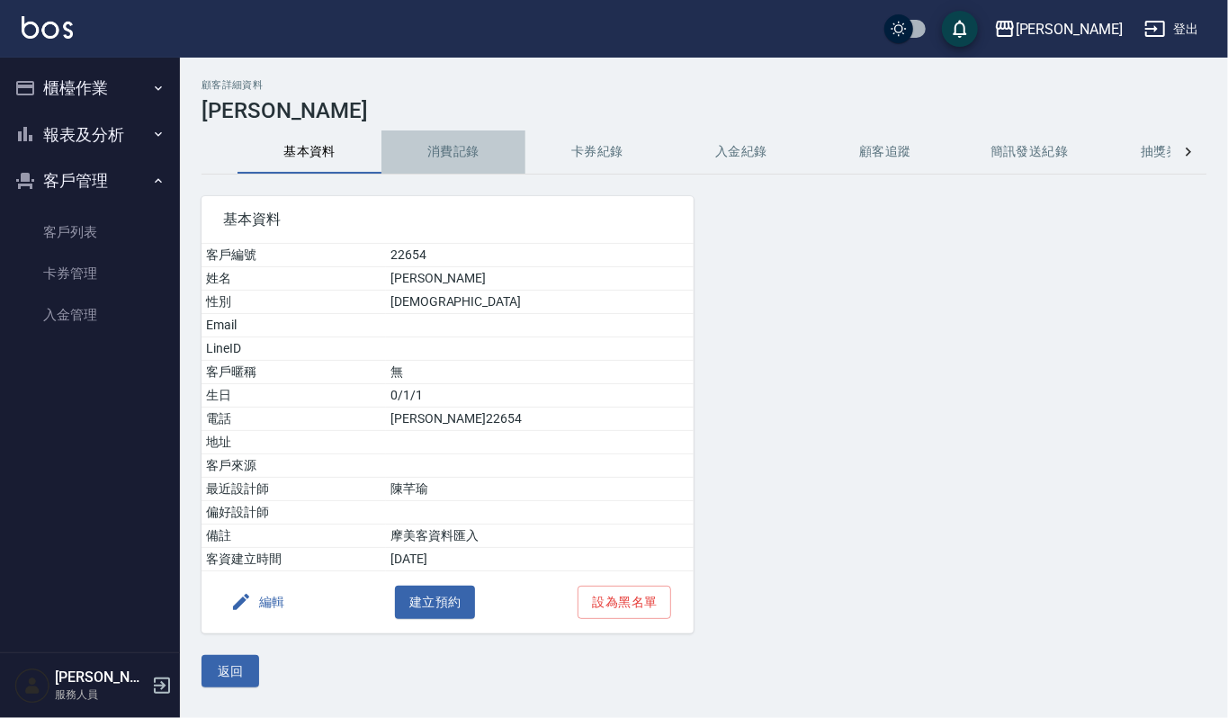
click at [435, 153] on button "消費記錄" at bounding box center [453, 151] width 144 height 43
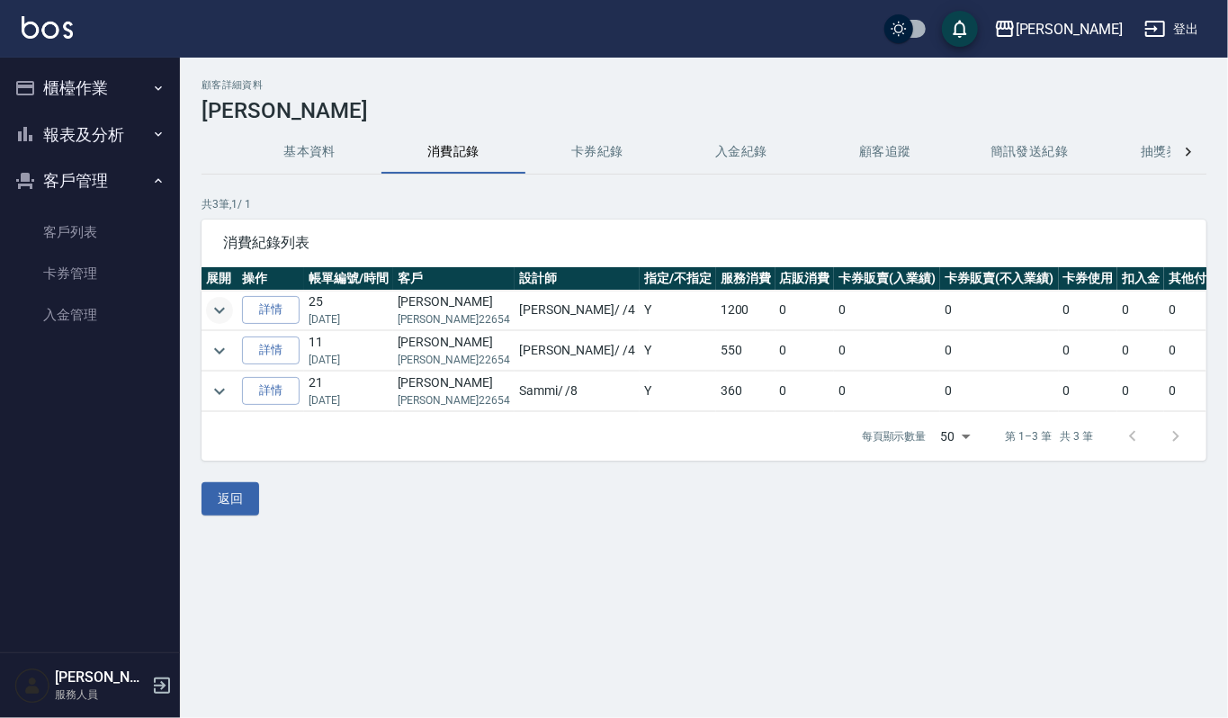
click at [230, 306] on button "expand row" at bounding box center [219, 310] width 27 height 27
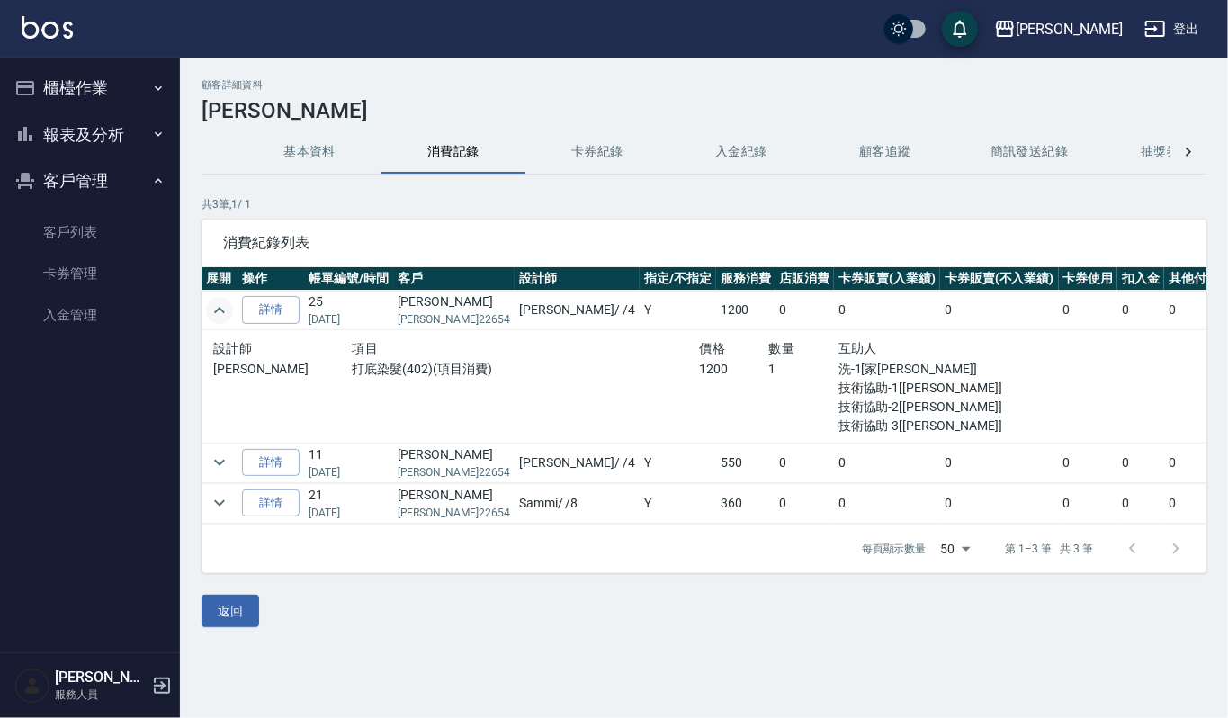
click at [230, 306] on button "expand row" at bounding box center [219, 310] width 27 height 27
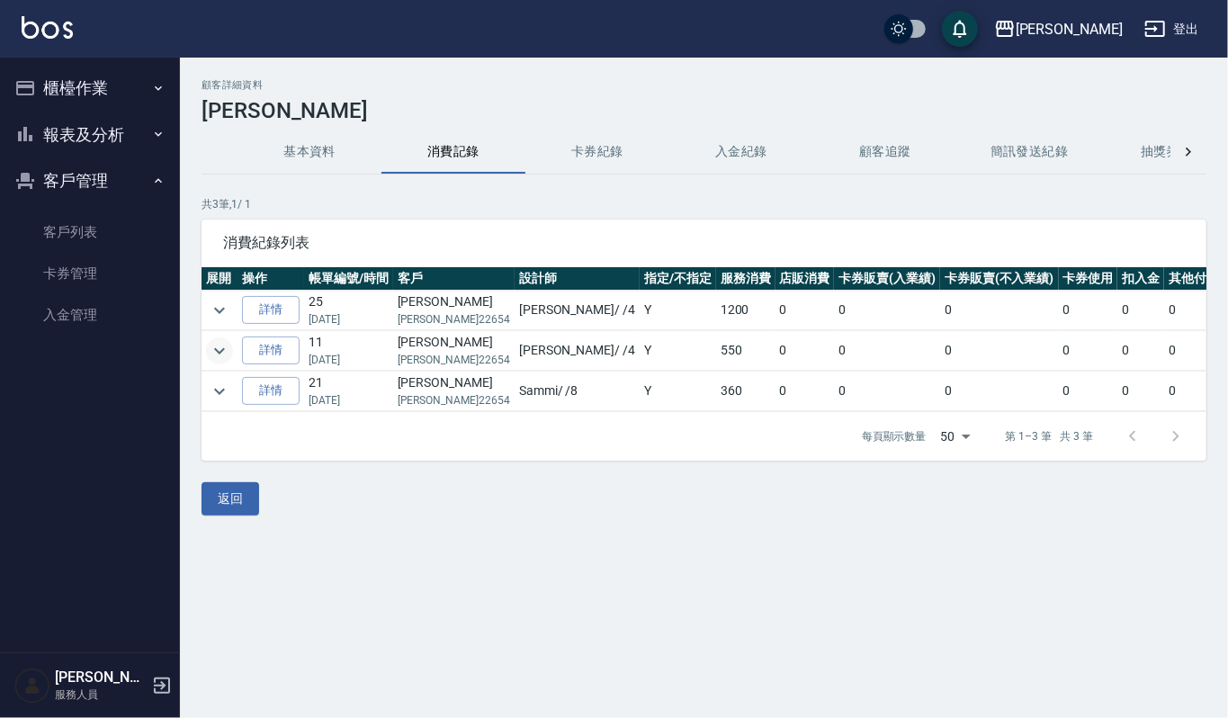
click at [220, 362] on icon "expand row" at bounding box center [220, 351] width 22 height 22
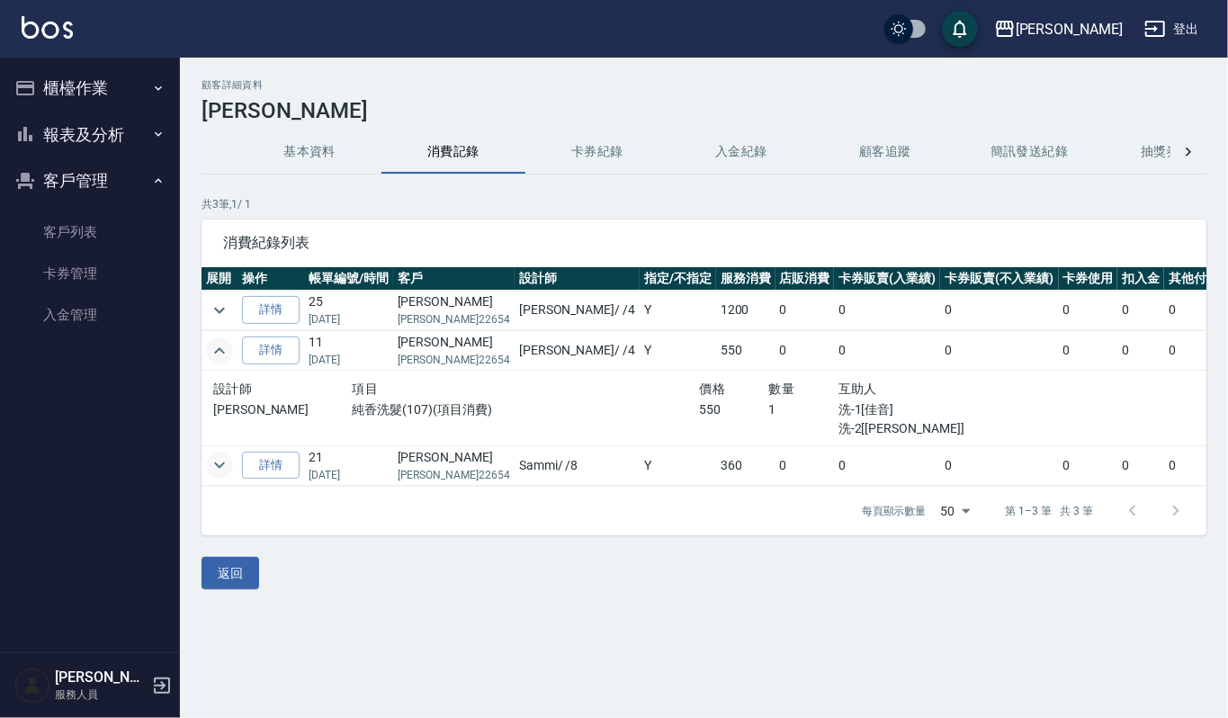
click at [223, 469] on icon "expand row" at bounding box center [220, 465] width 22 height 22
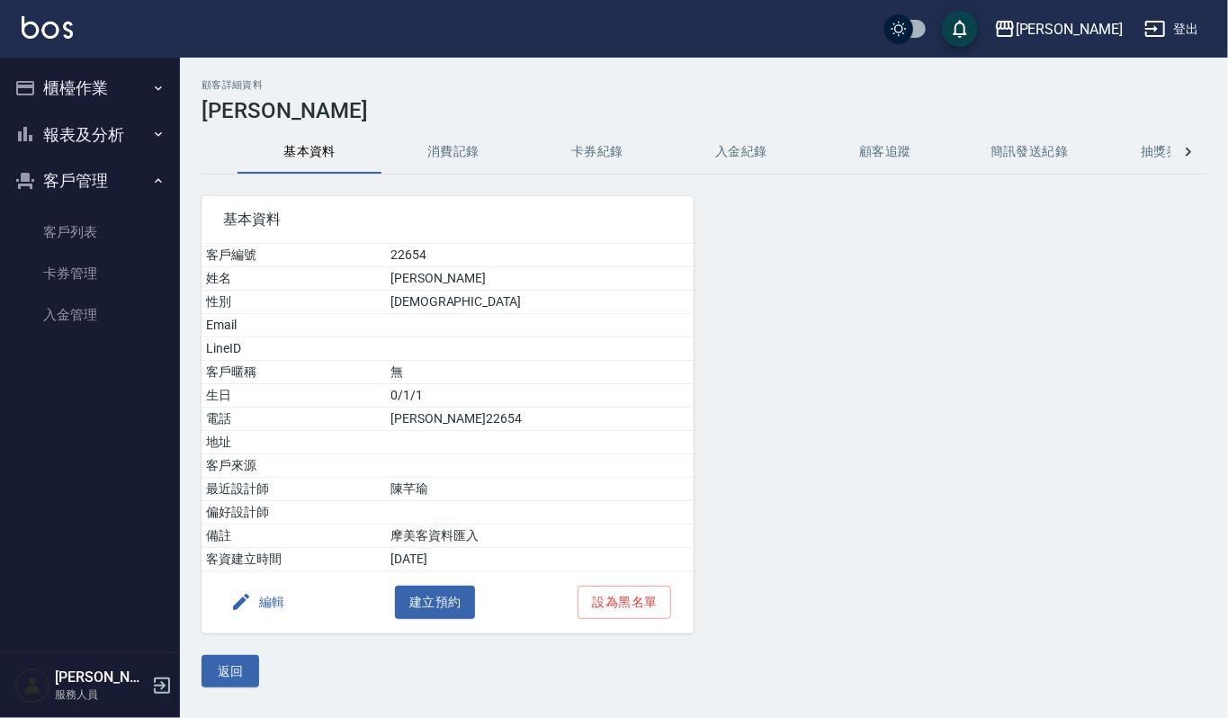
click at [234, 104] on h3 "蔡宜庭" at bounding box center [703, 110] width 1005 height 25
click at [235, 104] on h3 "蔡宜庭" at bounding box center [703, 110] width 1005 height 25
copy div "蔡宜庭"
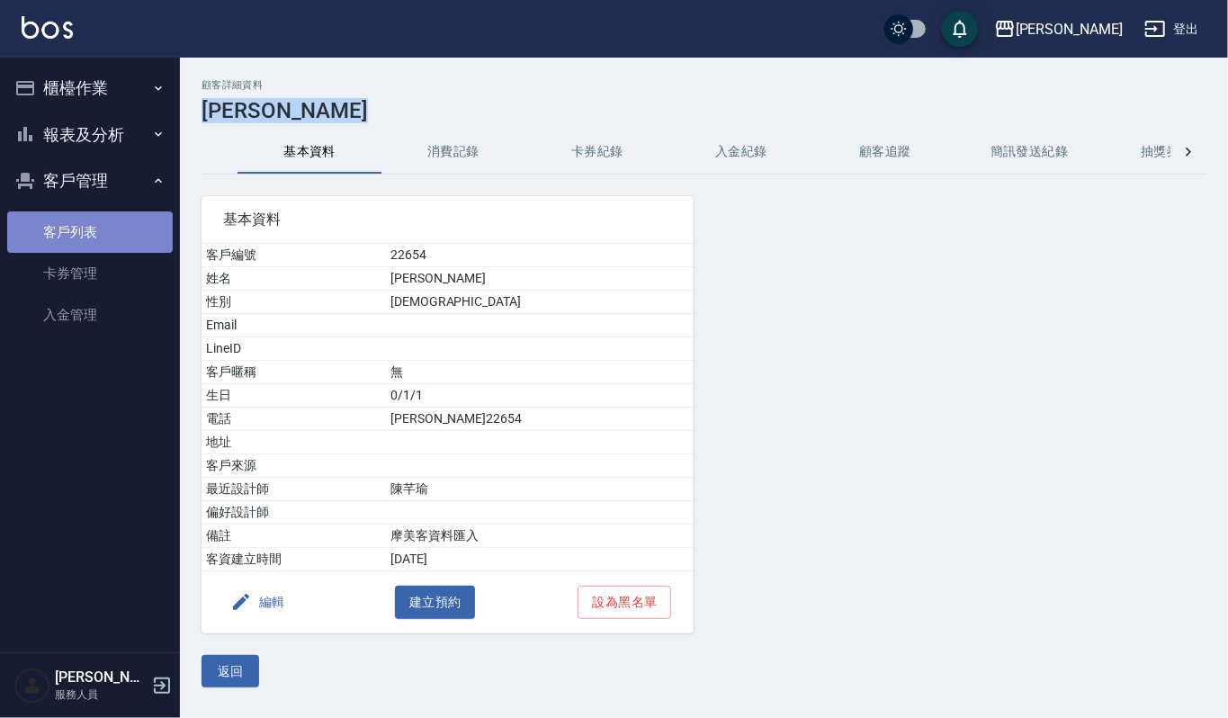
click at [50, 217] on link "客戶列表" at bounding box center [90, 231] width 166 height 41
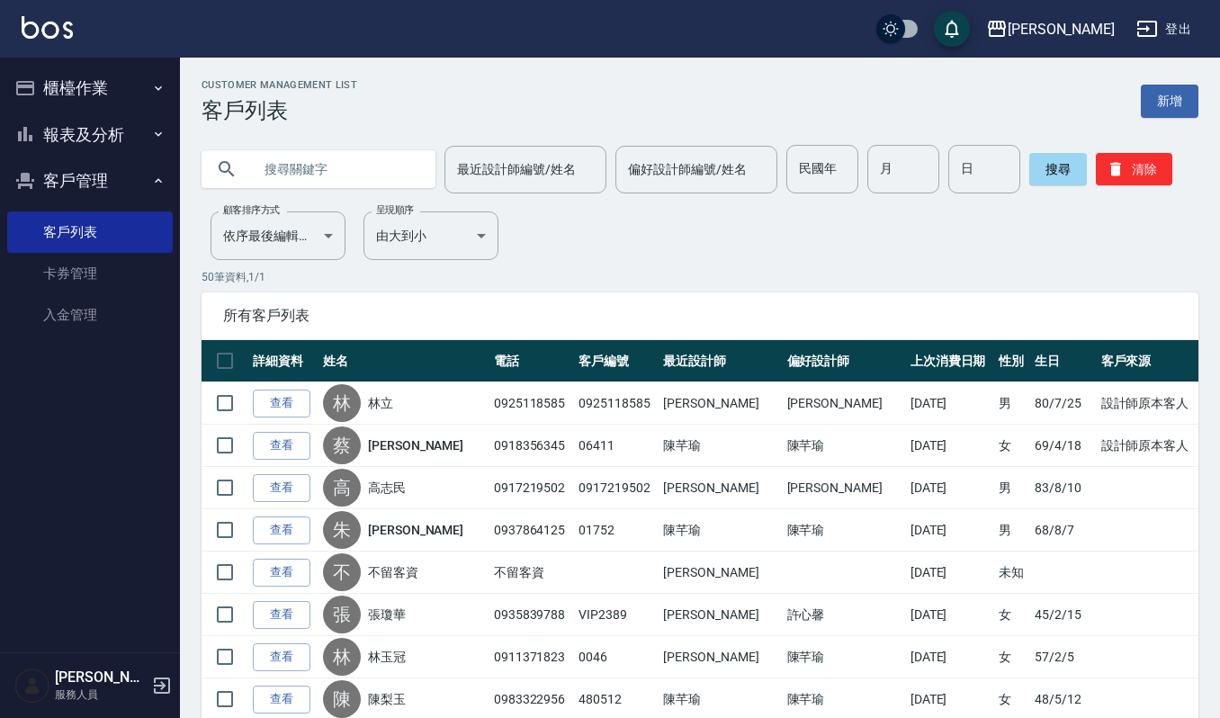
click at [310, 153] on input "text" at bounding box center [336, 169] width 169 height 49
paste input "蔡宜庭"
type input "蔡宜庭"
click at [1052, 184] on button "搜尋" at bounding box center [1058, 169] width 58 height 32
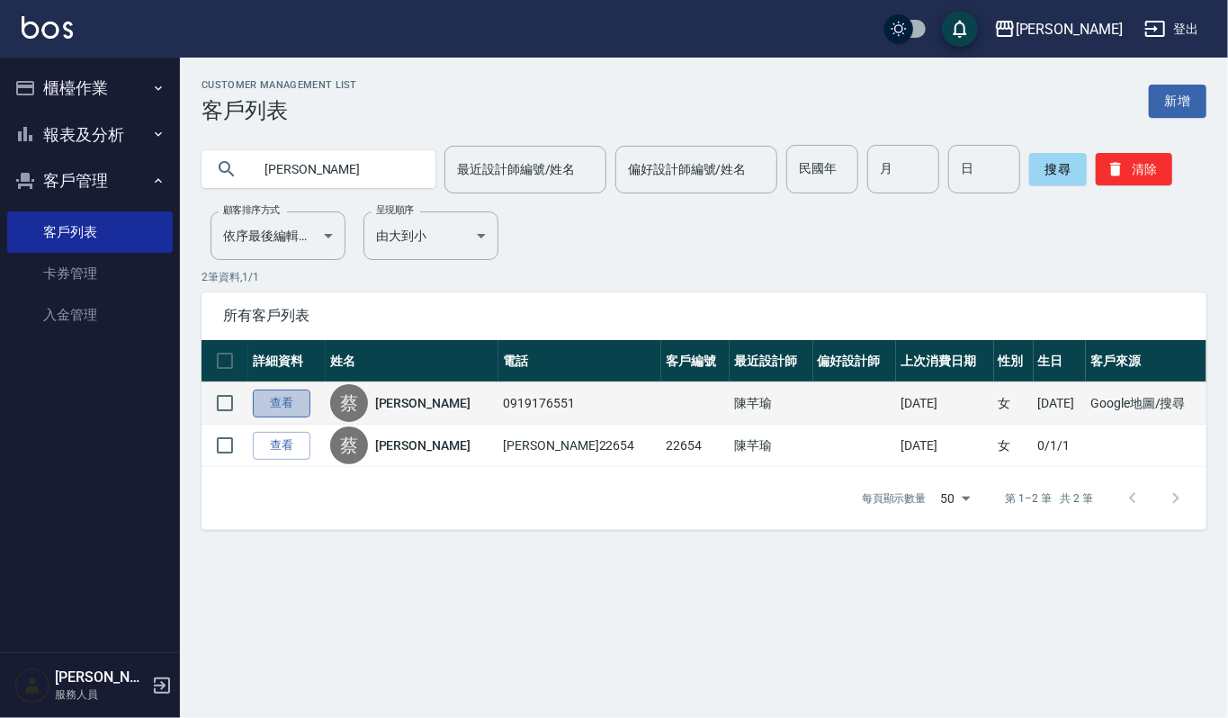
click at [264, 415] on link "查看" at bounding box center [282, 403] width 58 height 28
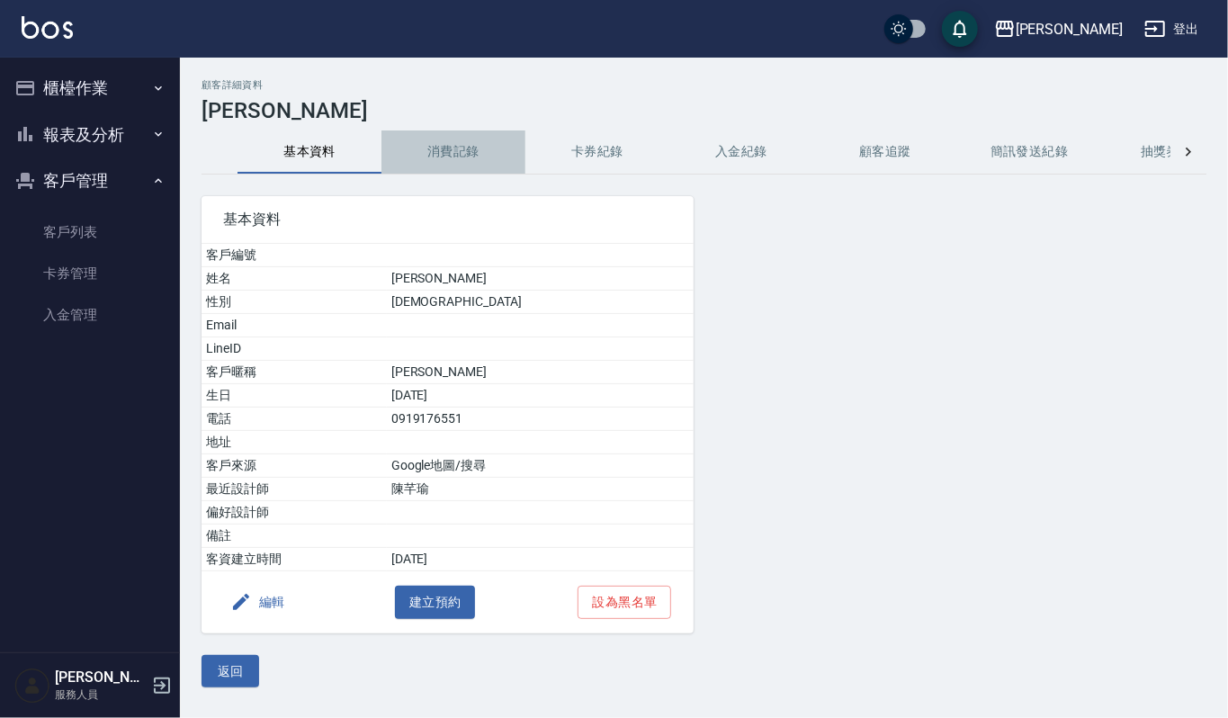
click at [452, 158] on button "消費記錄" at bounding box center [453, 151] width 144 height 43
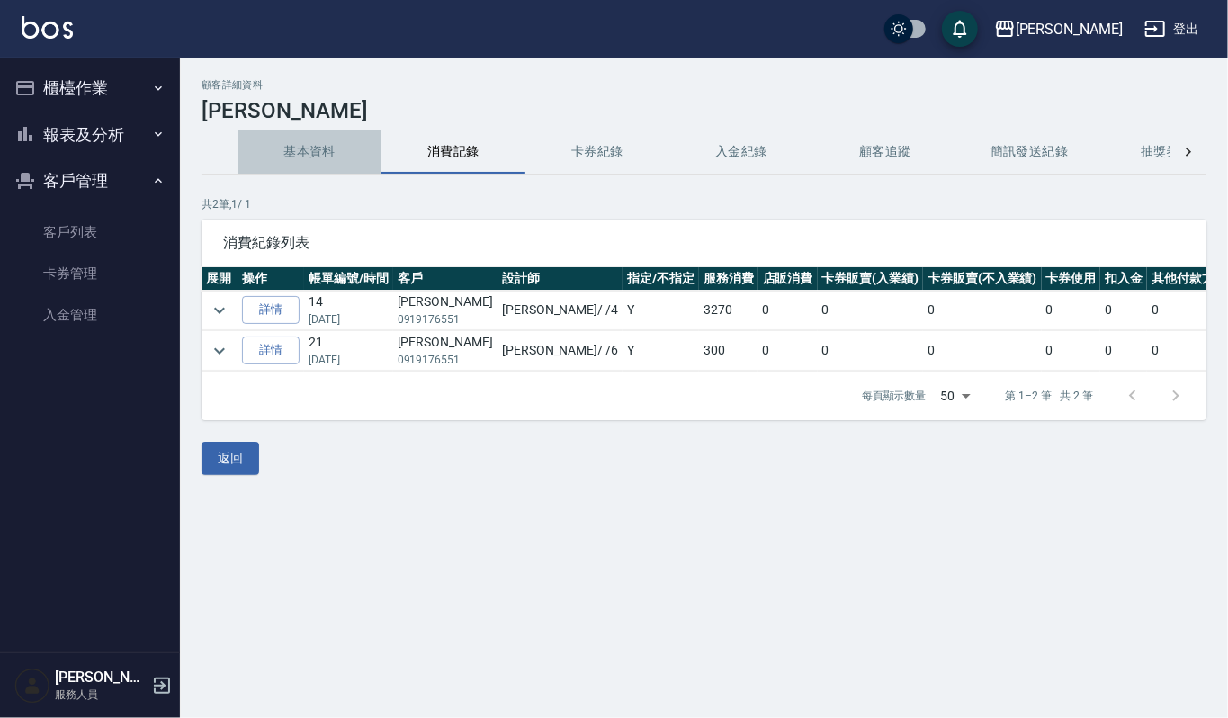
click at [345, 164] on button "基本資料" at bounding box center [309, 151] width 144 height 43
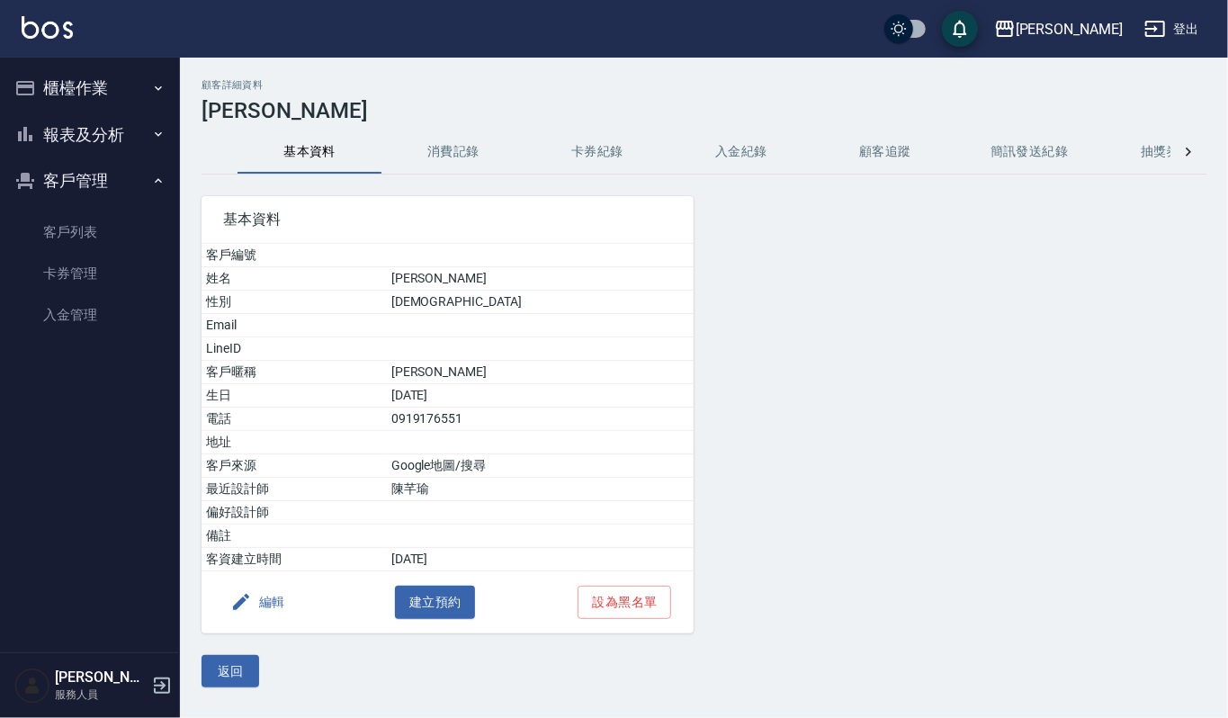
click at [90, 76] on button "櫃檯作業" at bounding box center [90, 88] width 166 height 47
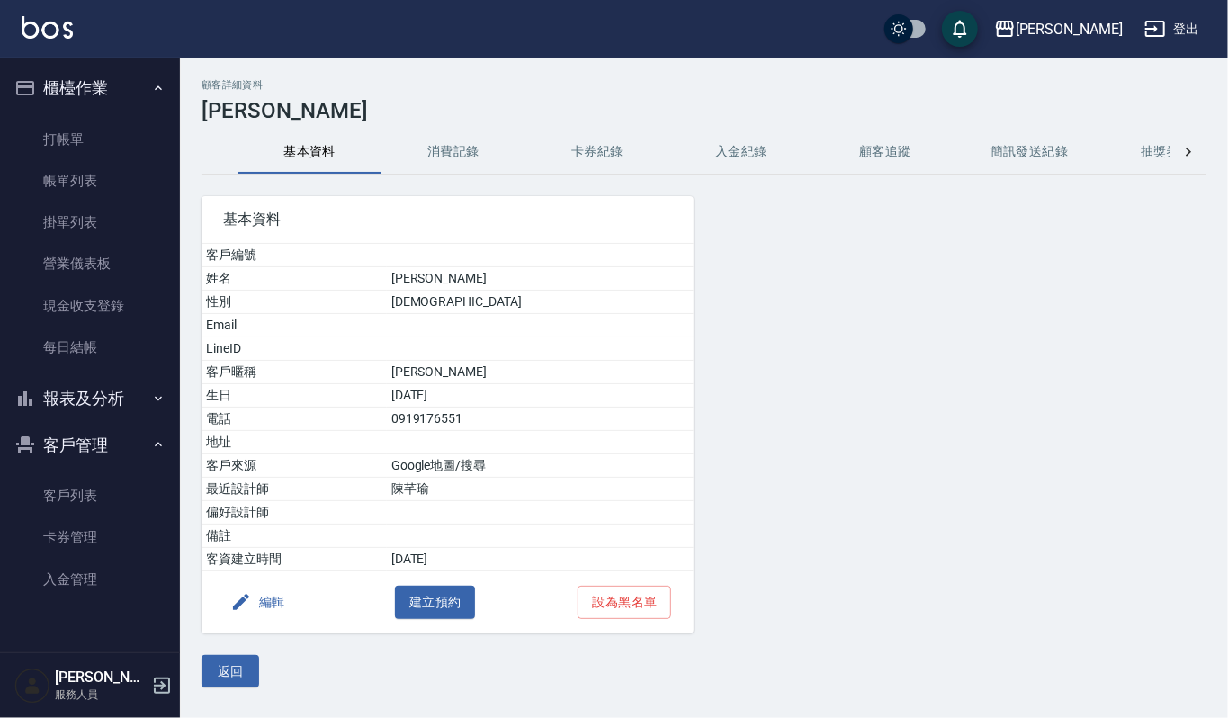
click at [102, 382] on button "報表及分析" at bounding box center [90, 398] width 166 height 47
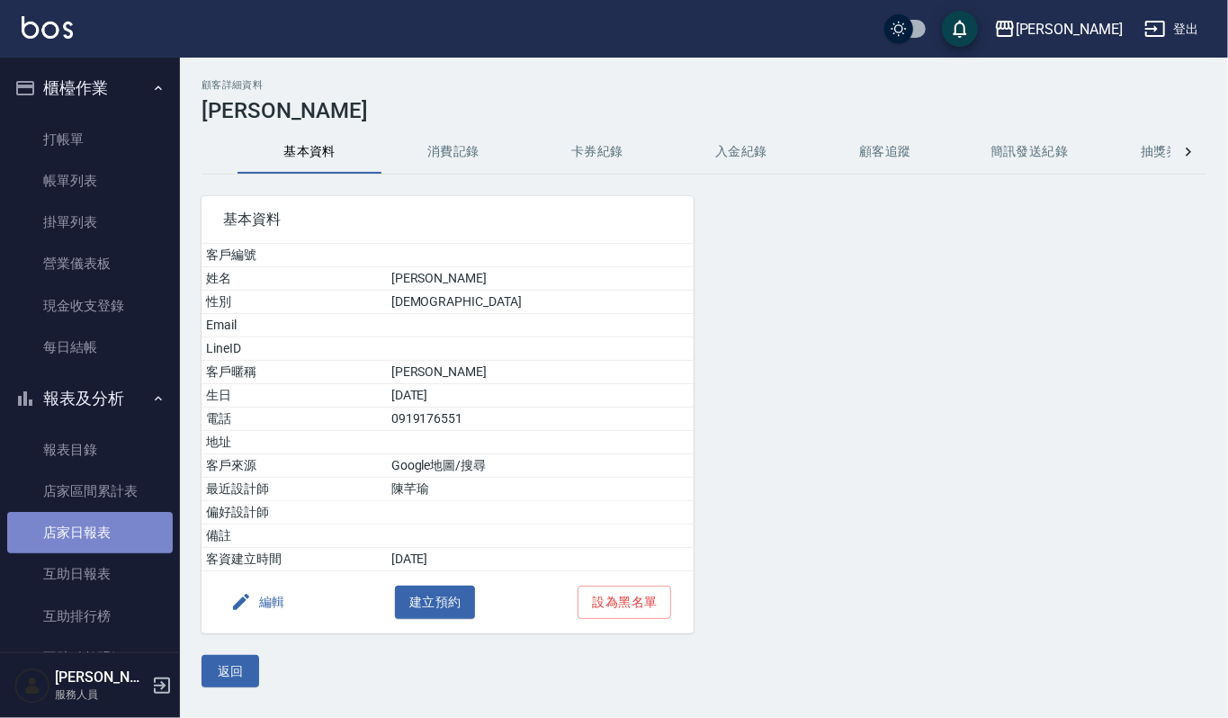
click at [126, 526] on link "店家日報表" at bounding box center [90, 532] width 166 height 41
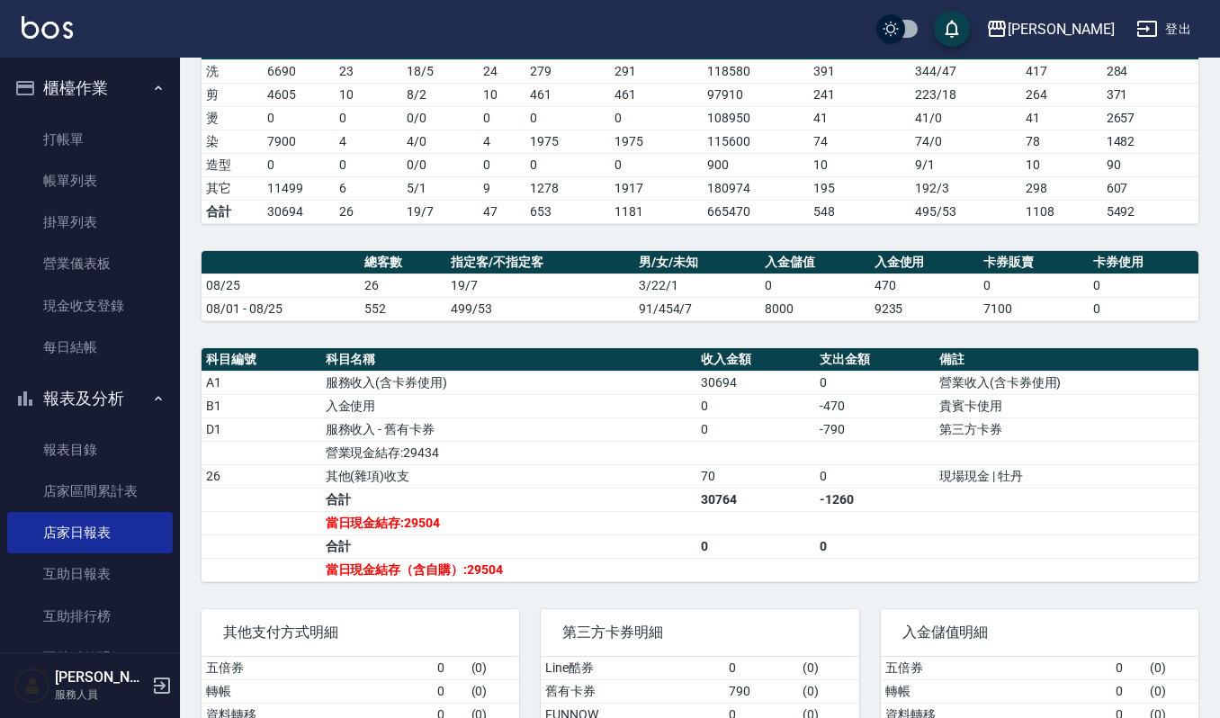
scroll to position [239, 0]
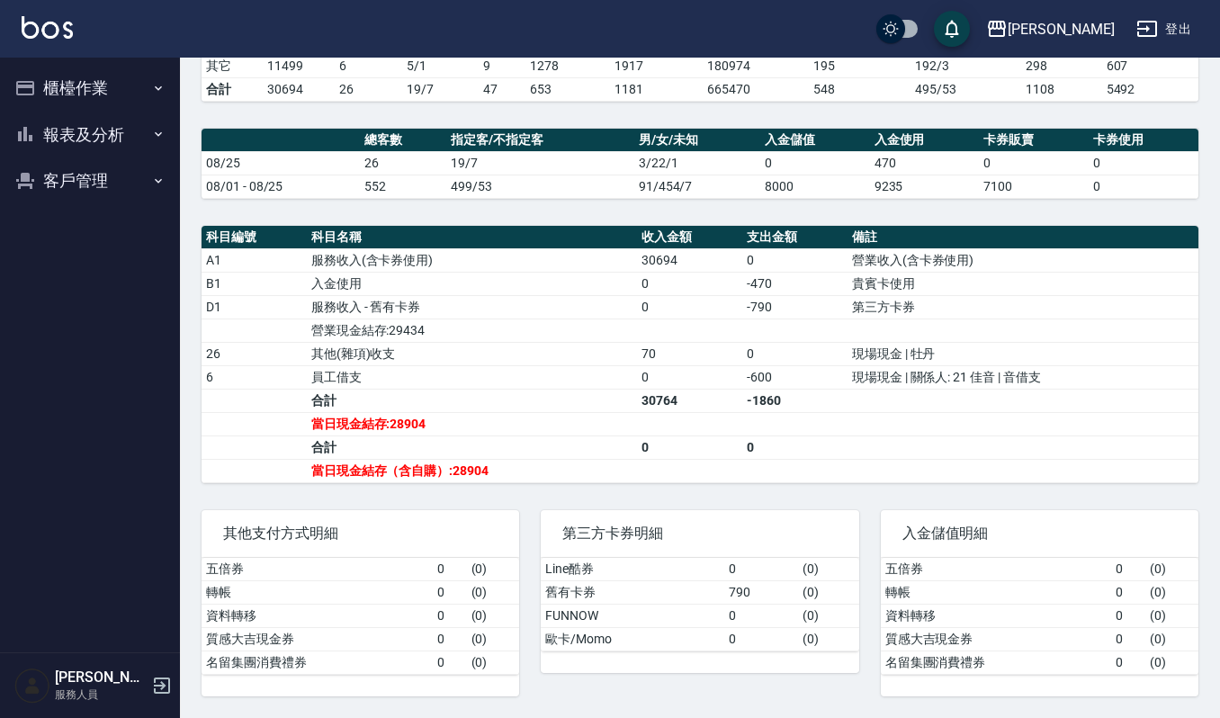
scroll to position [426, 0]
